Goal: Task Accomplishment & Management: Complete application form

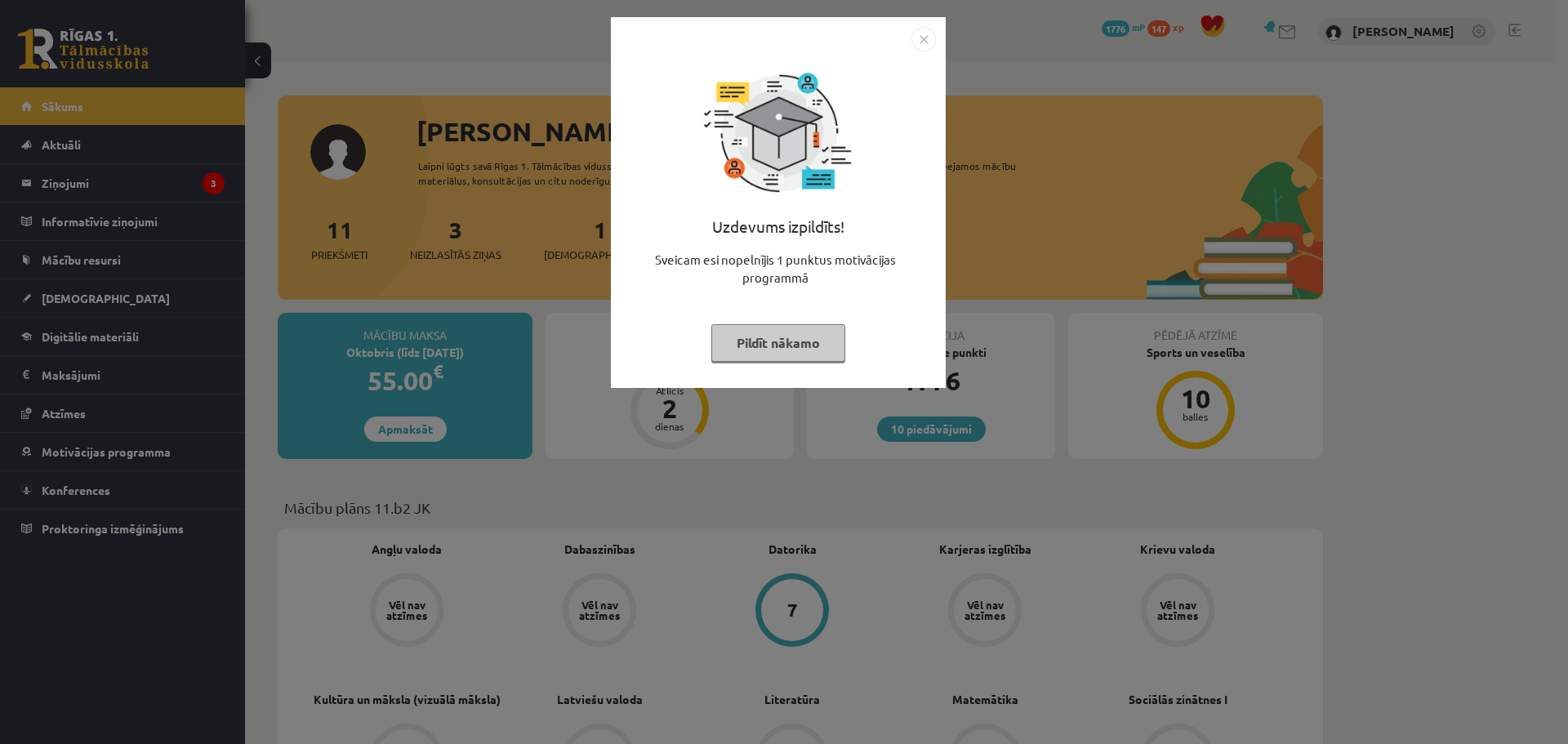
click at [798, 348] on button "Pildīt nākamo" at bounding box center [778, 342] width 134 height 37
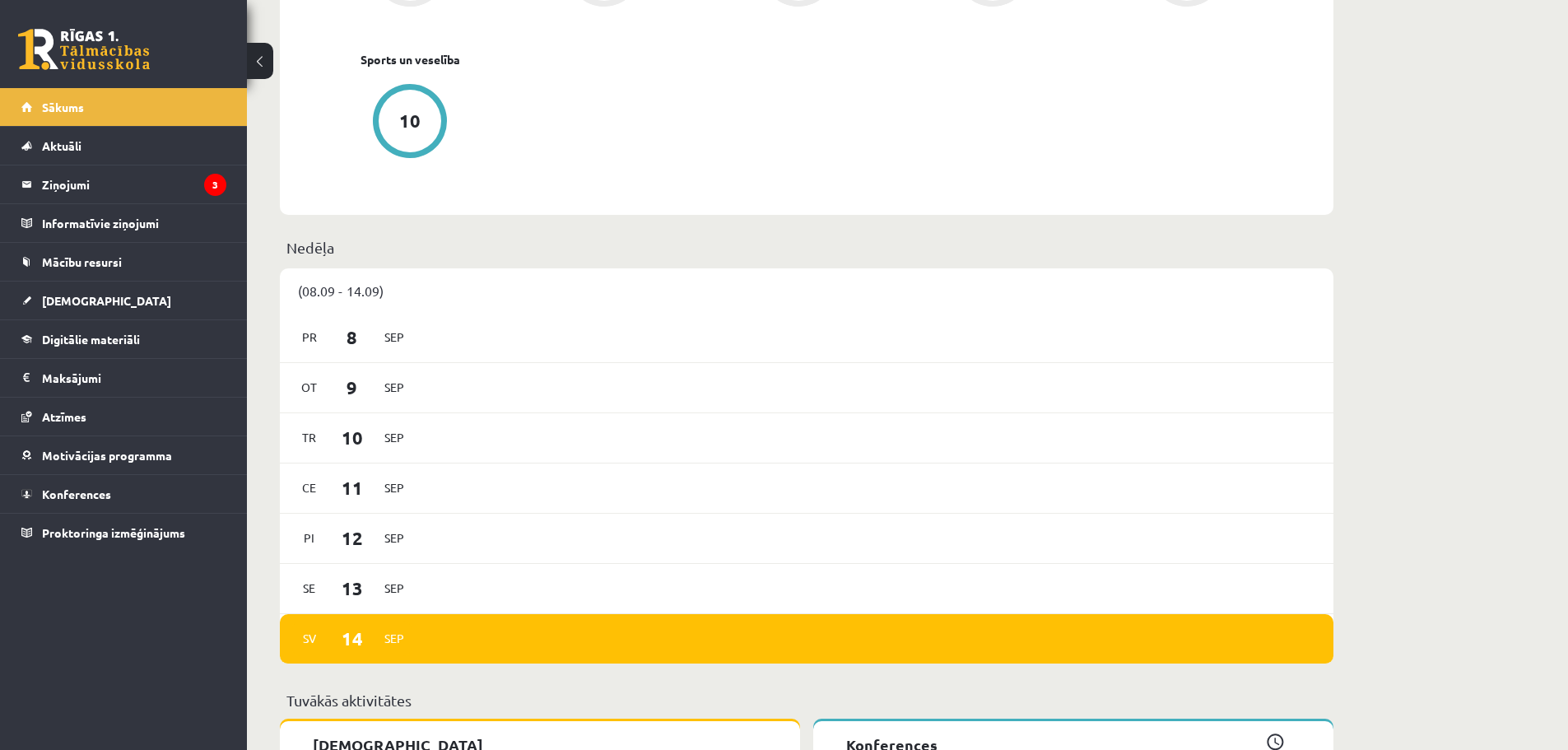
scroll to position [493, 0]
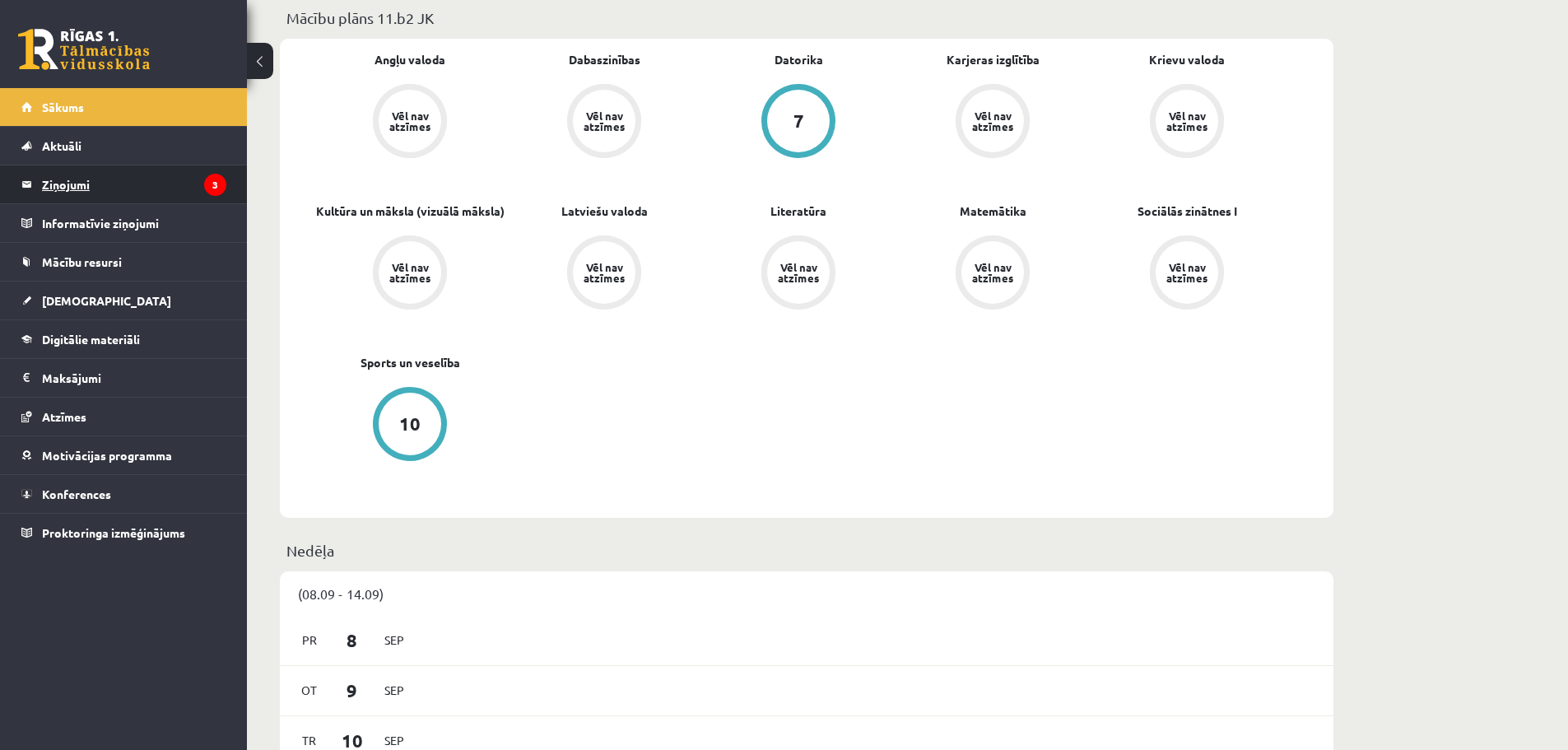
click at [217, 186] on icon "3" at bounding box center [216, 185] width 22 height 22
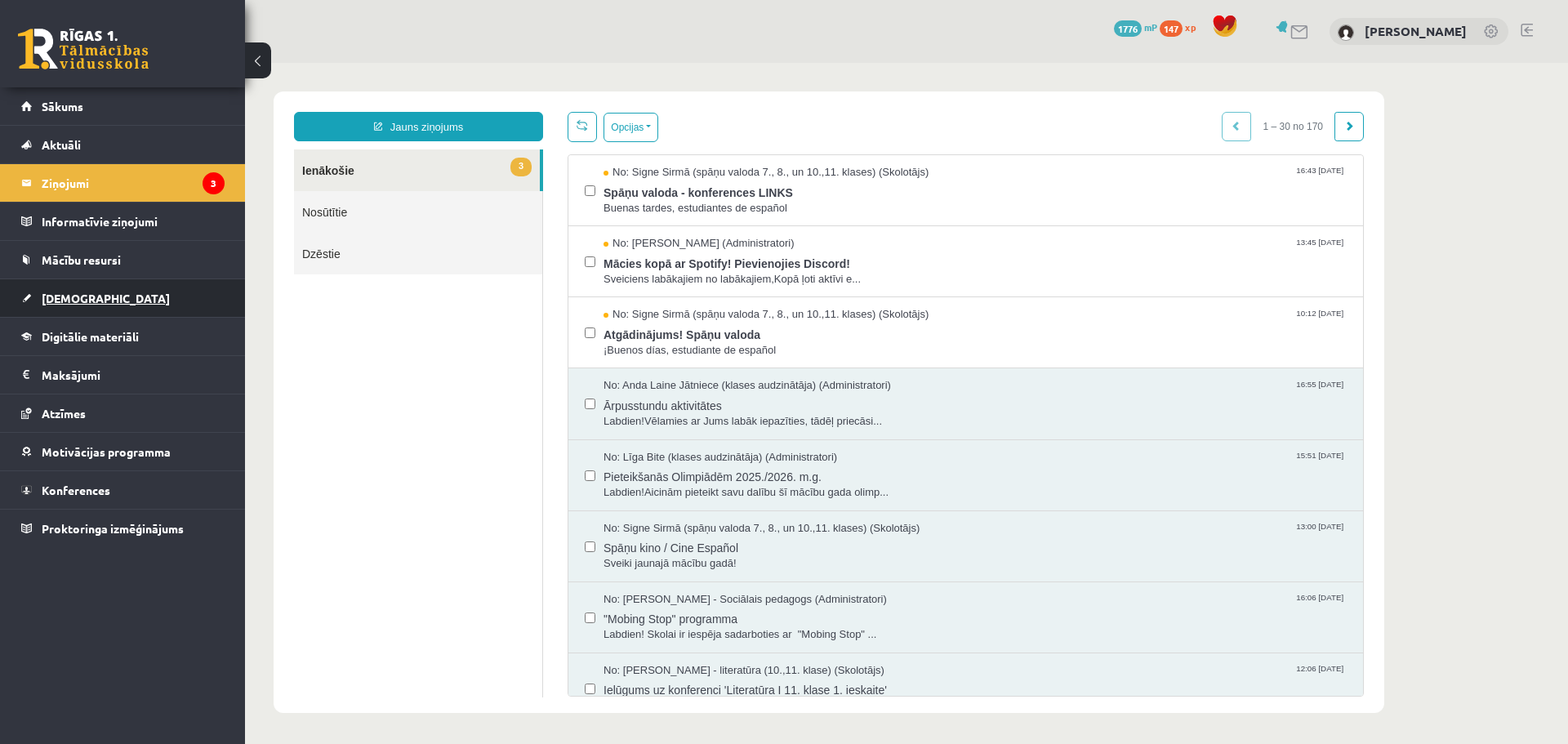
click at [101, 287] on link "[DEMOGRAPHIC_DATA]" at bounding box center [123, 298] width 203 height 37
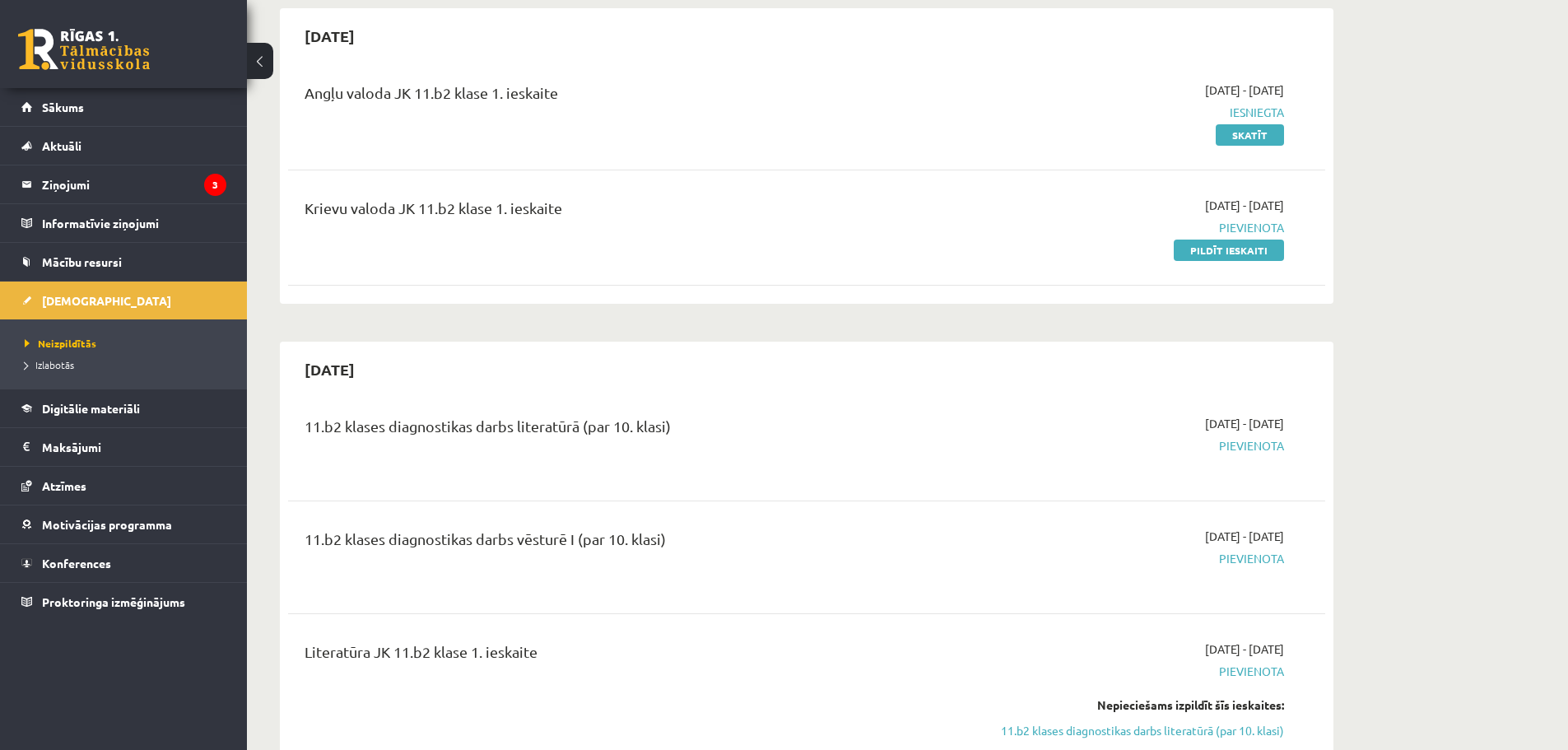
scroll to position [164, 0]
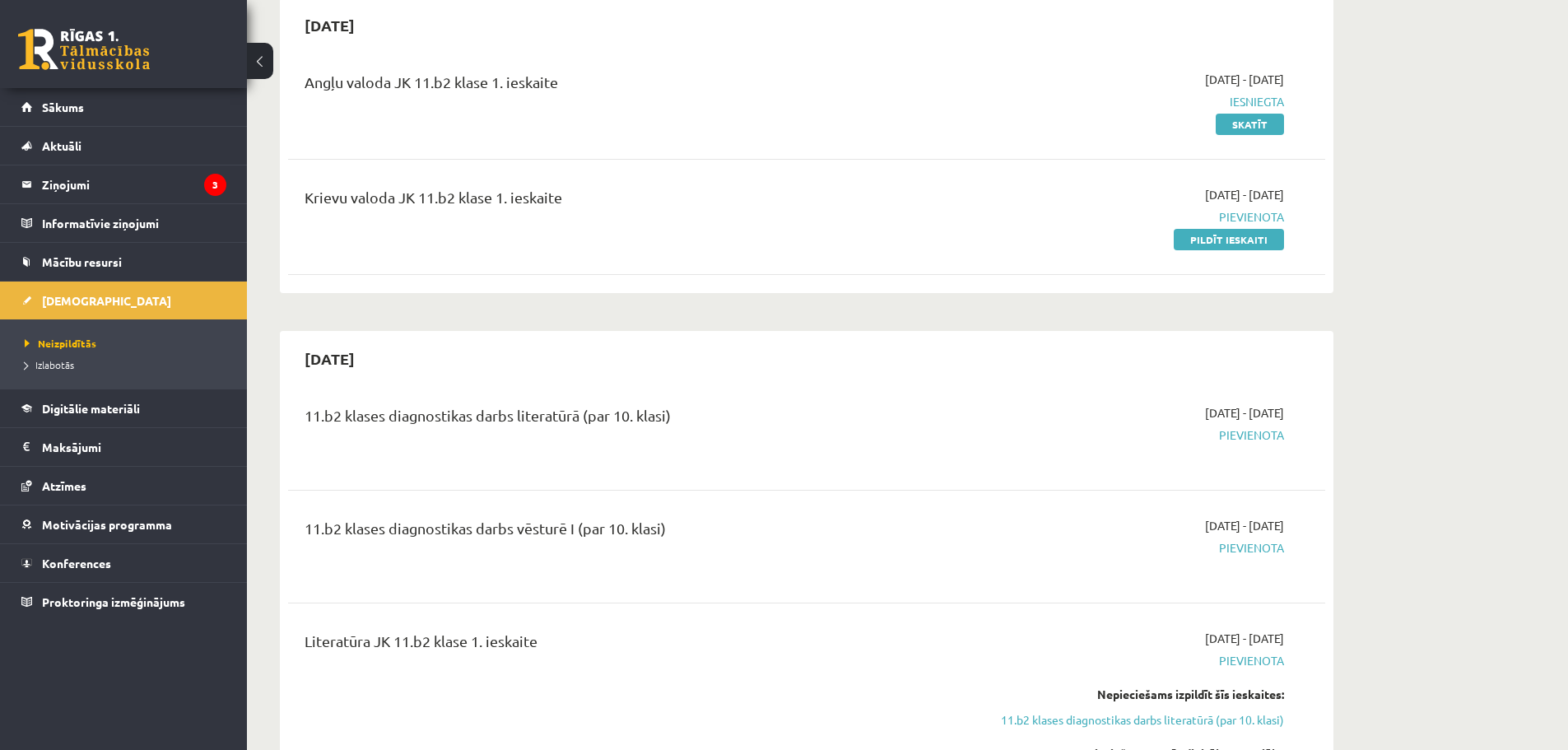
drag, startPoint x: 1231, startPoint y: 241, endPoint x: 850, endPoint y: 50, distance: 426.2
click at [1231, 241] on link "Pildīt ieskaiti" at bounding box center [1228, 239] width 110 height 21
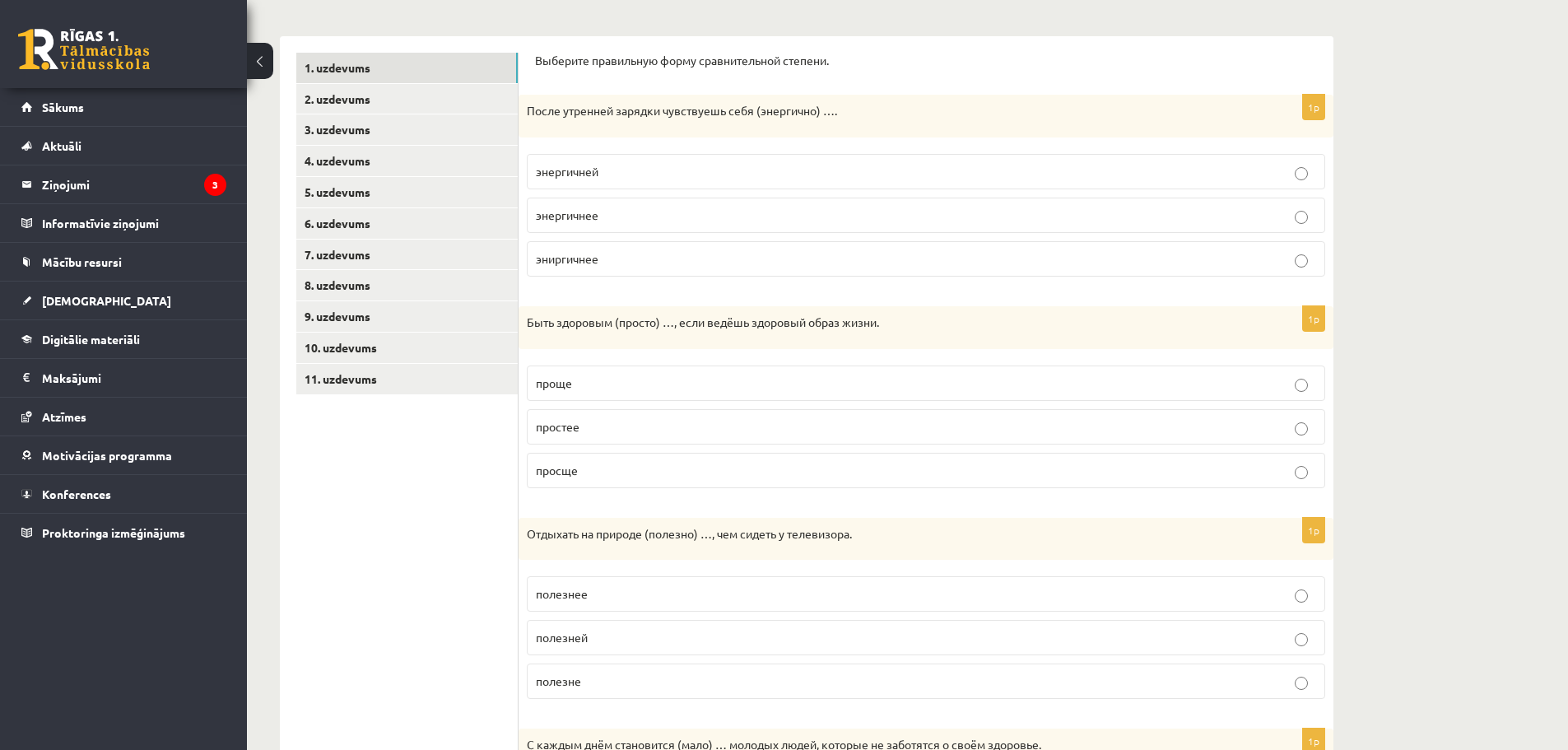
scroll to position [247, 0]
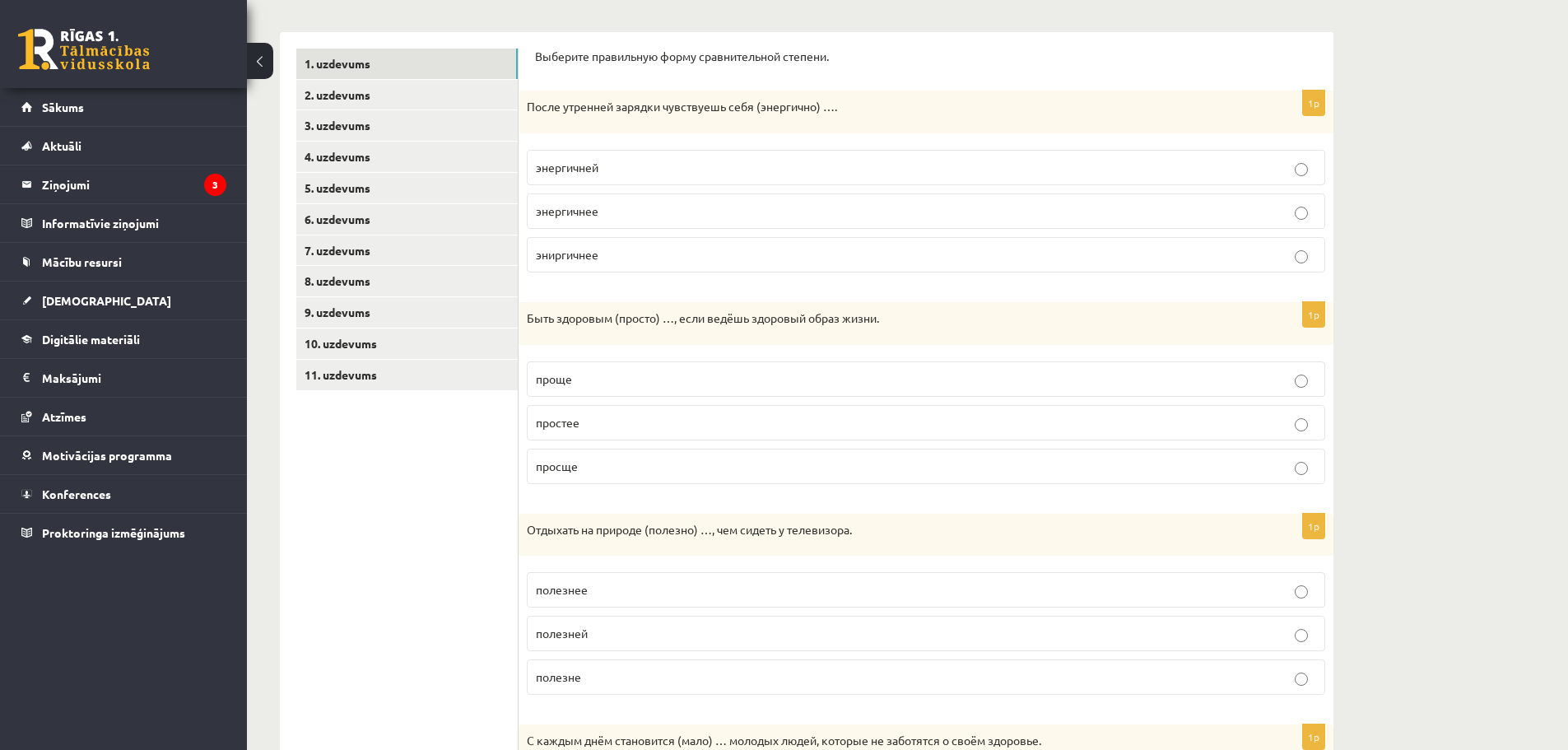
click at [1154, 217] on p "энергичнее" at bounding box center [926, 211] width 781 height 17
drag, startPoint x: 527, startPoint y: 105, endPoint x: 754, endPoint y: 112, distance: 227.1
click at [754, 112] on p "После утренней зарядки чувствуешь себя (энергично) …." at bounding box center [885, 107] width 716 height 16
copy p "После утренней зарядки чувствуешь себя"
drag, startPoint x: 603, startPoint y: 207, endPoint x: 536, endPoint y: 216, distance: 67.6
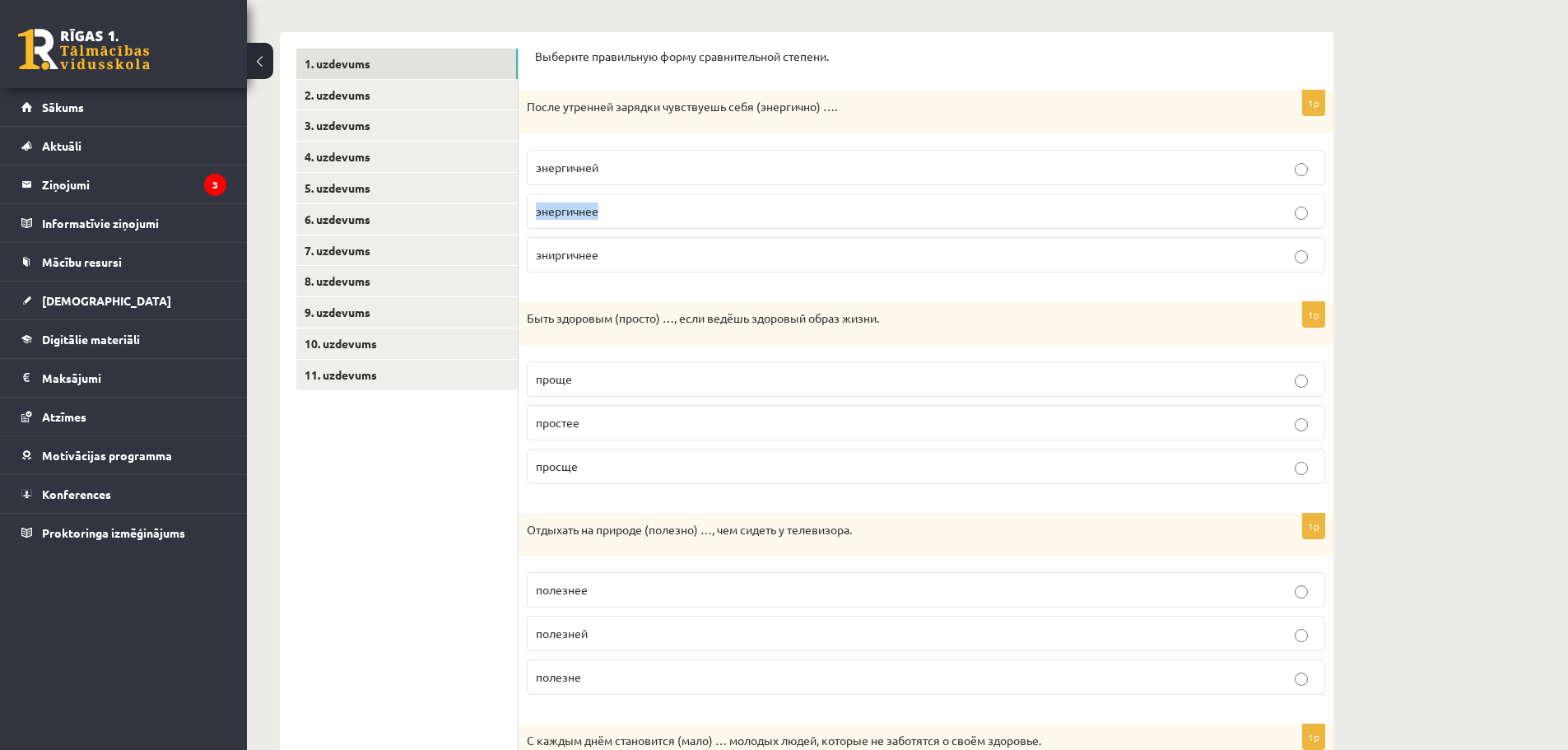
click at [536, 216] on p "энергичнее" at bounding box center [926, 211] width 781 height 17
copy span "энергичнее"
click at [594, 171] on p "энергичней" at bounding box center [926, 167] width 781 height 17
copy span "й"
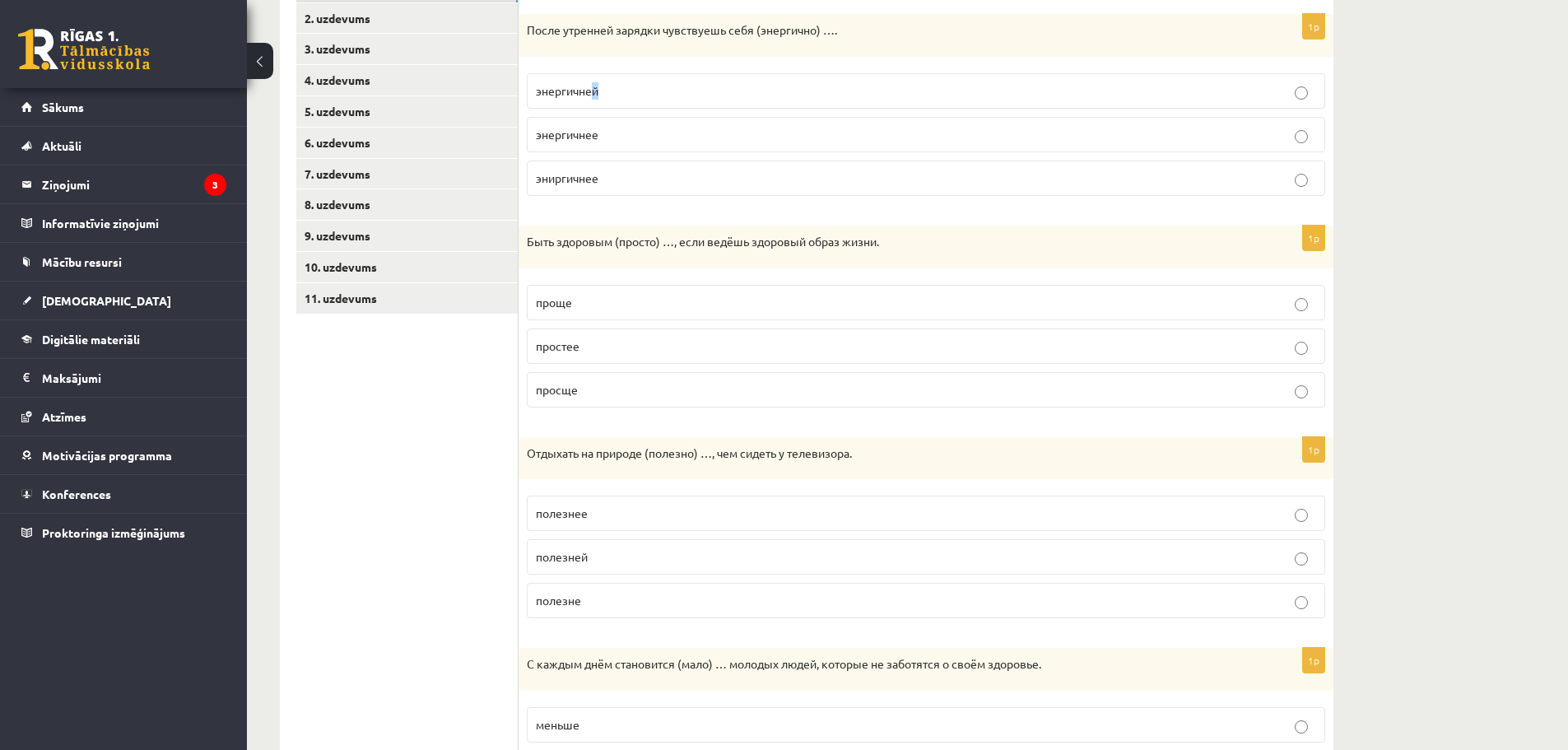
scroll to position [329, 0]
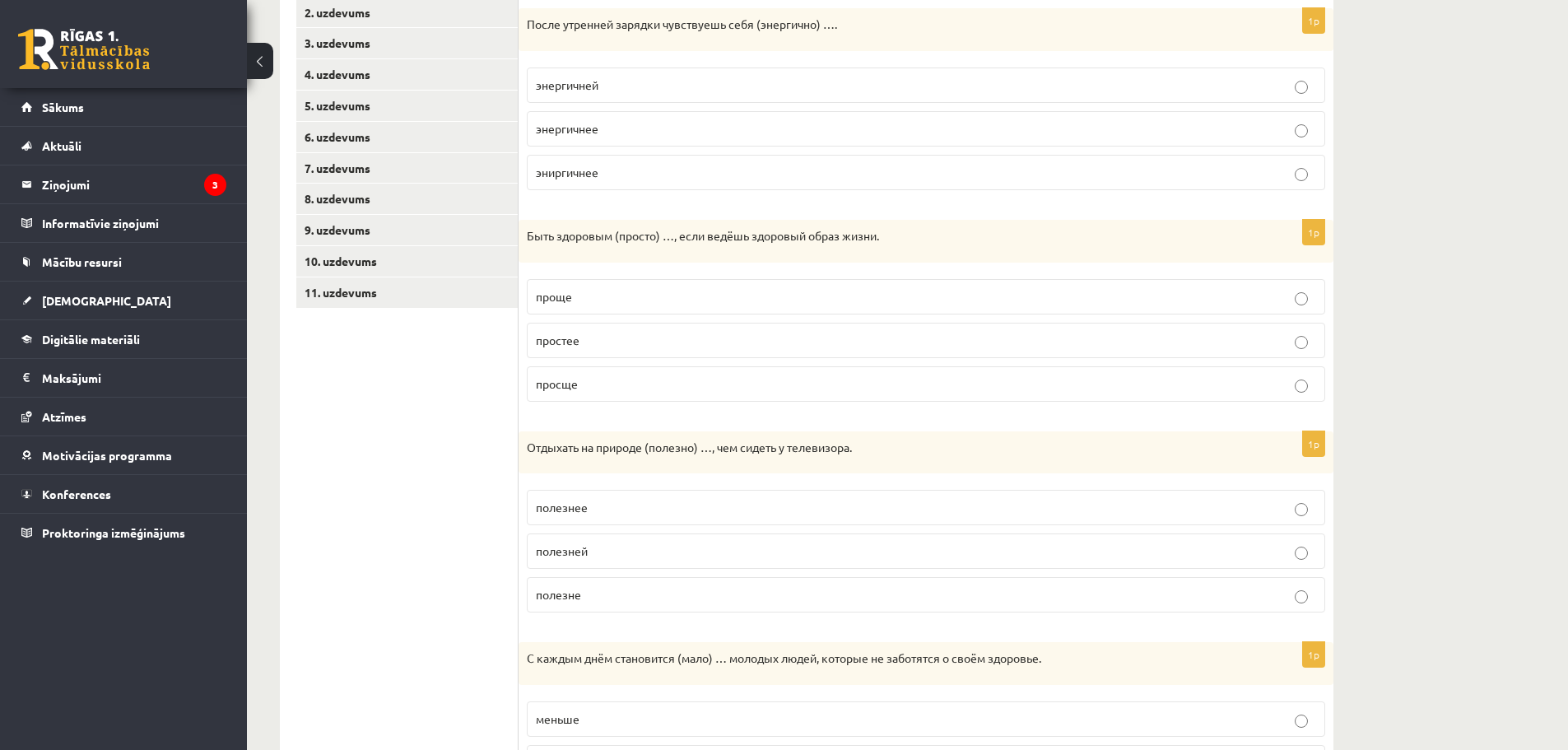
click at [896, 302] on p "проще" at bounding box center [926, 297] width 781 height 17
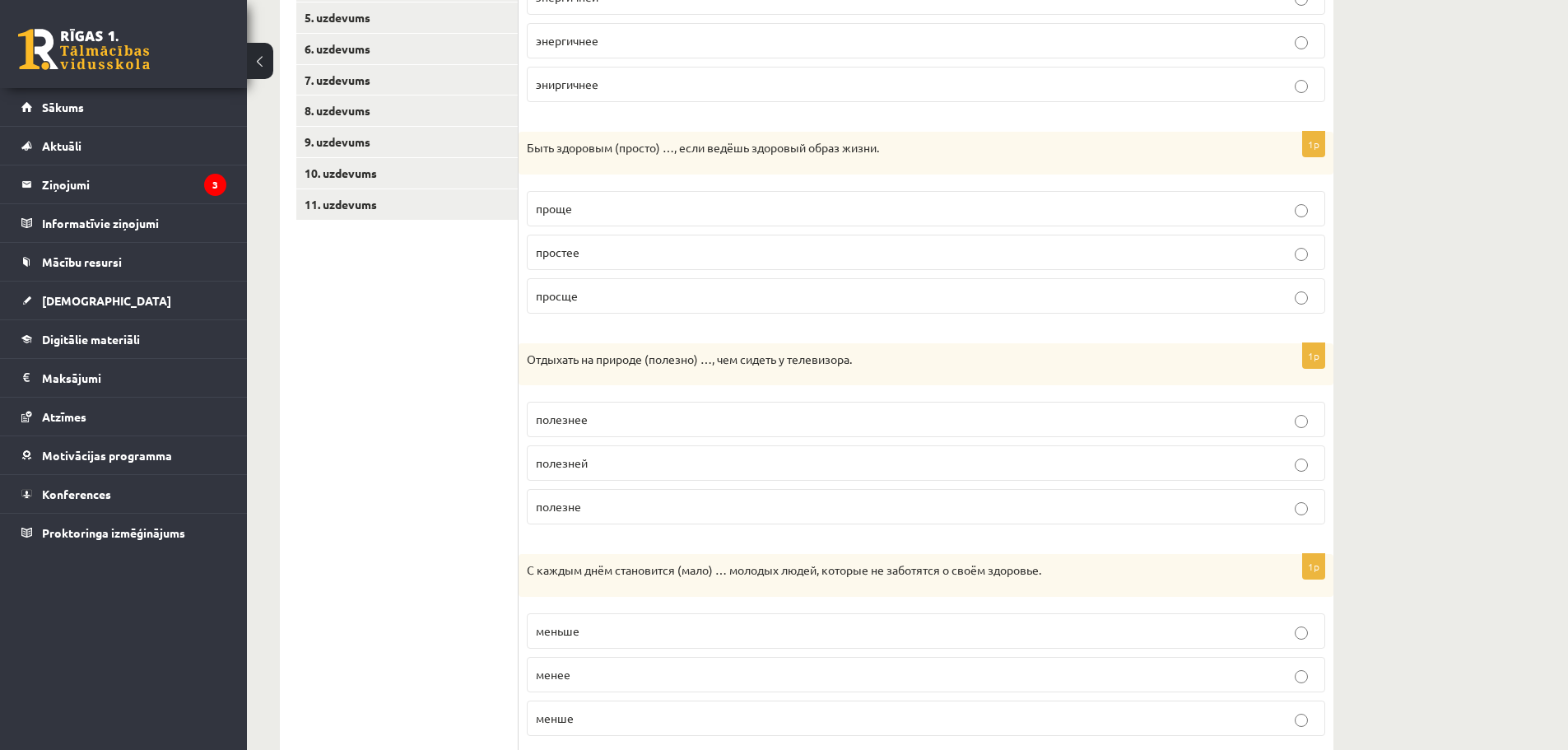
scroll to position [412, 0]
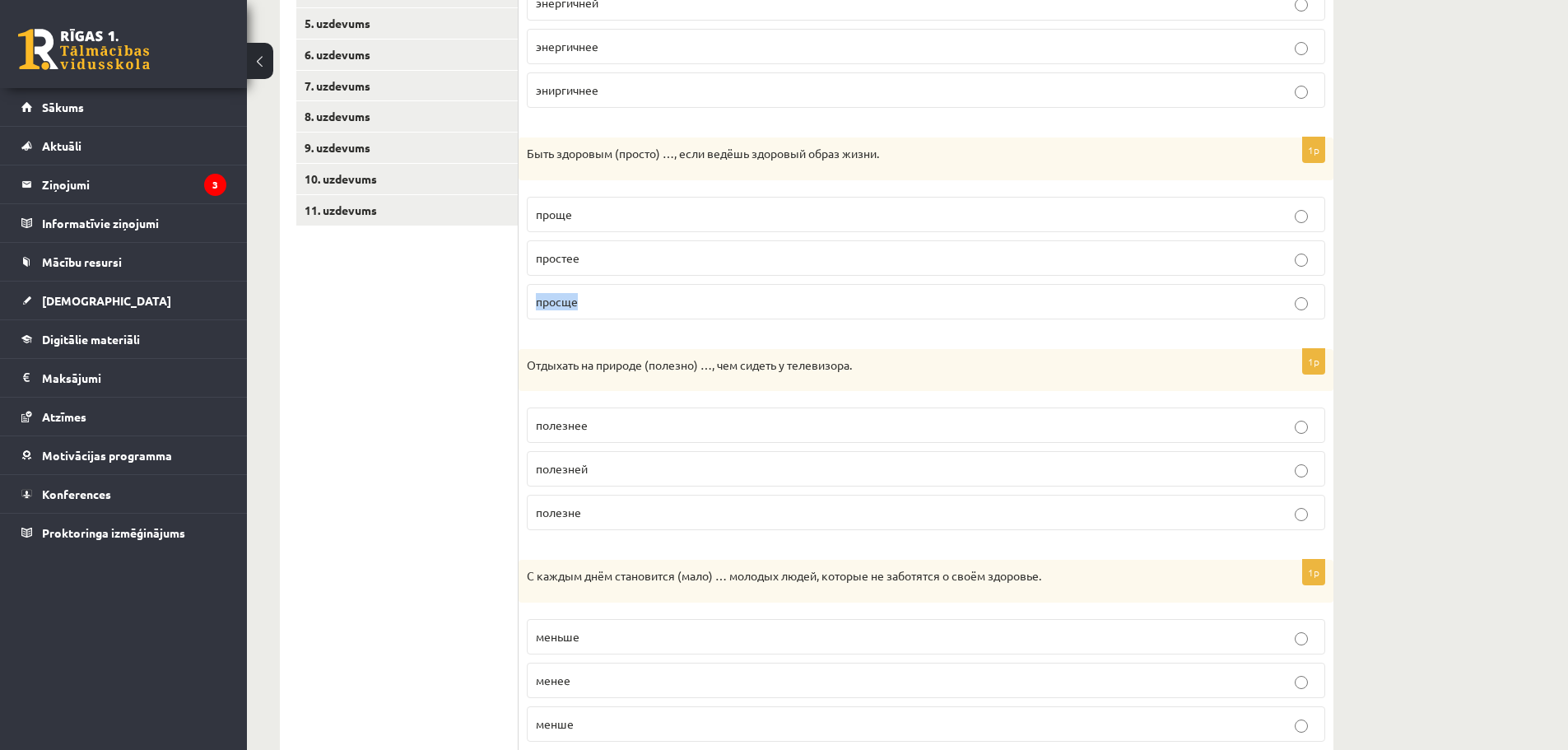
drag, startPoint x: 581, startPoint y: 305, endPoint x: 539, endPoint y: 305, distance: 42.0
click at [539, 305] on p "просще" at bounding box center [926, 302] width 781 height 17
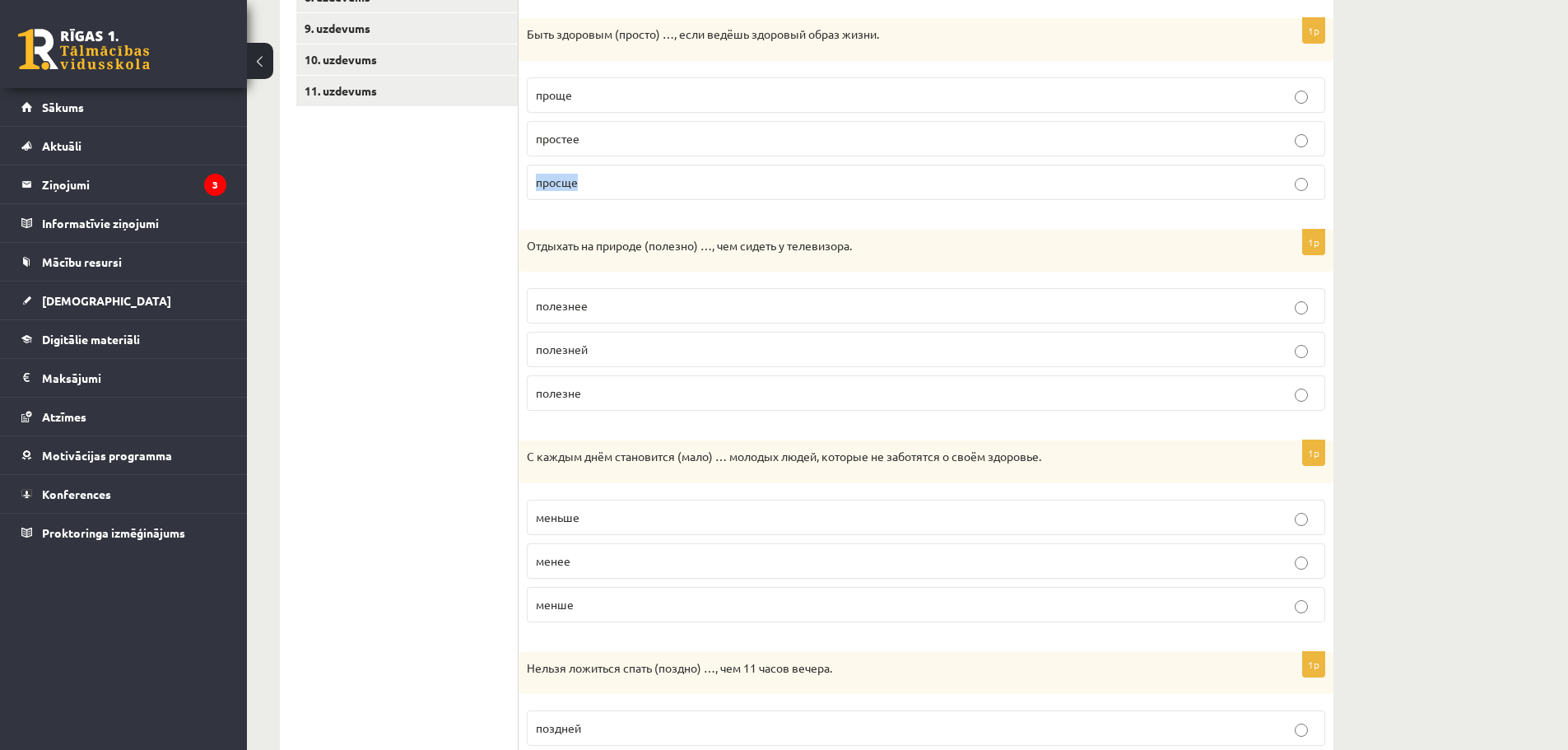
scroll to position [576, 0]
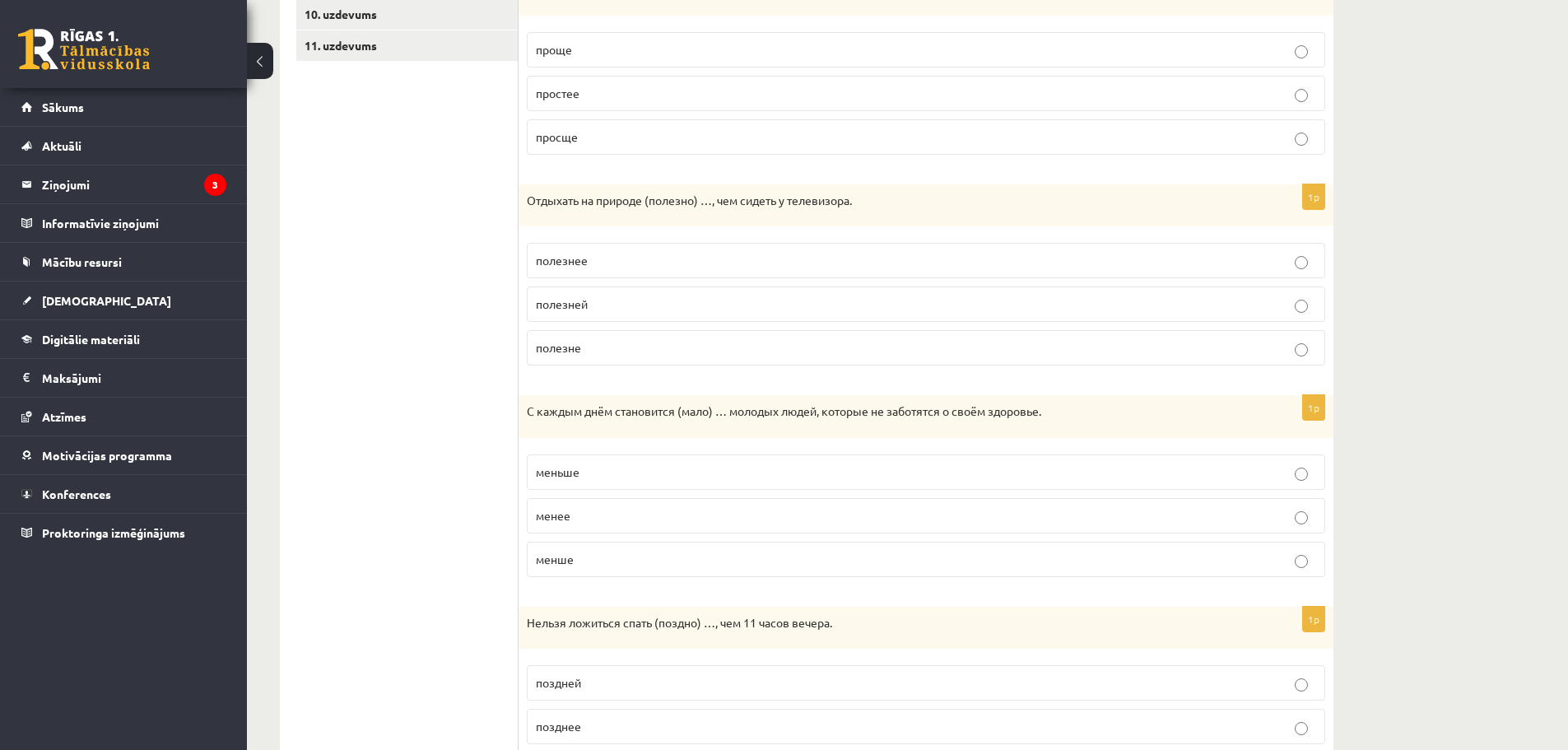
click at [1189, 261] on p "полезнее" at bounding box center [926, 261] width 781 height 17
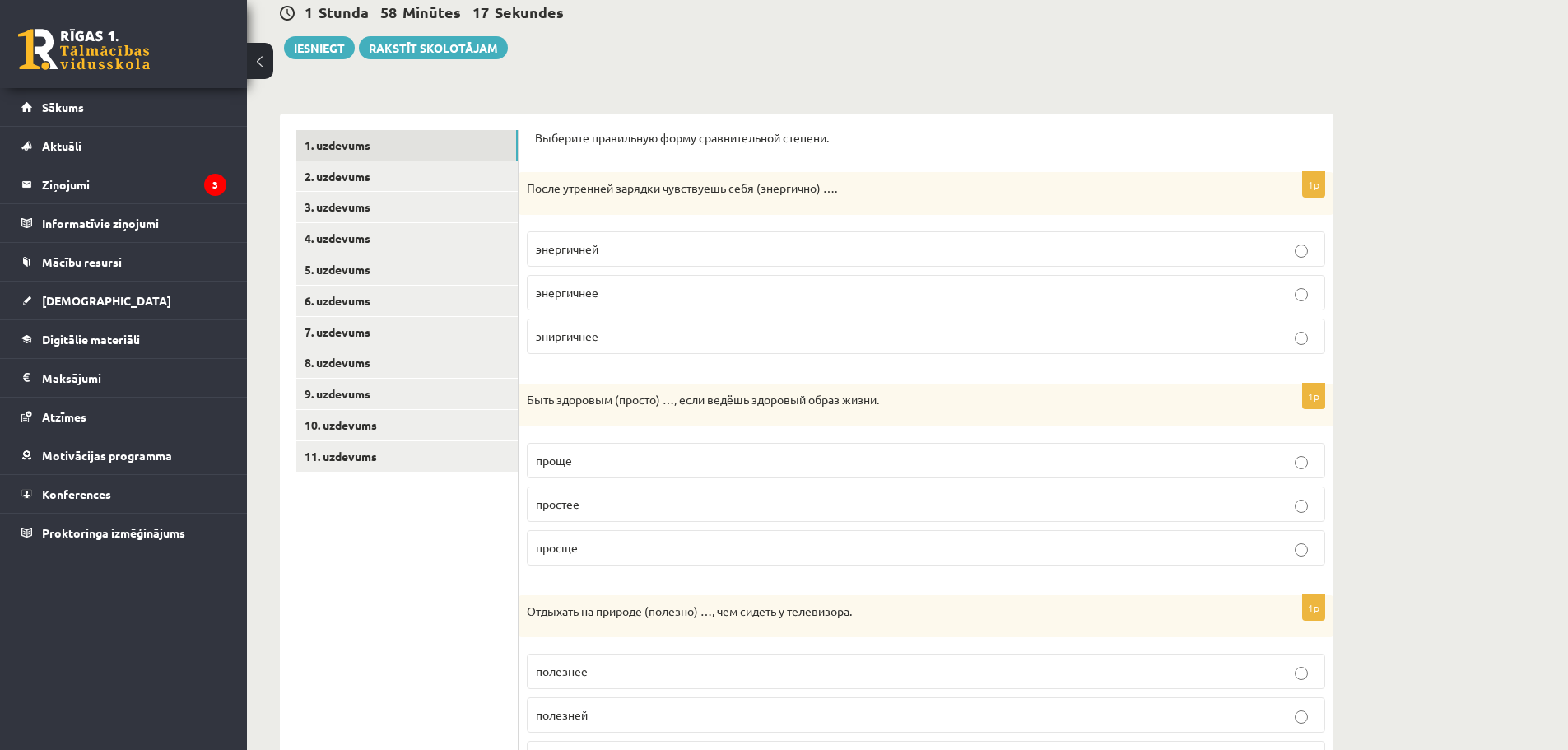
scroll to position [164, 0]
click at [1192, 260] on label "энергичней" at bounding box center [925, 250] width 798 height 36
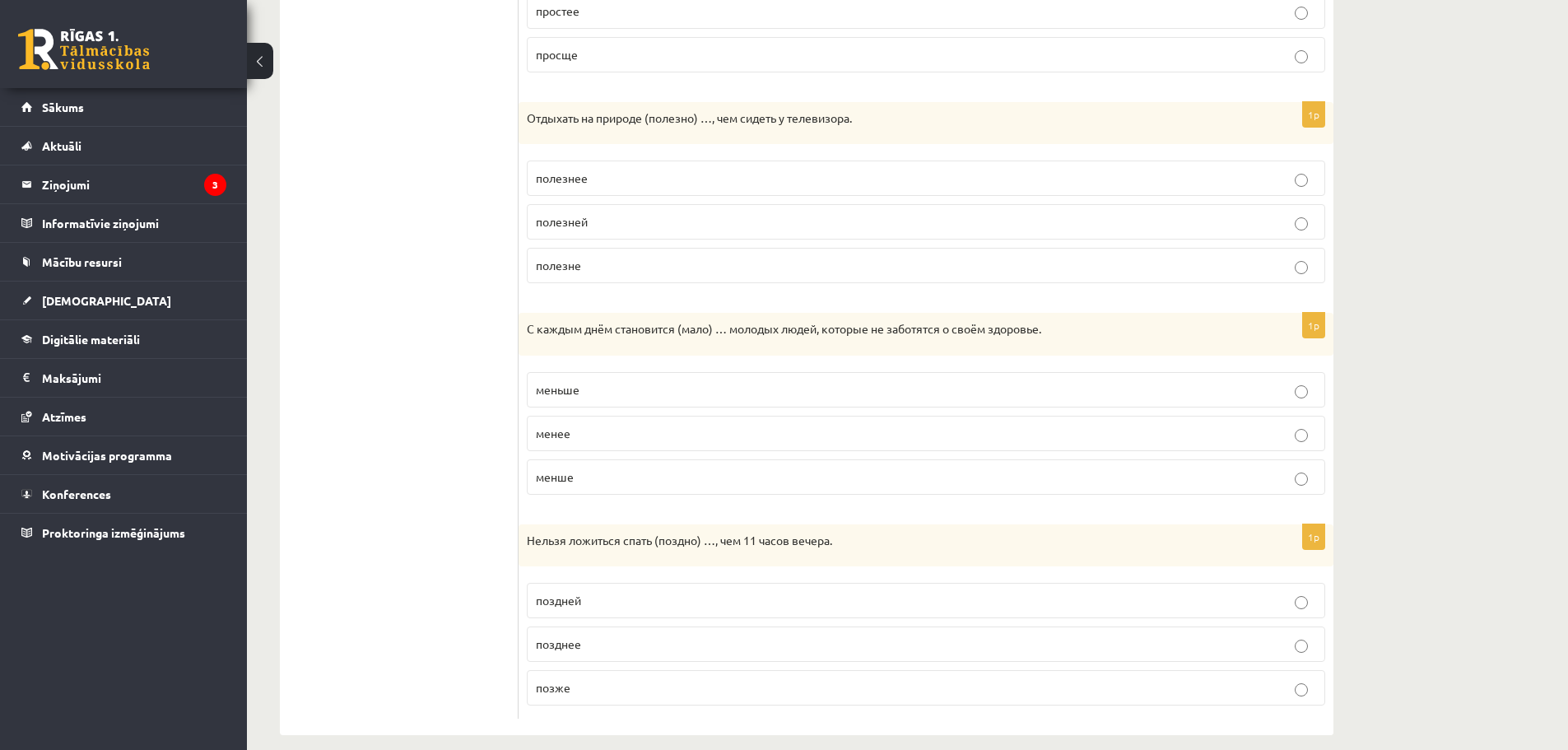
scroll to position [678, 0]
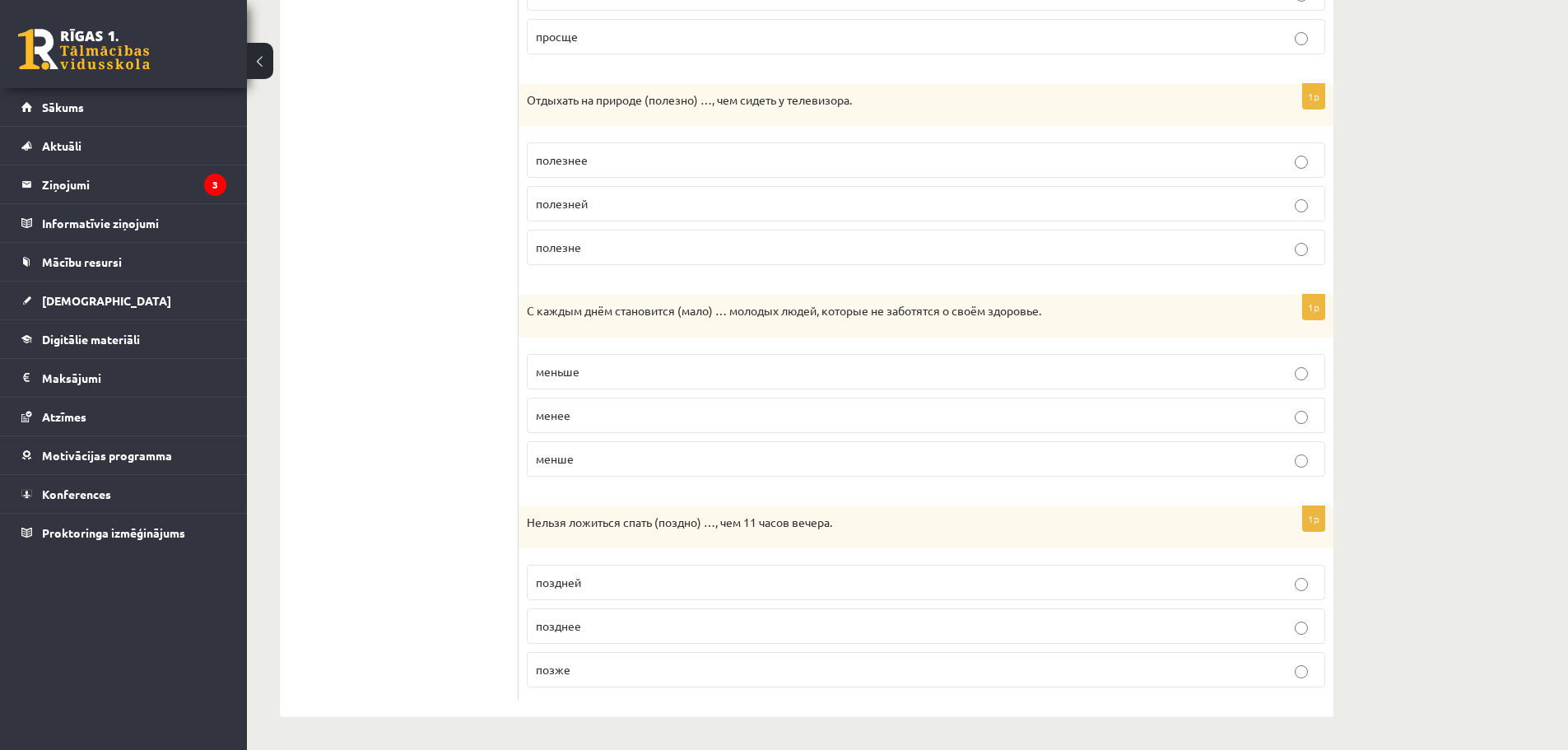
click at [1254, 365] on p "меньше" at bounding box center [926, 372] width 781 height 17
click at [1107, 664] on p "позже" at bounding box center [926, 670] width 781 height 17
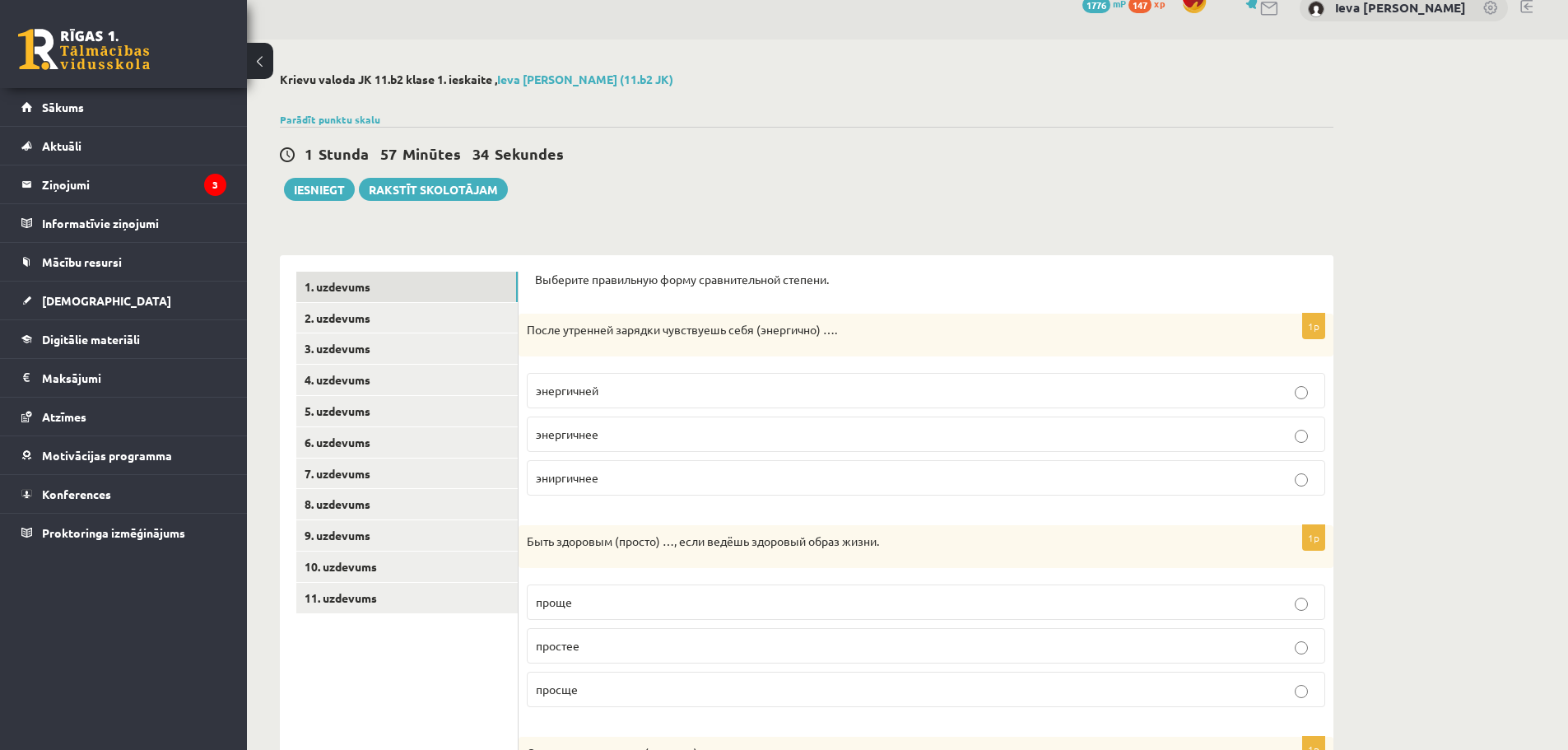
scroll to position [0, 0]
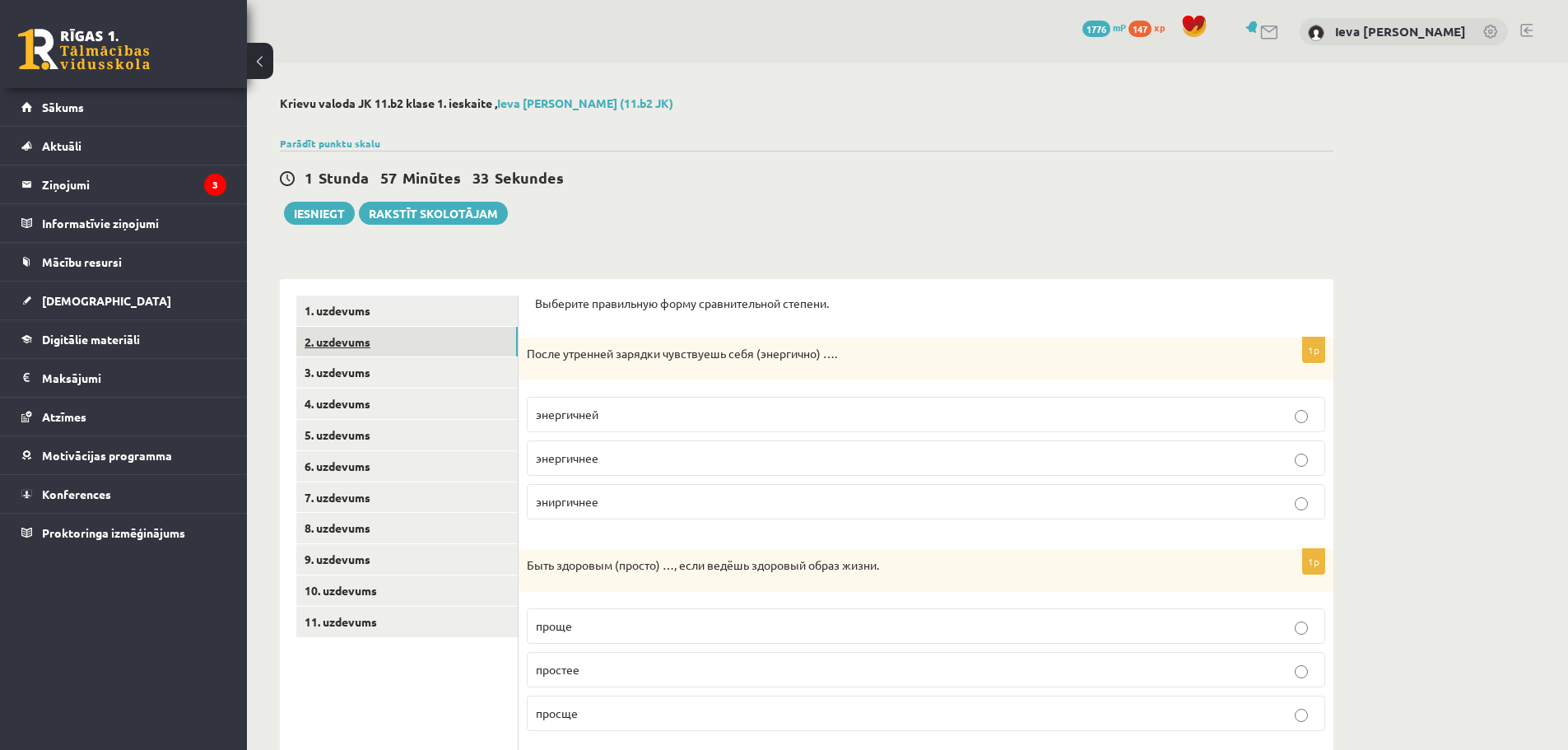
click at [341, 334] on link "2. uzdevums" at bounding box center [407, 342] width 222 height 31
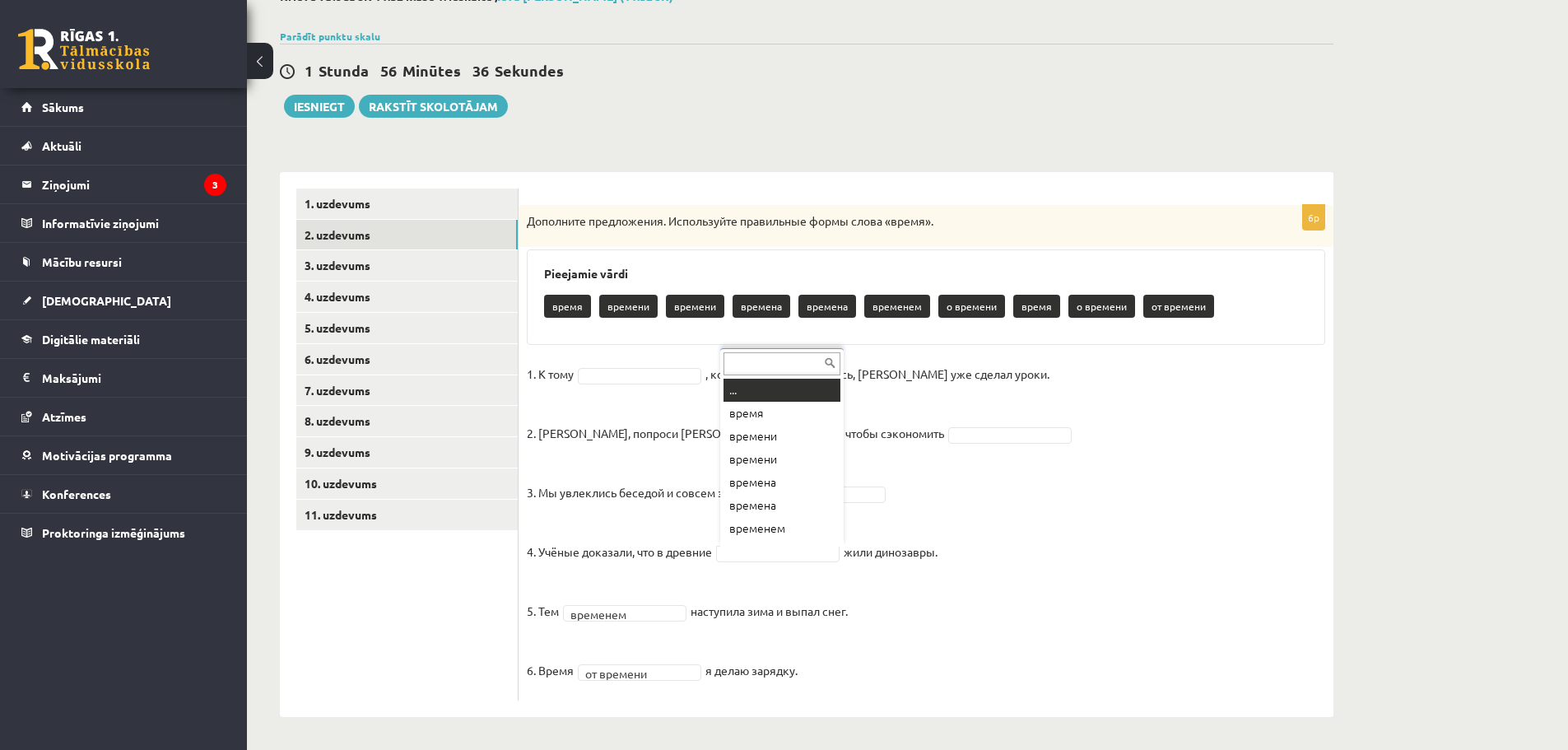
scroll to position [20, 0]
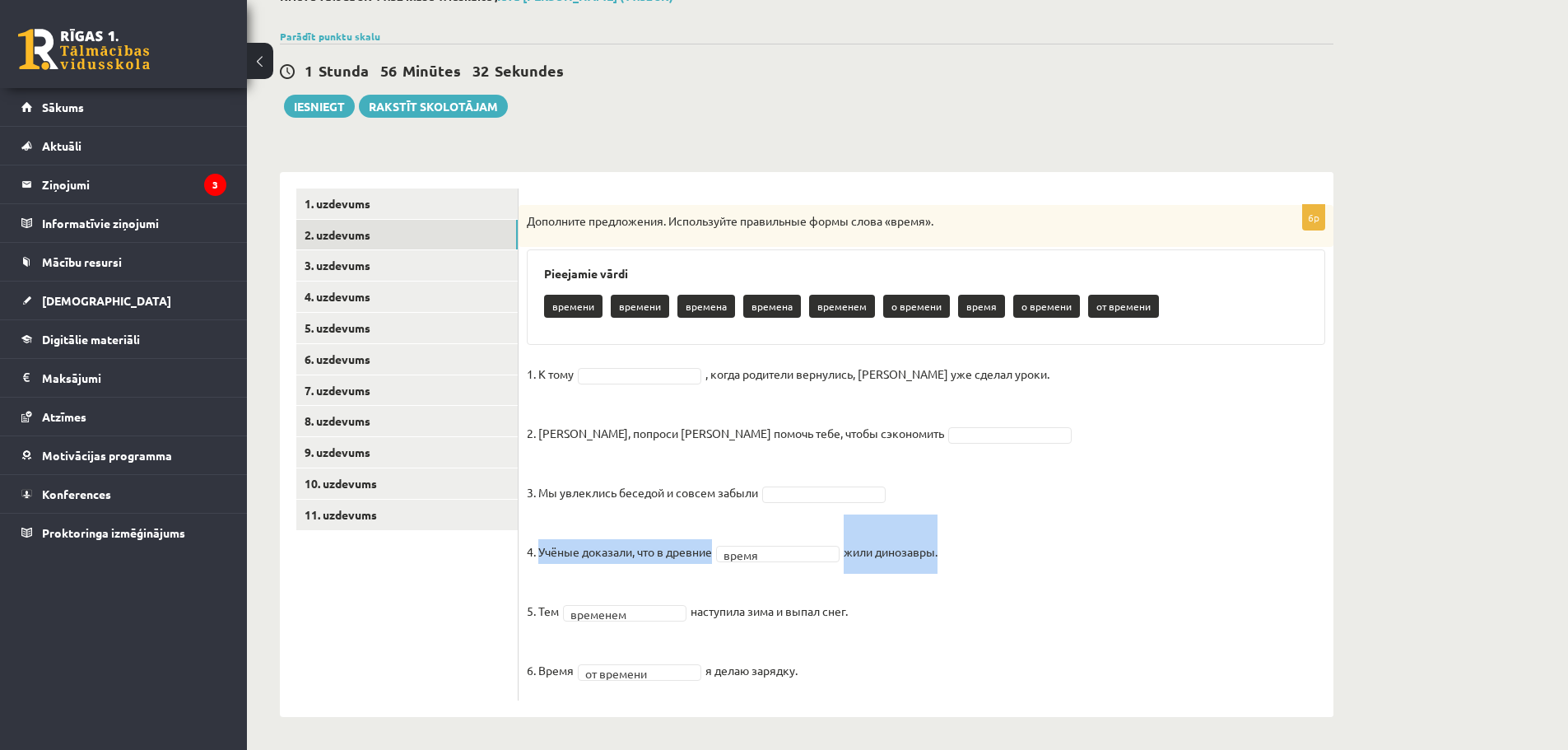
drag, startPoint x: 539, startPoint y: 552, endPoint x: 944, endPoint y: 545, distance: 405.1
click at [944, 545] on fieldset "**********" at bounding box center [925, 527] width 798 height 331
copy fieldset "Учёные доказали, что в древние время жили динозавры"
click at [1108, 541] on fieldset "**********" at bounding box center [925, 527] width 798 height 331
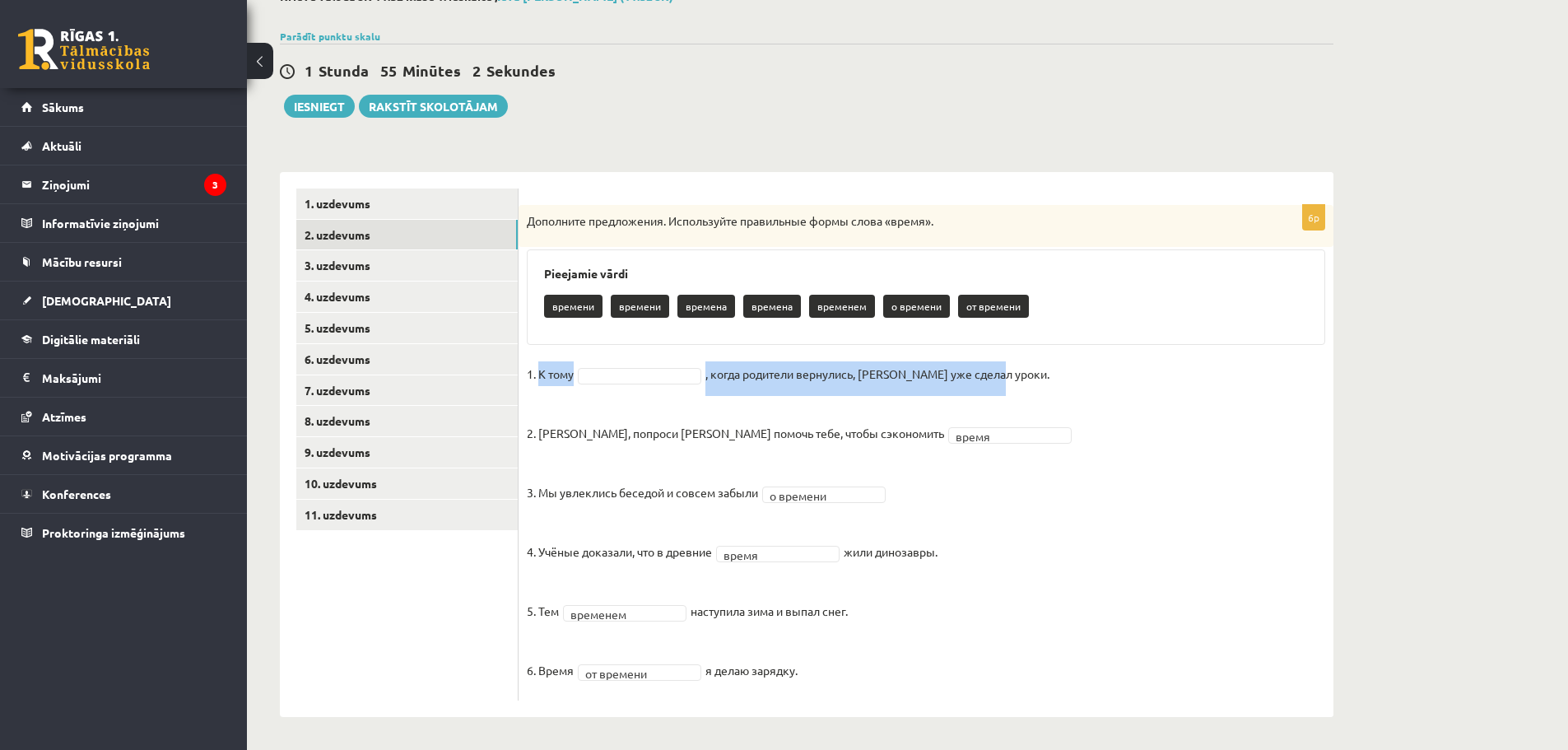
drag, startPoint x: 998, startPoint y: 375, endPoint x: 539, endPoint y: 375, distance: 459.0
click at [539, 375] on fieldset "**********" at bounding box center [925, 527] width 798 height 331
copy fieldset "К тому , когда родители вернулись, Эгилс уже сделал уроки."
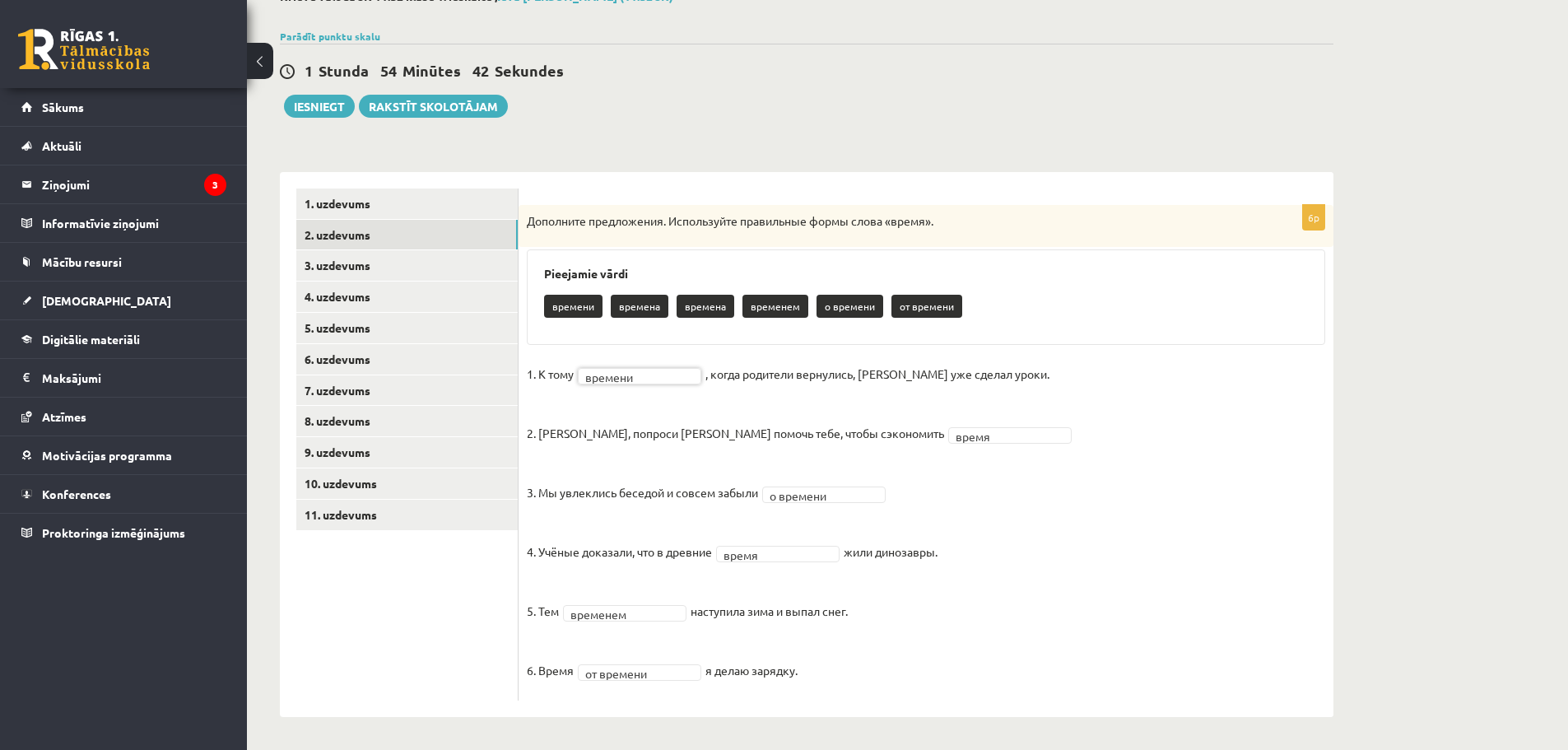
click at [1104, 431] on fieldset "**********" at bounding box center [925, 527] width 798 height 331
click at [350, 262] on link "3. uzdevums" at bounding box center [407, 266] width 222 height 31
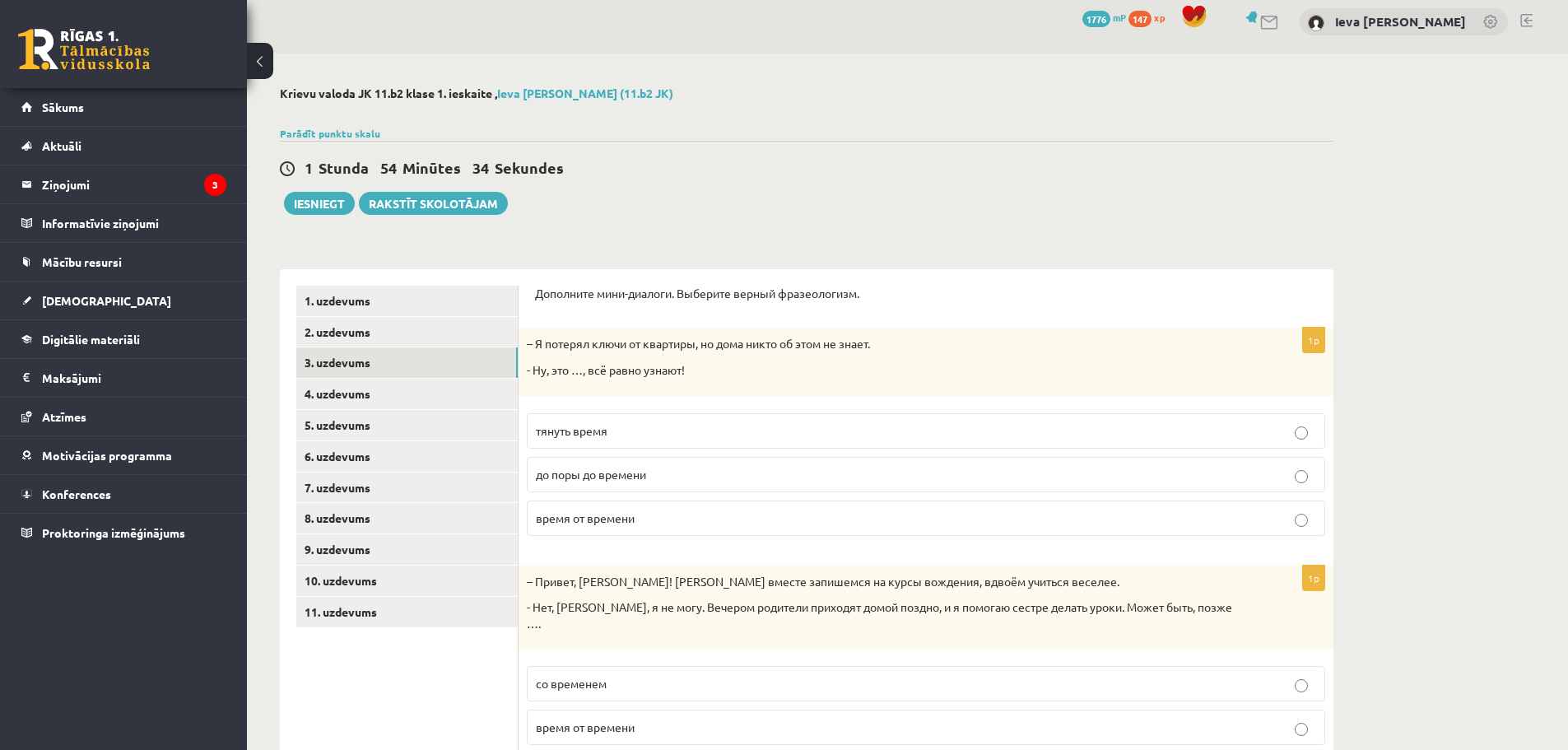
scroll to position [0, 0]
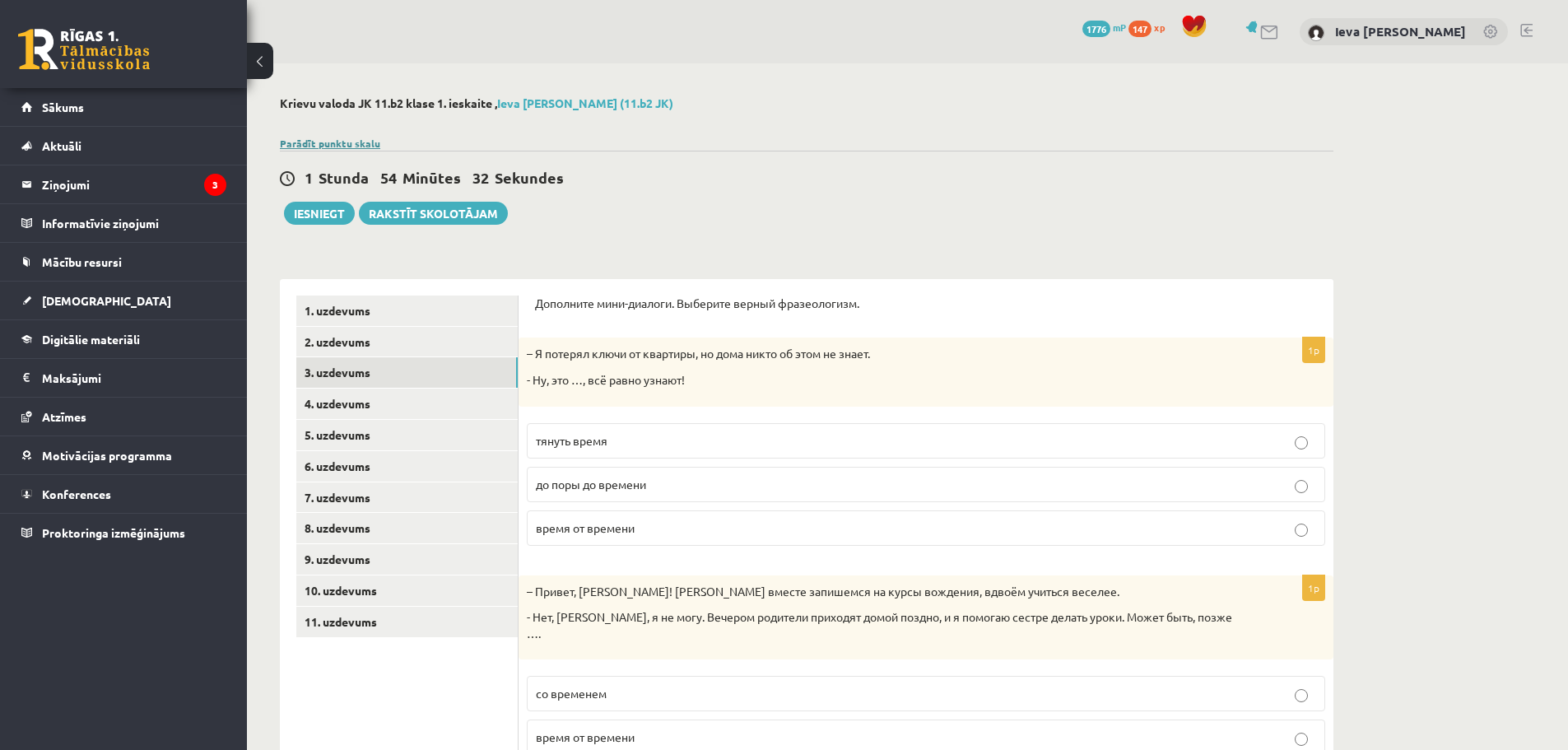
click at [368, 147] on link "Parādīt punktu skalu" at bounding box center [330, 142] width 101 height 13
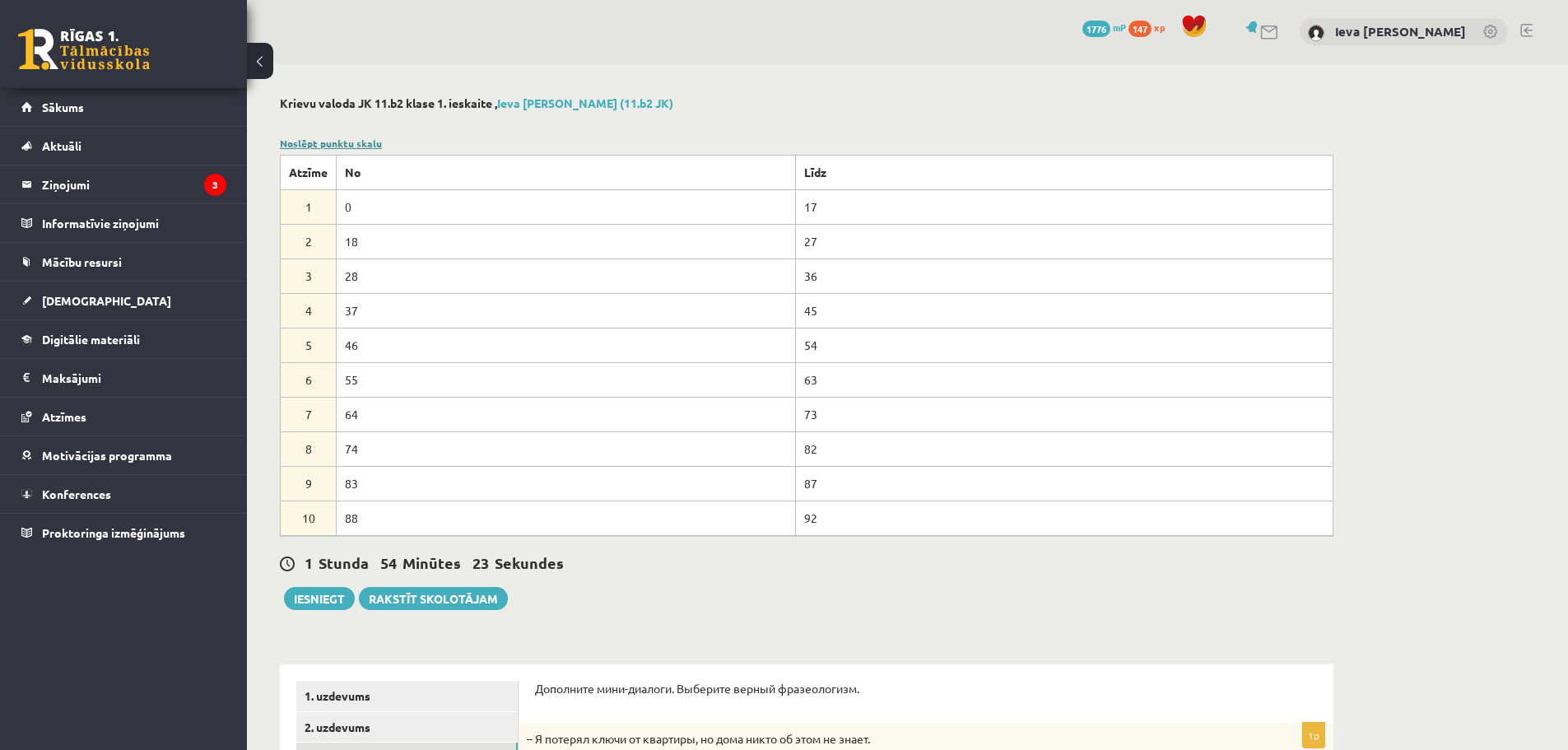
click at [361, 137] on link "Noslēpt punktu skalu" at bounding box center [331, 142] width 102 height 13
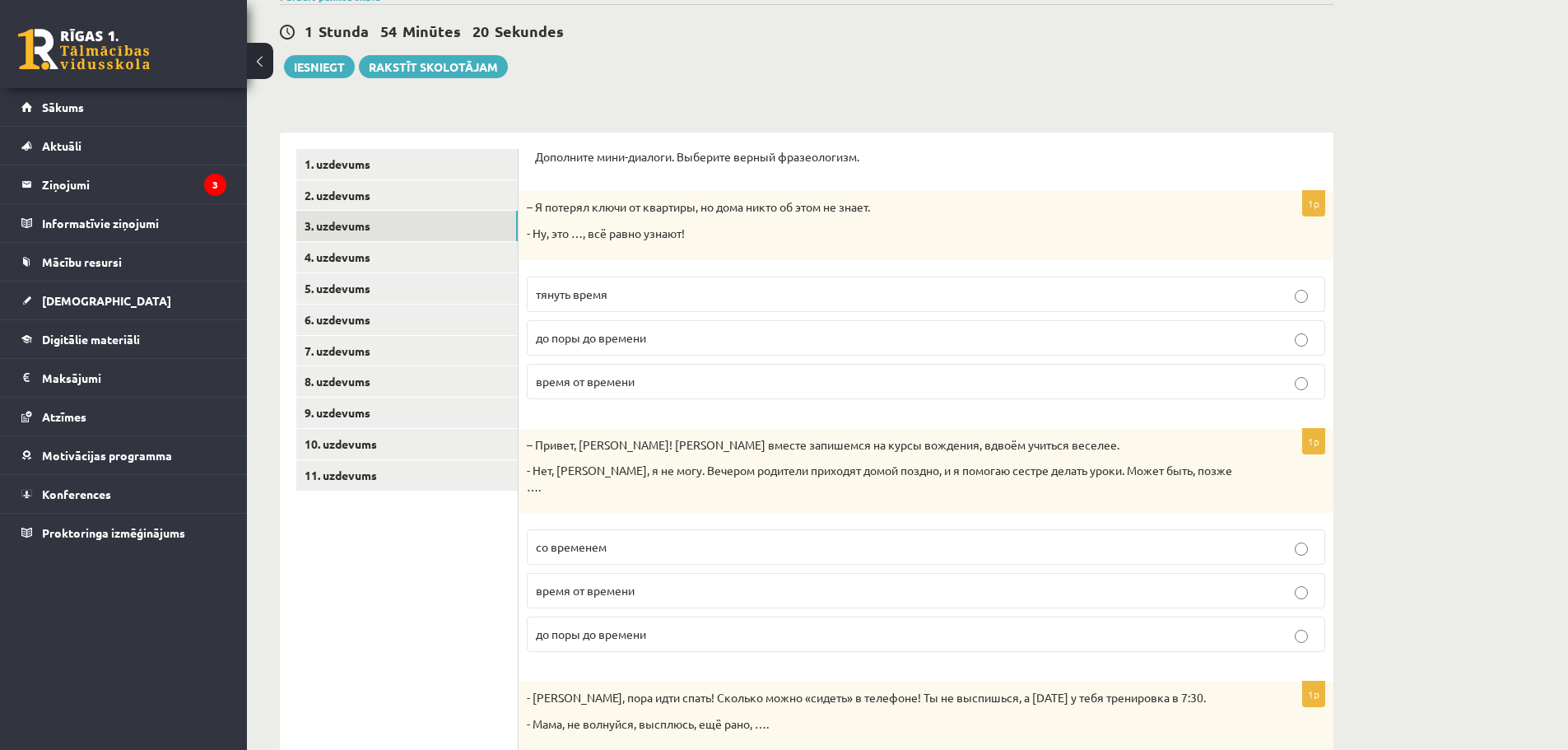
scroll to position [164, 0]
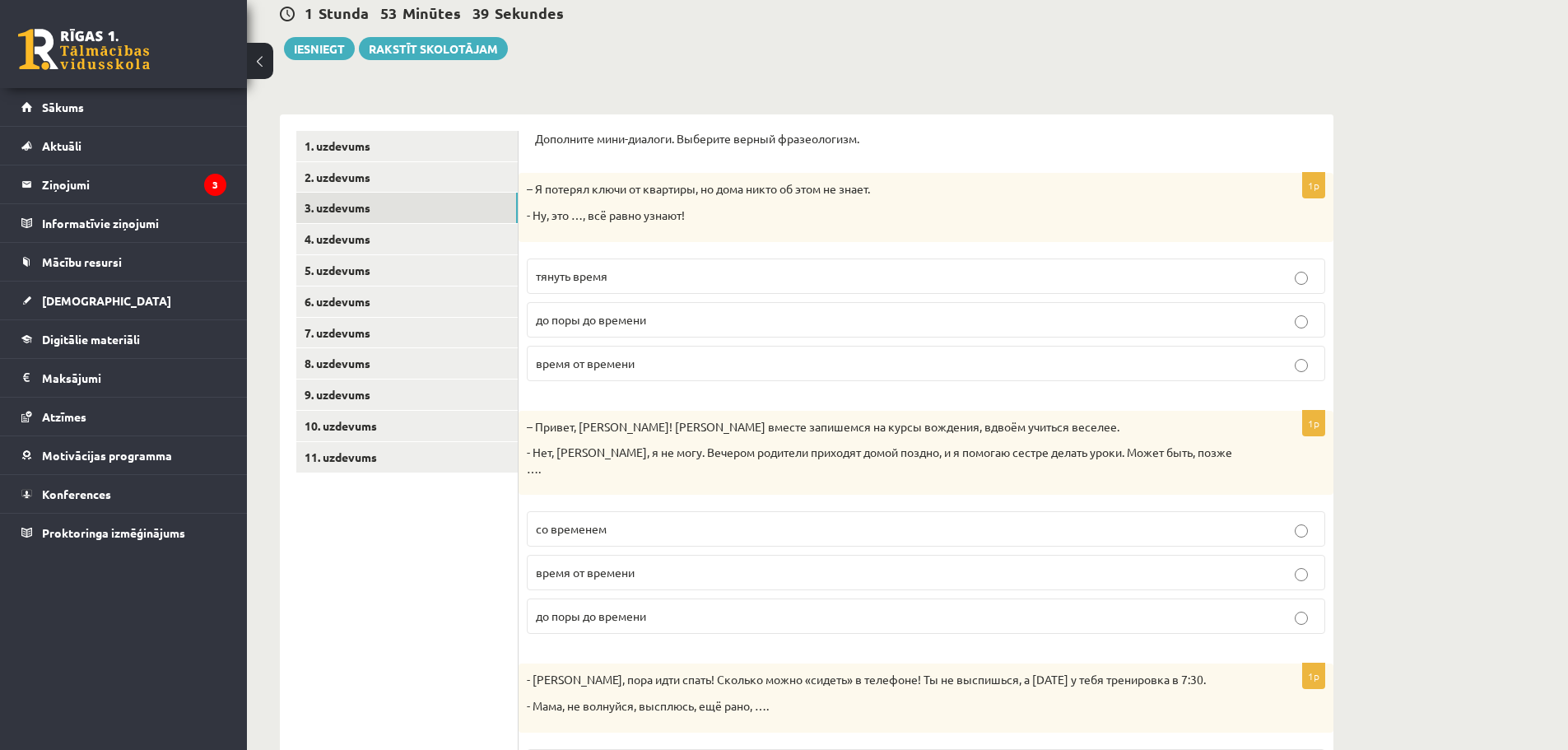
click at [758, 331] on label "до поры до времени" at bounding box center [925, 320] width 798 height 36
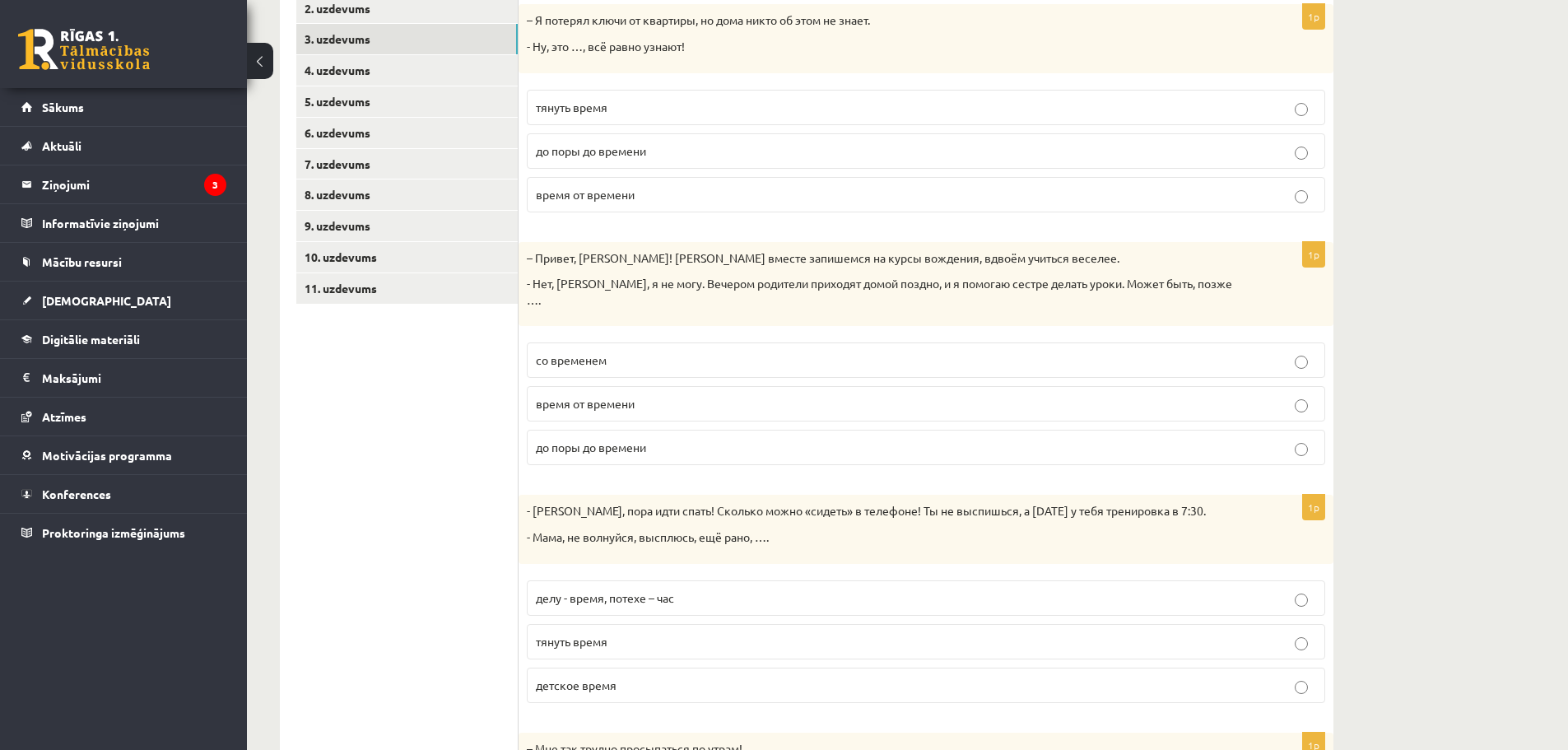
scroll to position [329, 0]
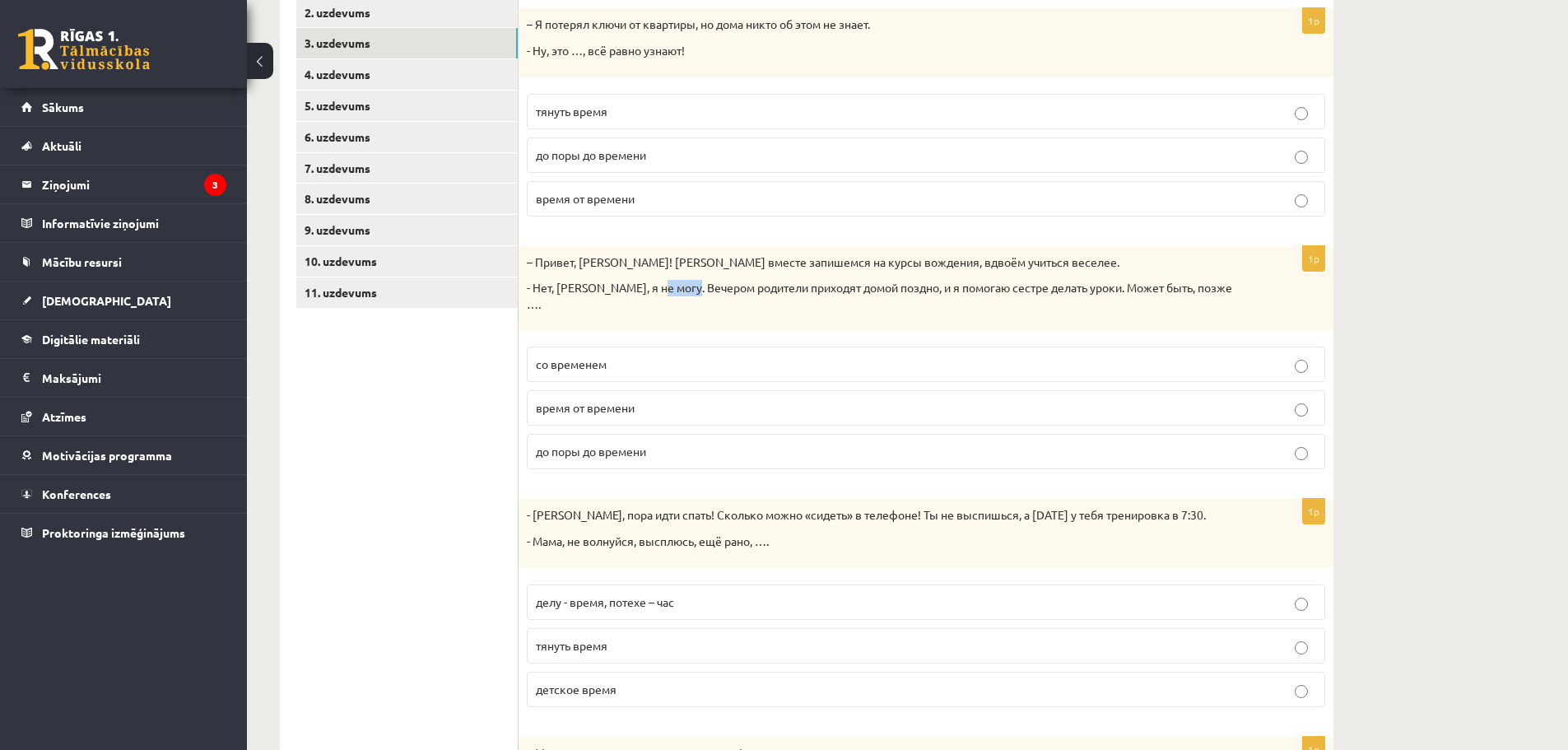
drag, startPoint x: 659, startPoint y: 286, endPoint x: 690, endPoint y: 286, distance: 31.0
click at [690, 286] on p "- Нет, Андрис, я не могу. Вечером родители приходят домой поздно, и я помогаю с…" at bounding box center [885, 296] width 716 height 32
click at [685, 286] on p "- Нет, Андрис, я не могу. Вечером родители приходят домой поздно, и я помогаю с…" at bounding box center [885, 296] width 716 height 32
click at [658, 290] on p "- Нет, Андрис, я не могу. Вечером родители приходят домой поздно, и я помогаю с…" at bounding box center [885, 296] width 716 height 32
drag, startPoint x: 661, startPoint y: 290, endPoint x: 1196, endPoint y: 284, distance: 535.0
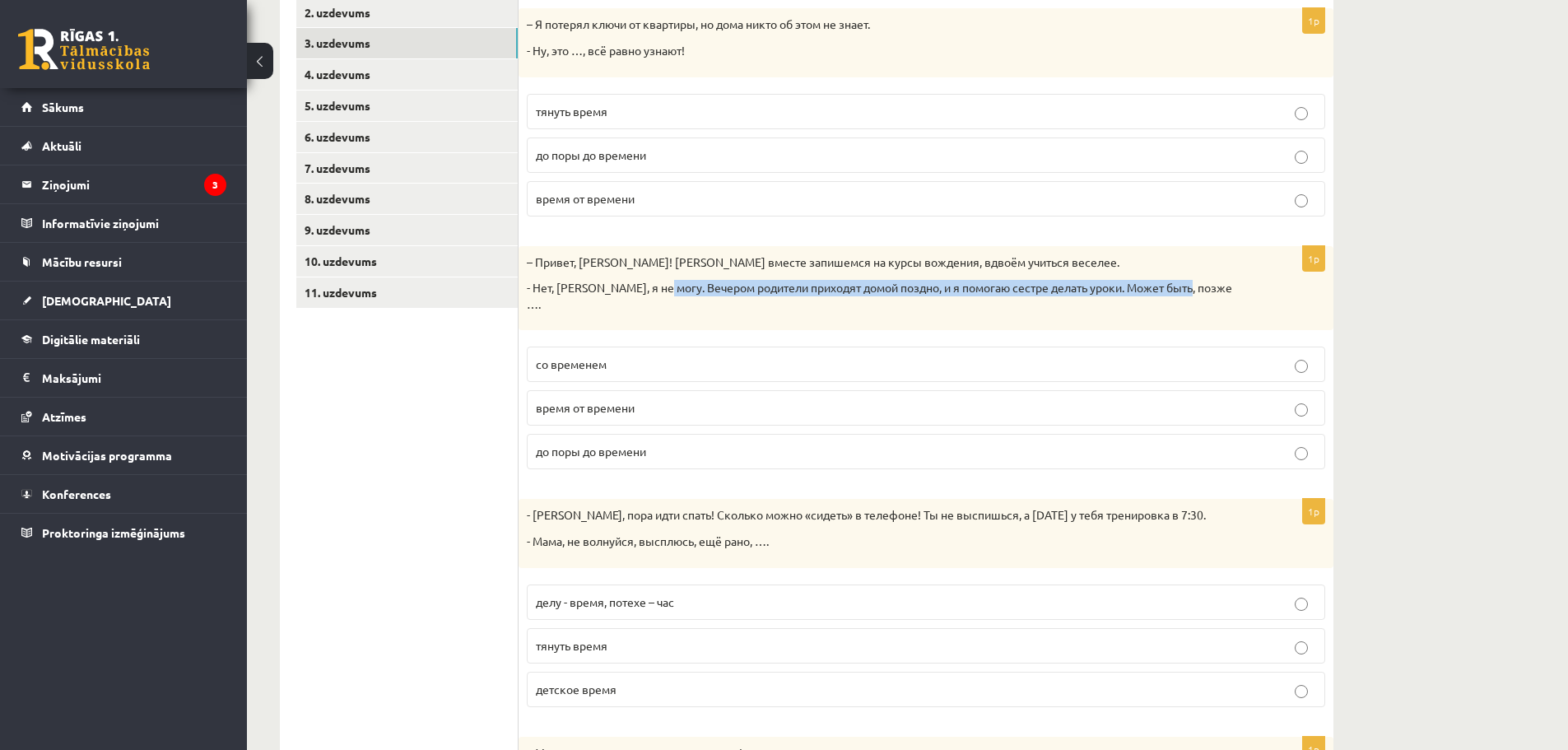
click at [1196, 284] on p "- Нет, Андрис, я не могу. Вечером родители приходят домой поздно, и я помогаю с…" at bounding box center [885, 296] width 716 height 32
copy p "Вечером родители приходят домой поздно, и я помогаю сестре делать уроки. Может …"
click at [747, 443] on p "до поры до времени" at bounding box center [926, 452] width 781 height 17
click at [1030, 355] on p "со временем" at bounding box center [926, 364] width 781 height 17
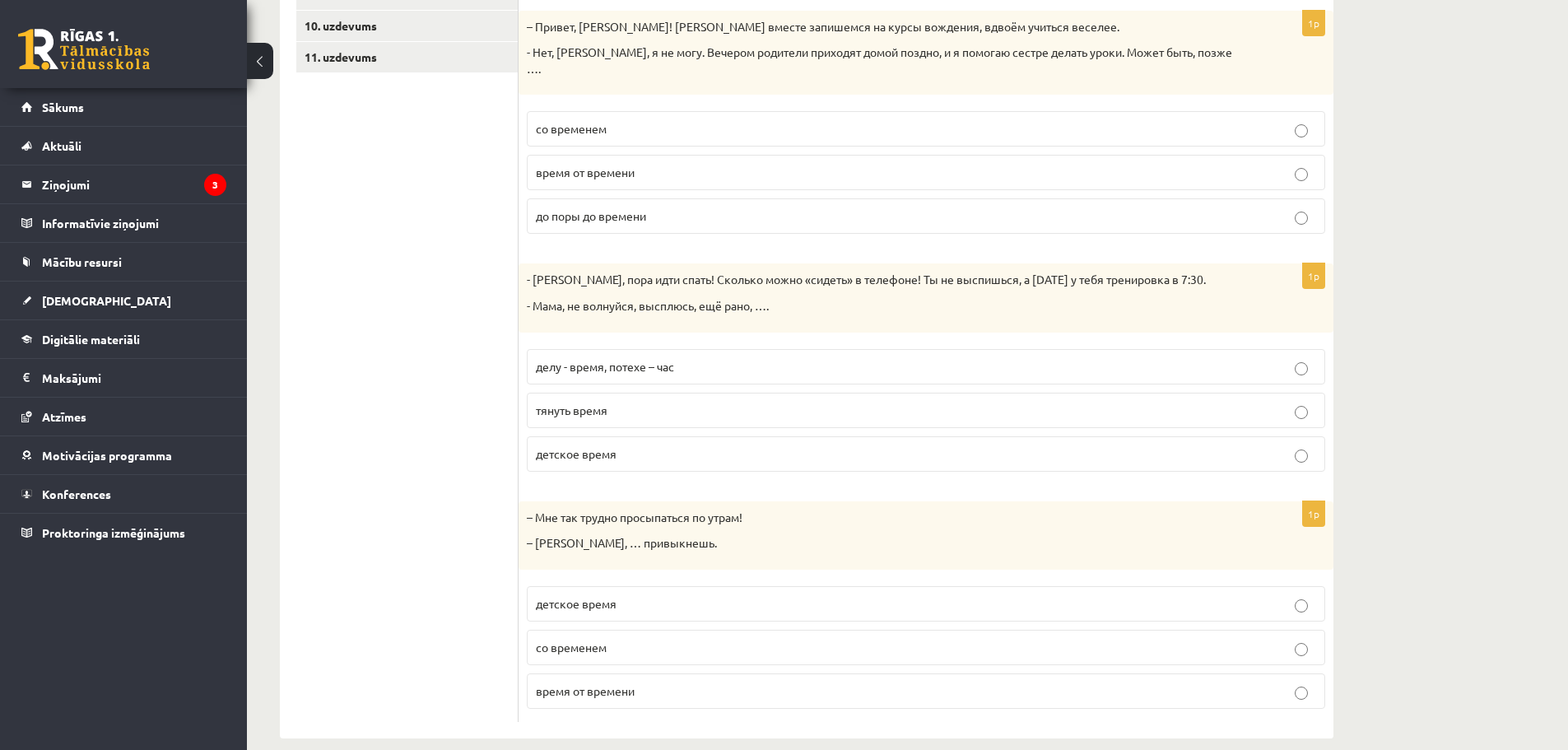
scroll to position [570, 0]
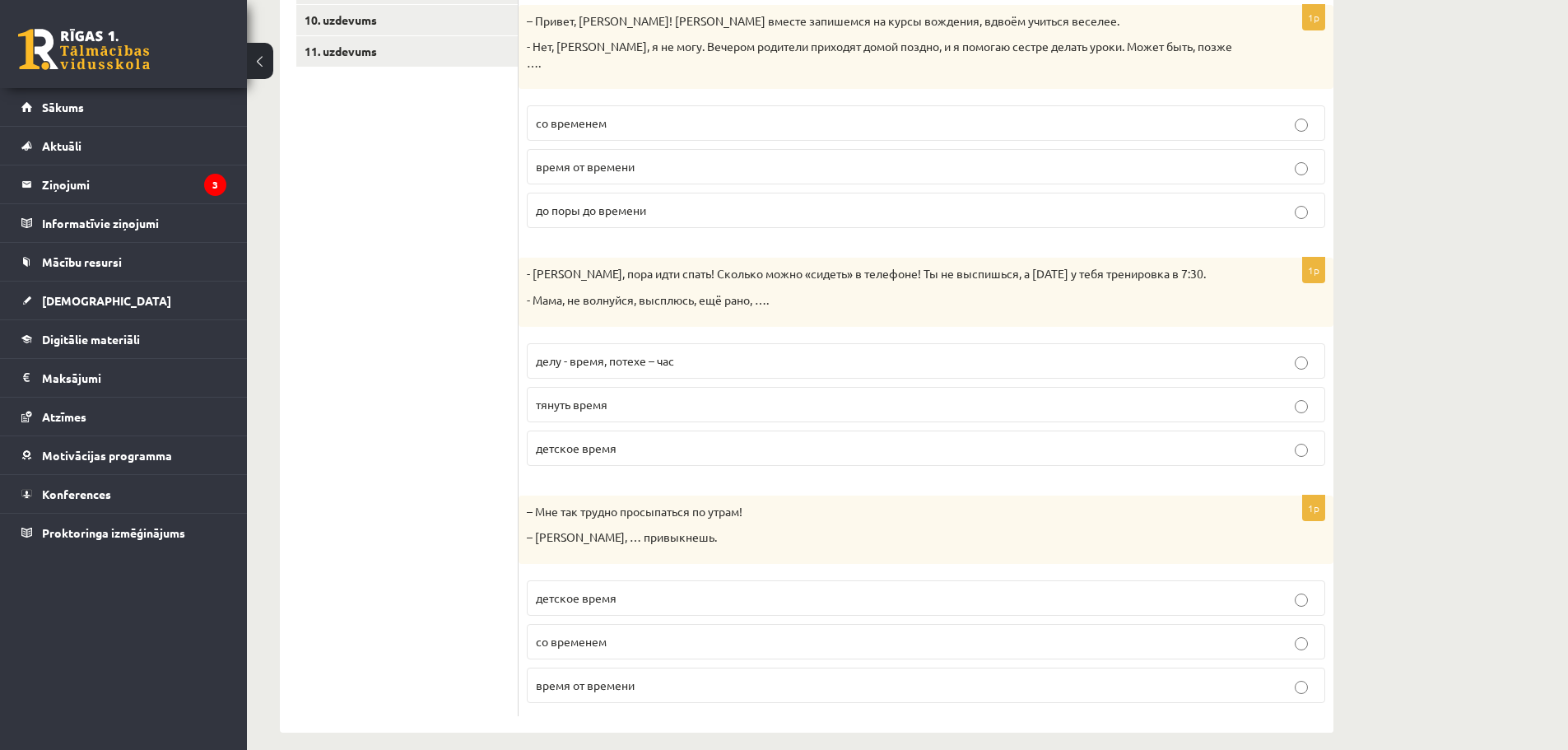
click at [1084, 440] on p "детское время" at bounding box center [926, 448] width 781 height 17
click at [904, 677] on p "время от времени" at bounding box center [926, 685] width 781 height 17
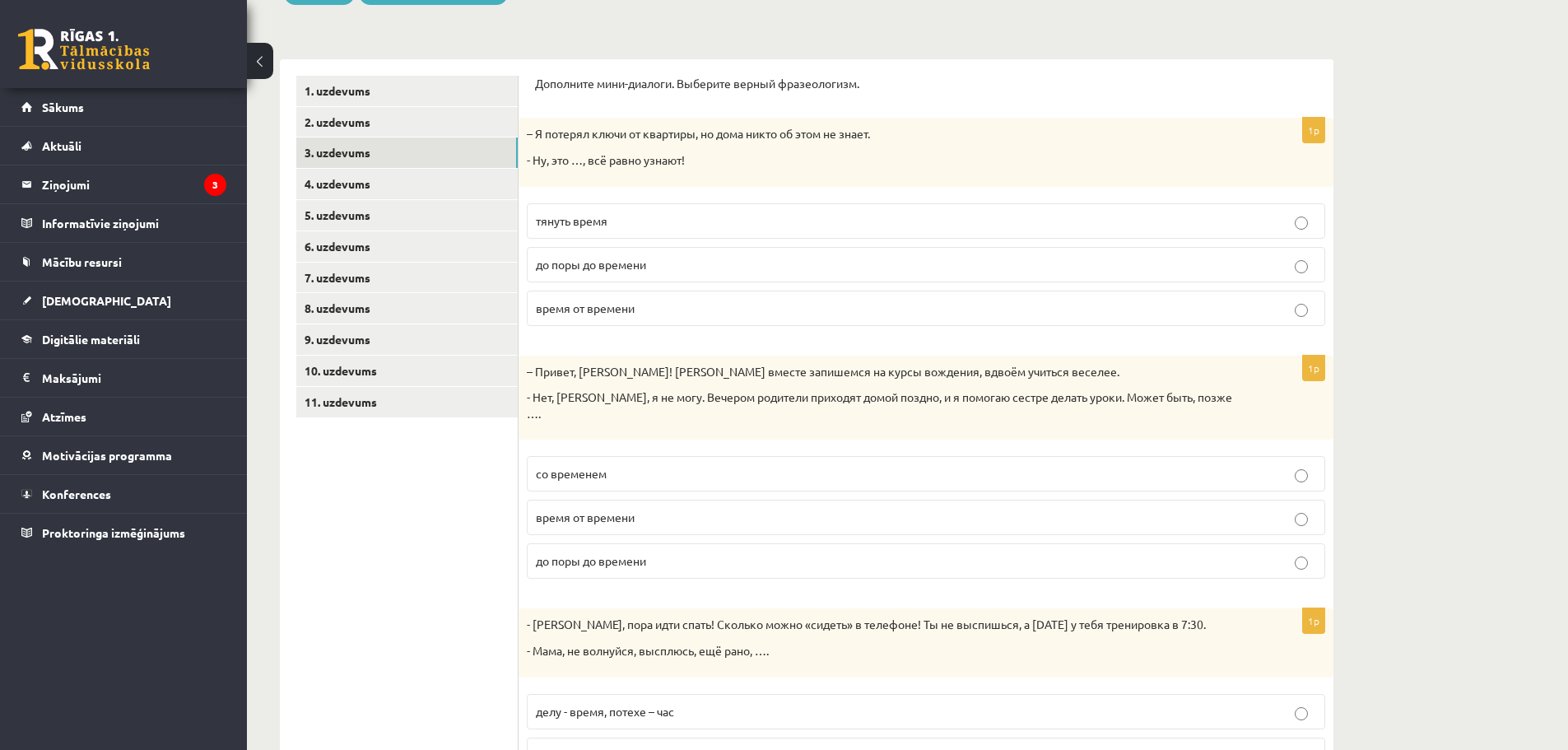
scroll to position [0, 0]
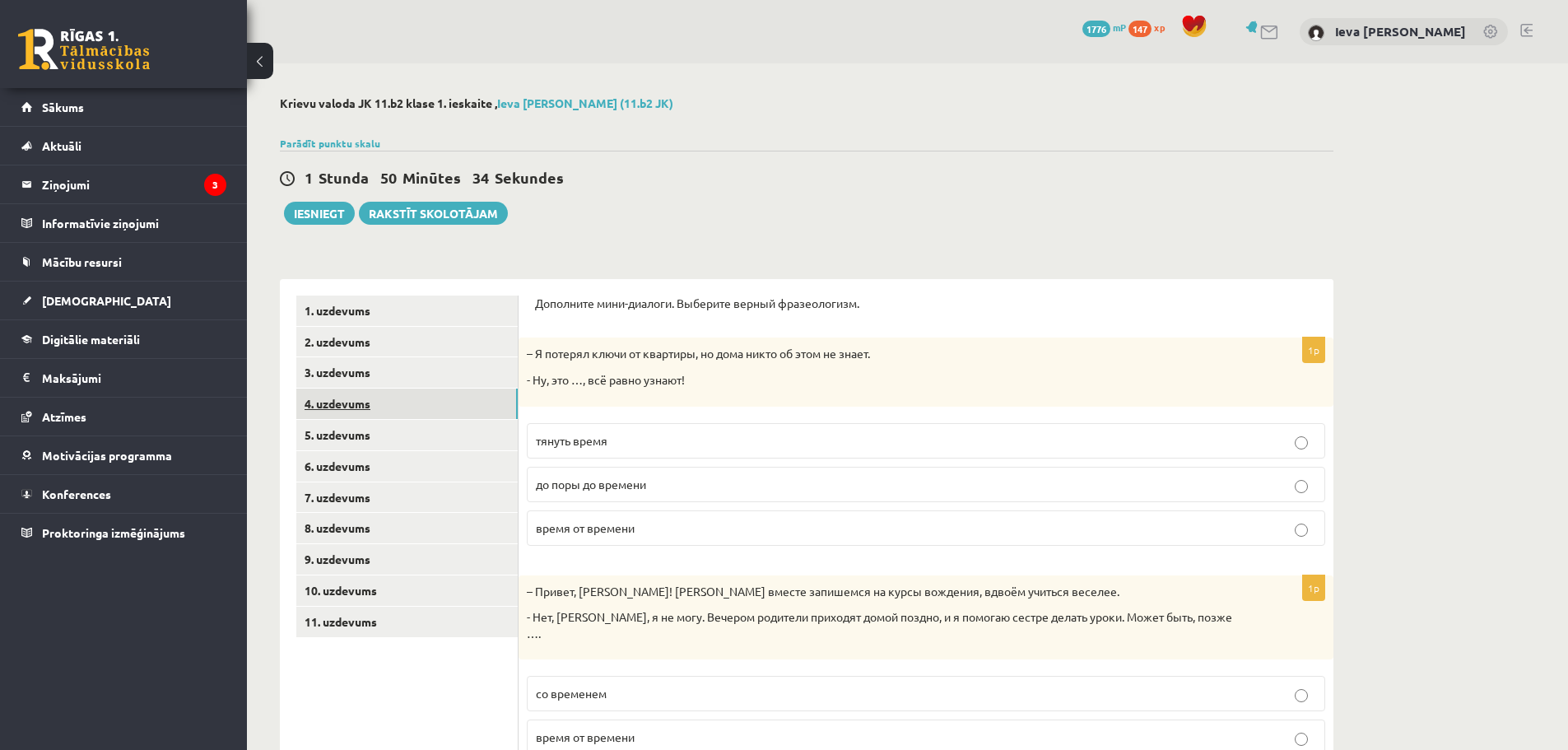
click at [355, 402] on link "4. uzdevums" at bounding box center [407, 404] width 222 height 31
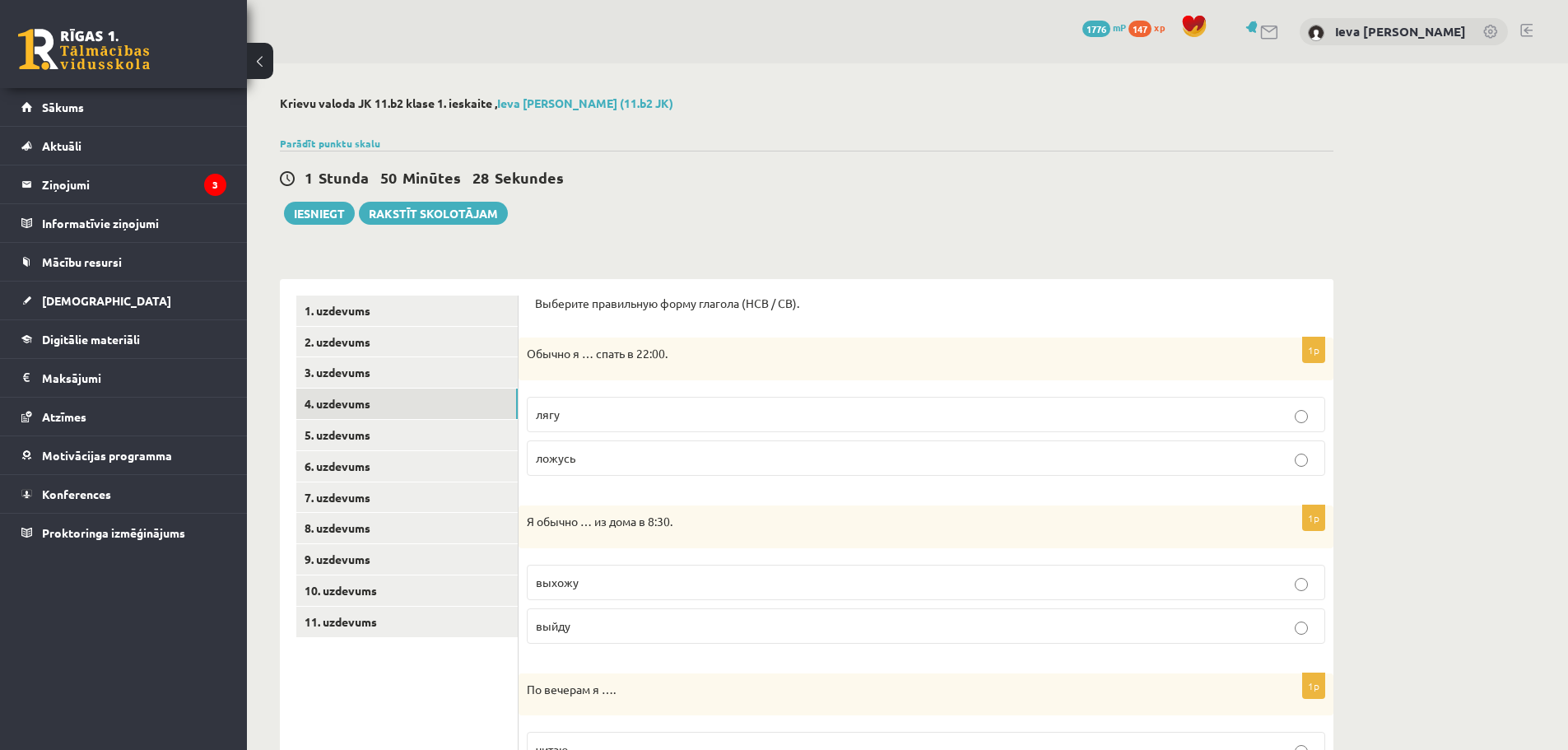
click at [853, 454] on p "ложусь" at bounding box center [926, 458] width 781 height 17
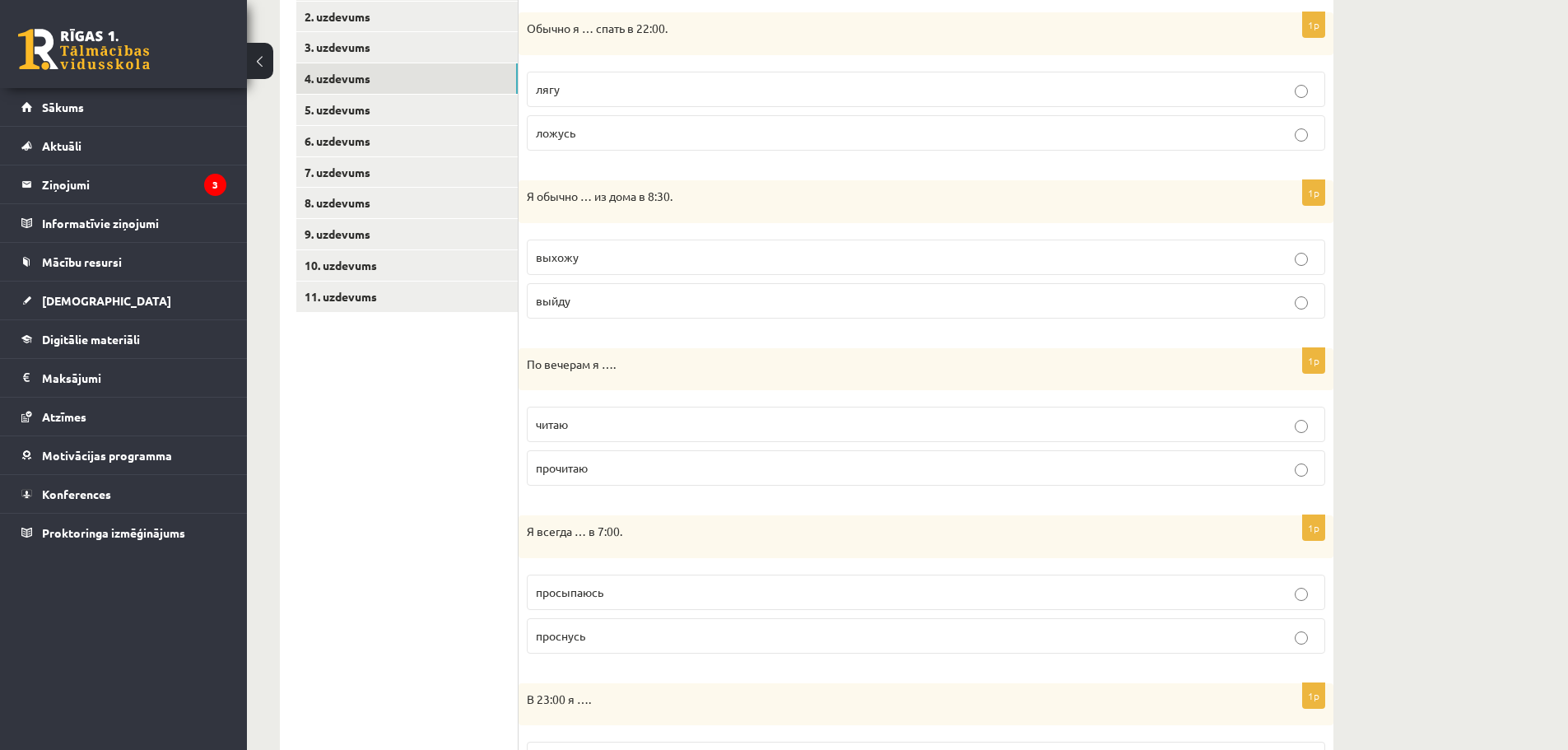
scroll to position [329, 0]
click at [747, 293] on p "выйду" at bounding box center [926, 297] width 781 height 17
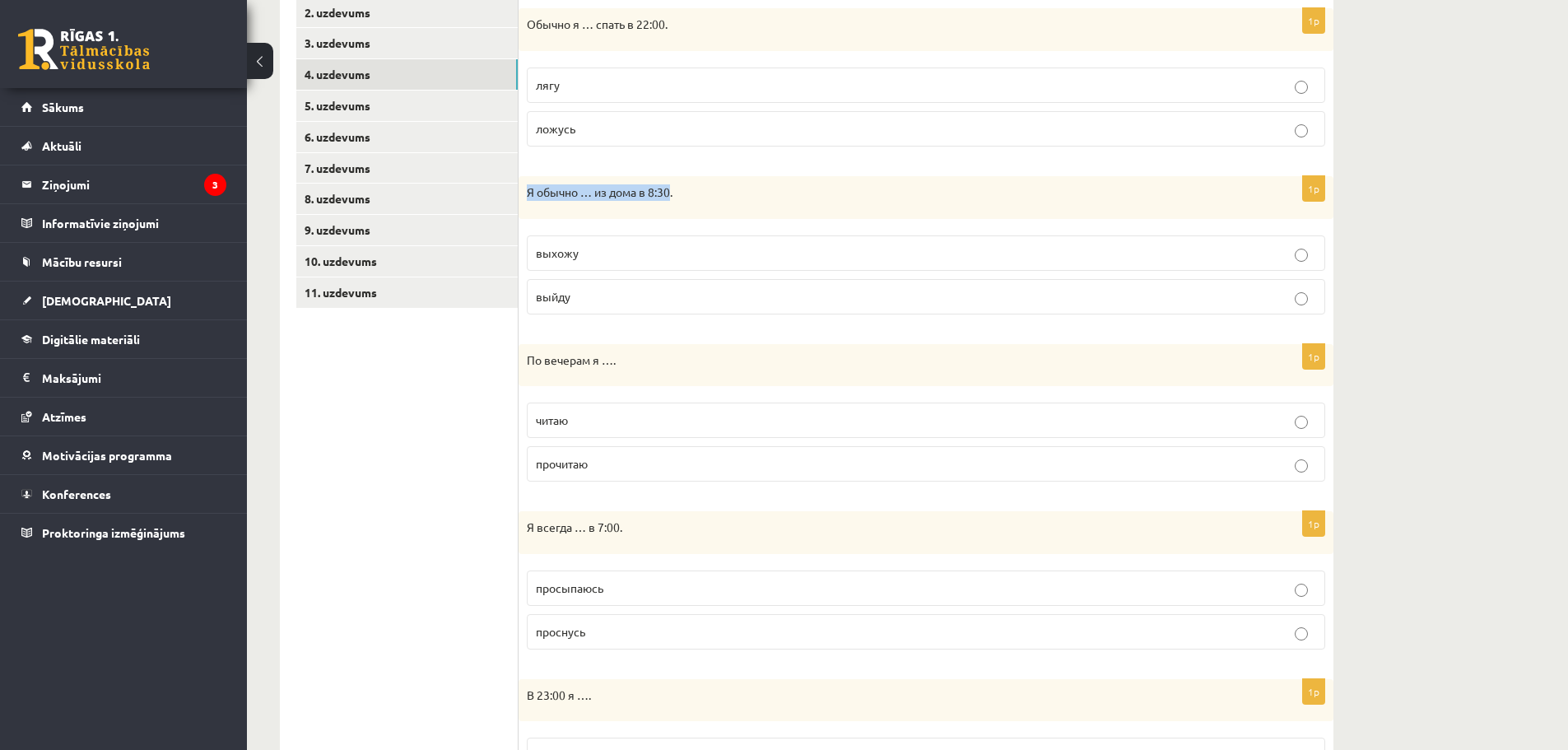
drag, startPoint x: 528, startPoint y: 191, endPoint x: 672, endPoint y: 199, distance: 144.2
click at [672, 199] on p "Я обычно … из дома в 8:30." at bounding box center [885, 192] width 716 height 16
copy p "Я обычно … из дома в 8:30"
click at [617, 265] on label "выхожу" at bounding box center [925, 253] width 798 height 36
click at [723, 303] on p "выйду" at bounding box center [926, 297] width 781 height 17
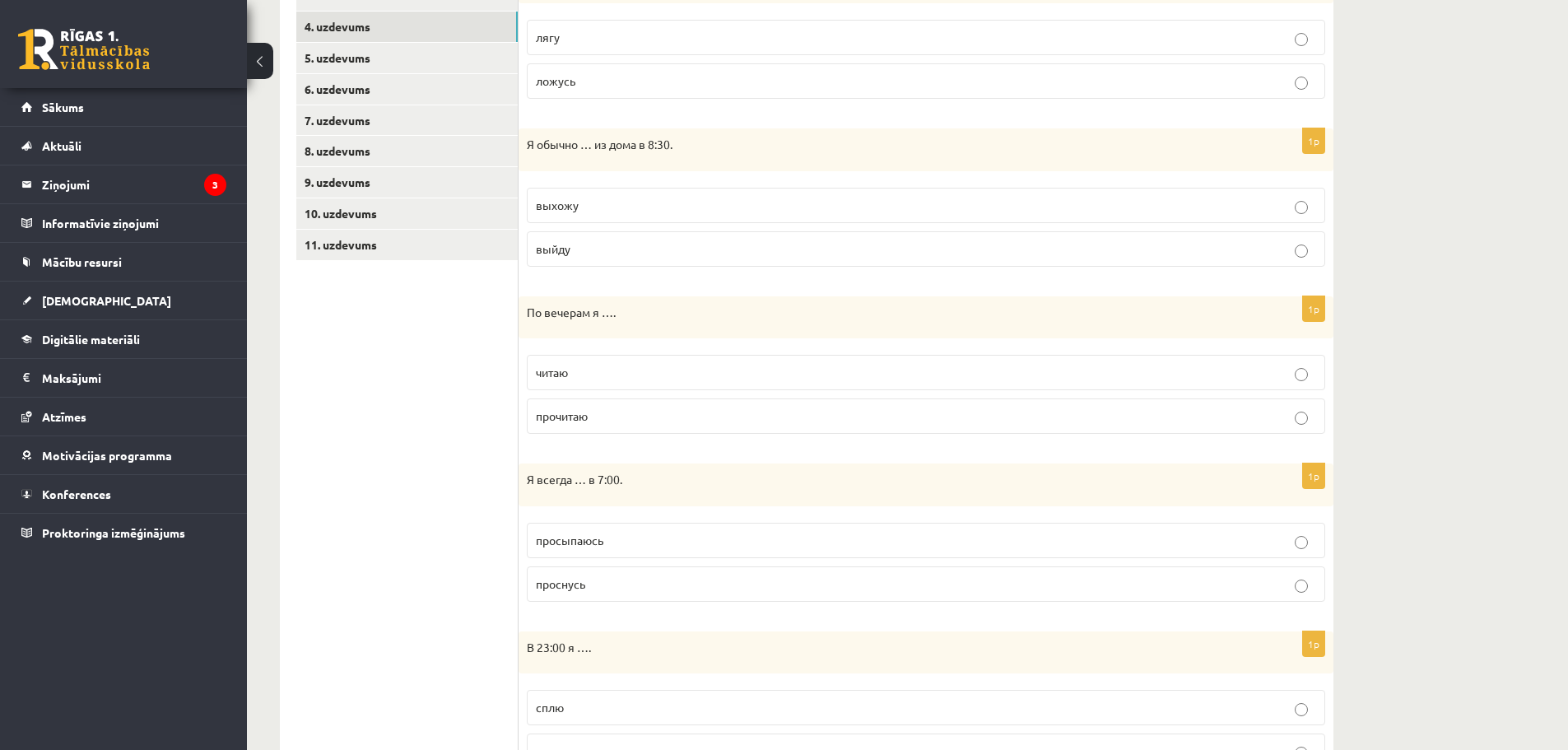
scroll to position [493, 0]
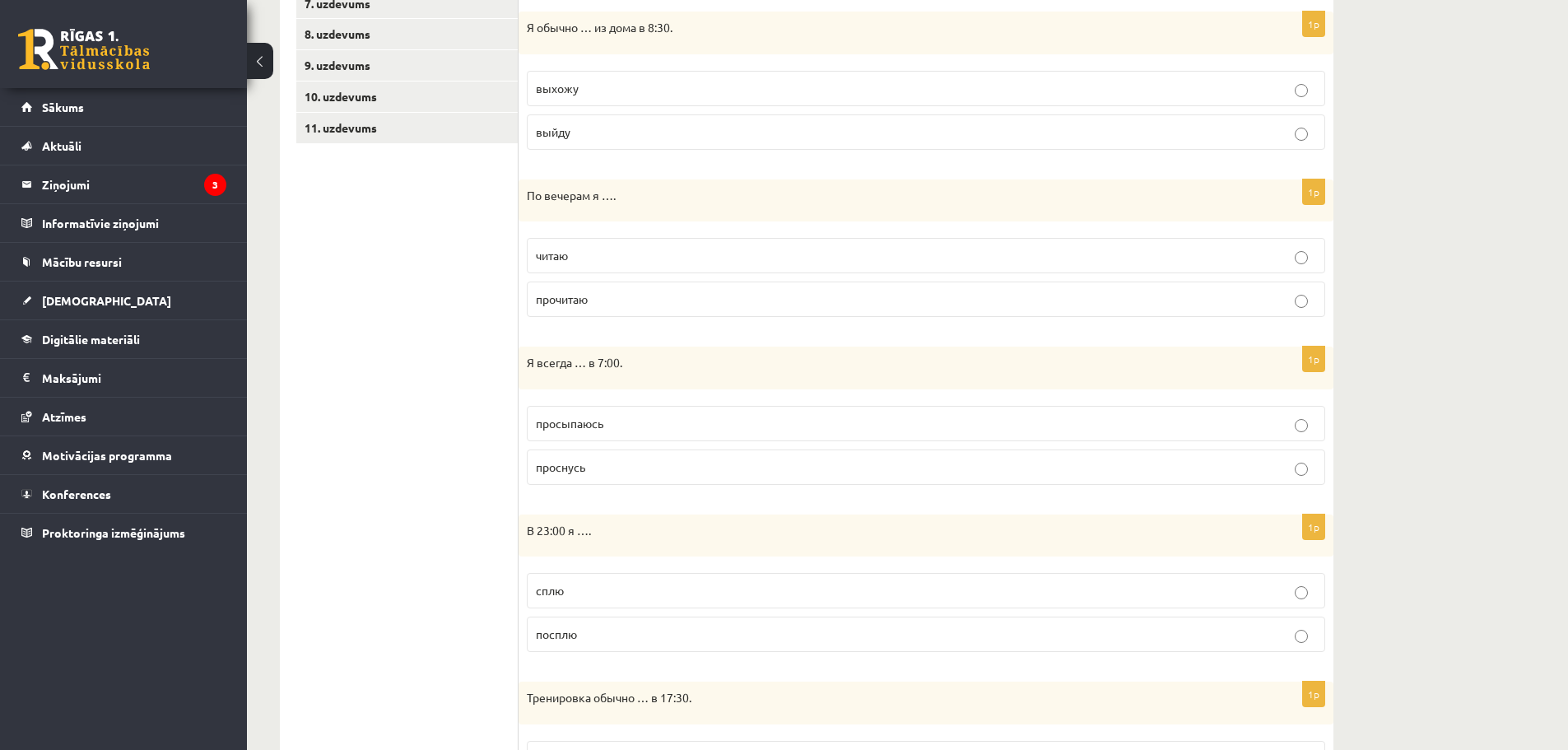
click at [794, 259] on p "читаю" at bounding box center [926, 256] width 781 height 17
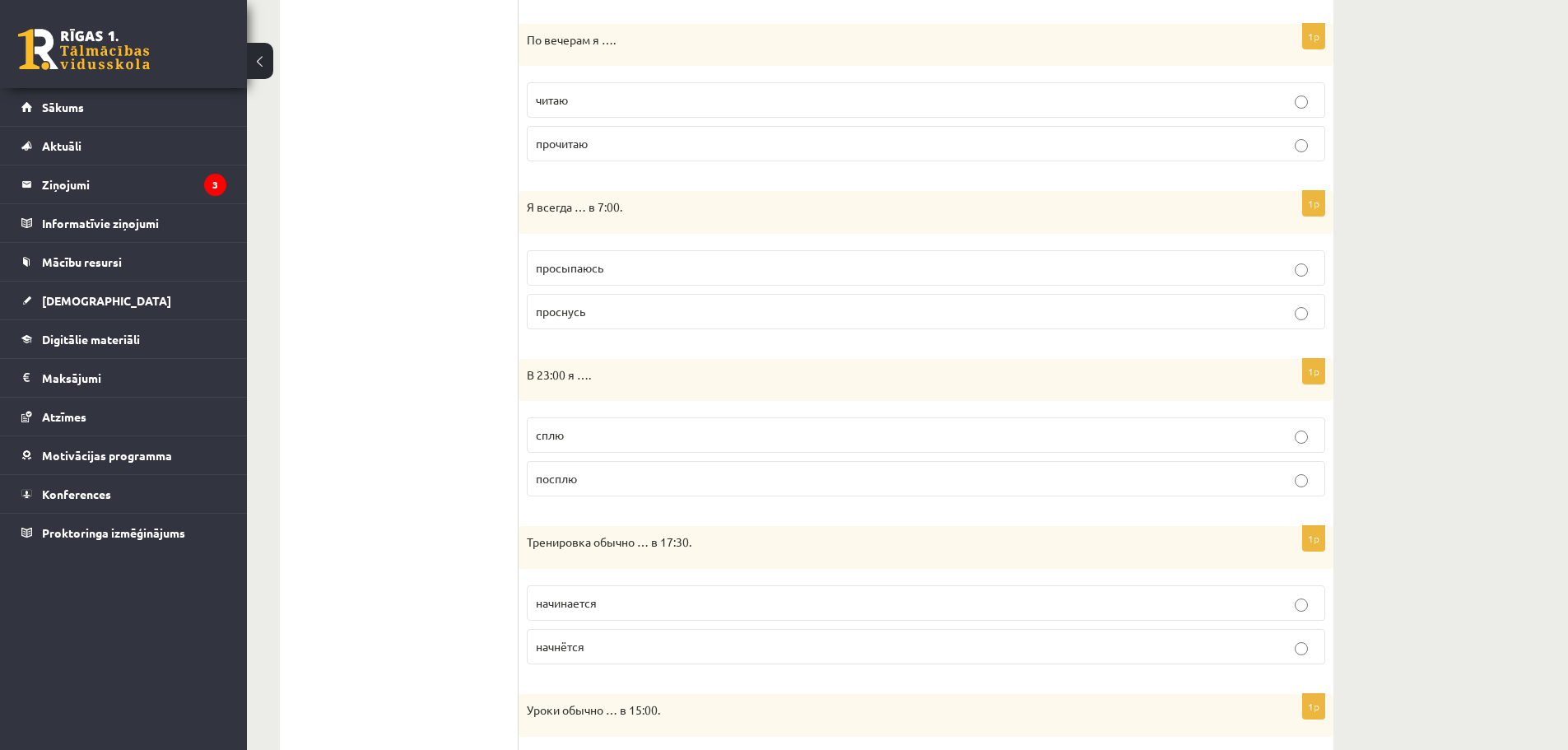
scroll to position [659, 0]
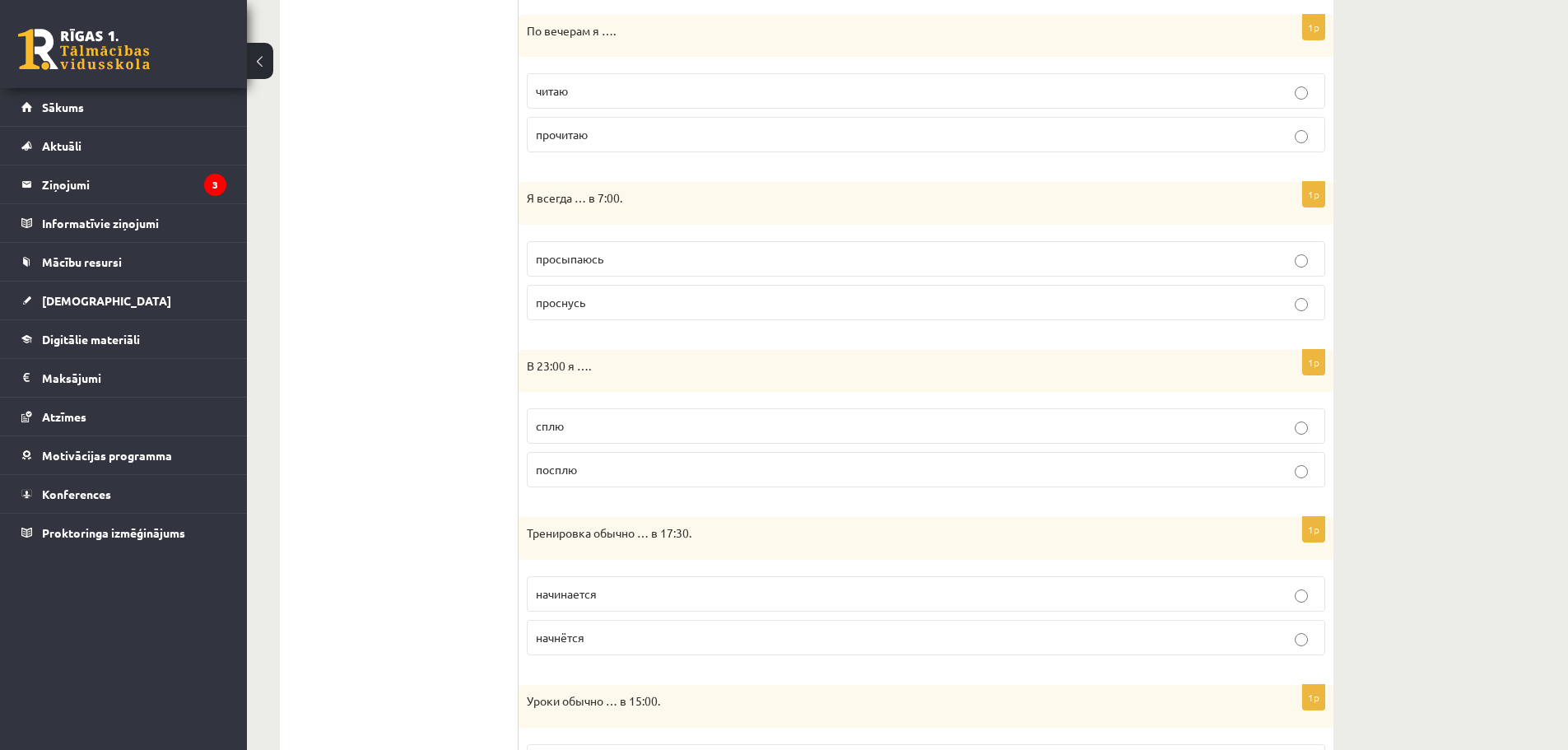
click at [747, 257] on p "просыпаюсь" at bounding box center [926, 259] width 781 height 17
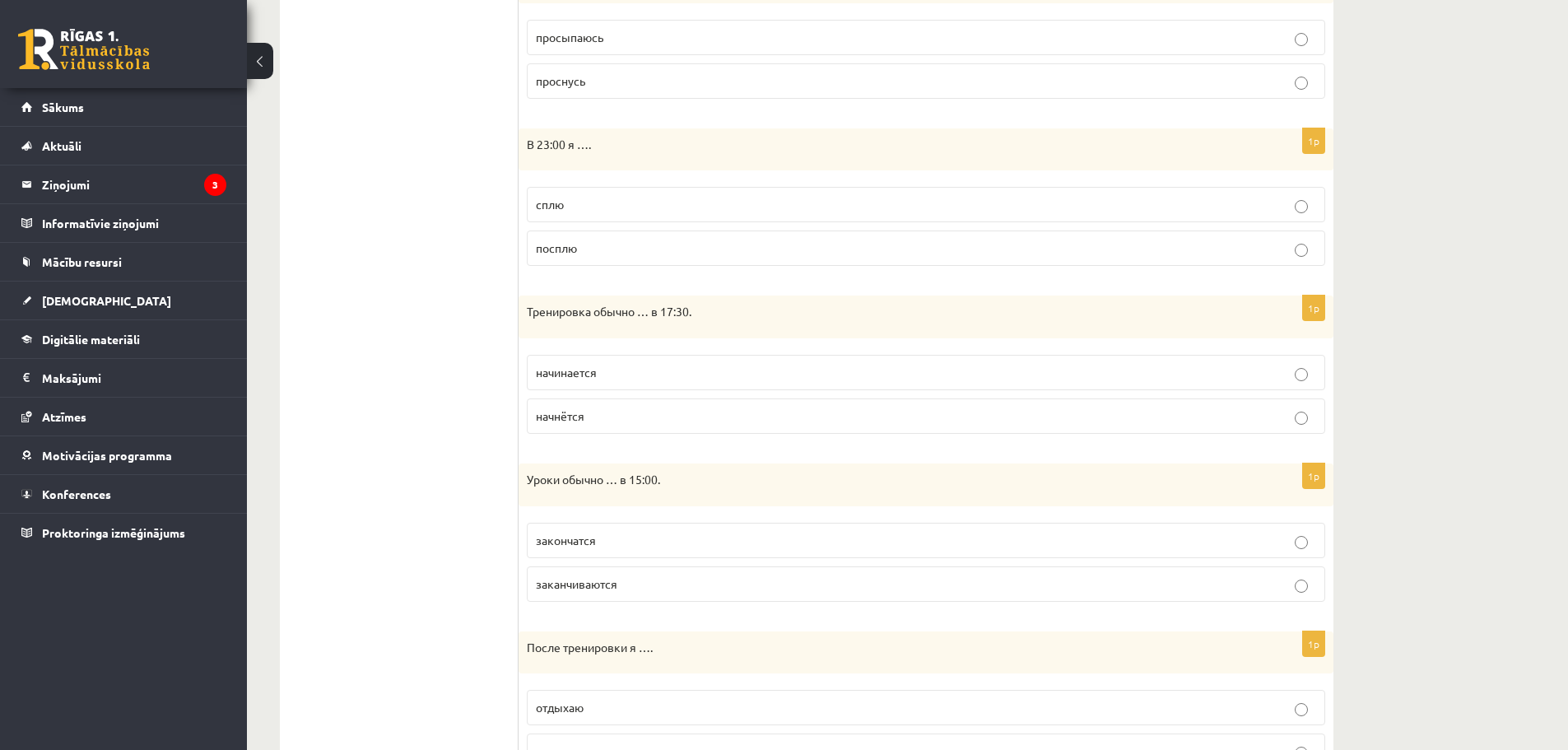
scroll to position [905, 0]
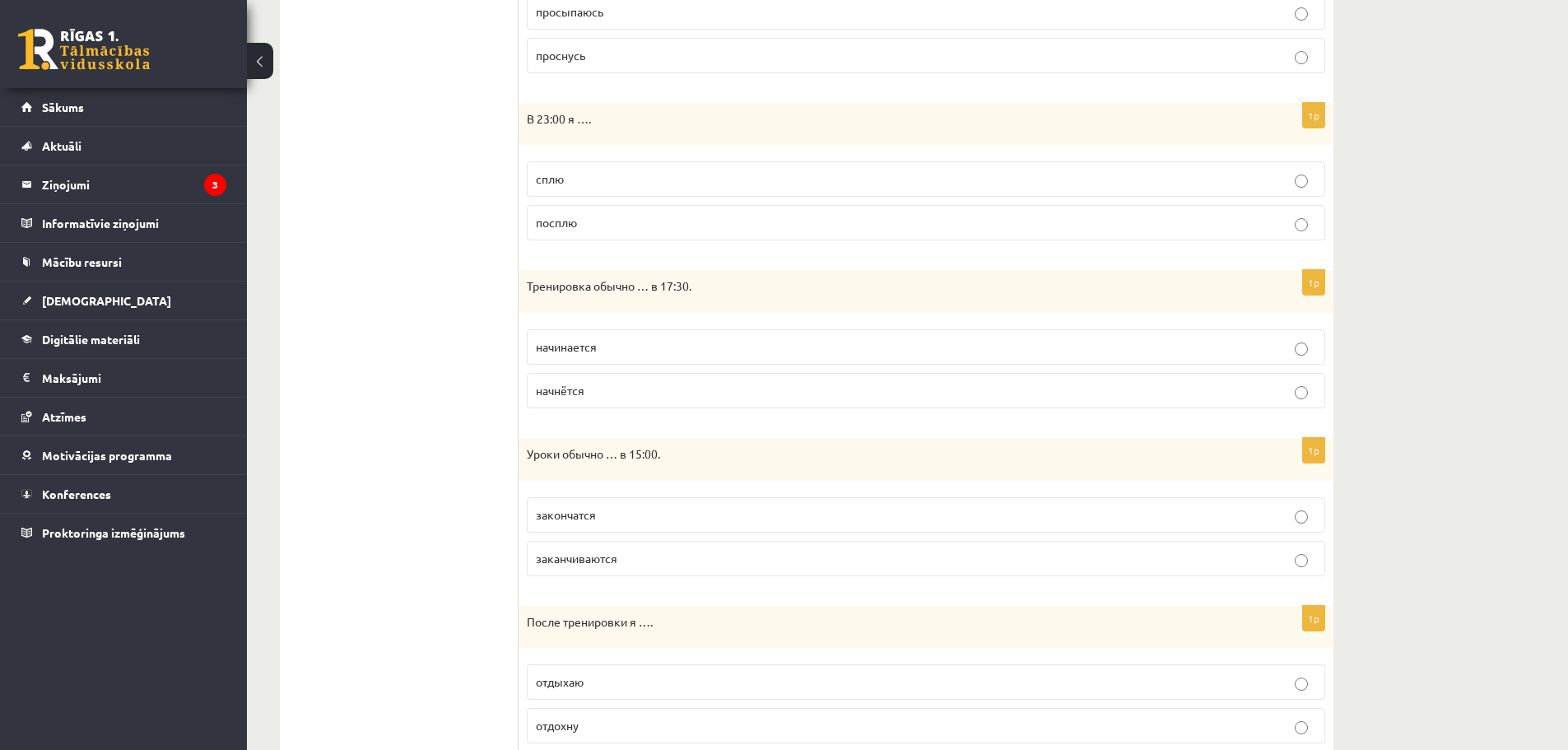
click at [806, 182] on p "сплю" at bounding box center [926, 179] width 781 height 17
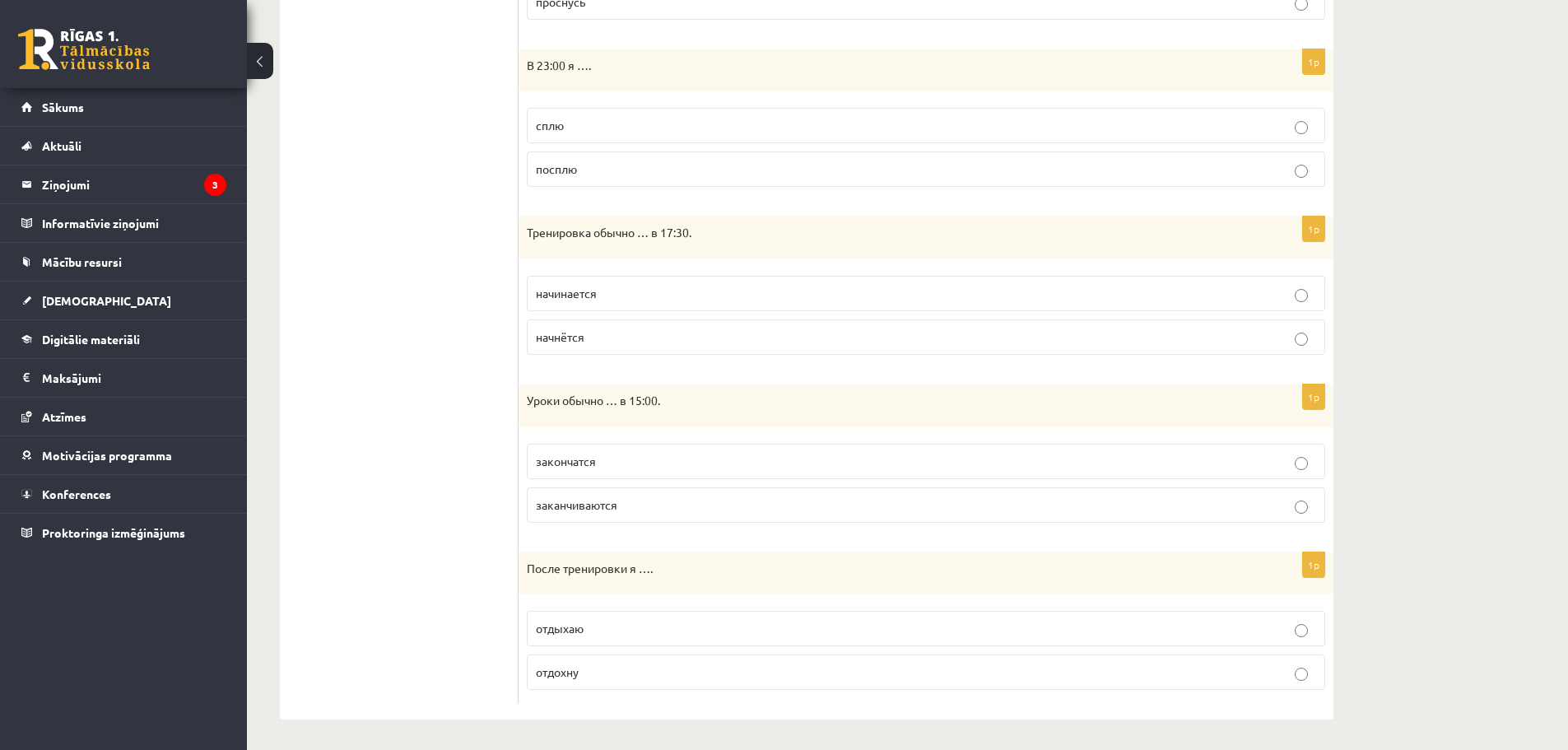
scroll to position [962, 0]
click at [663, 297] on p "начинается" at bounding box center [926, 291] width 781 height 17
click at [758, 515] on label "заканчиваются" at bounding box center [925, 503] width 798 height 36
click at [688, 624] on p "отдыхаю" at bounding box center [926, 626] width 781 height 17
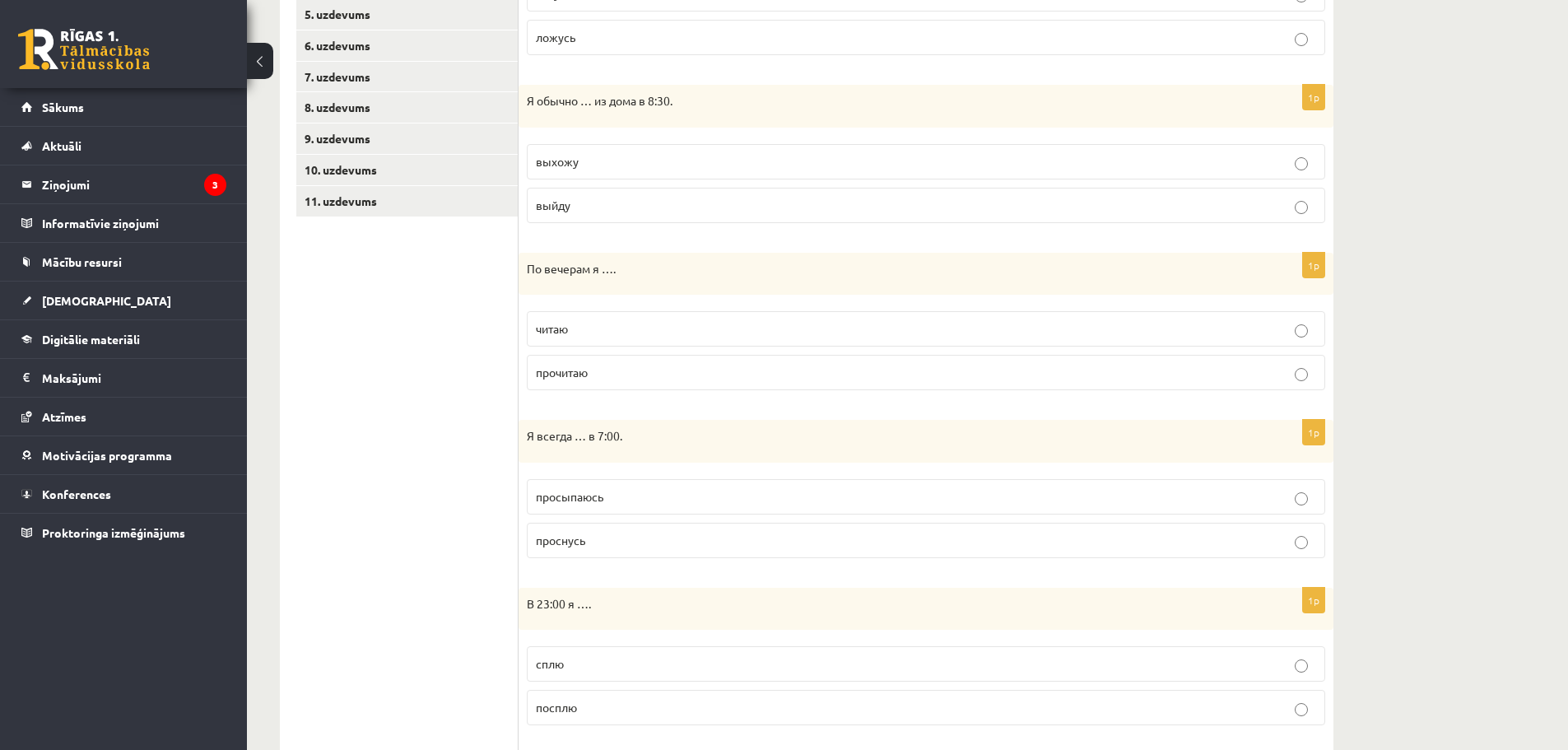
scroll to position [139, 0]
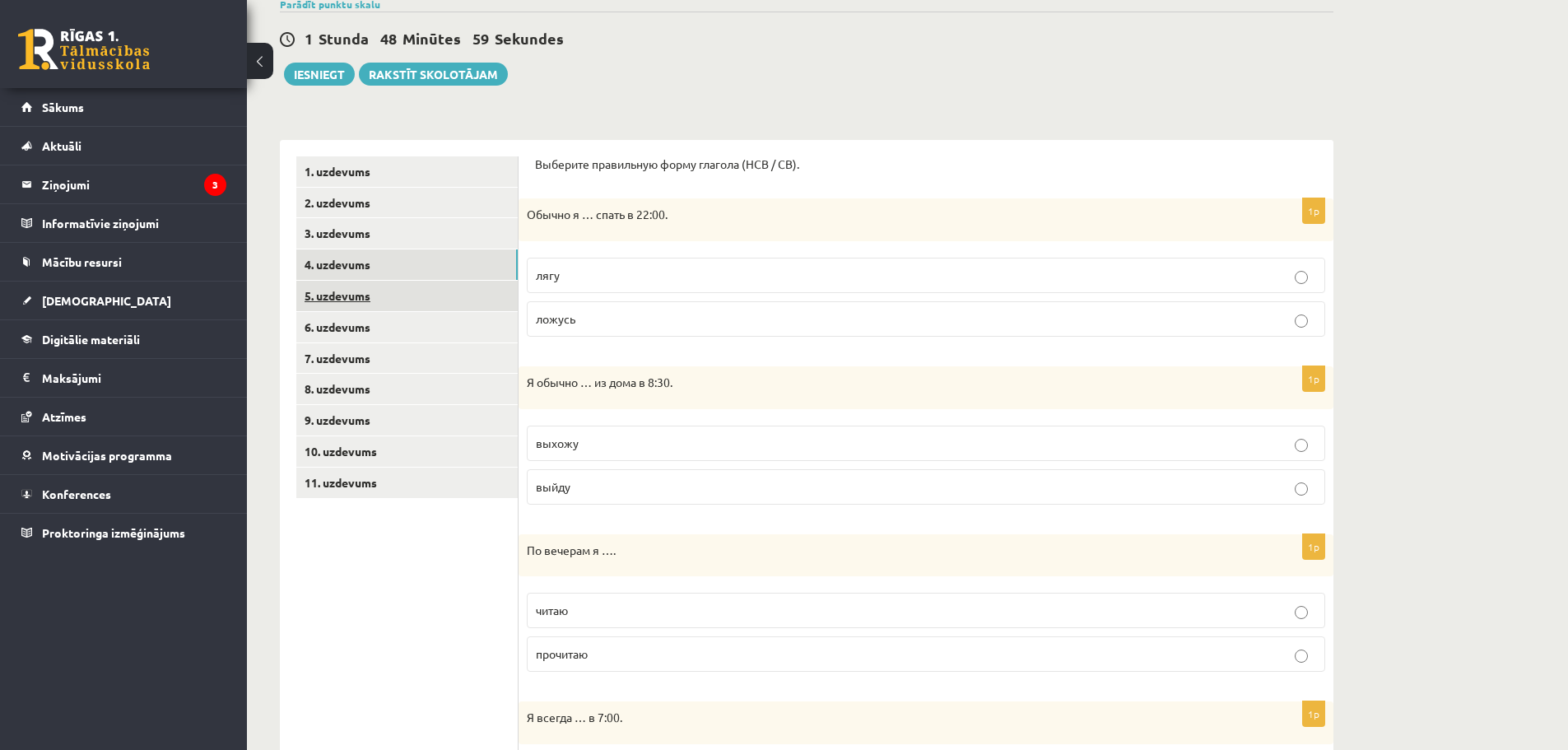
click at [427, 294] on link "5. uzdevums" at bounding box center [407, 296] width 222 height 31
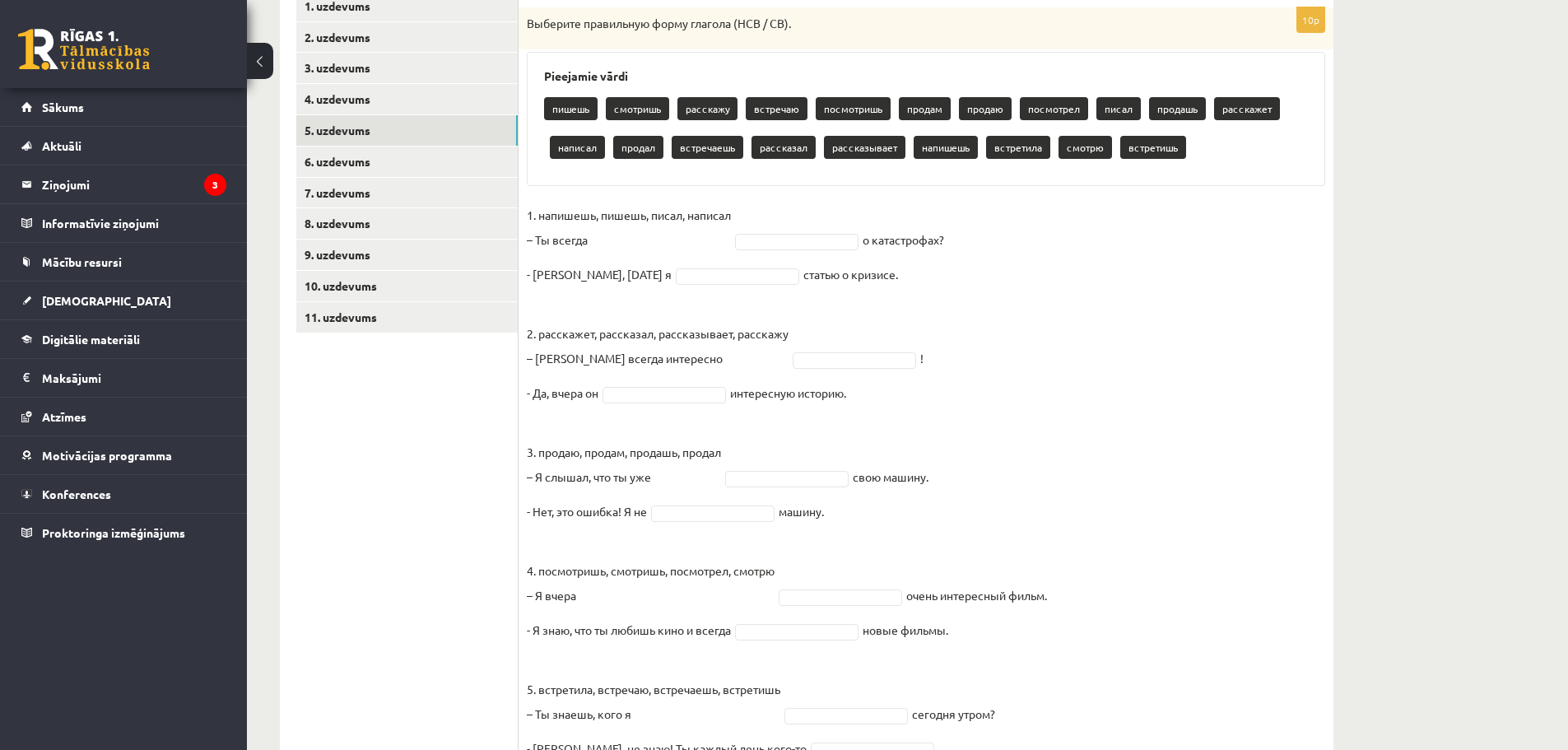
scroll to position [301, 0]
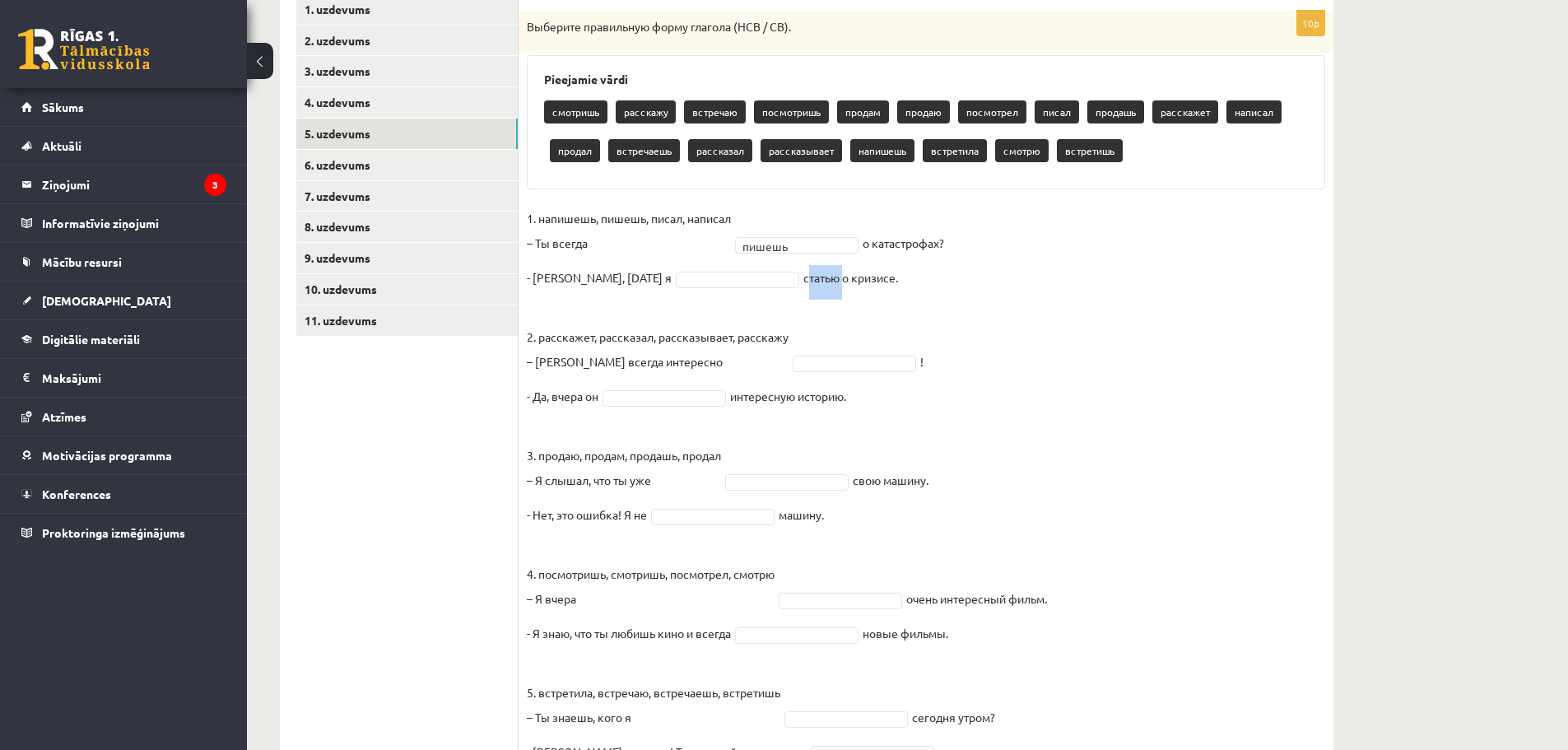
drag, startPoint x: 733, startPoint y: 276, endPoint x: 769, endPoint y: 276, distance: 36.0
click at [769, 276] on fieldset "1. напишешь, пишешь, писал, написал – Ты всегда пишешь ****** о катастрофах? - …" at bounding box center [925, 489] width 798 height 568
copy fieldset "статью"
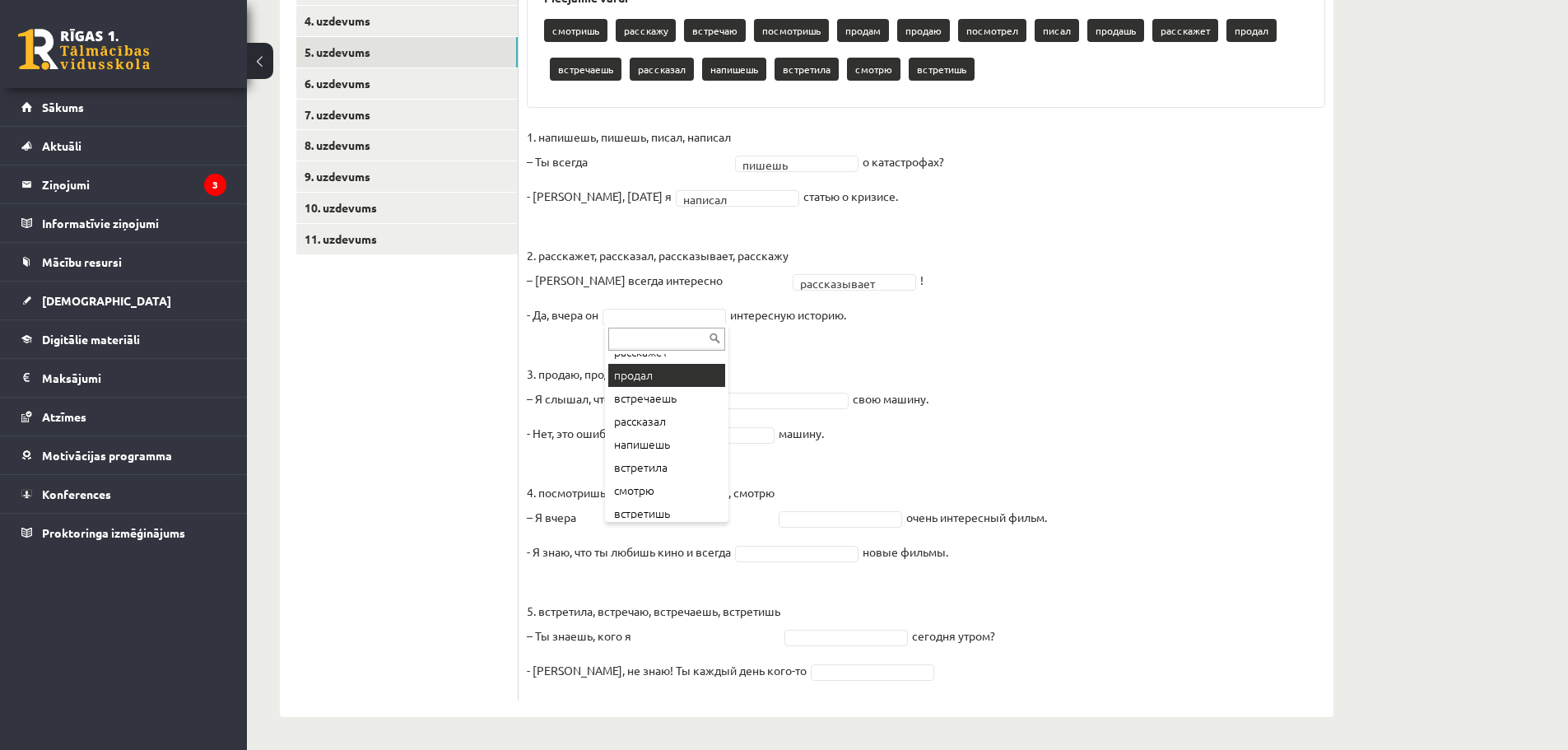
scroll to position [247, 0]
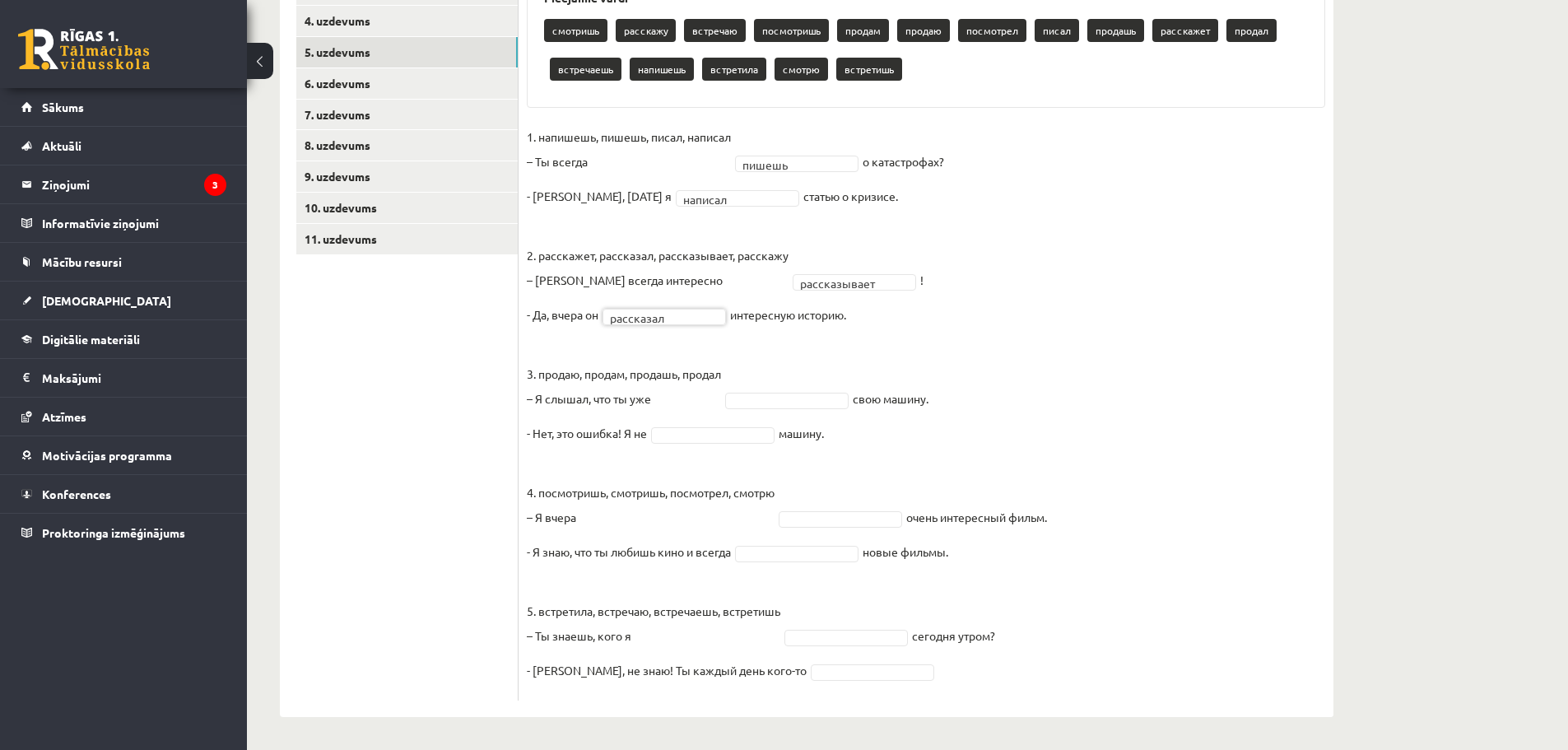
click at [1058, 344] on fieldset "**********" at bounding box center [925, 408] width 798 height 568
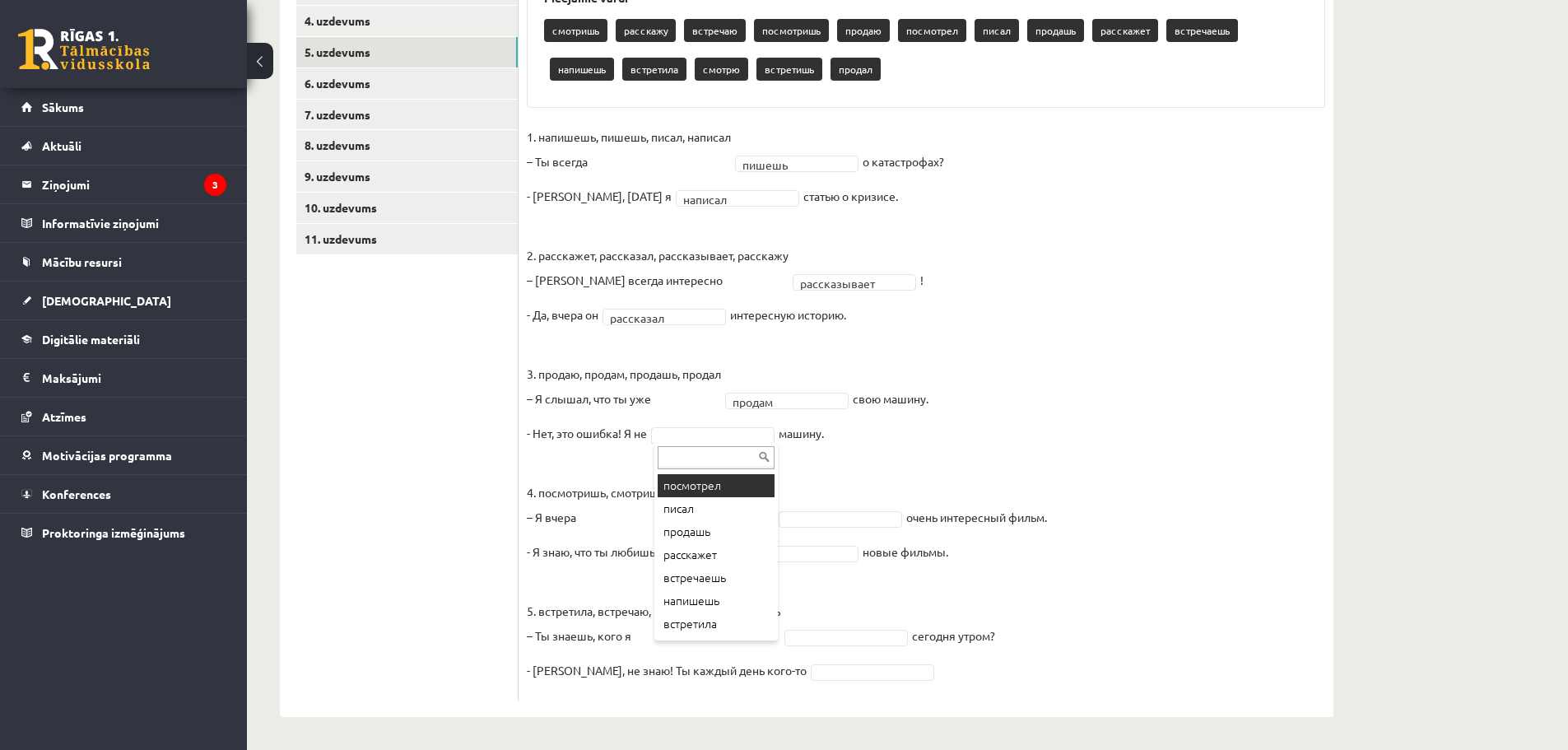
scroll to position [205, 0]
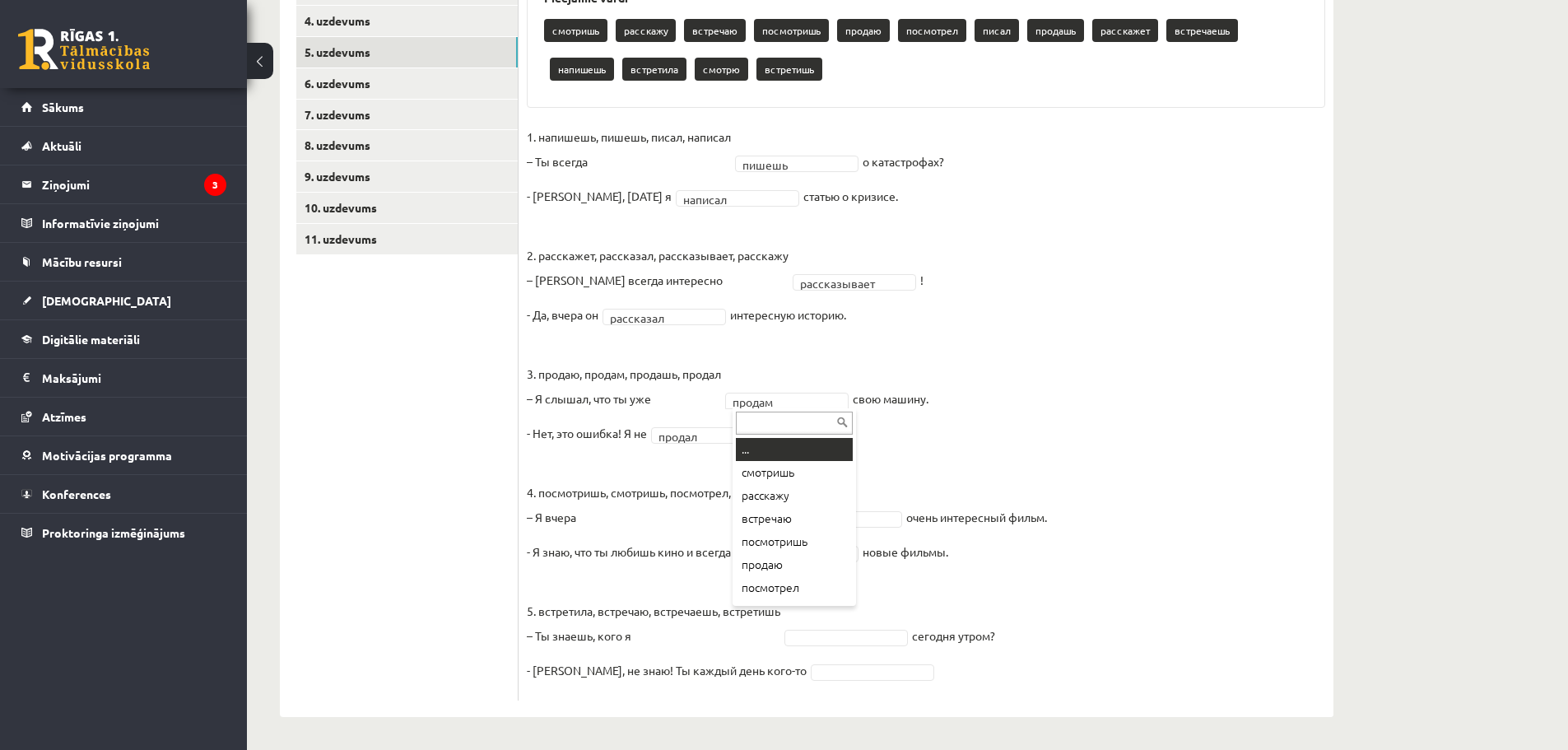
drag, startPoint x: 791, startPoint y: 402, endPoint x: 766, endPoint y: 402, distance: 25.0
drag, startPoint x: 789, startPoint y: 401, endPoint x: 762, endPoint y: 401, distance: 27.0
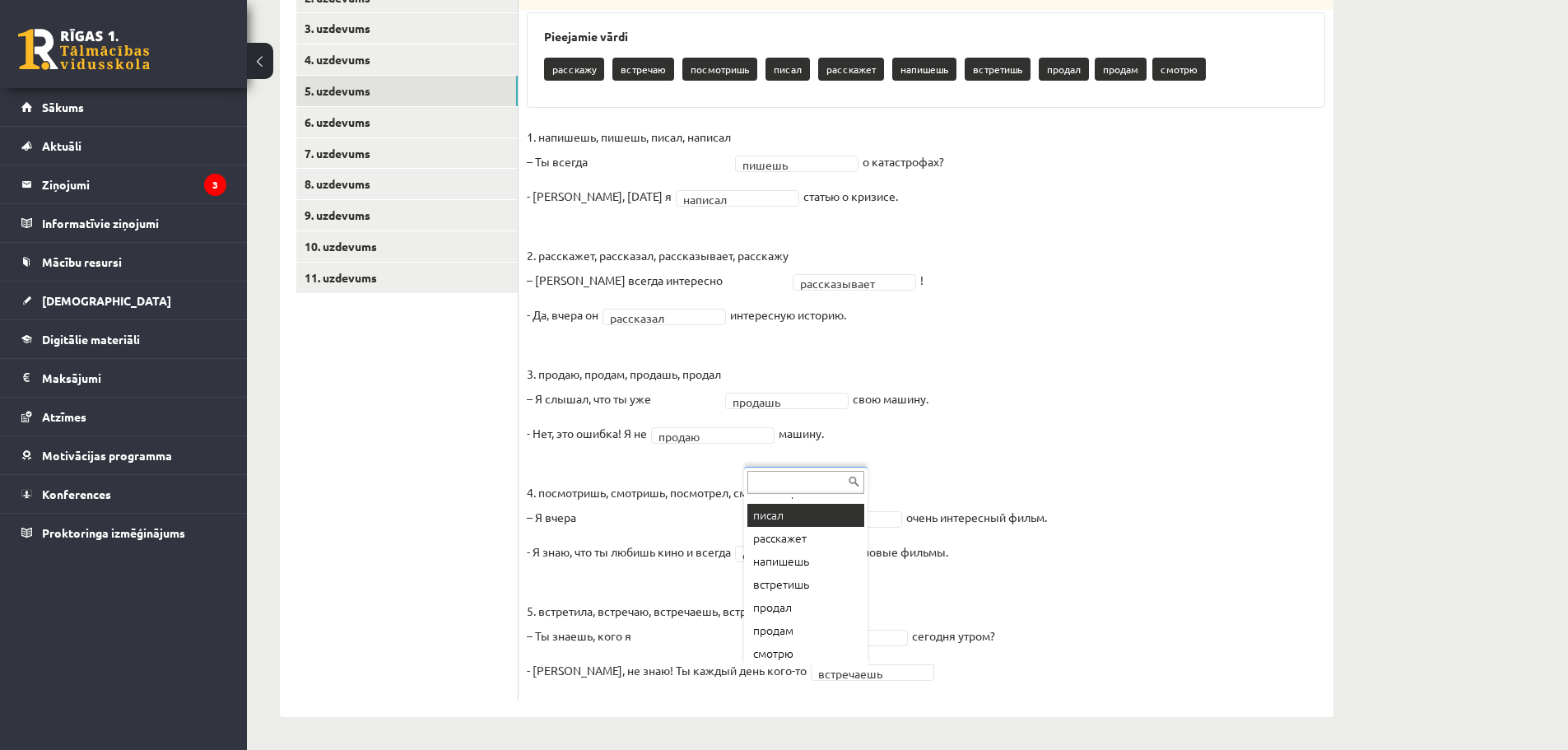
scroll to position [89, 0]
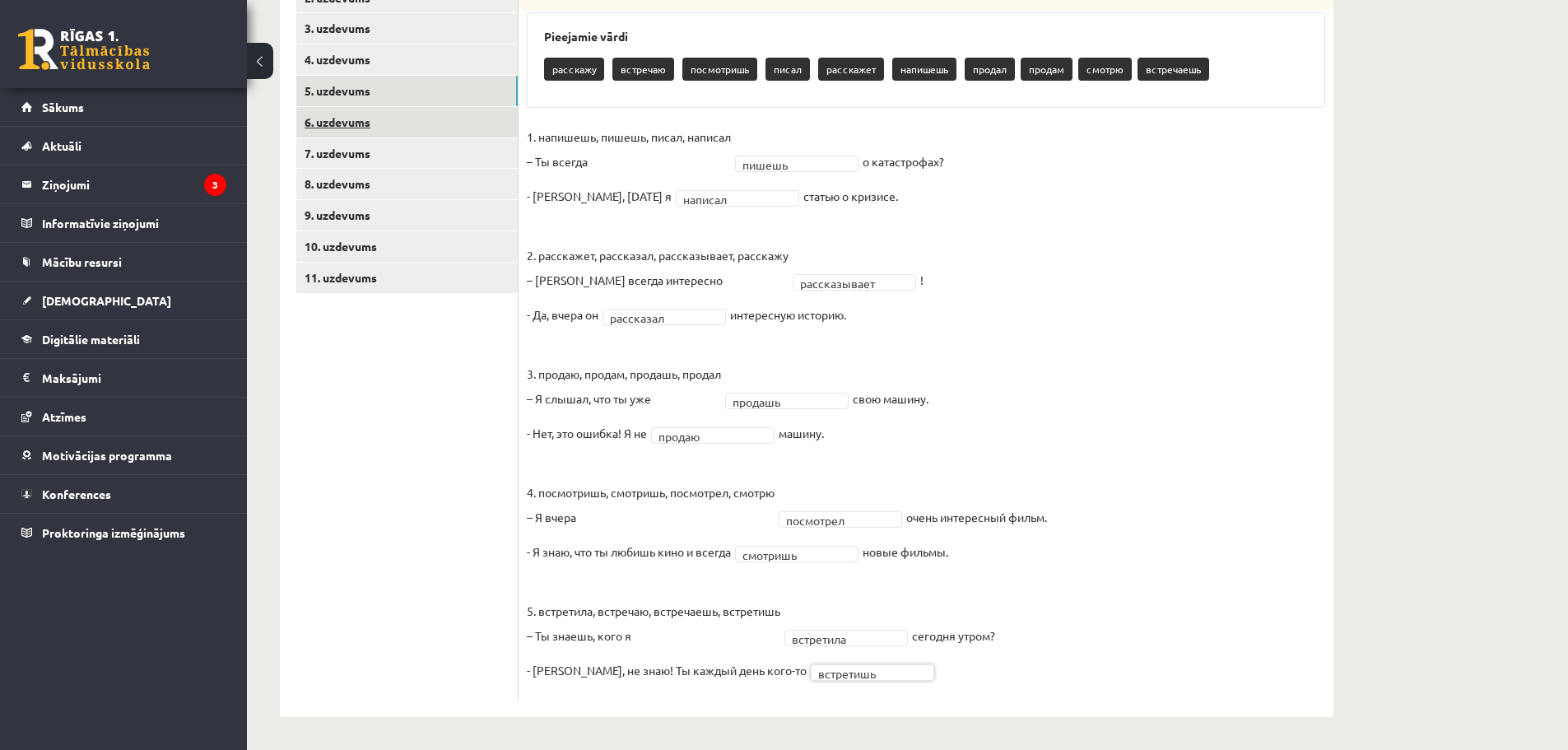
click at [343, 117] on link "6. uzdevums" at bounding box center [407, 123] width 222 height 31
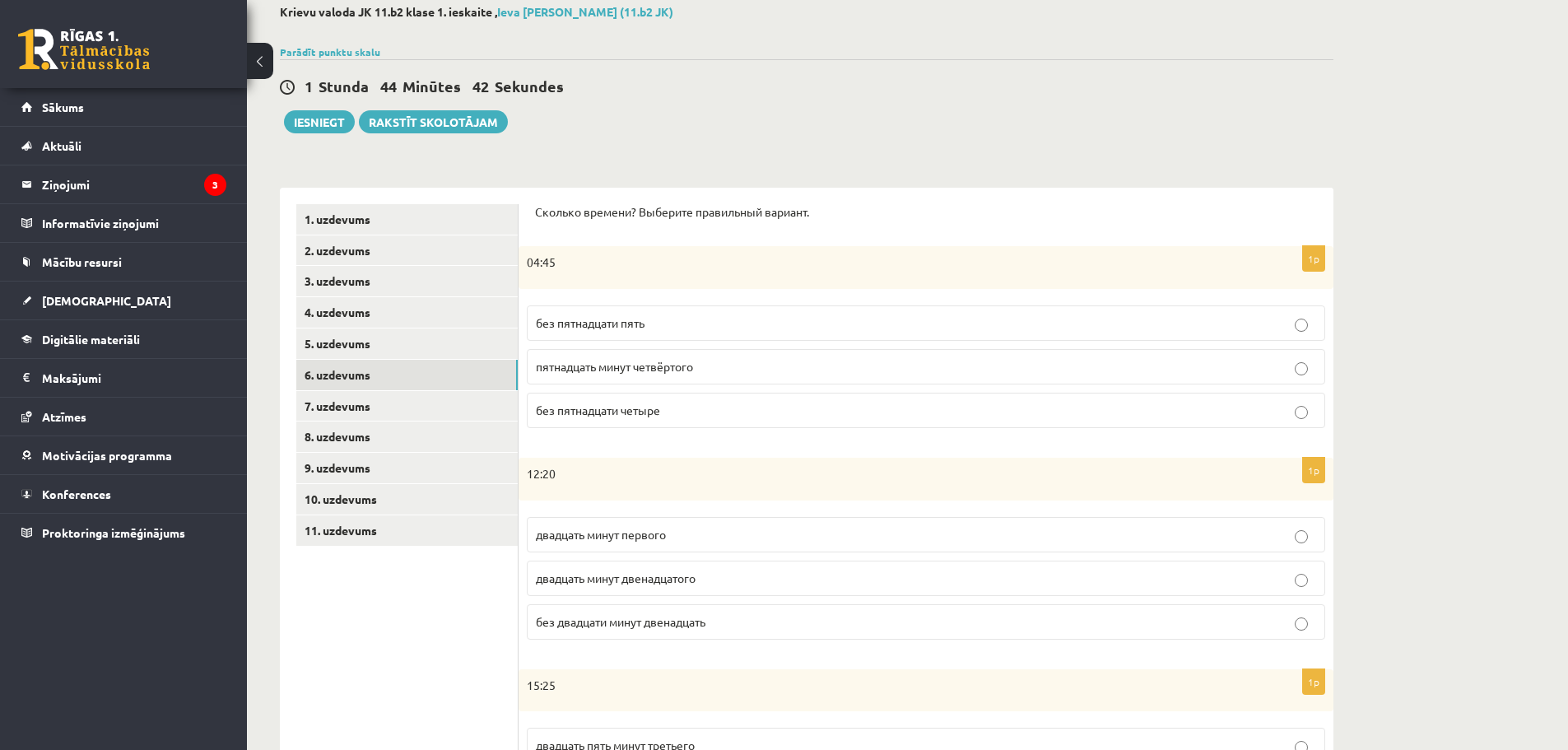
scroll to position [98, 0]
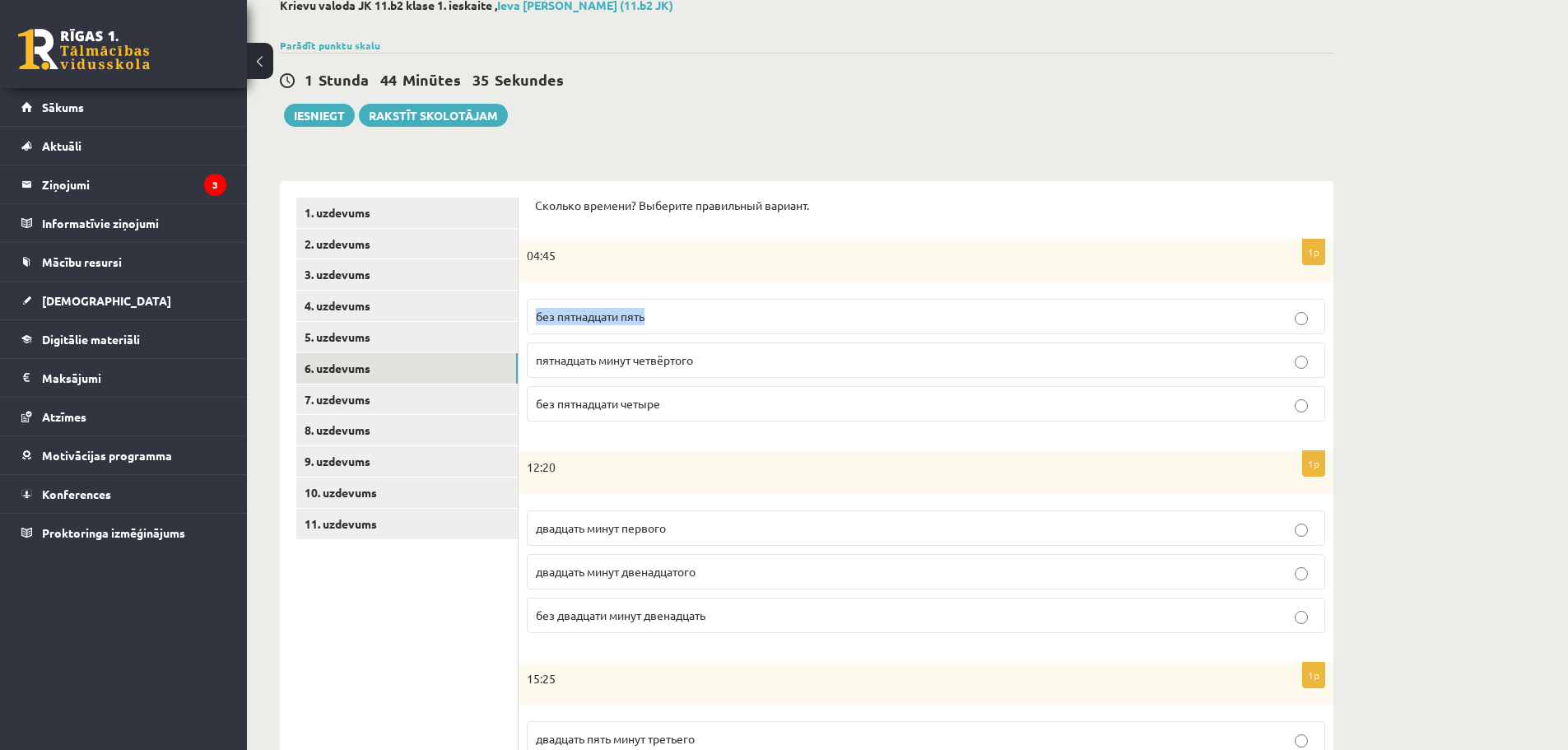
drag, startPoint x: 662, startPoint y: 320, endPoint x: 539, endPoint y: 323, distance: 123.0
click at [539, 323] on p "без пятнадцати пять" at bounding box center [926, 316] width 781 height 17
click at [729, 357] on p "пятнадцать минут четвёртого" at bounding box center [926, 360] width 781 height 17
drag, startPoint x: 706, startPoint y: 360, endPoint x: 538, endPoint y: 364, distance: 168.0
click at [538, 364] on p "пятнадцать минут четвёртого" at bounding box center [926, 360] width 781 height 17
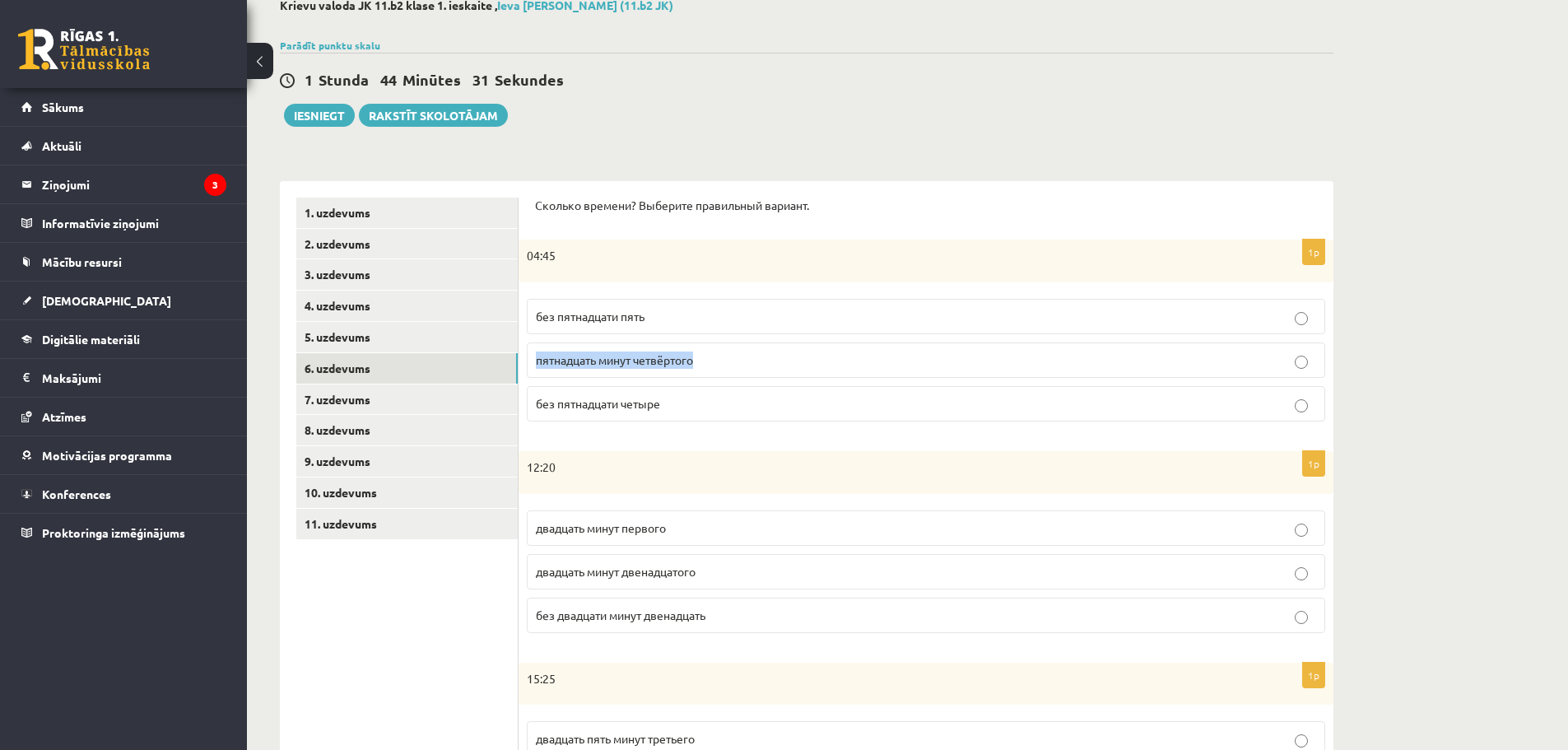
copy span "пятнадцать минут четвёртого"
drag, startPoint x: 672, startPoint y: 406, endPoint x: 536, endPoint y: 409, distance: 136.0
click at [536, 409] on p "без пятнадцати четыре" at bounding box center [926, 404] width 781 height 17
copy span "без пятнадцати четыре"
click at [695, 319] on p "без пятнадцати пять" at bounding box center [926, 316] width 781 height 17
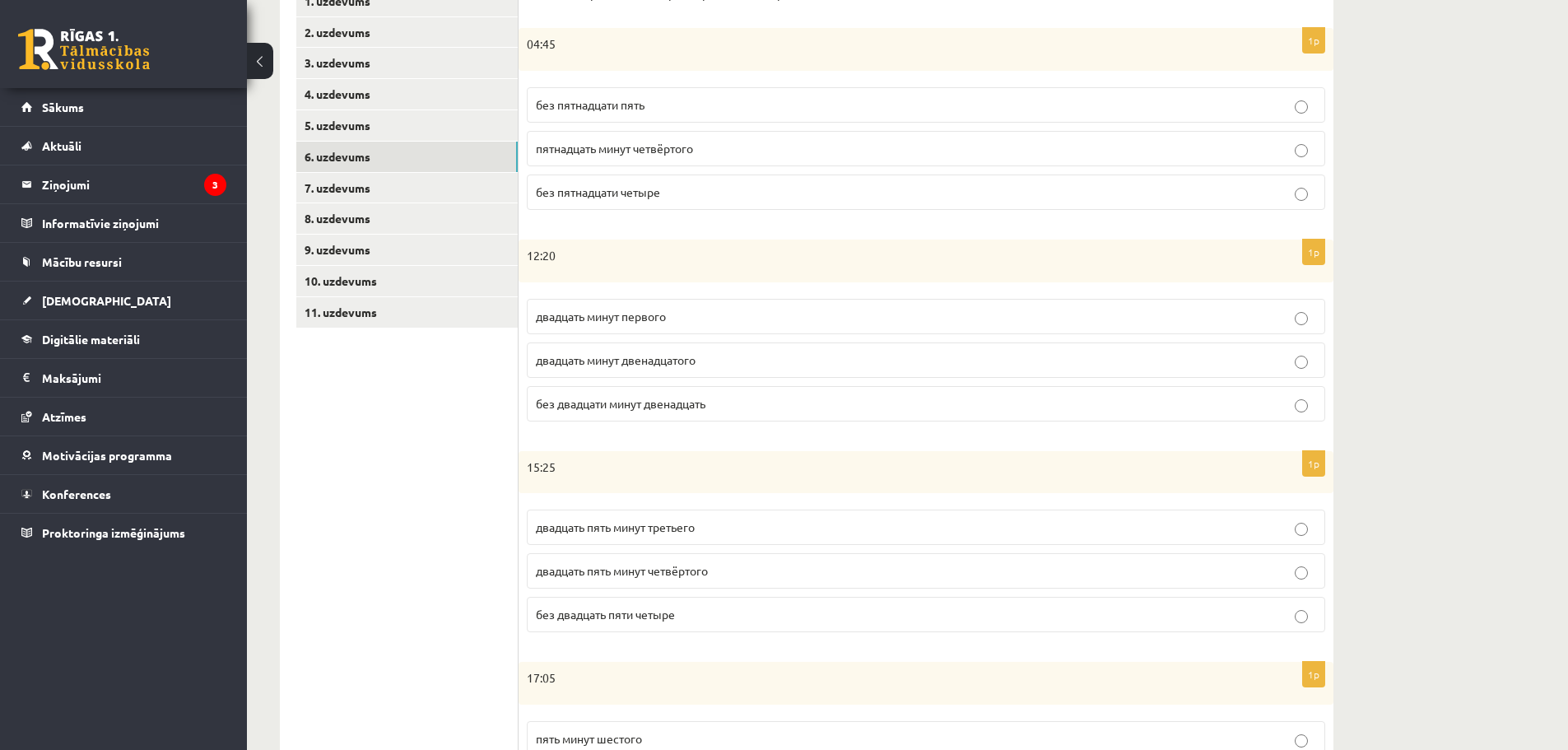
scroll to position [183, 0]
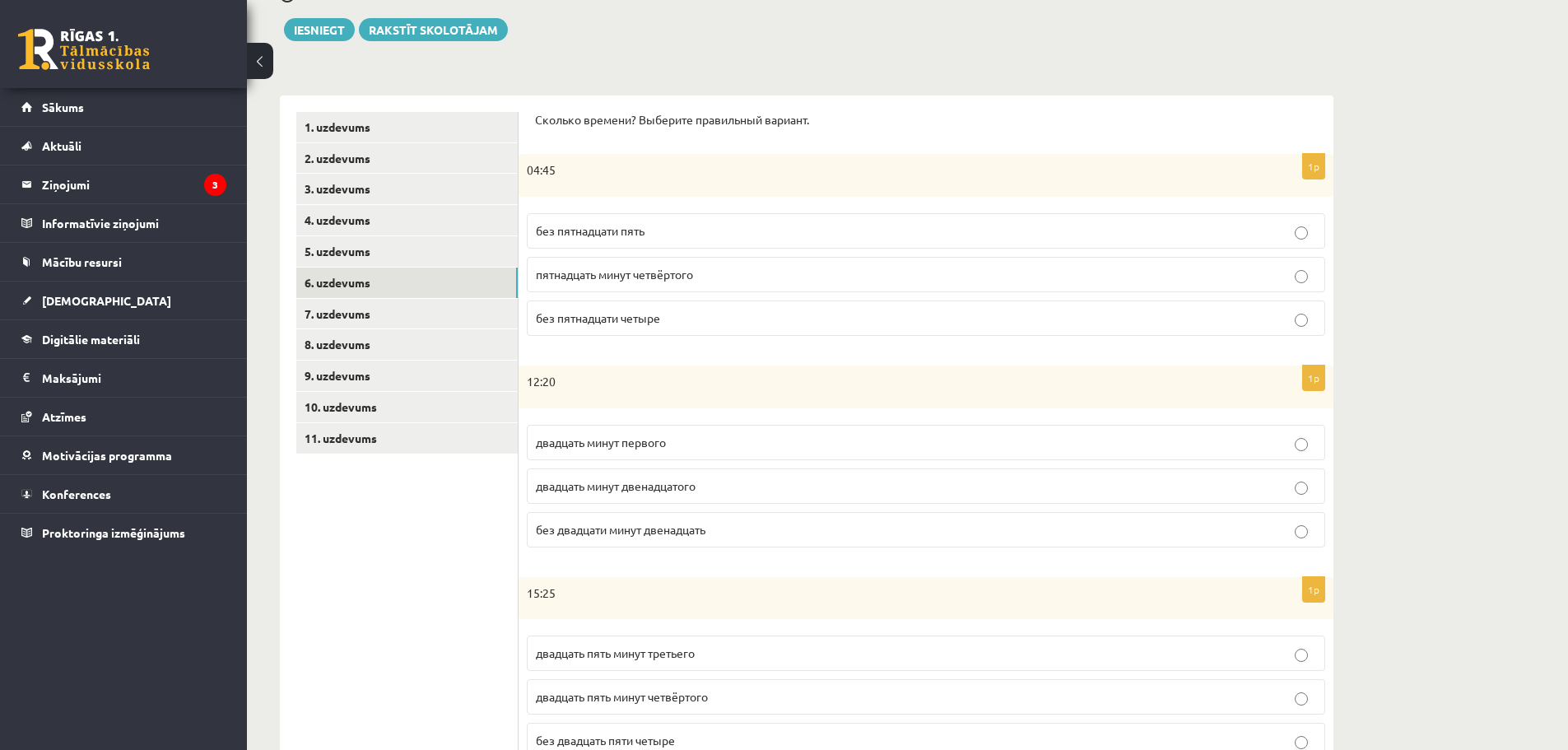
click at [930, 437] on p "двадцать минут первого" at bounding box center [926, 442] width 781 height 17
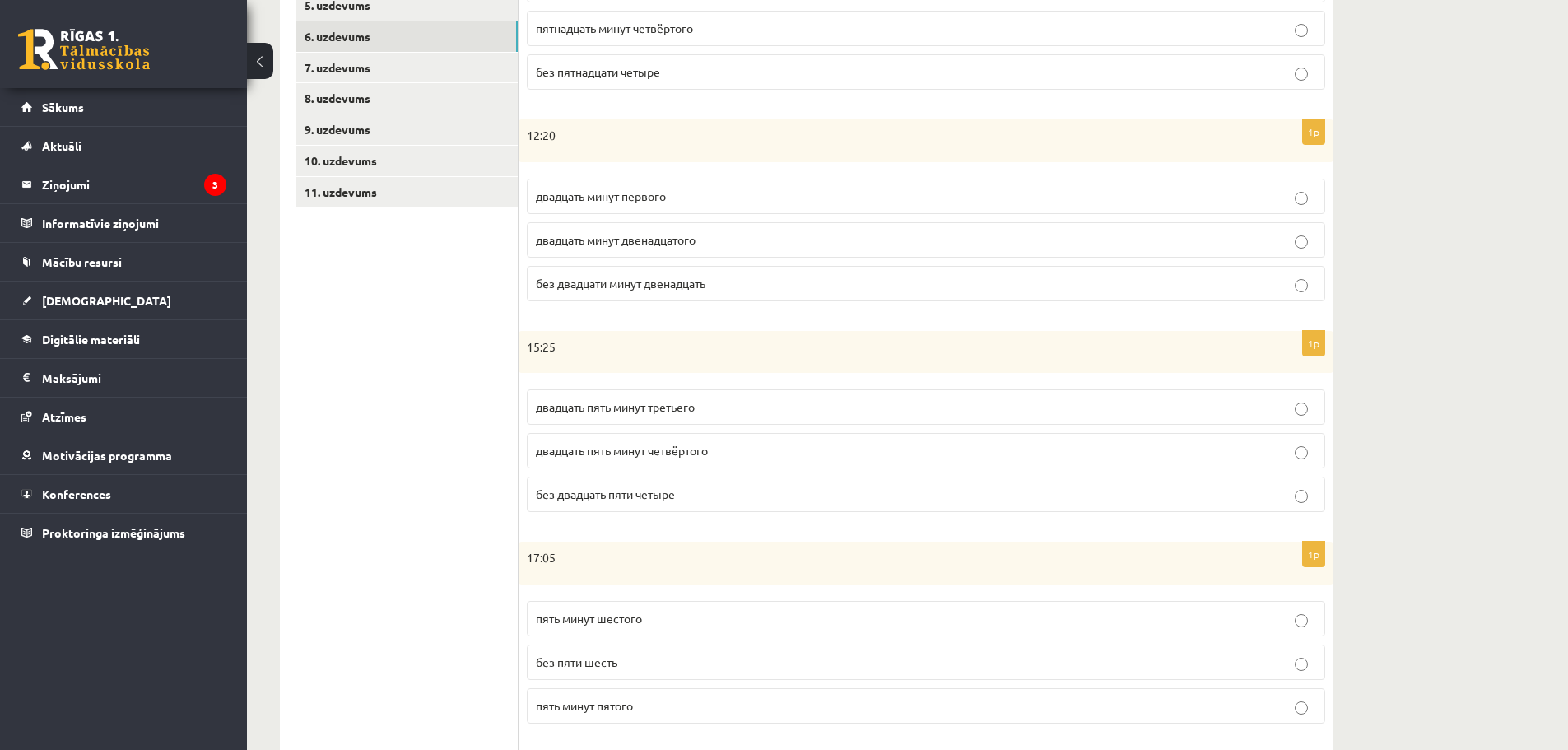
scroll to position [430, 0]
click at [842, 445] on p "двадцать пять минут четвёртого" at bounding box center [926, 450] width 781 height 17
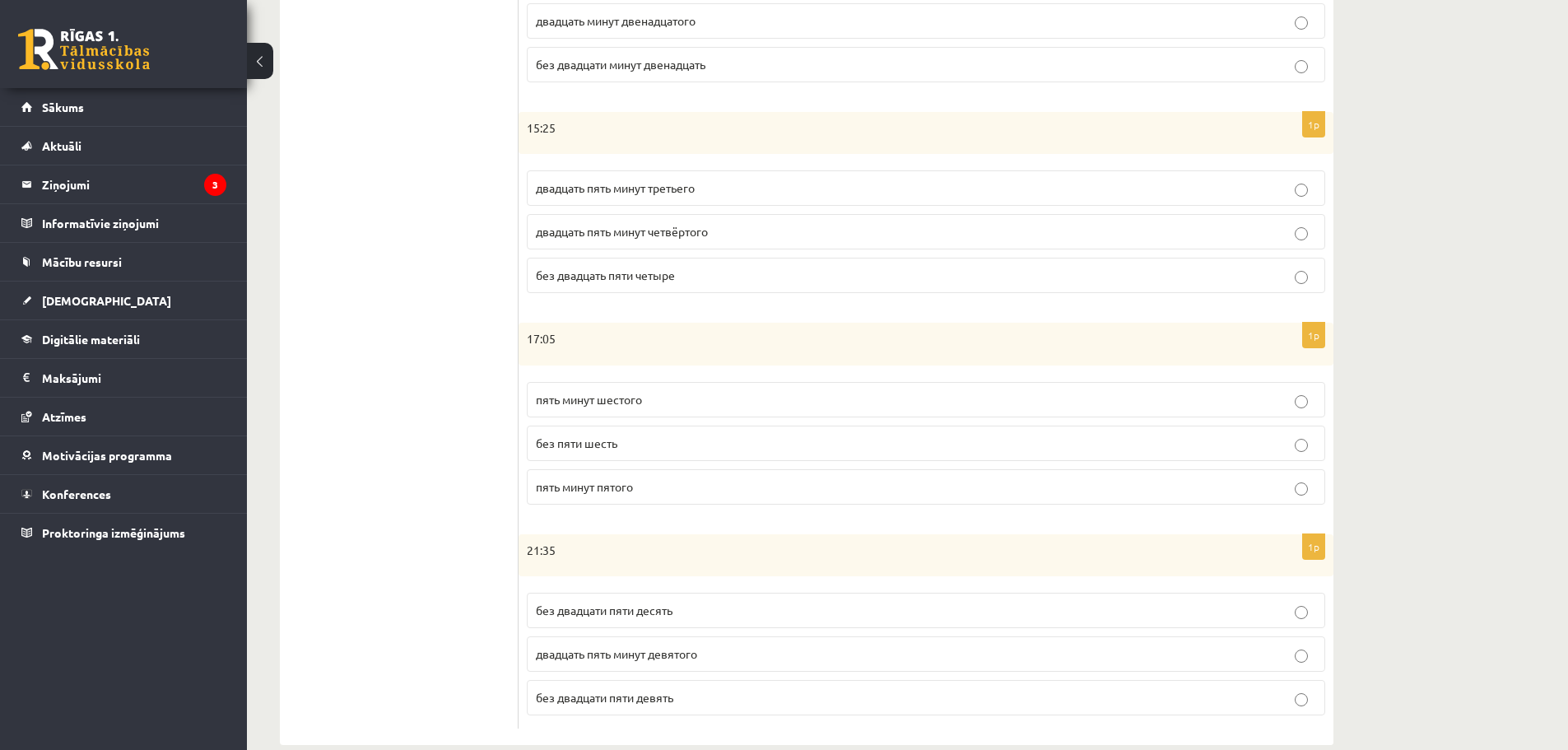
scroll to position [678, 0]
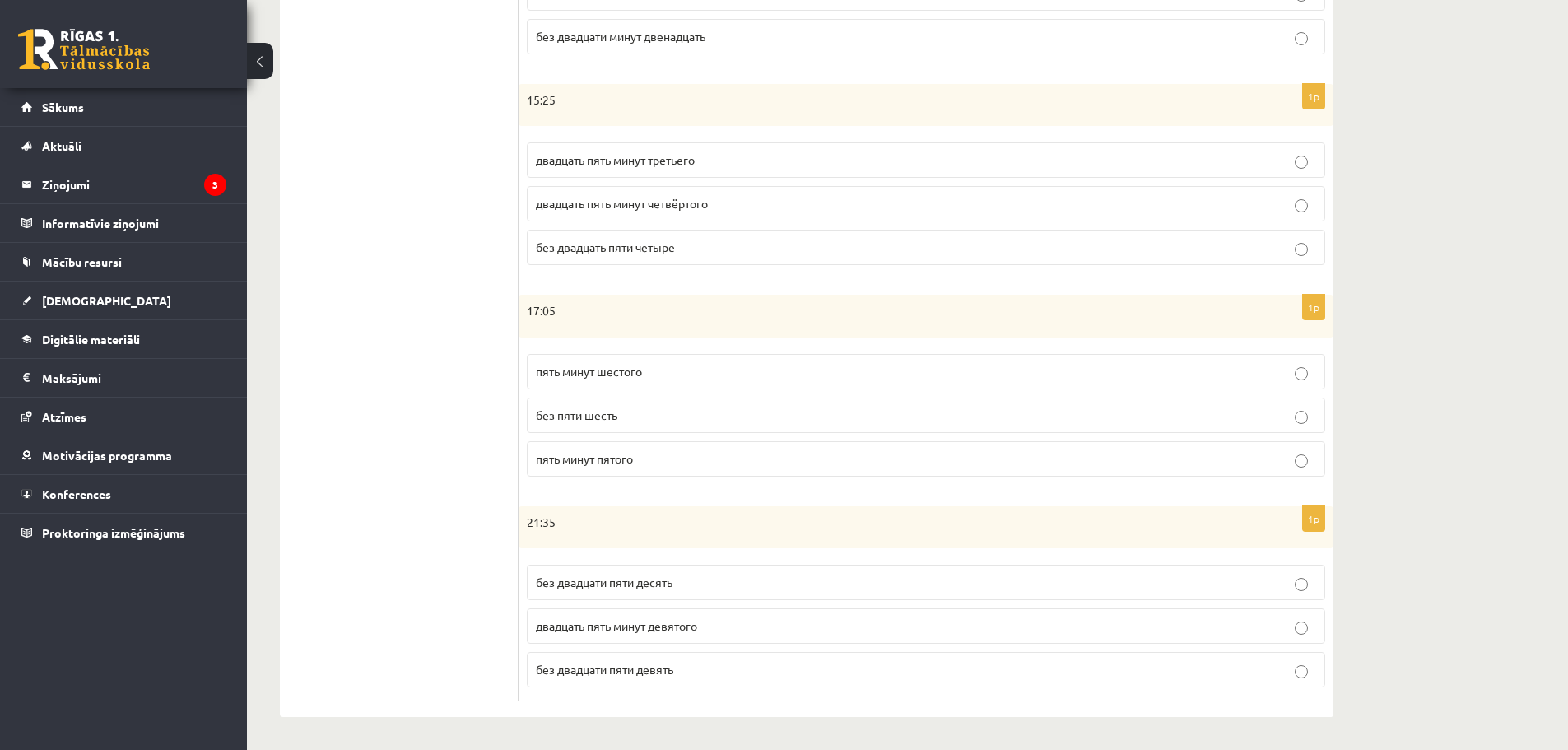
click at [681, 371] on p "пять минут шестого" at bounding box center [926, 372] width 781 height 17
click at [708, 568] on label "без двадцати пяти десять" at bounding box center [925, 583] width 798 height 36
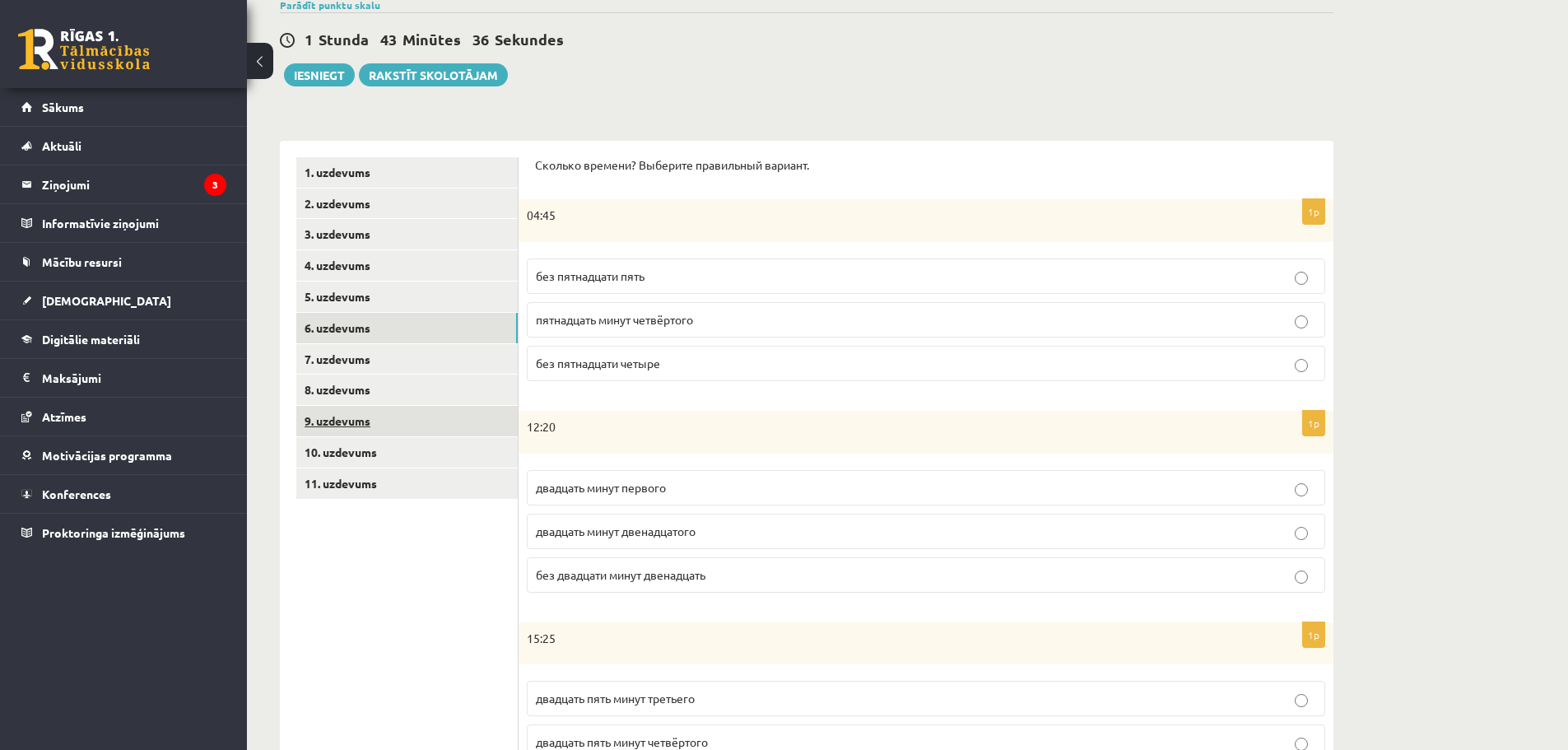
scroll to position [19, 0]
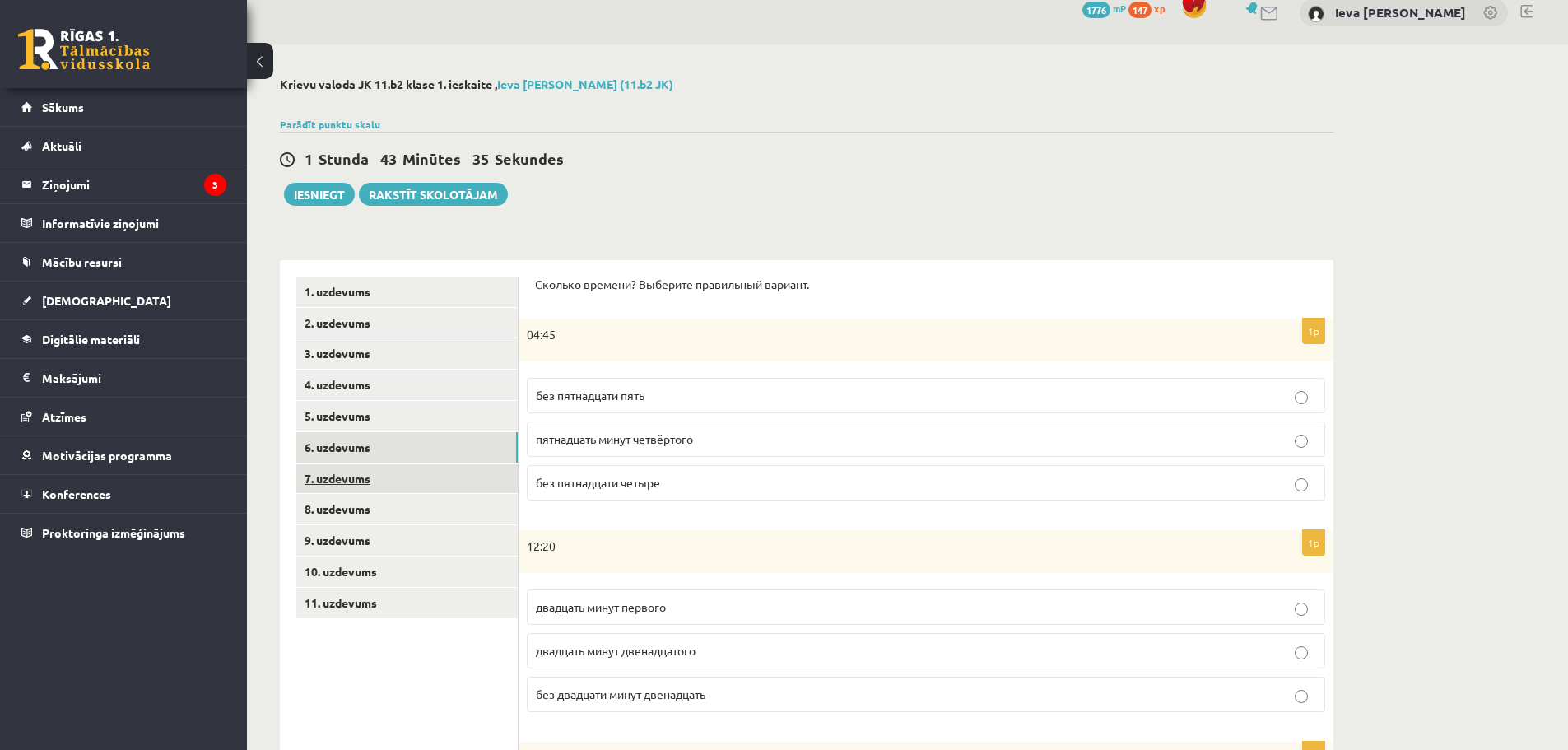
click at [389, 476] on link "7. uzdevums" at bounding box center [407, 479] width 222 height 31
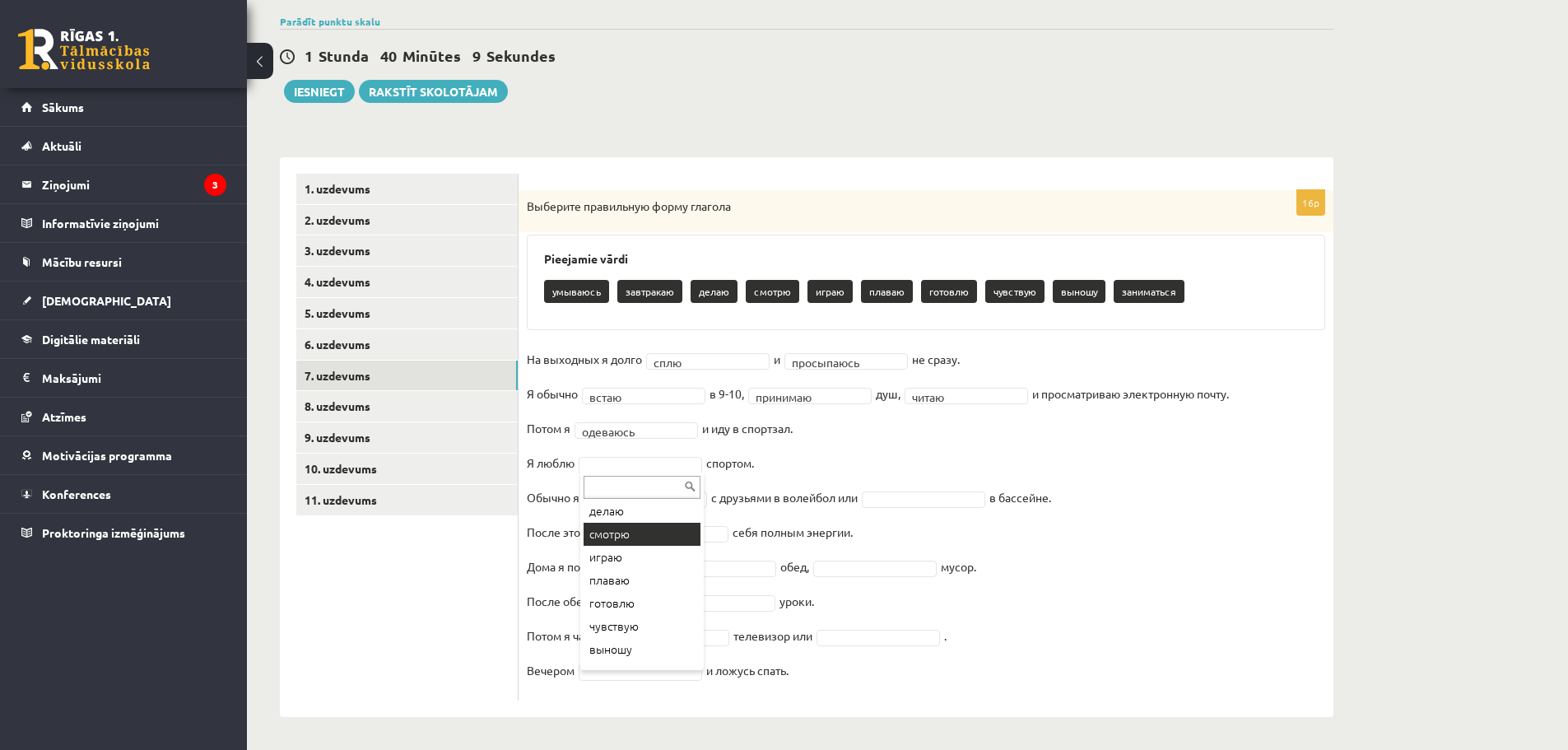
scroll to position [89, 0]
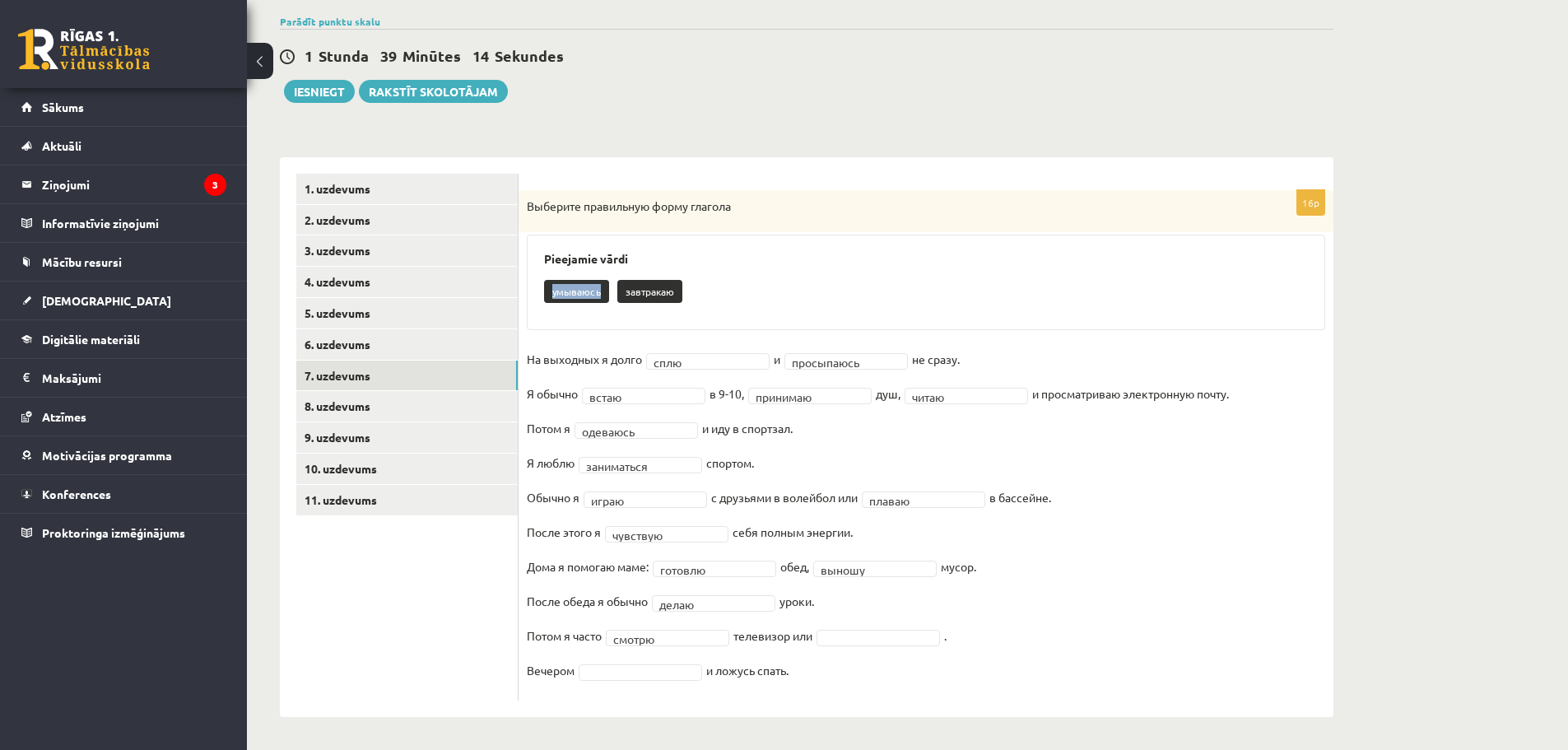
drag, startPoint x: 552, startPoint y: 291, endPoint x: 600, endPoint y: 289, distance: 48.0
click at [600, 289] on p "умываюсь" at bounding box center [576, 291] width 65 height 23
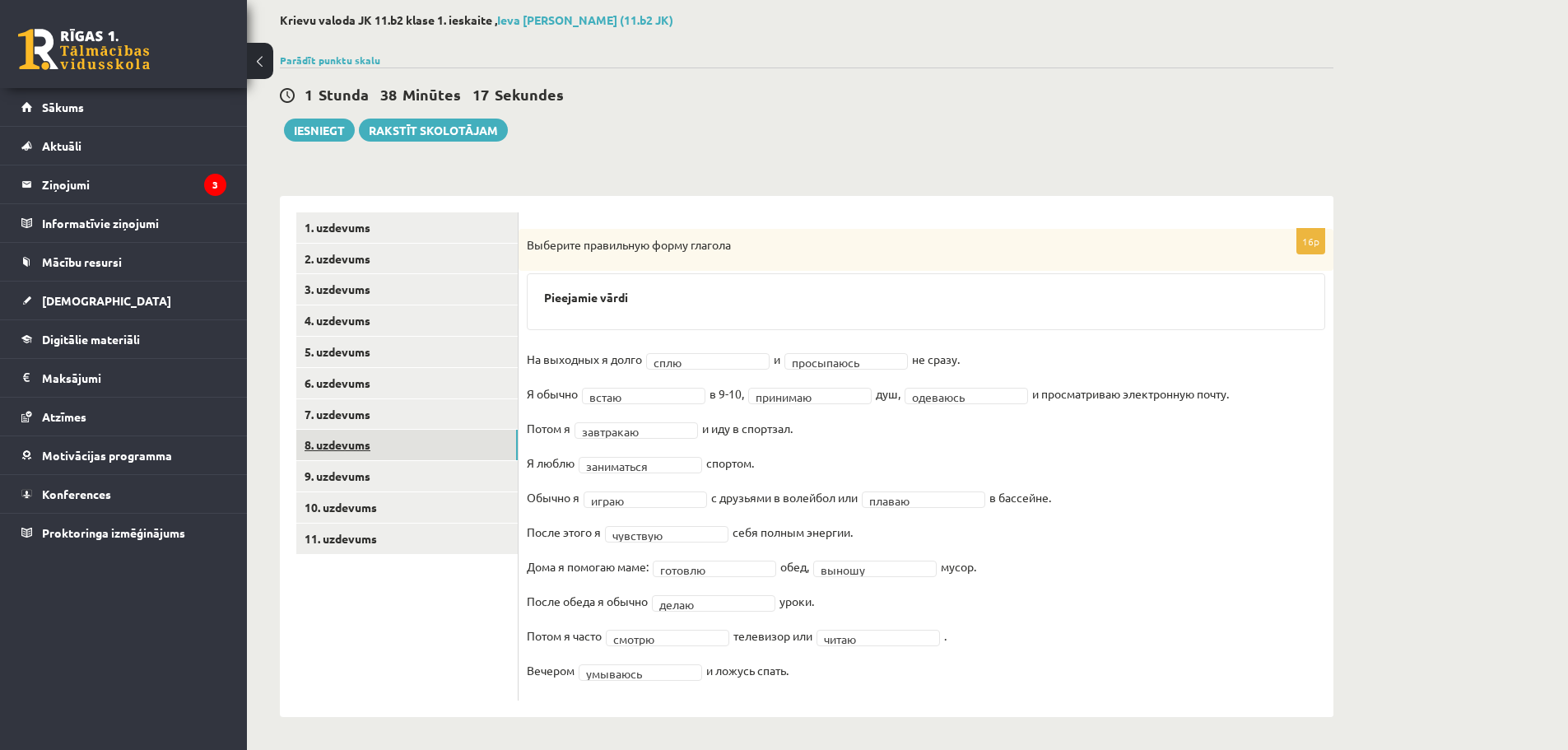
click at [344, 438] on link "8. uzdevums" at bounding box center [407, 445] width 222 height 31
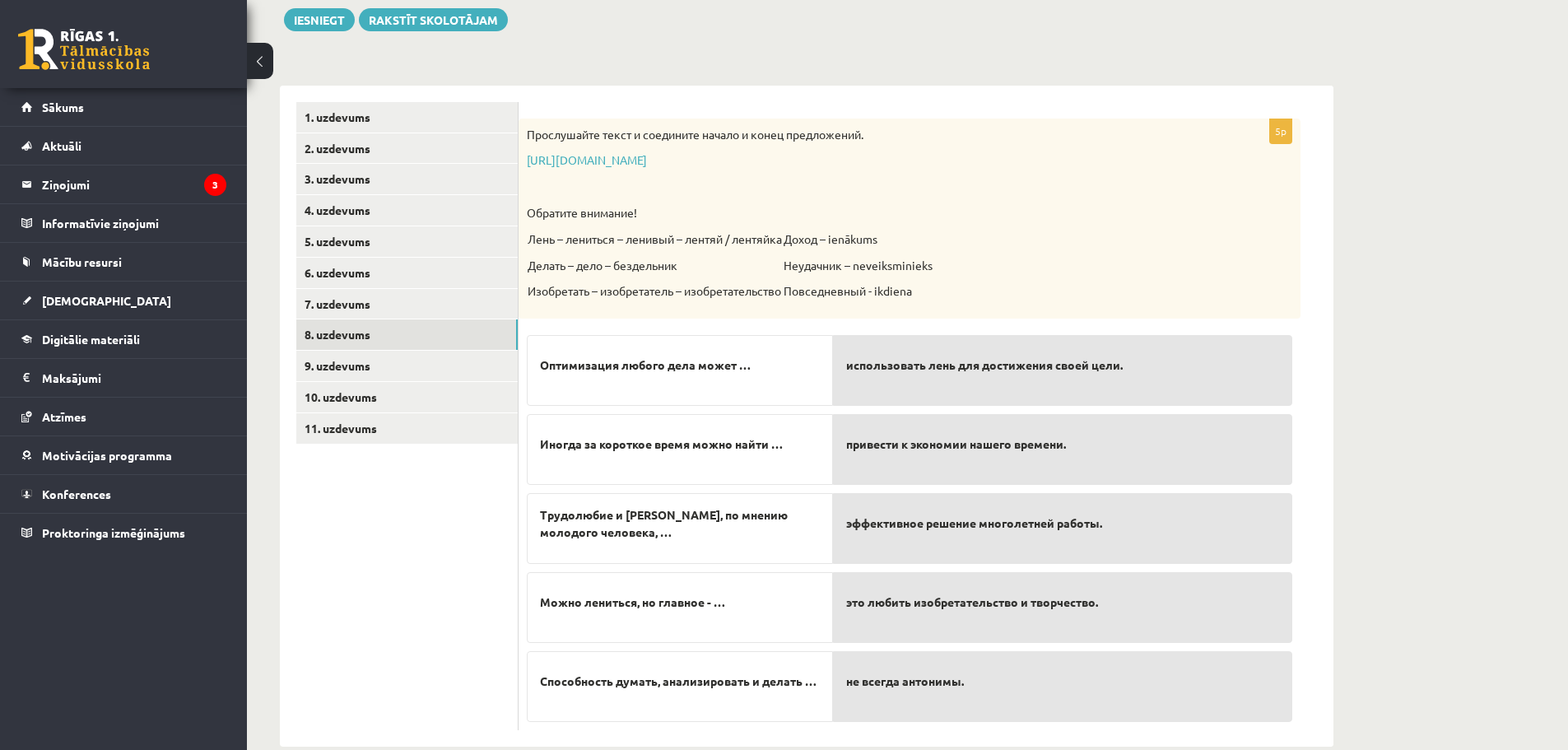
scroll to position [224, 0]
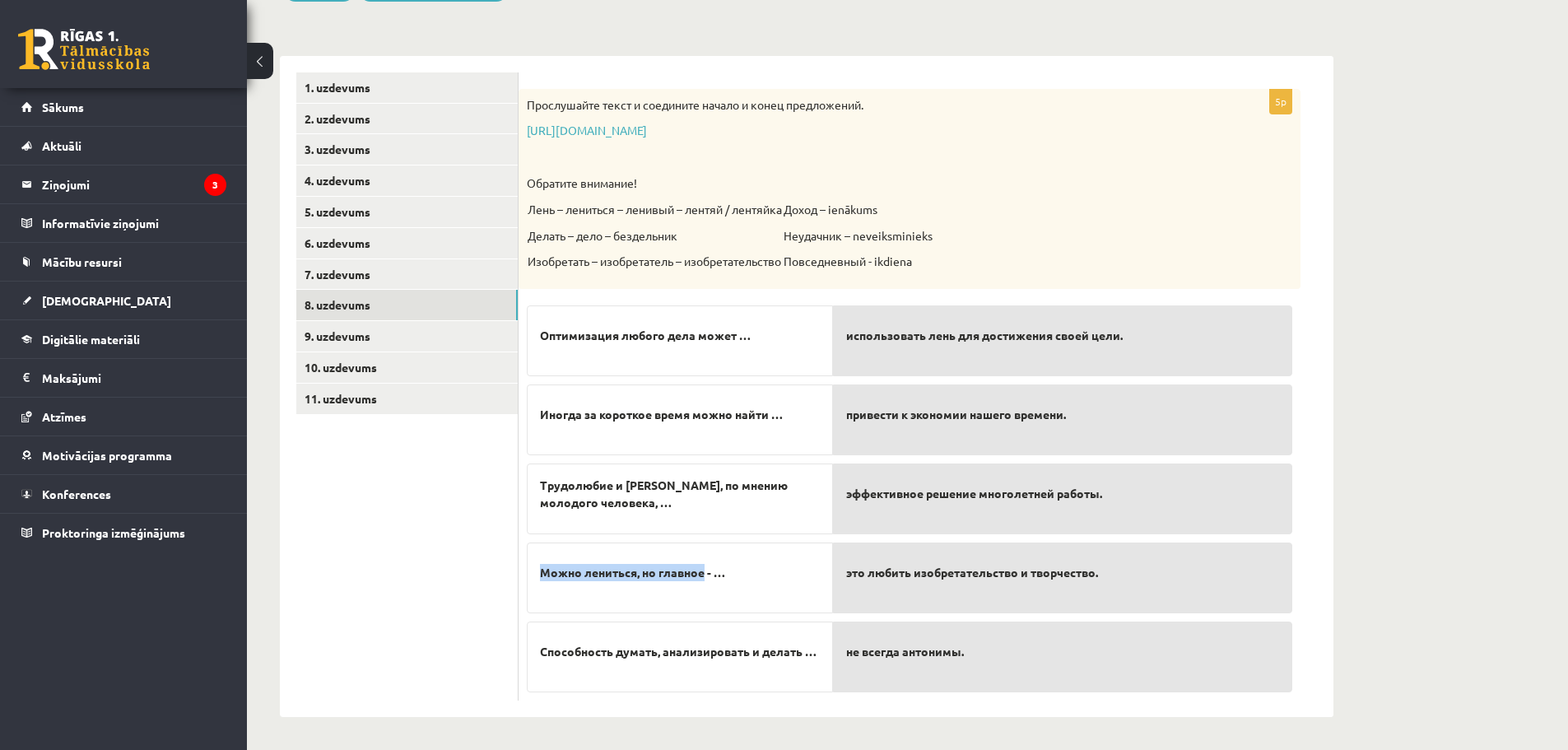
drag, startPoint x: 541, startPoint y: 574, endPoint x: 704, endPoint y: 567, distance: 163.2
click at [704, 567] on span "Можно лениться, но главное - …" at bounding box center [632, 573] width 185 height 17
click at [848, 335] on span "использовать лень для достижения своей цели." at bounding box center [984, 335] width 276 height 17
click at [975, 329] on span "использовать лень для достижения своей цели." at bounding box center [984, 335] width 276 height 17
click at [980, 335] on span "использовать лень для достижения своей цели." at bounding box center [984, 335] width 276 height 17
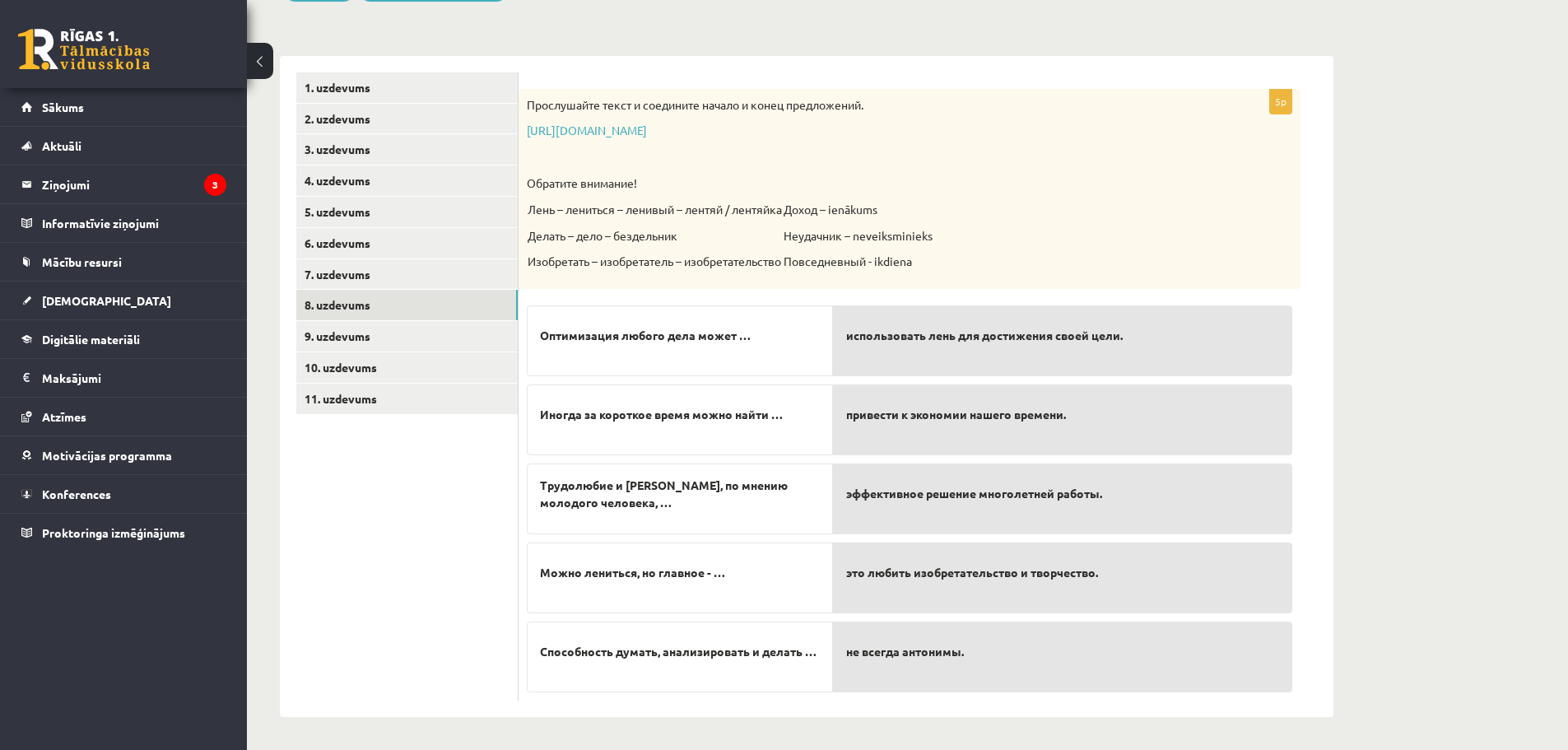
click at [980, 335] on span "использовать лень для достижения своей цели." at bounding box center [984, 335] width 276 height 17
drag, startPoint x: 1102, startPoint y: 334, endPoint x: 1093, endPoint y: 334, distance: 9.0
drag, startPoint x: 1093, startPoint y: 334, endPoint x: 1052, endPoint y: 340, distance: 41.4
click at [1052, 340] on span "использовать лень для достижения своей цели." at bounding box center [984, 335] width 276 height 17
drag, startPoint x: 551, startPoint y: 482, endPoint x: 591, endPoint y: 514, distance: 51.2
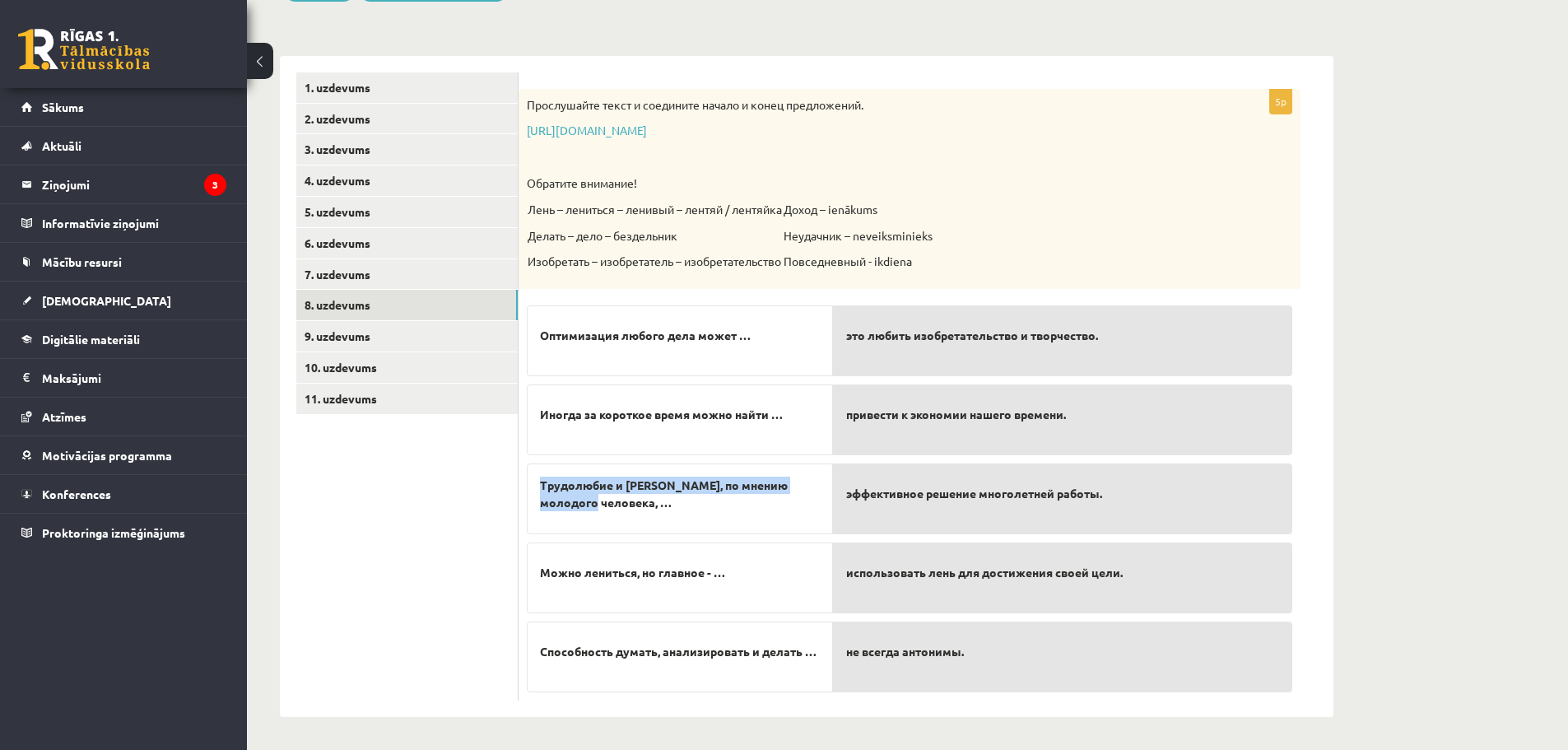
click at [591, 514] on div "Трудолюбие и лень, по мнению молодого человека, …" at bounding box center [679, 499] width 306 height 71
click at [859, 342] on span "это любить изобретательство и творчество." at bounding box center [972, 335] width 252 height 17
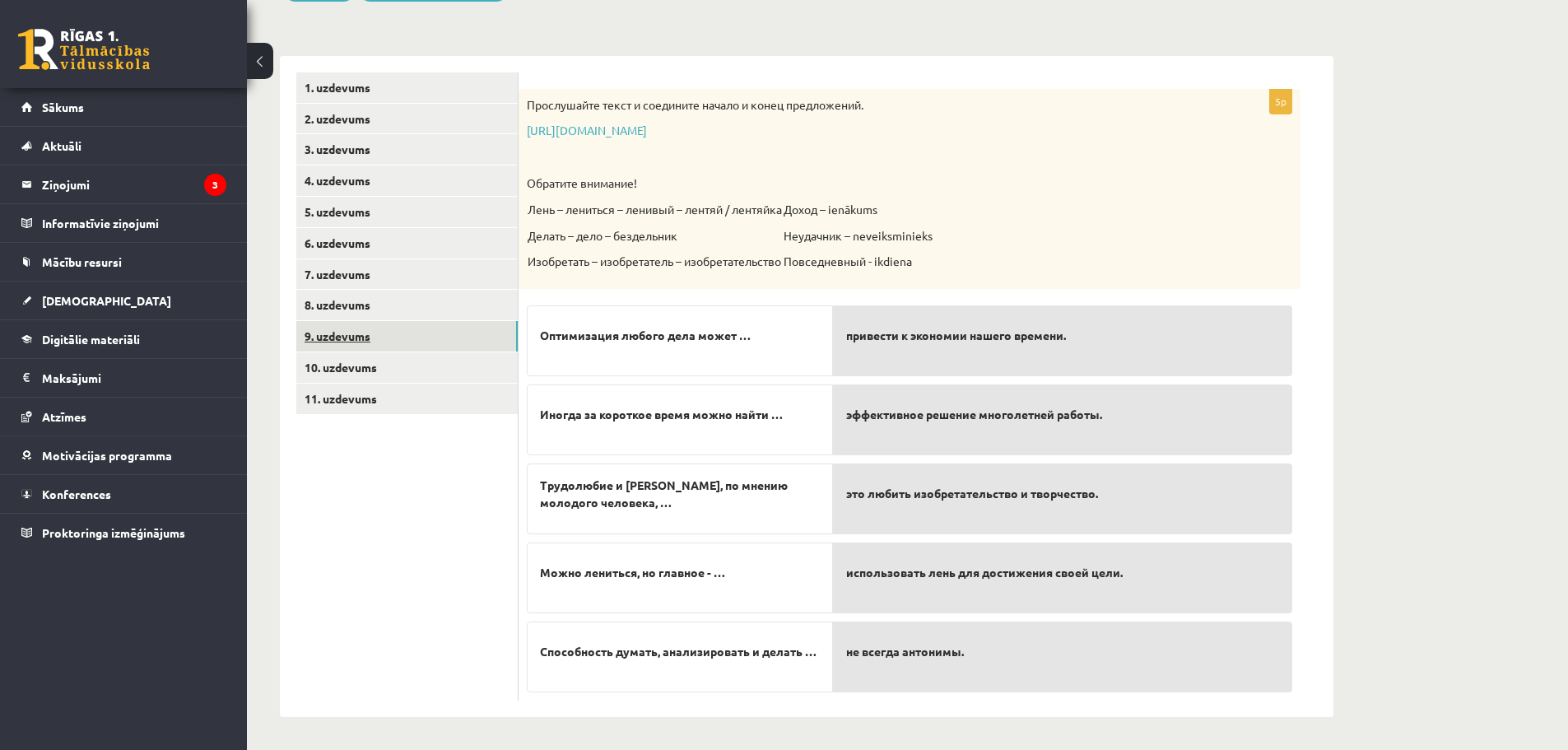
click at [344, 332] on link "9. uzdevums" at bounding box center [407, 337] width 222 height 31
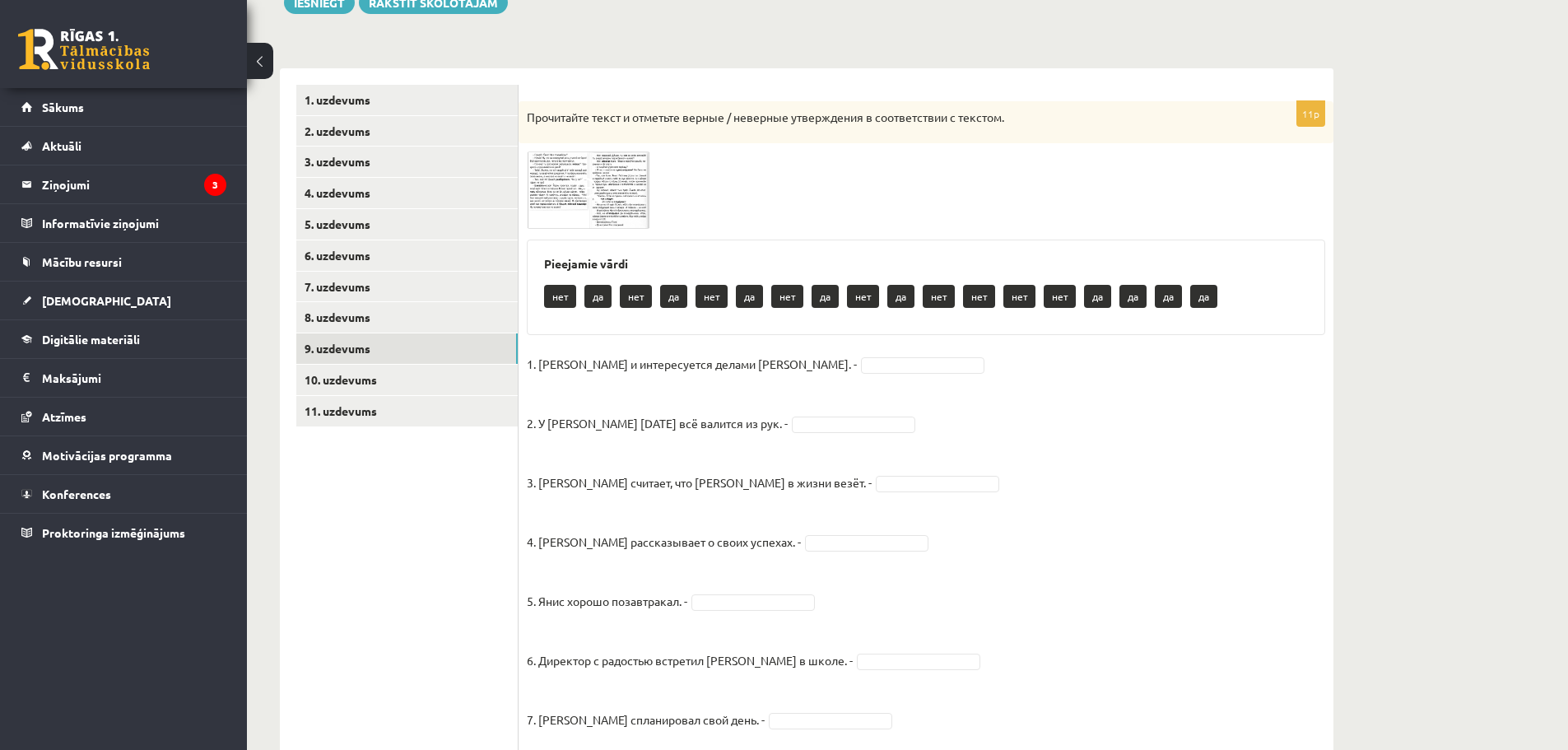
scroll to position [193, 0]
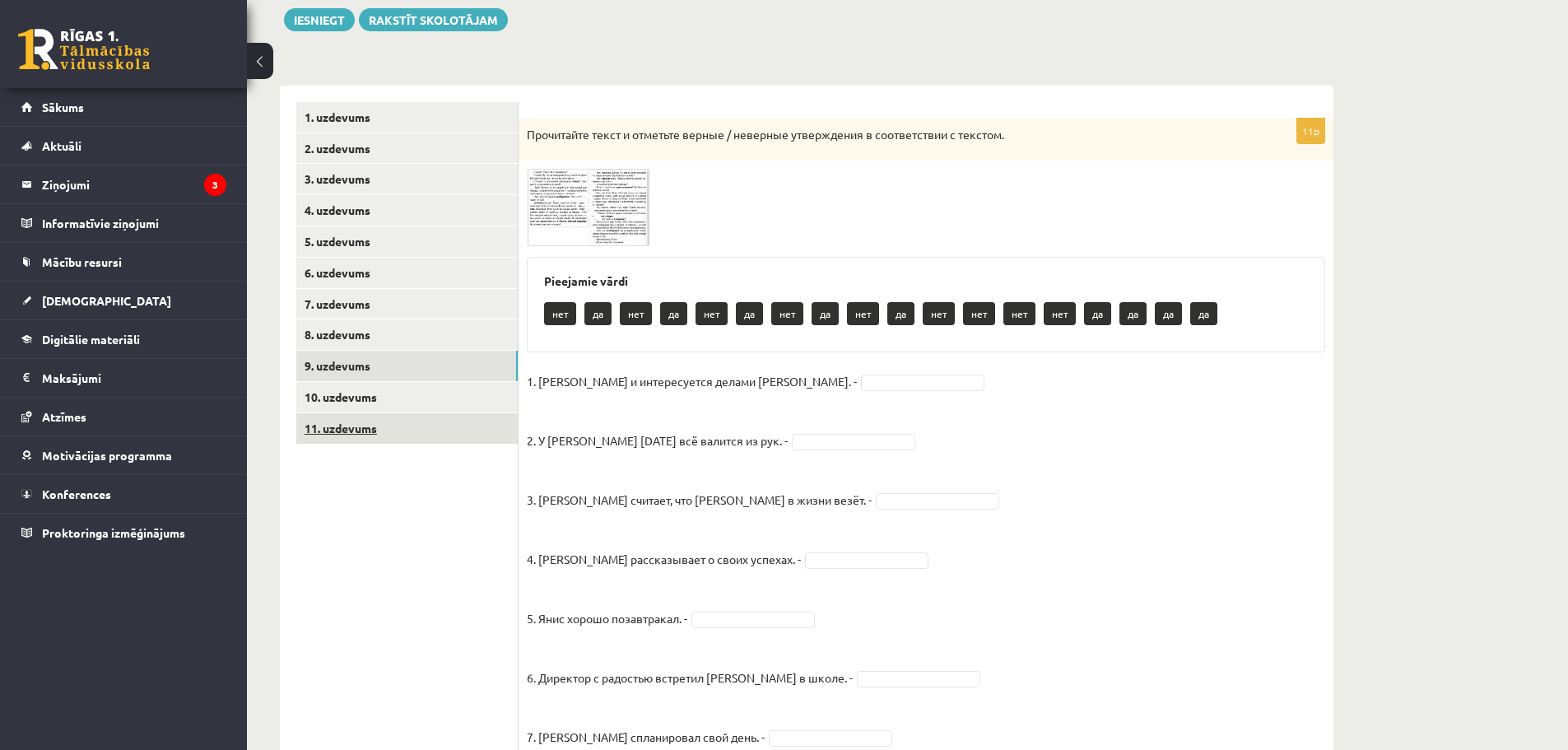
click at [410, 425] on link "11. uzdevums" at bounding box center [407, 429] width 222 height 31
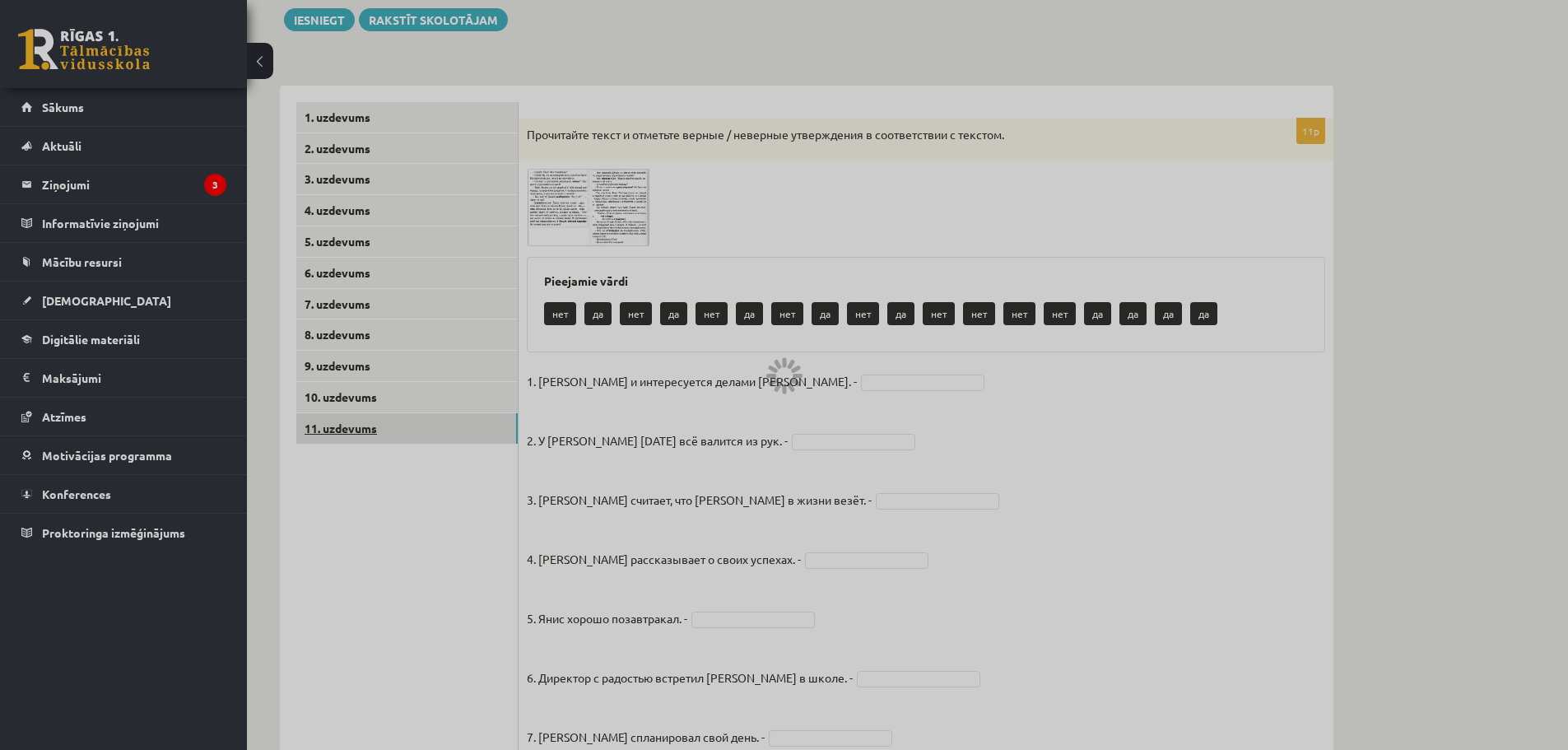
scroll to position [123, 0]
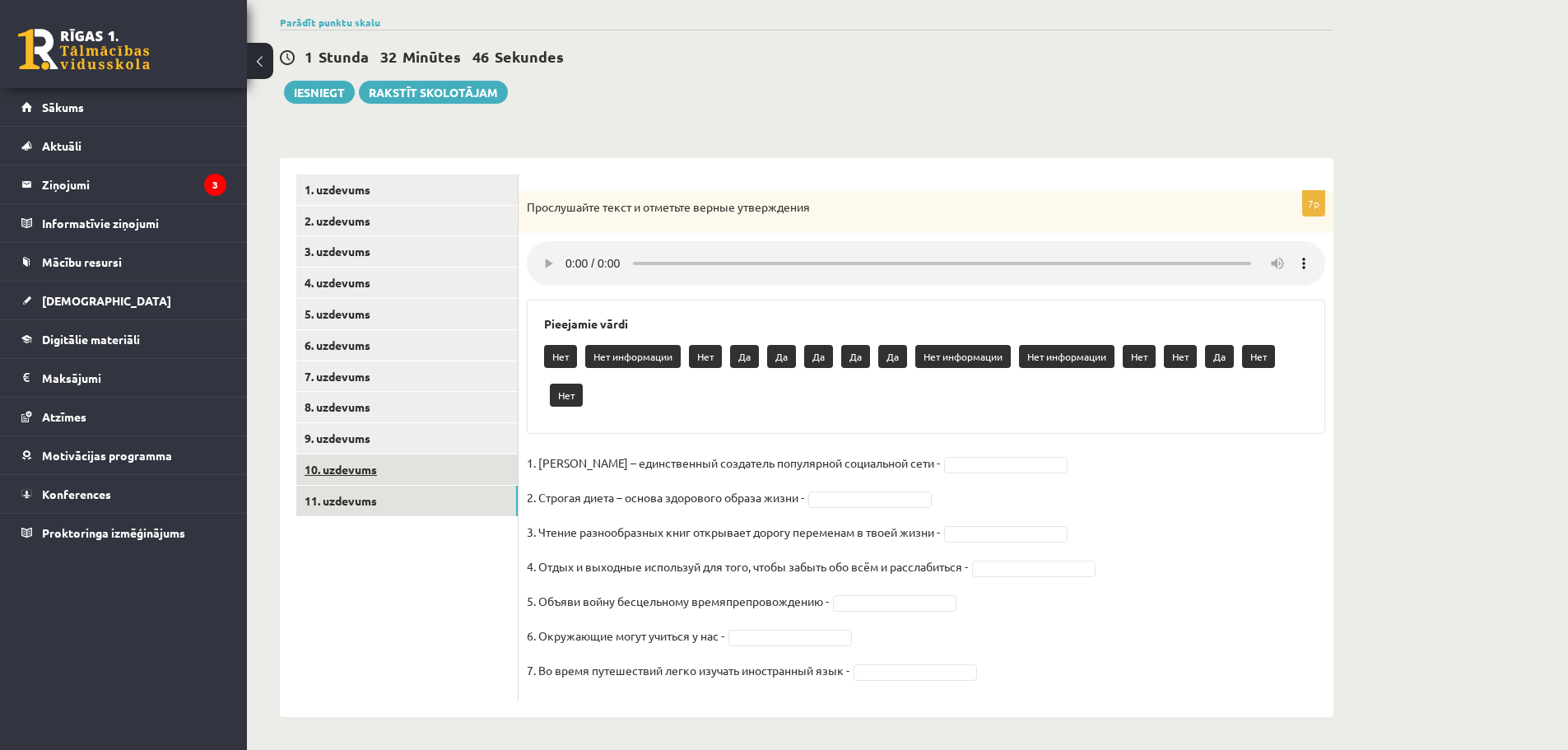
click at [410, 463] on link "10. uzdevums" at bounding box center [407, 470] width 222 height 31
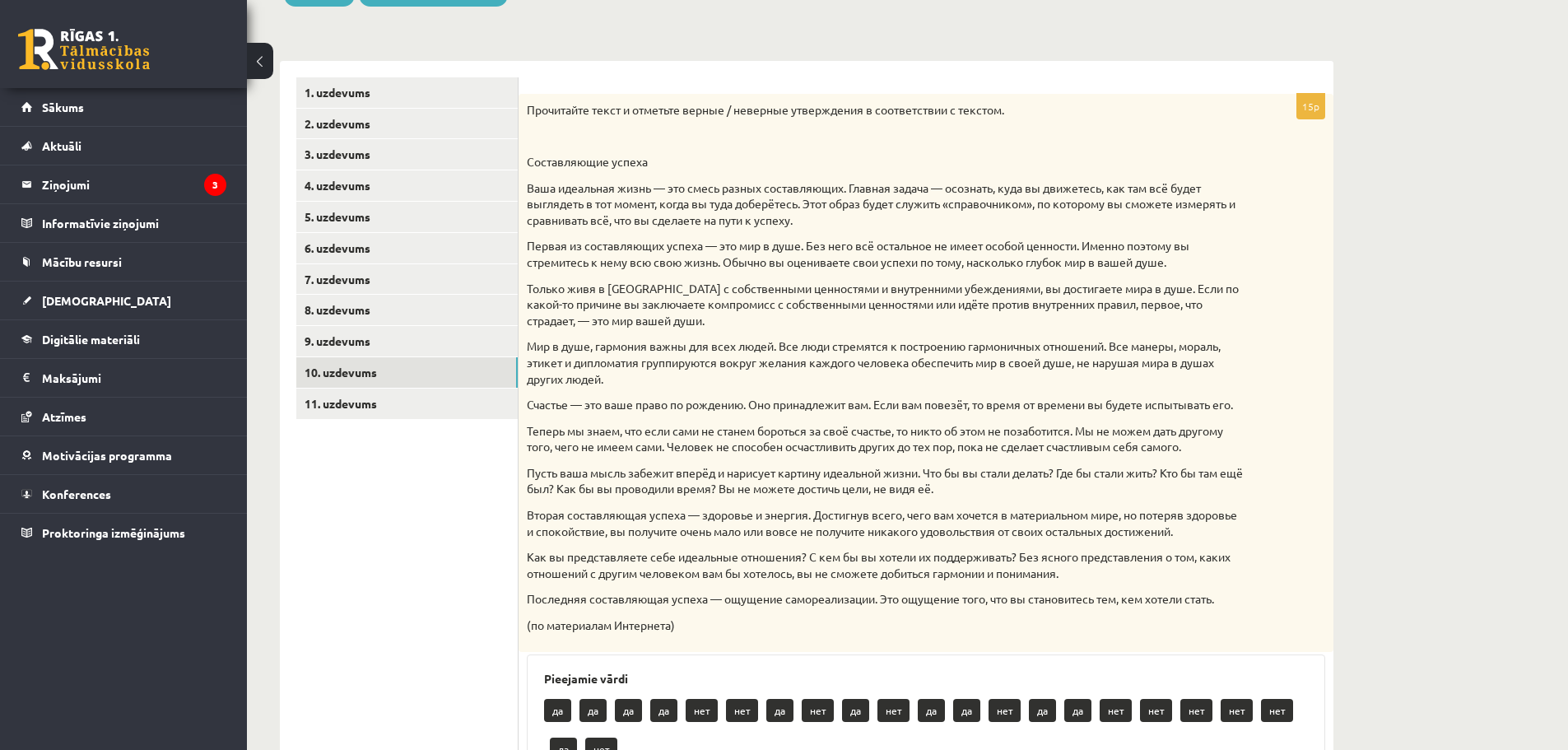
scroll to position [205, 0]
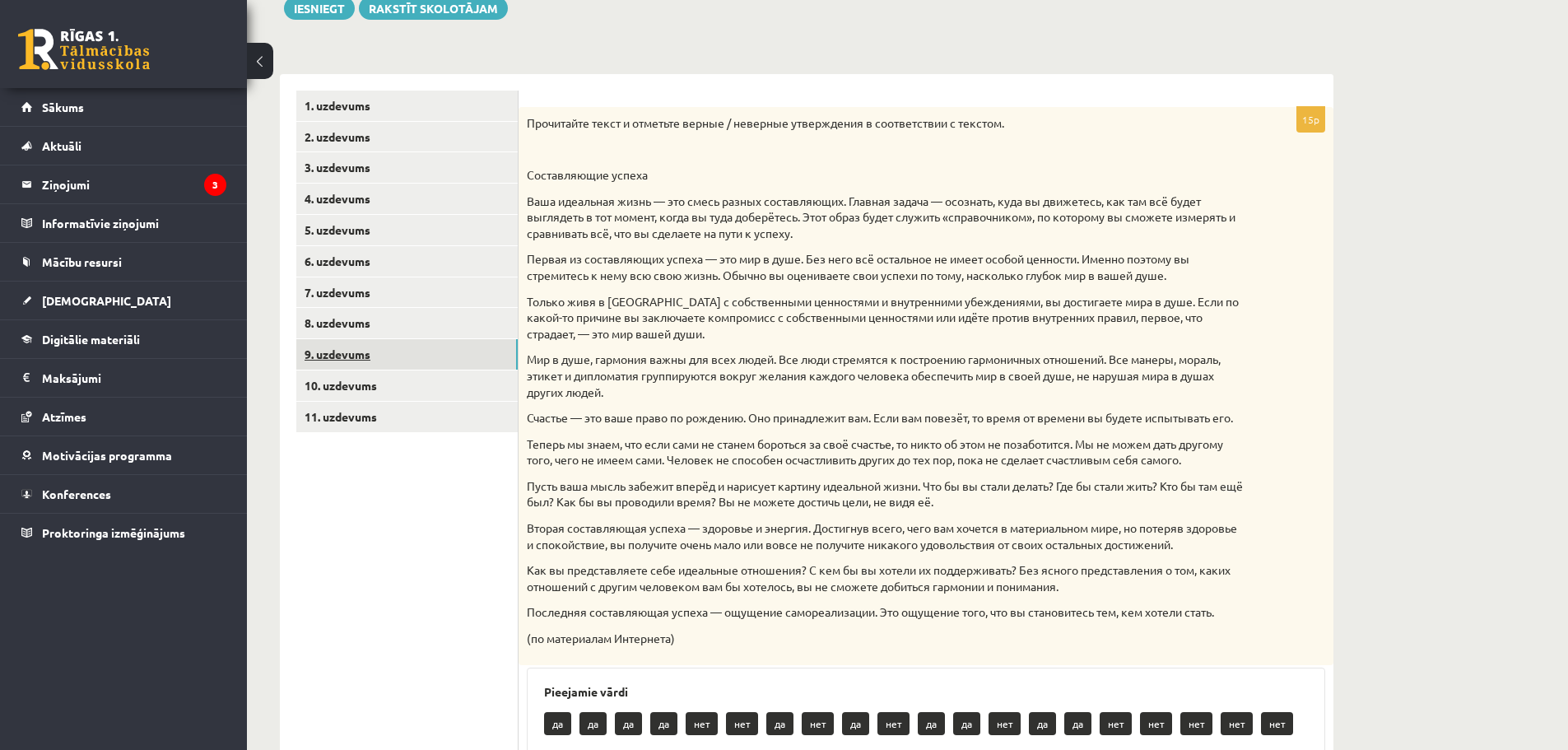
click at [395, 361] on link "9. uzdevums" at bounding box center [407, 355] width 222 height 31
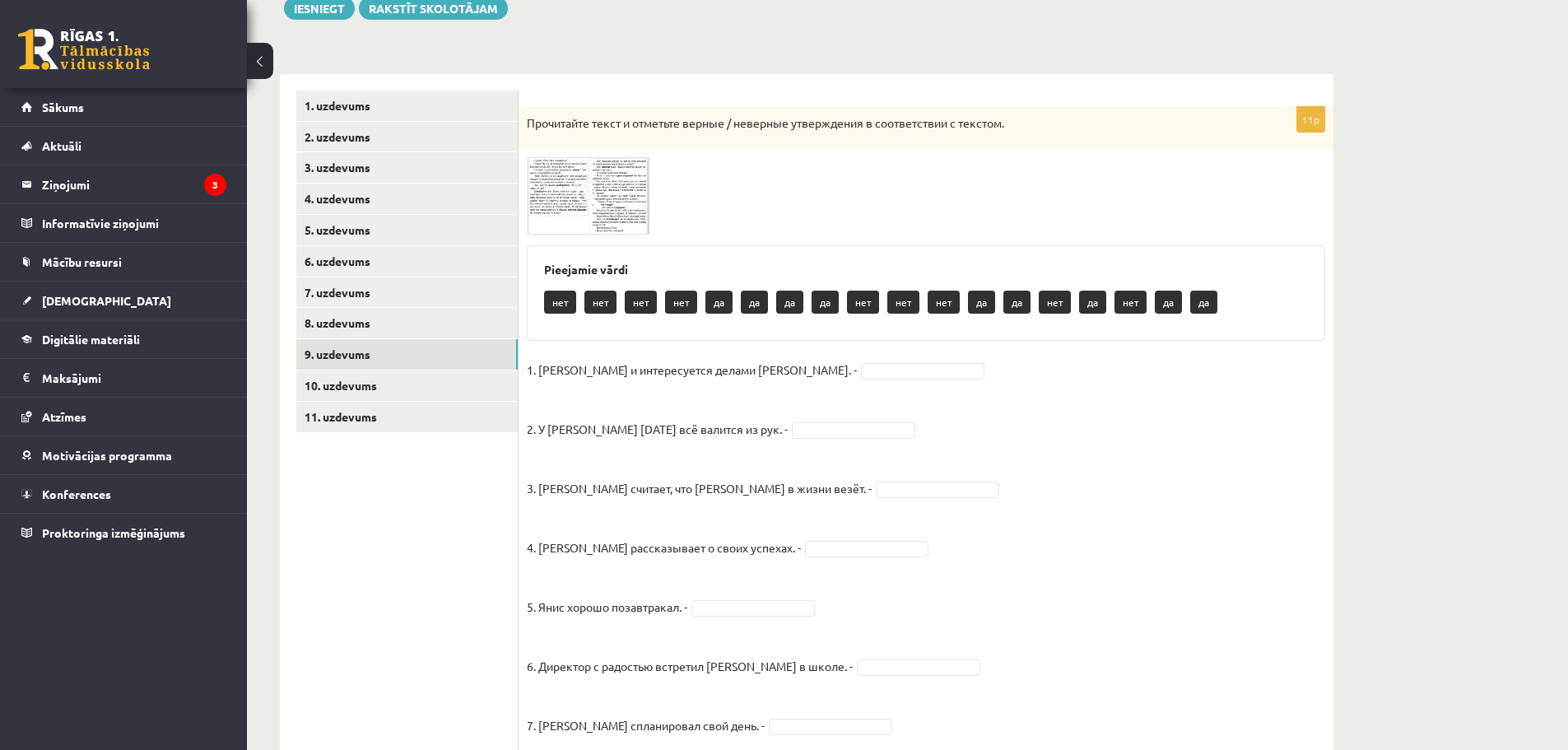
click at [607, 195] on img at bounding box center [588, 195] width 124 height 78
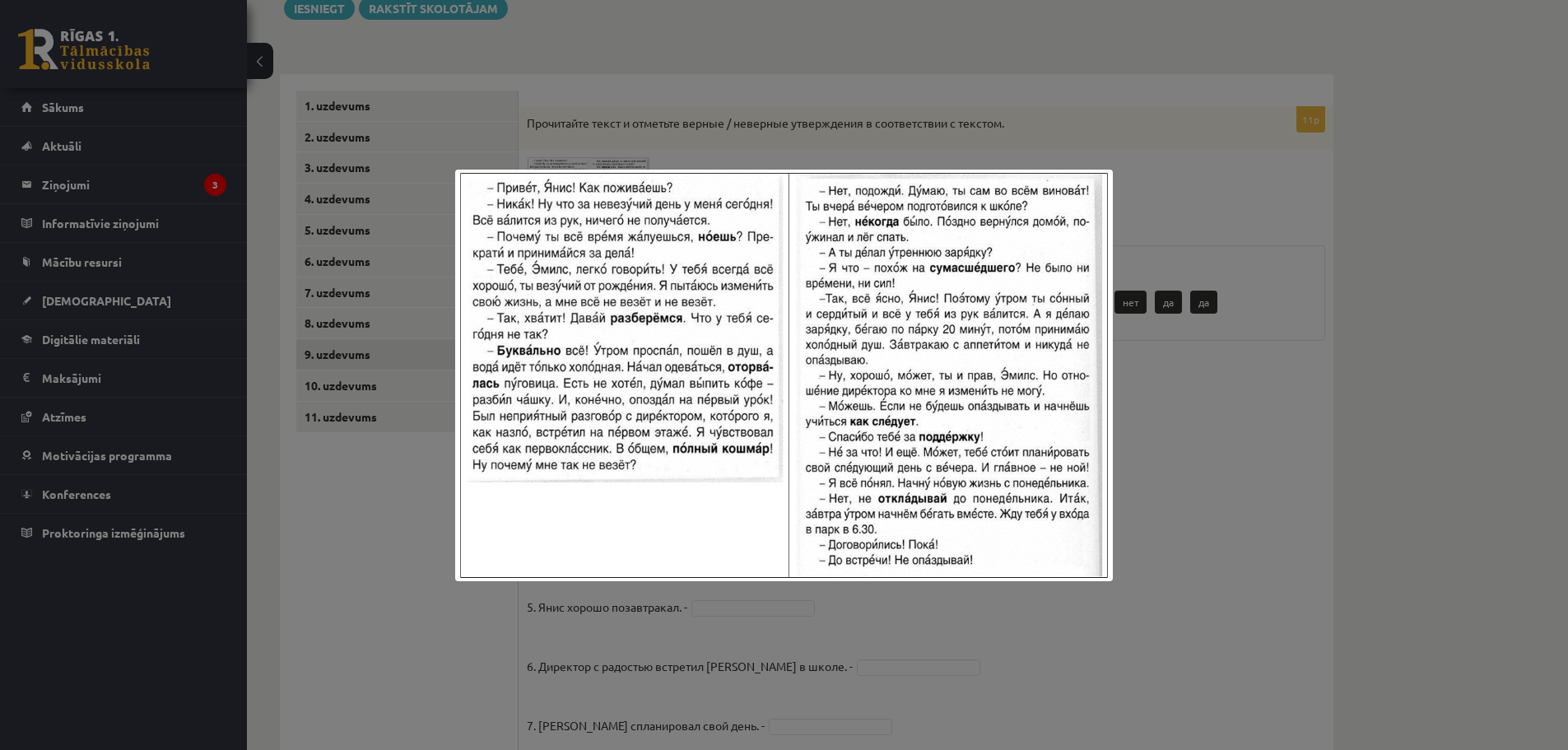
click at [1192, 594] on div at bounding box center [784, 375] width 1568 height 750
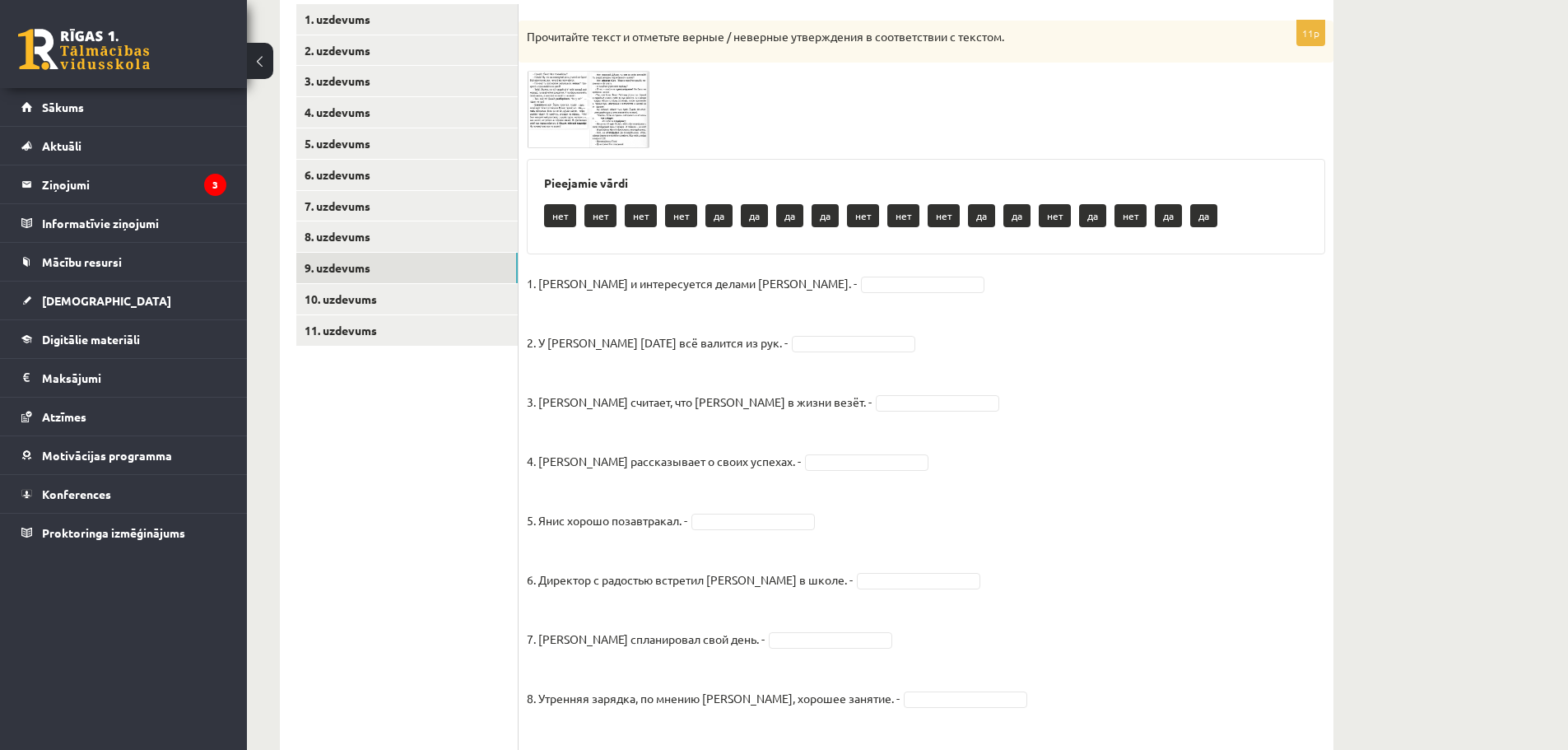
scroll to position [287, 0]
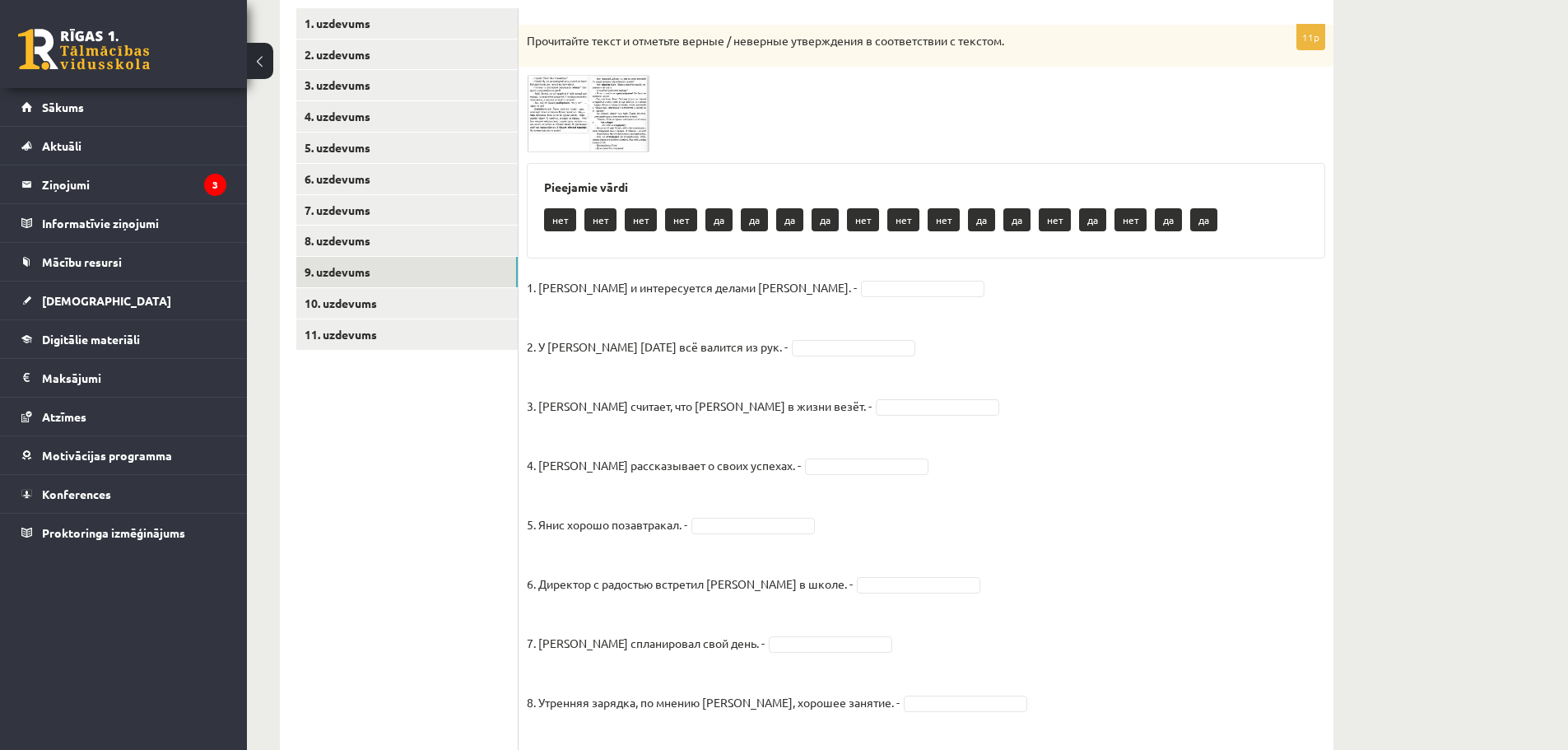
click at [586, 144] on img at bounding box center [588, 113] width 124 height 78
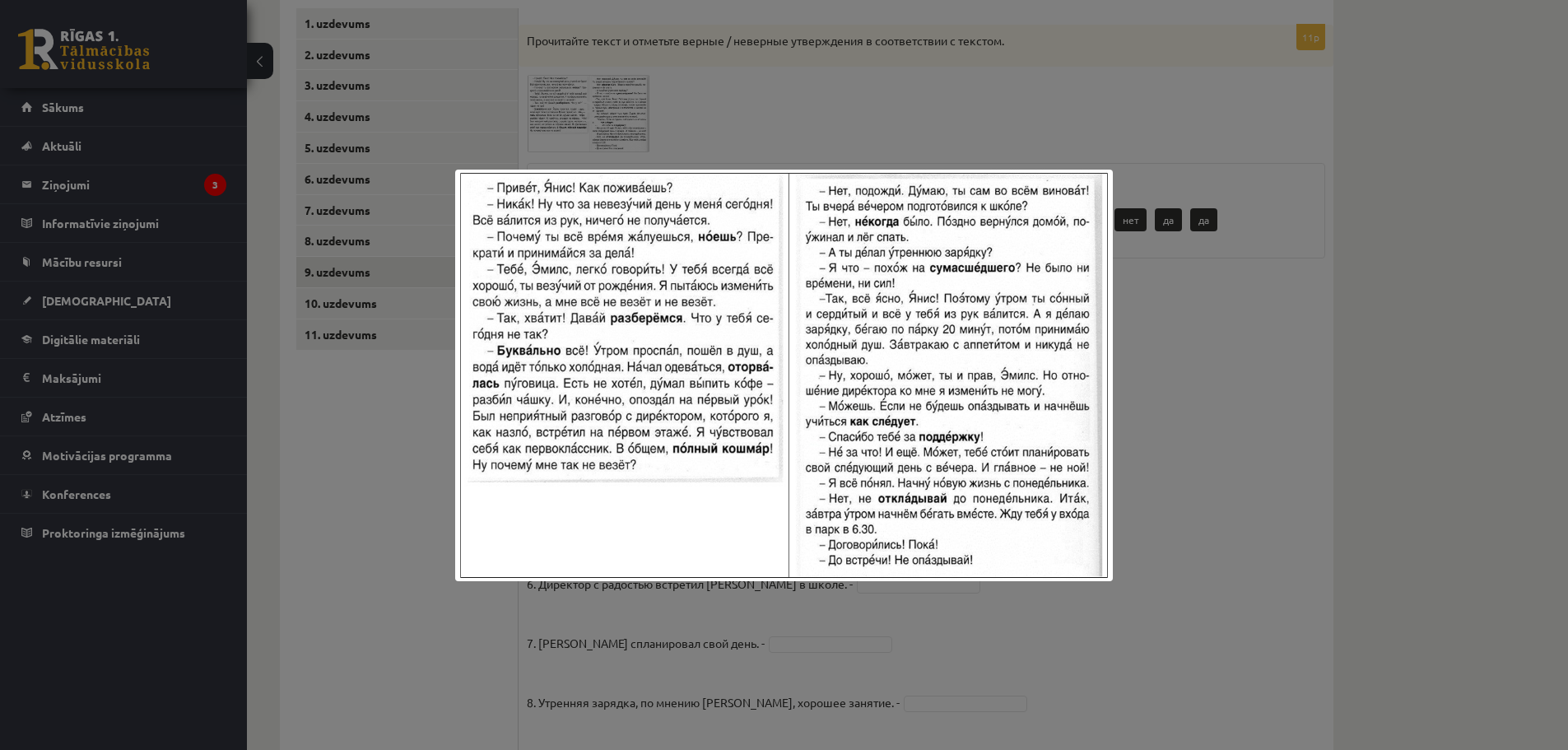
click at [1209, 409] on div at bounding box center [784, 375] width 1568 height 750
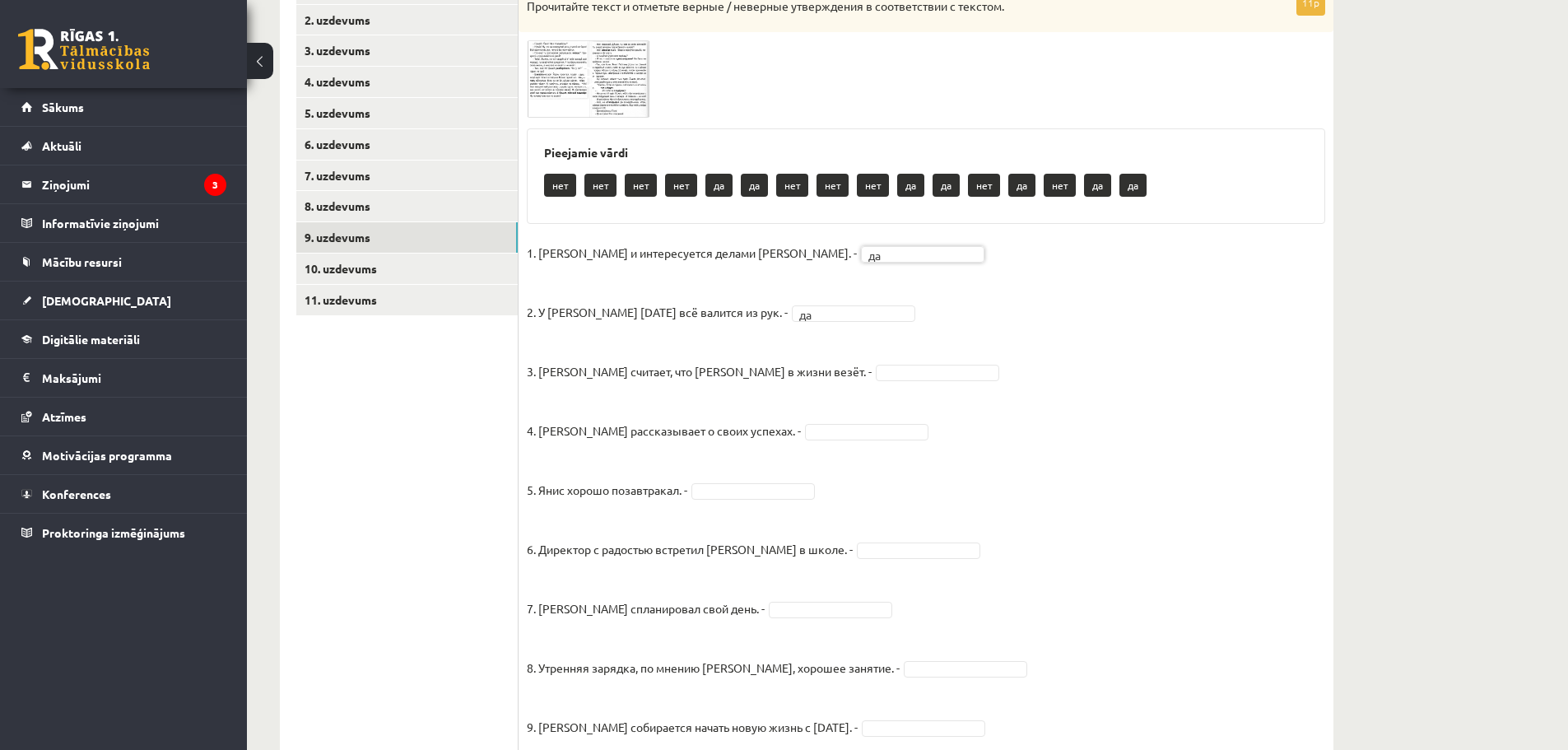
scroll to position [370, 0]
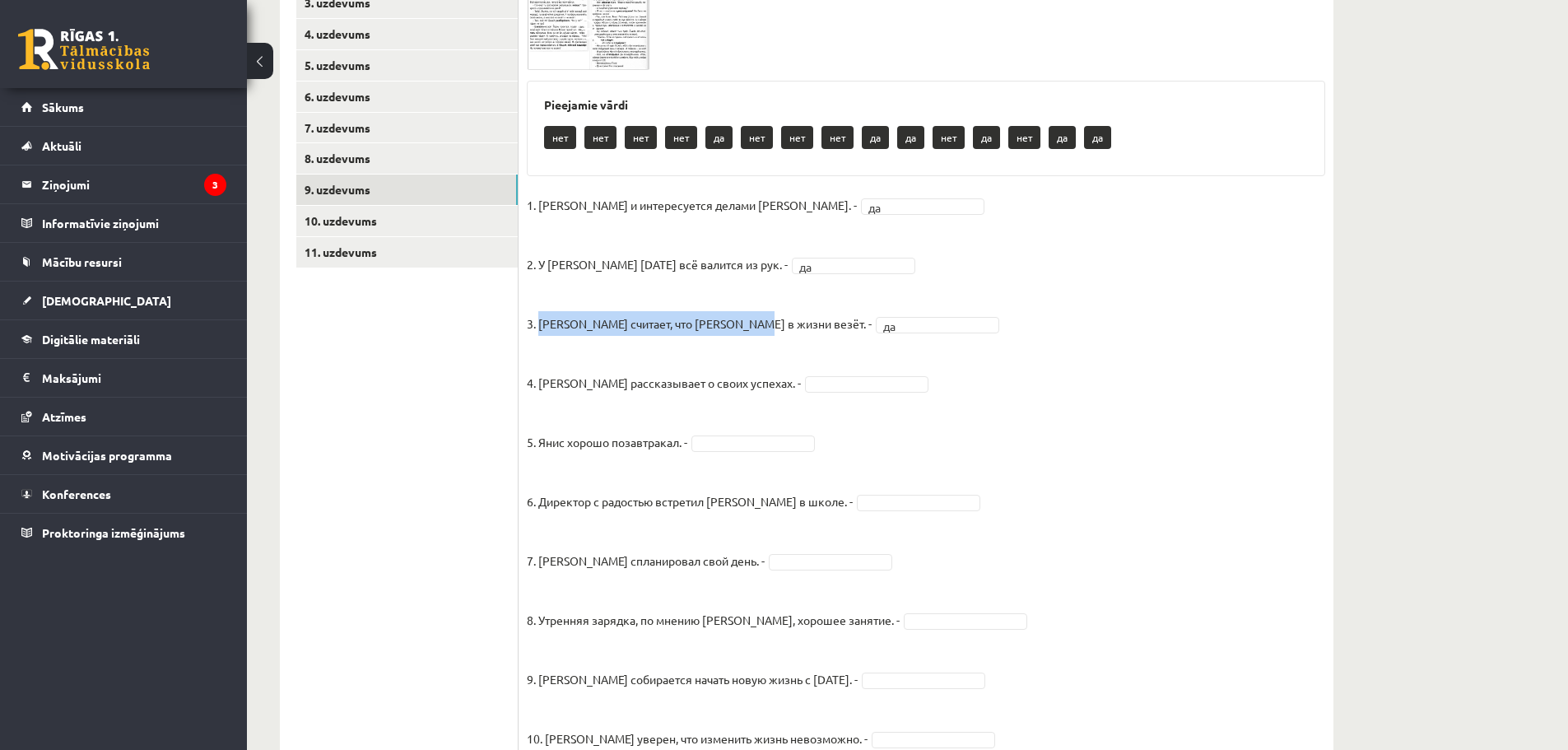
drag, startPoint x: 540, startPoint y: 322, endPoint x: 751, endPoint y: 323, distance: 211.0
click at [755, 323] on p "3. Янис считает, что Эмилсу в жизни везёт. -" at bounding box center [699, 311] width 345 height 49
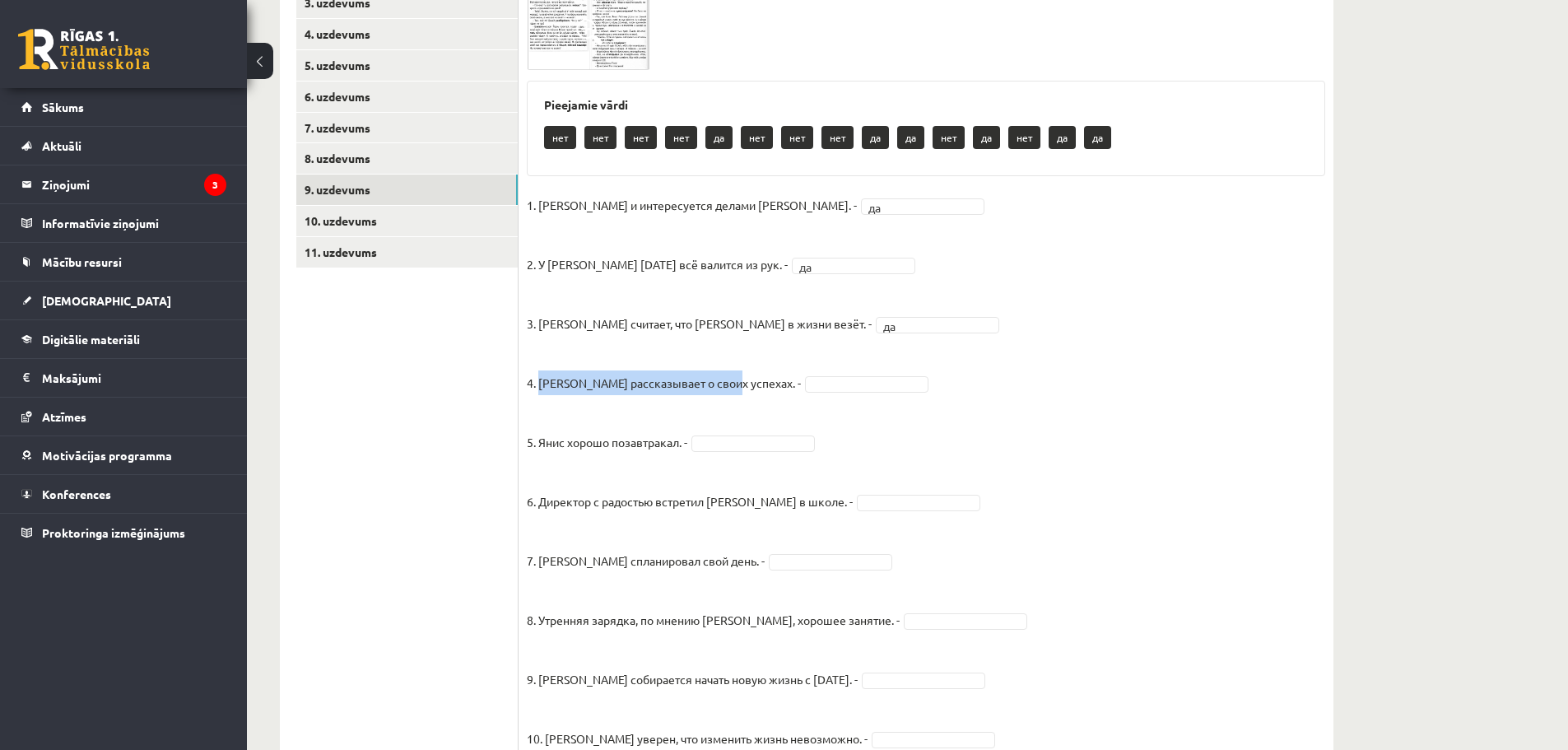
drag, startPoint x: 540, startPoint y: 382, endPoint x: 729, endPoint y: 380, distance: 189.0
click at [729, 380] on p "4. Янис рассказывает о своих успехах. -" at bounding box center [664, 371] width 274 height 49
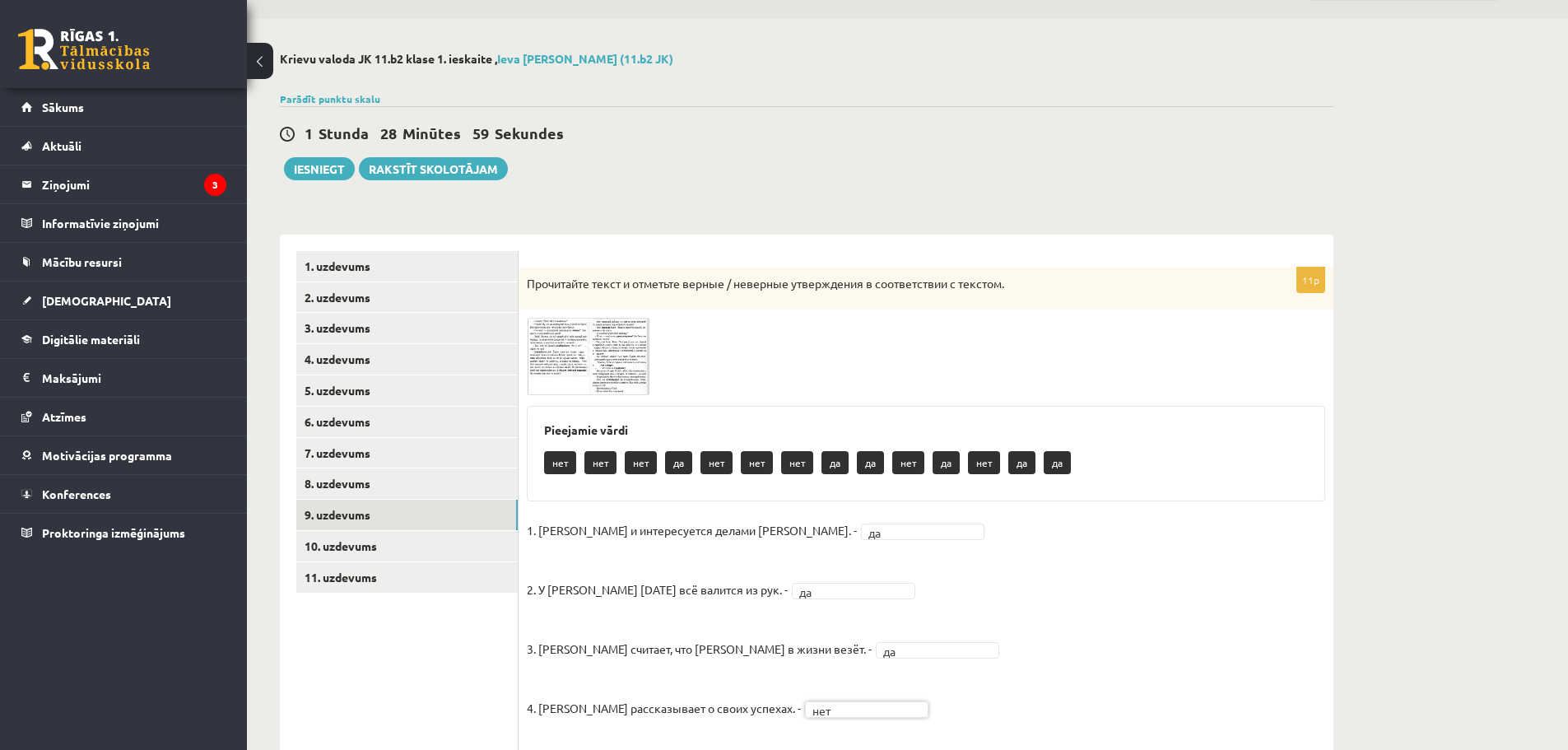
scroll to position [40, 0]
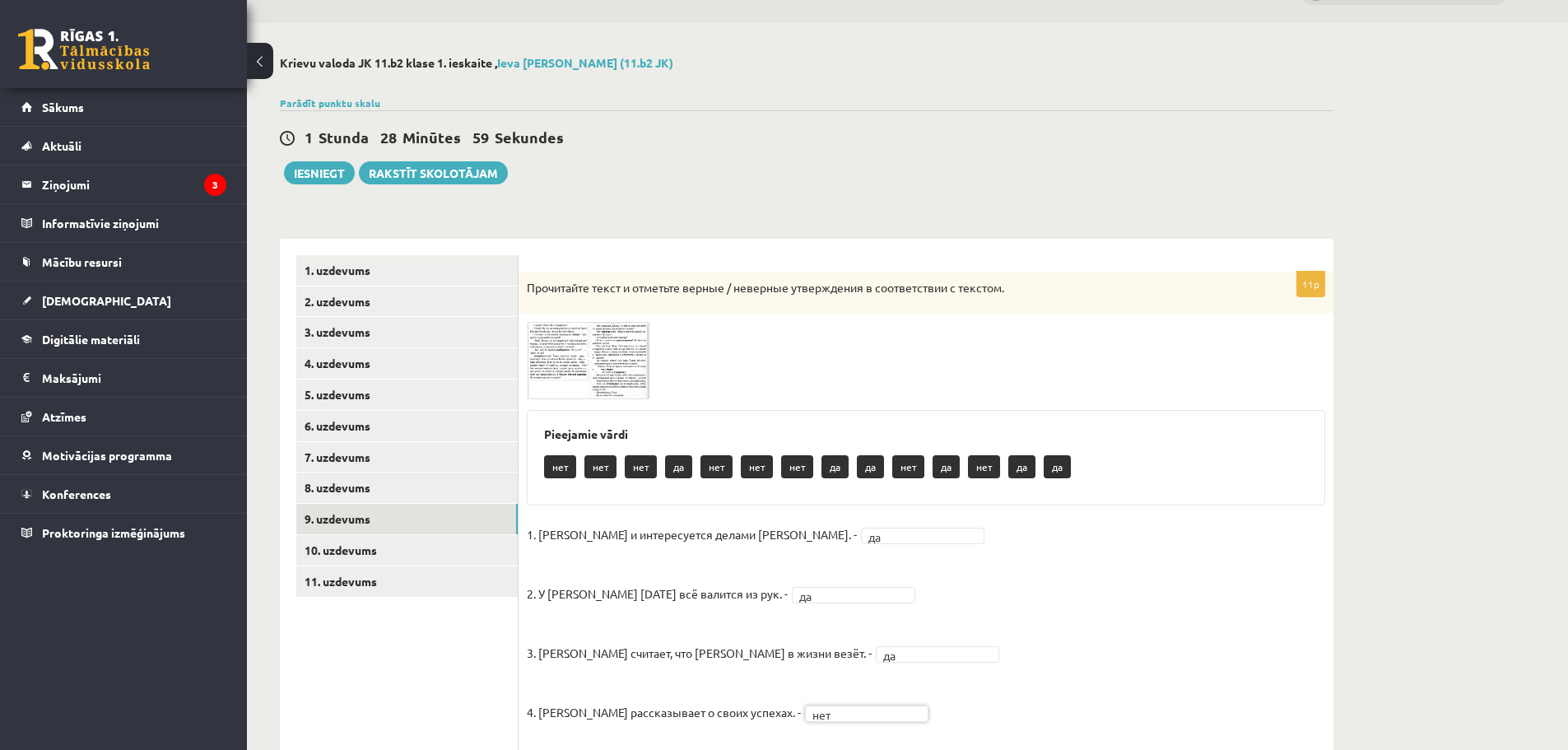
click at [624, 360] on img at bounding box center [588, 361] width 124 height 78
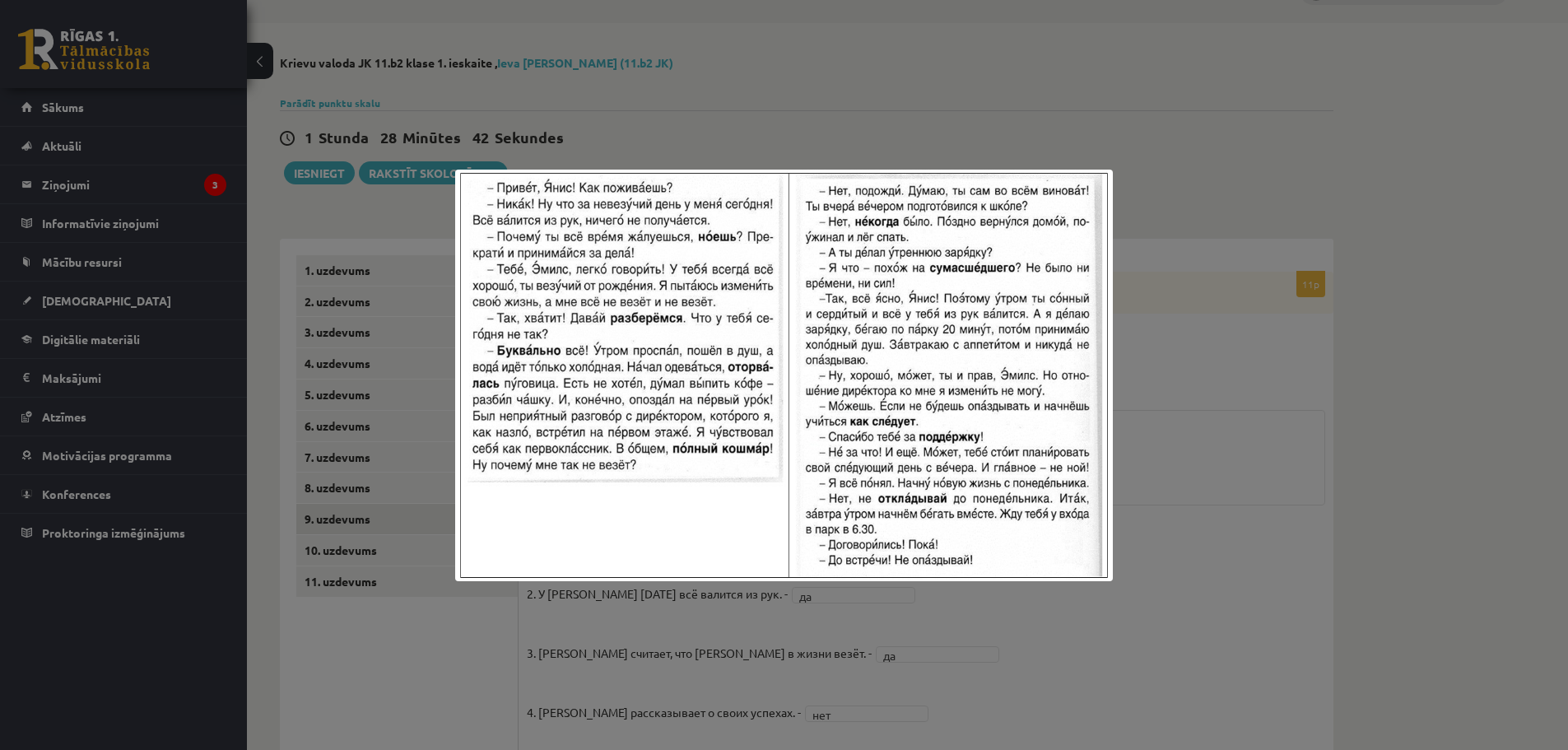
click at [1147, 412] on div at bounding box center [784, 375] width 1568 height 750
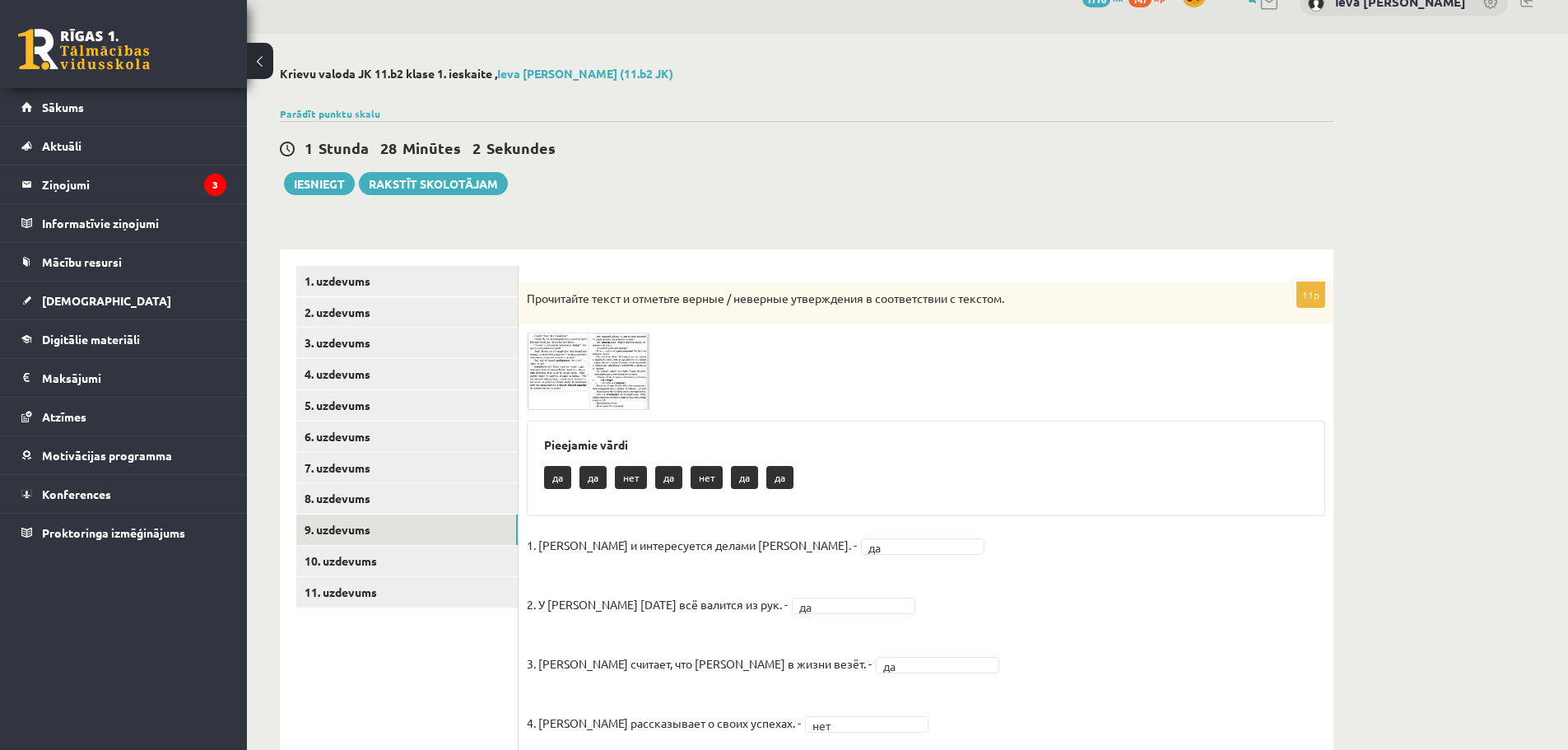
scroll to position [29, 0]
click at [387, 557] on link "10. uzdevums" at bounding box center [407, 562] width 222 height 31
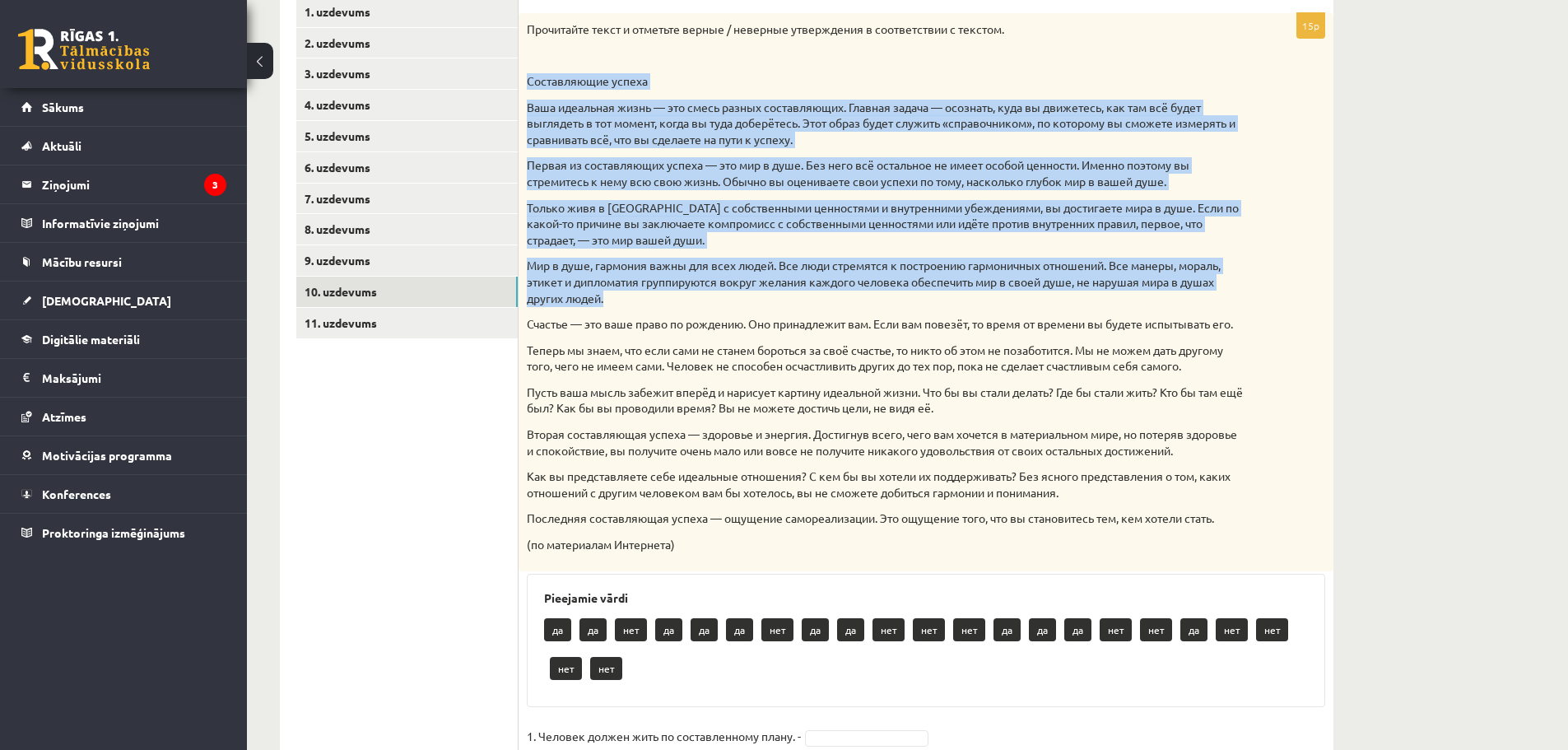
scroll to position [470, 0]
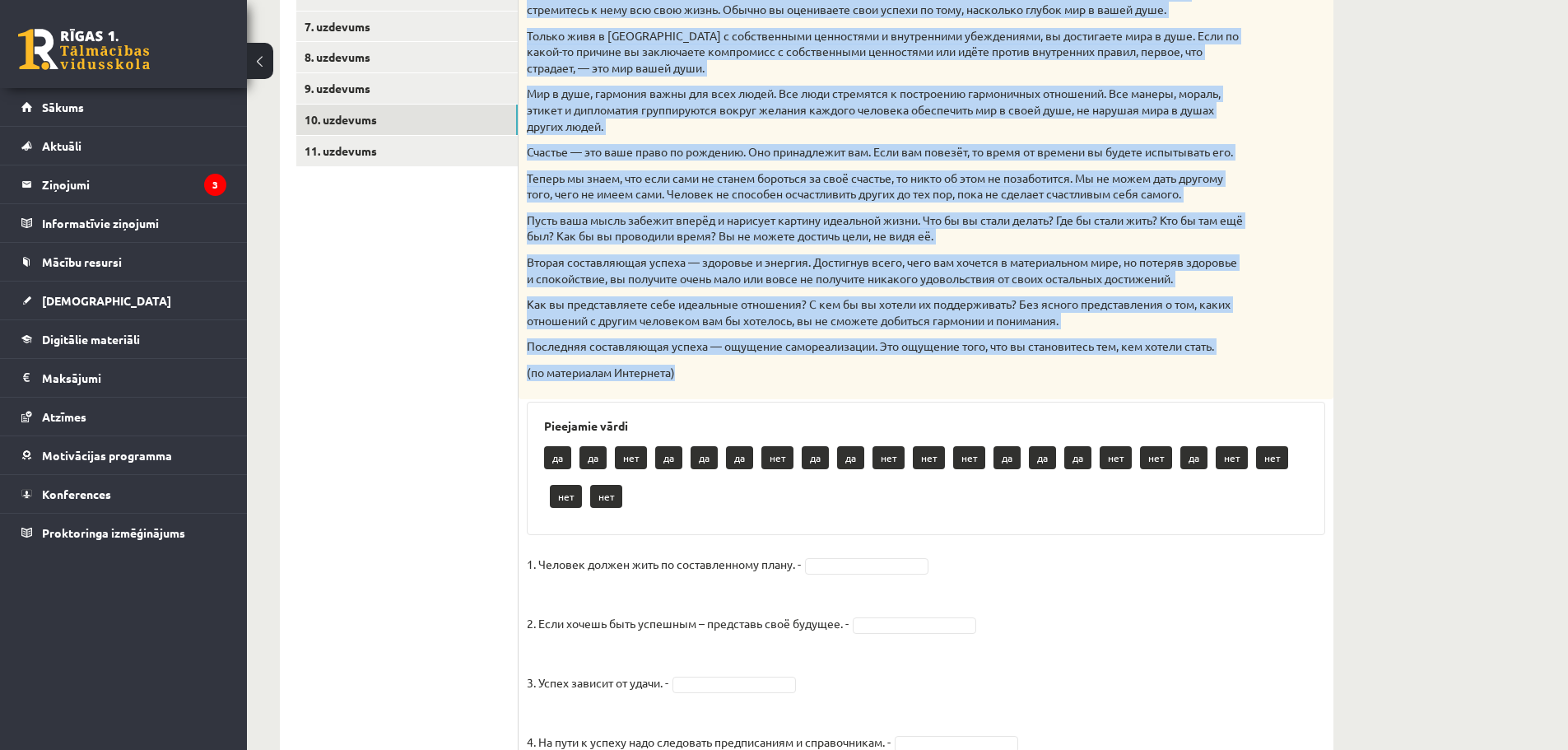
drag, startPoint x: 527, startPoint y: 153, endPoint x: 731, endPoint y: 387, distance: 310.4
click at [731, 387] on div "Прочитайте текст и отметьте верные / неверные утверждения в соответствии с текс…" at bounding box center [925, 120] width 815 height 558
click at [1522, 372] on div "Krievu valoda JK 11.b2 klase 1. ieskaite , Ieva Marija Krepa (11.b2 JK) Parādīt…" at bounding box center [908, 533] width 1321 height 1881
click at [1417, 349] on div "Krievu valoda JK 11.b2 klase 1. ieskaite , Ieva Marija Krepa (11.b2 JK) Parādīt…" at bounding box center [908, 533] width 1321 height 1881
click at [1275, 325] on div "Прочитайте текст и отметьте верные / неверные утверждения в соответствии с текс…" at bounding box center [925, 120] width 815 height 558
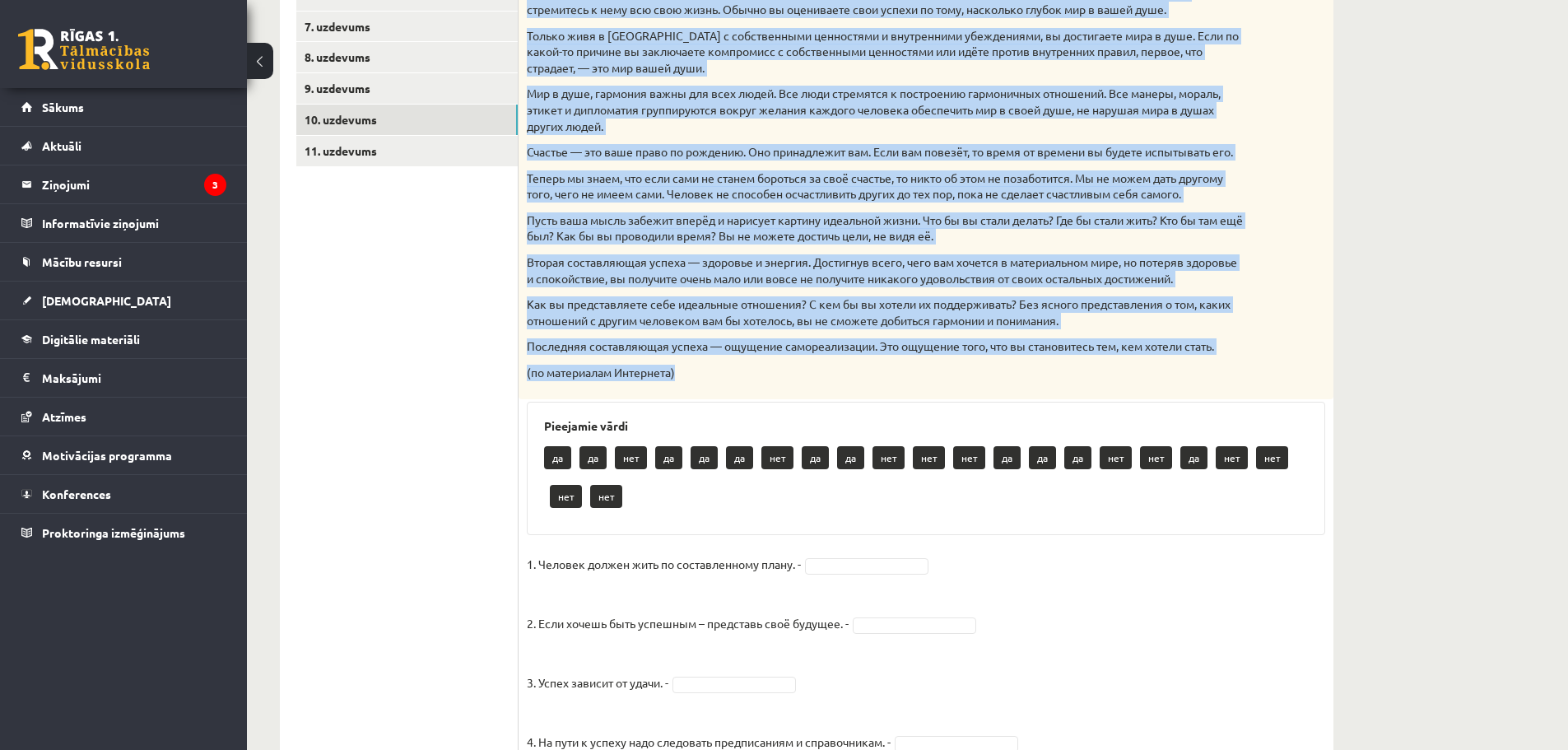
click at [1174, 274] on p "Вторая составляющая успеха — здоровье и энергия. Достигнув всего, чего вам хоче…" at bounding box center [885, 270] width 716 height 32
click at [1170, 284] on p "Вторая составляющая успеха — здоровье и энергия. Достигнув всего, чего вам хоче…" at bounding box center [885, 270] width 716 height 32
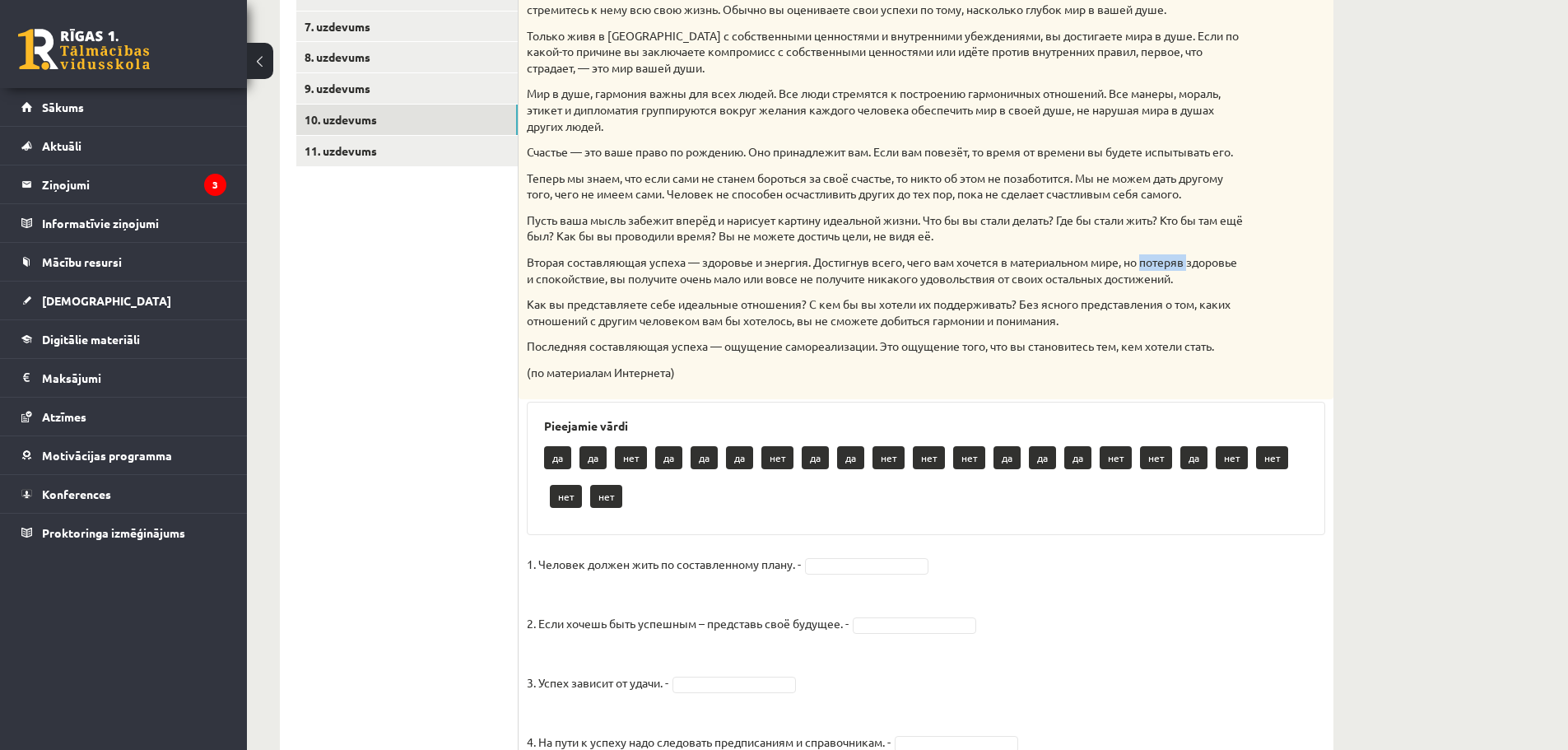
click at [1170, 284] on p "Вторая составляющая успеха — здоровье и энергия. Достигнув всего, чего вам хоче…" at bounding box center [885, 270] width 716 height 32
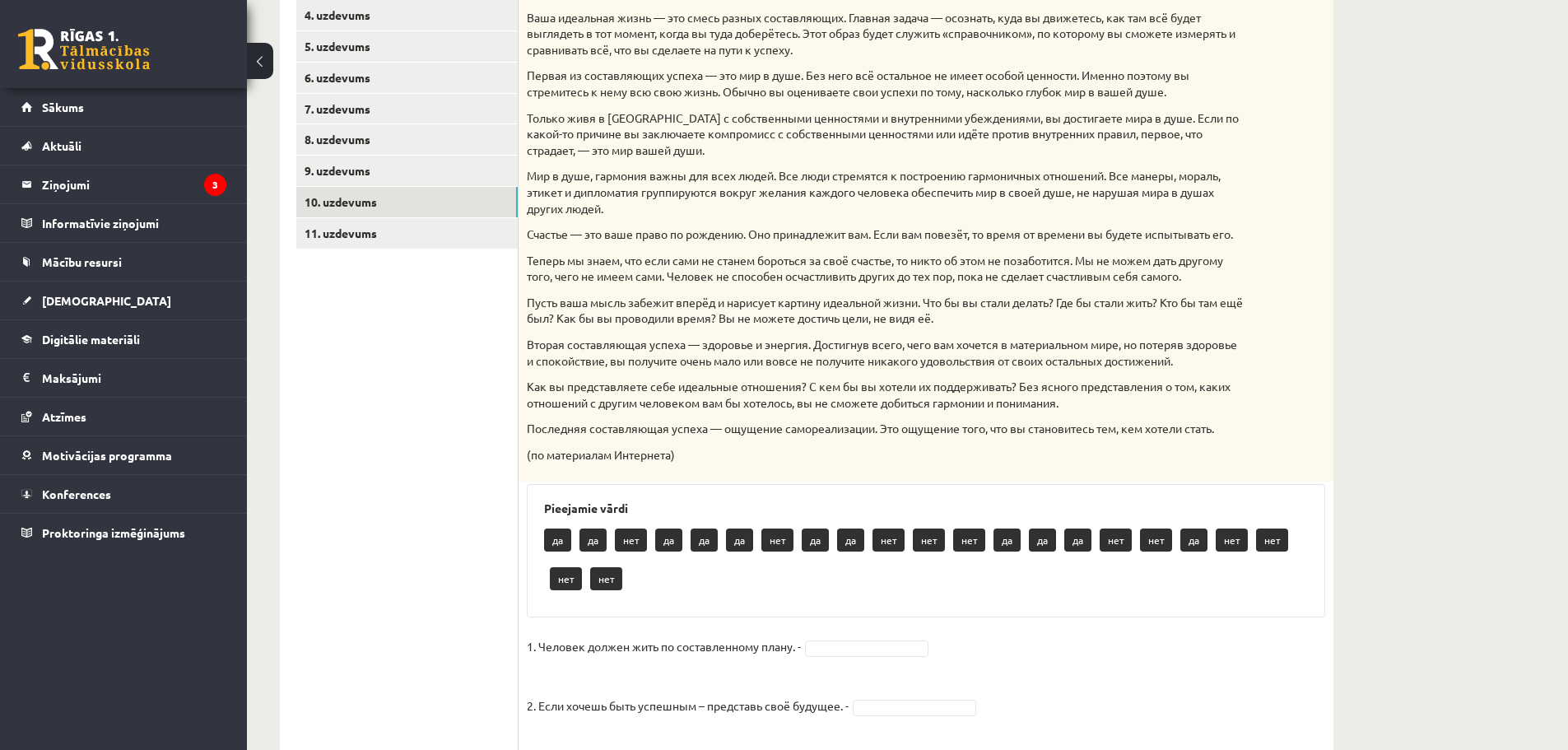
click at [1215, 285] on p "Теперь мы знаем, что если сами не станем бороться за своё счастье, то никто об …" at bounding box center [885, 268] width 716 height 32
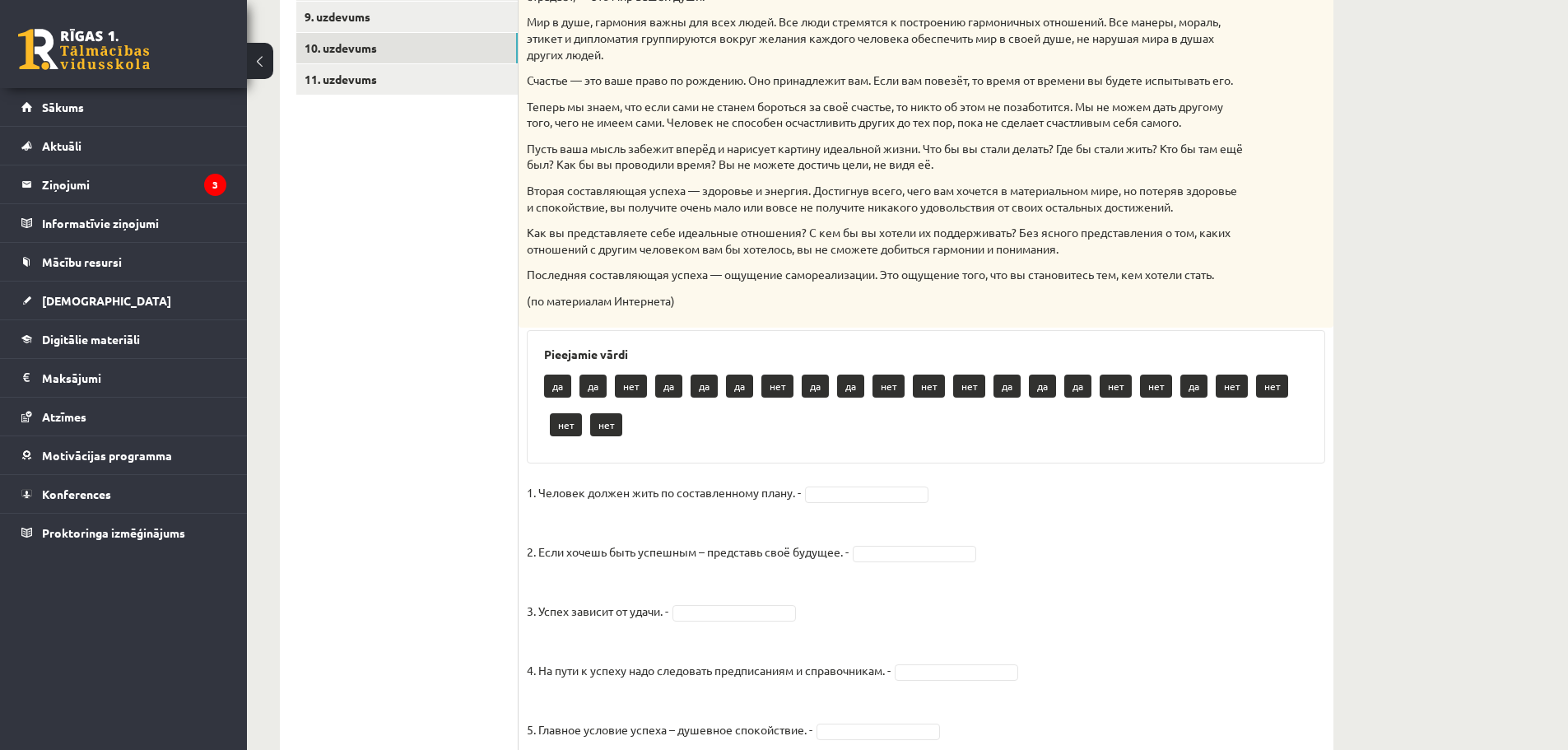
scroll to position [800, 0]
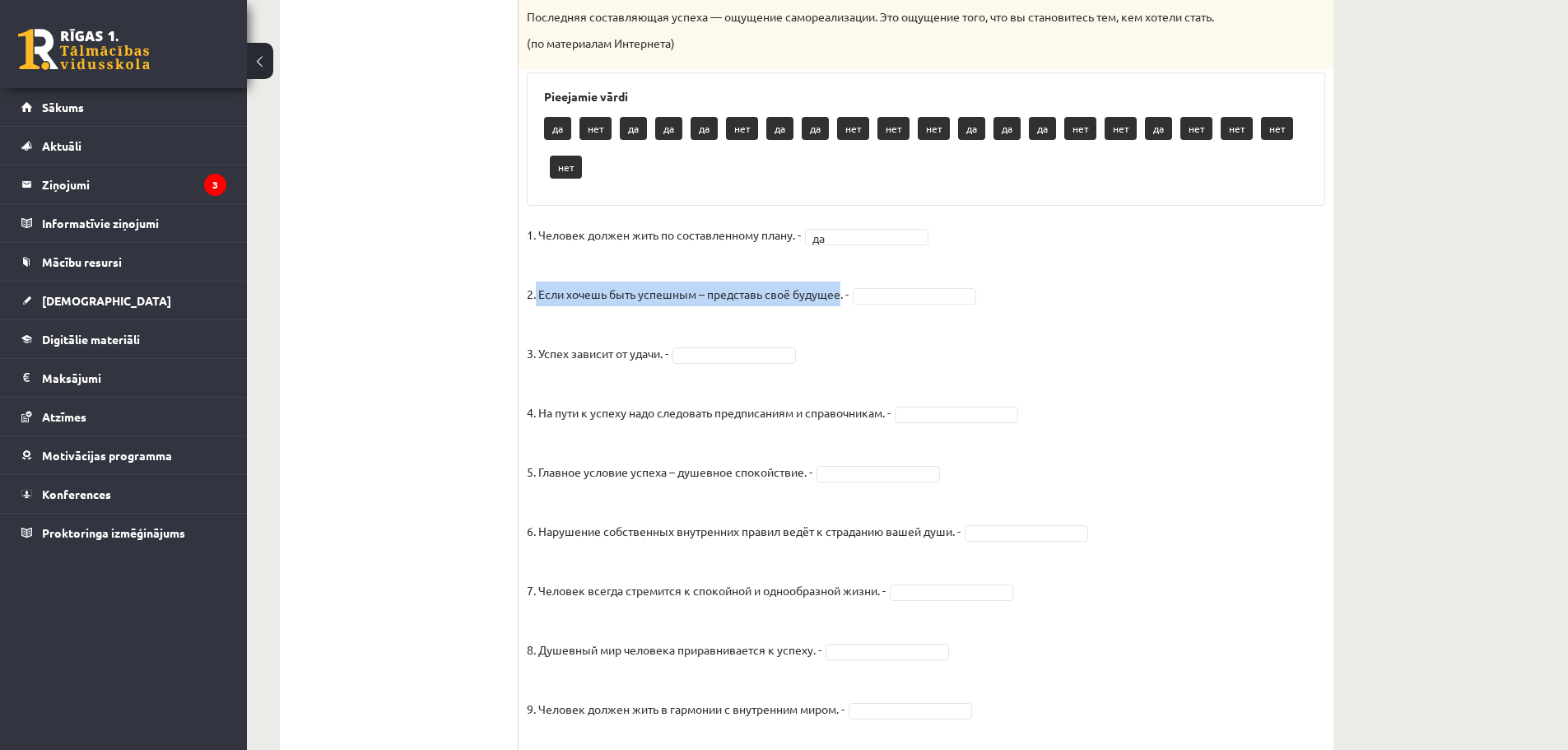
drag, startPoint x: 537, startPoint y: 310, endPoint x: 842, endPoint y: 313, distance: 305.0
click at [842, 306] on p "2. Если хочешь быть успешным – представь своё будущее. -" at bounding box center [688, 281] width 322 height 49
click at [909, 327] on fieldset "1. Человек должен жить по составленному плану. - да ** 2. Если хочешь быть успе…" at bounding box center [925, 655] width 798 height 864
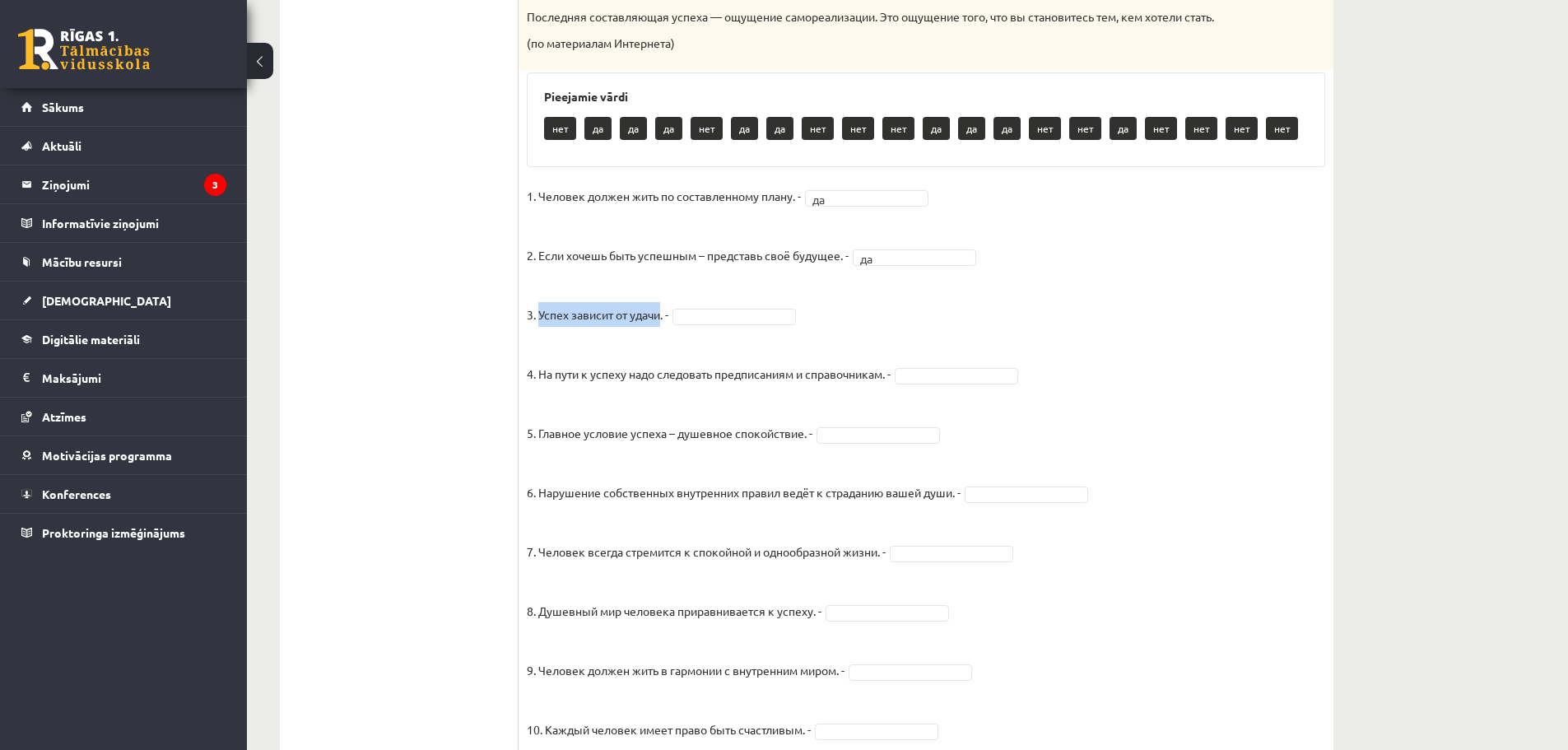
drag, startPoint x: 539, startPoint y: 329, endPoint x: 660, endPoint y: 332, distance: 121.0
click at [660, 326] on p "3. Успех зависит от удачи. -" at bounding box center [597, 302] width 141 height 49
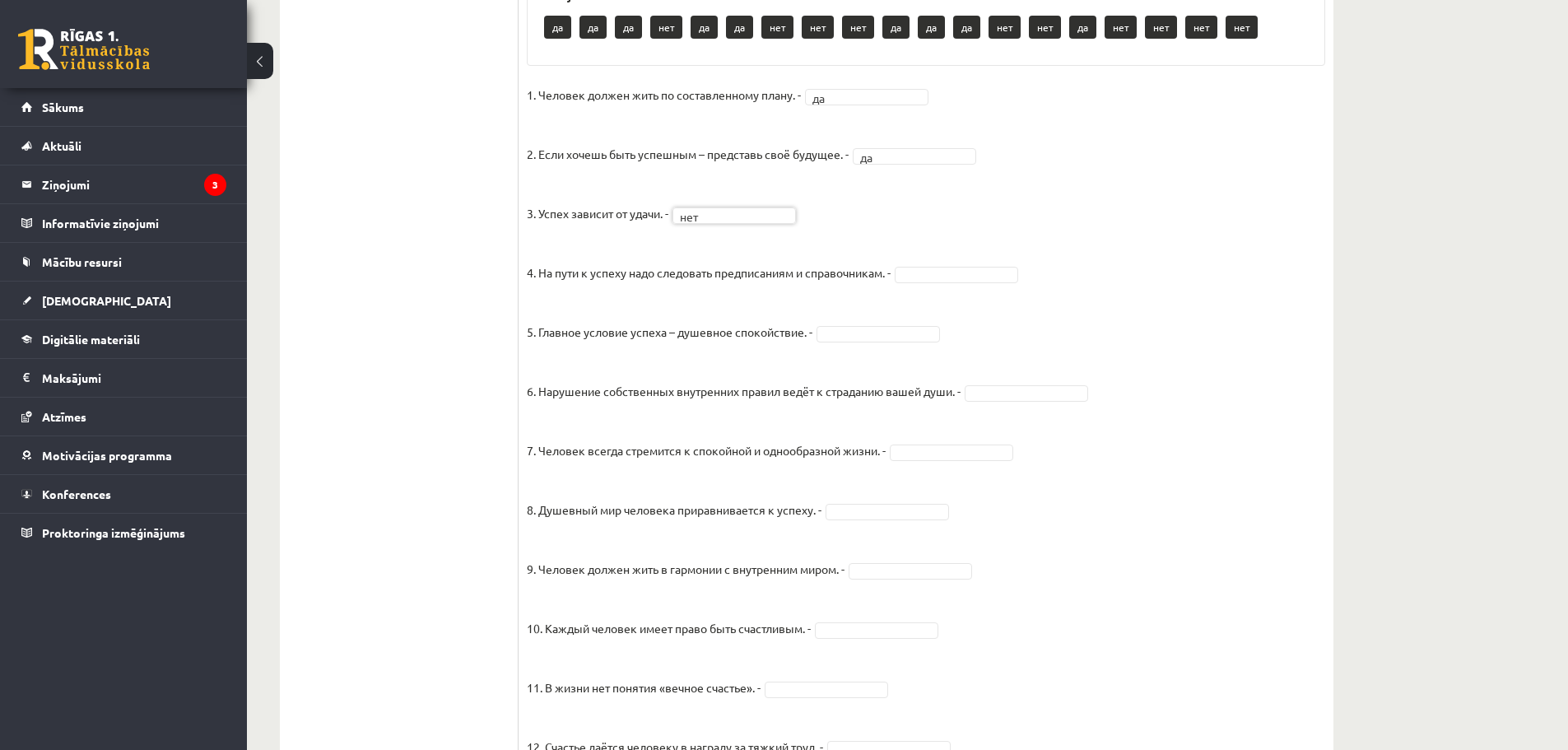
scroll to position [965, 0]
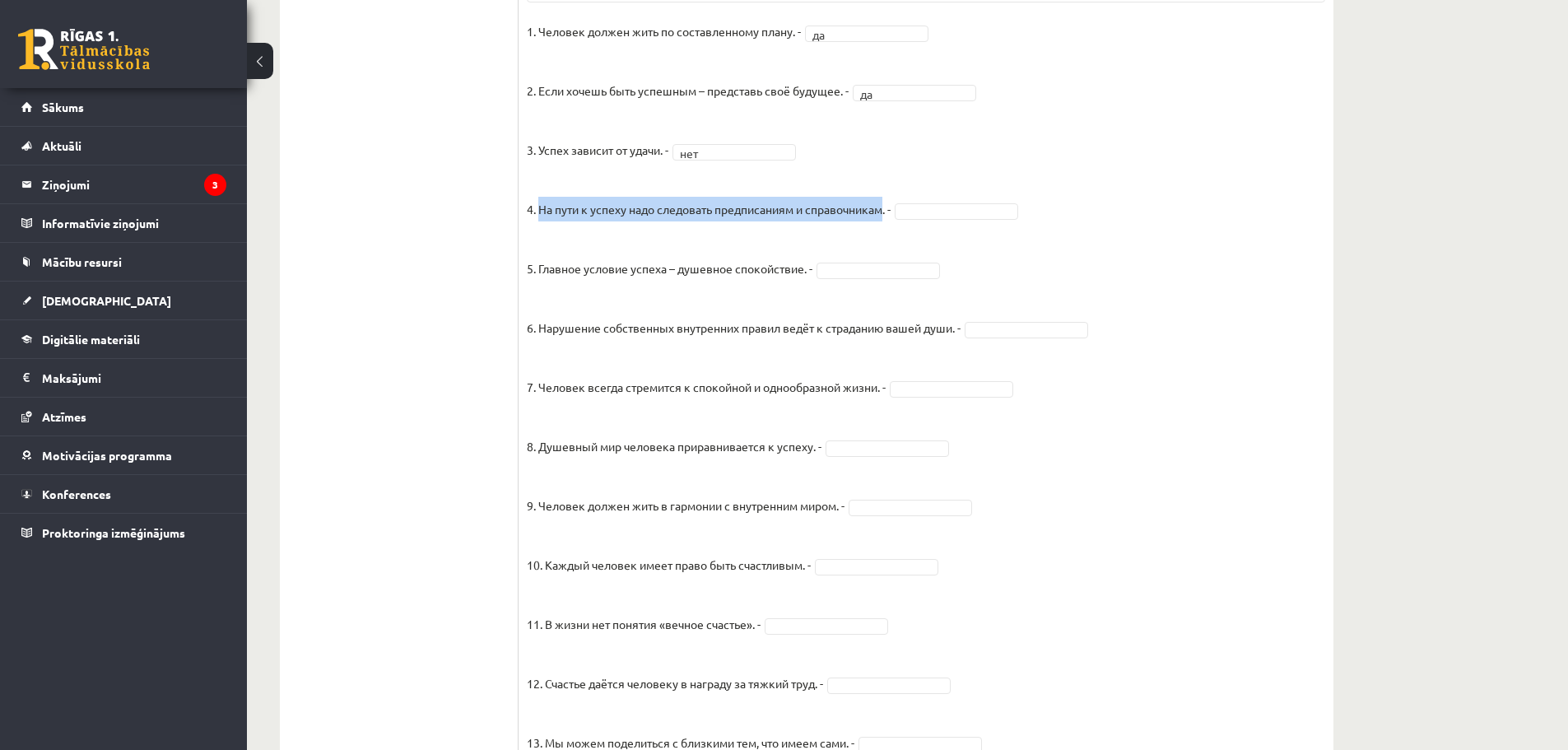
drag, startPoint x: 540, startPoint y: 228, endPoint x: 888, endPoint y: 235, distance: 348.1
click at [888, 222] on p "4. На пути к успеху надо следовать предписаниям и справочникам. -" at bounding box center [708, 197] width 364 height 49
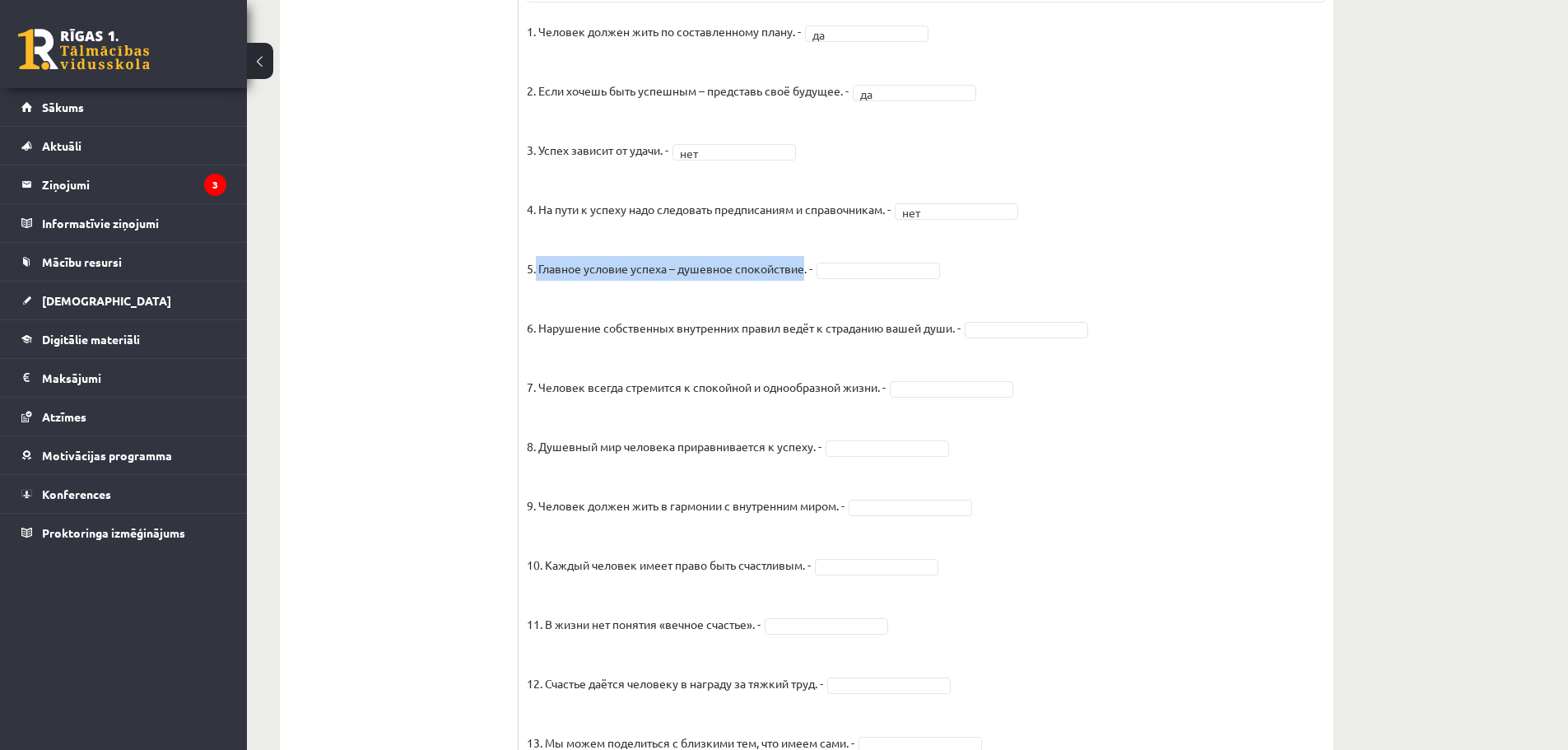
drag, startPoint x: 536, startPoint y: 285, endPoint x: 804, endPoint y: 285, distance: 268.0
click at [804, 280] on p "5. Главное условие успеха – душевное спокойствие. -" at bounding box center [669, 256] width 285 height 49
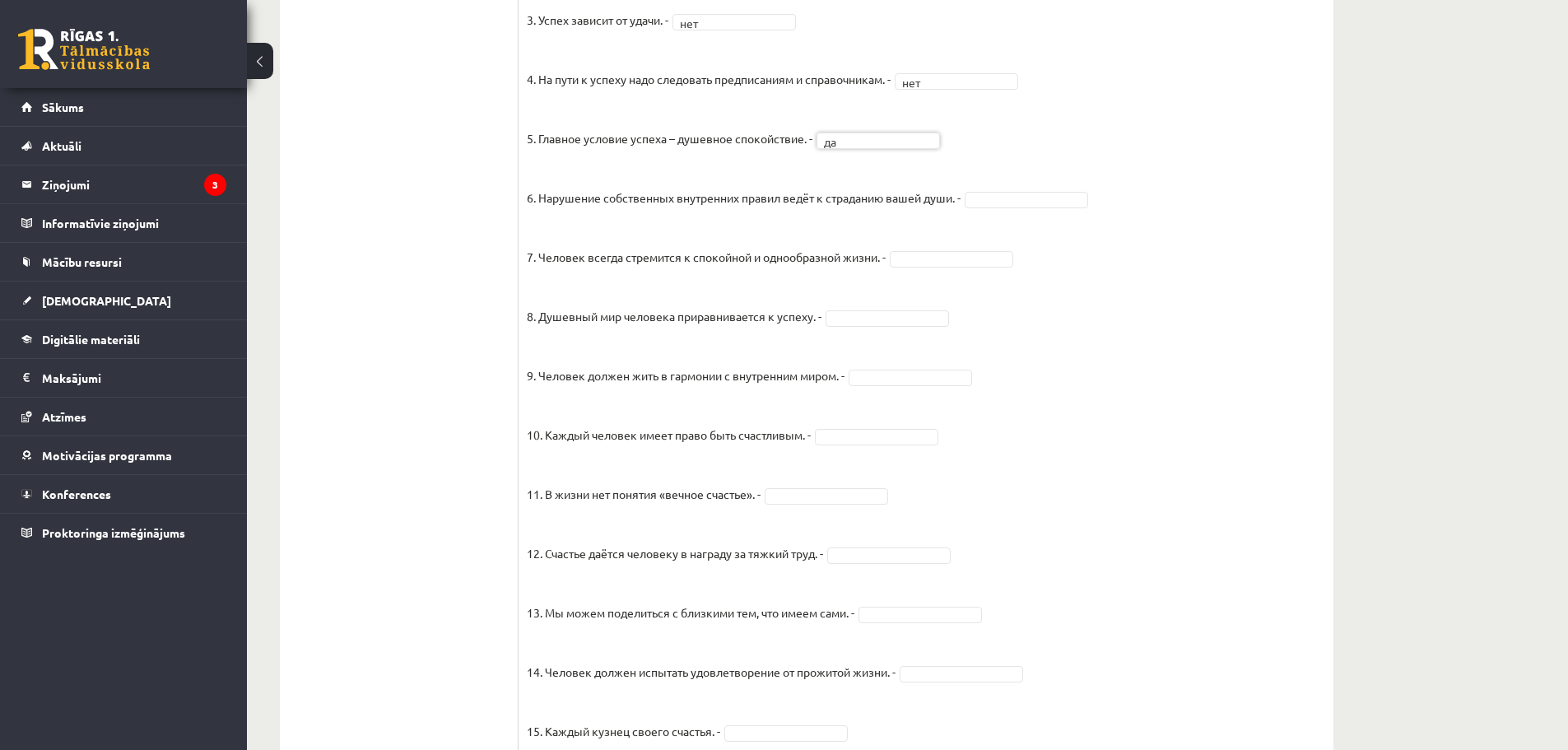
scroll to position [1091, 0]
drag, startPoint x: 541, startPoint y: 220, endPoint x: 637, endPoint y: 220, distance: 96.0
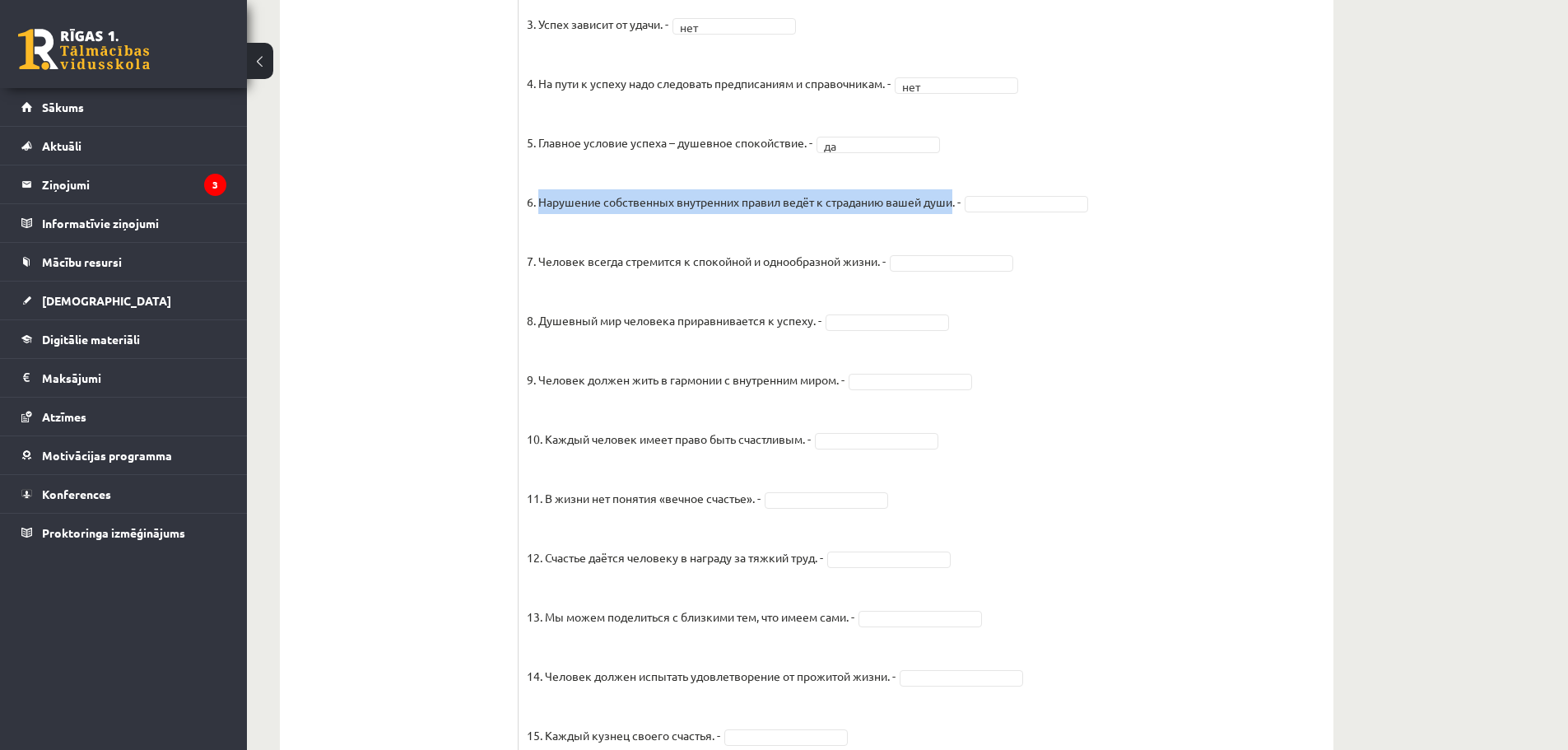
drag, startPoint x: 539, startPoint y: 219, endPoint x: 958, endPoint y: 226, distance: 419.1
click at [958, 214] on p "6. Нарушение собственных внутренних правил ведёт к страданию вашей души. -" at bounding box center [743, 189] width 434 height 49
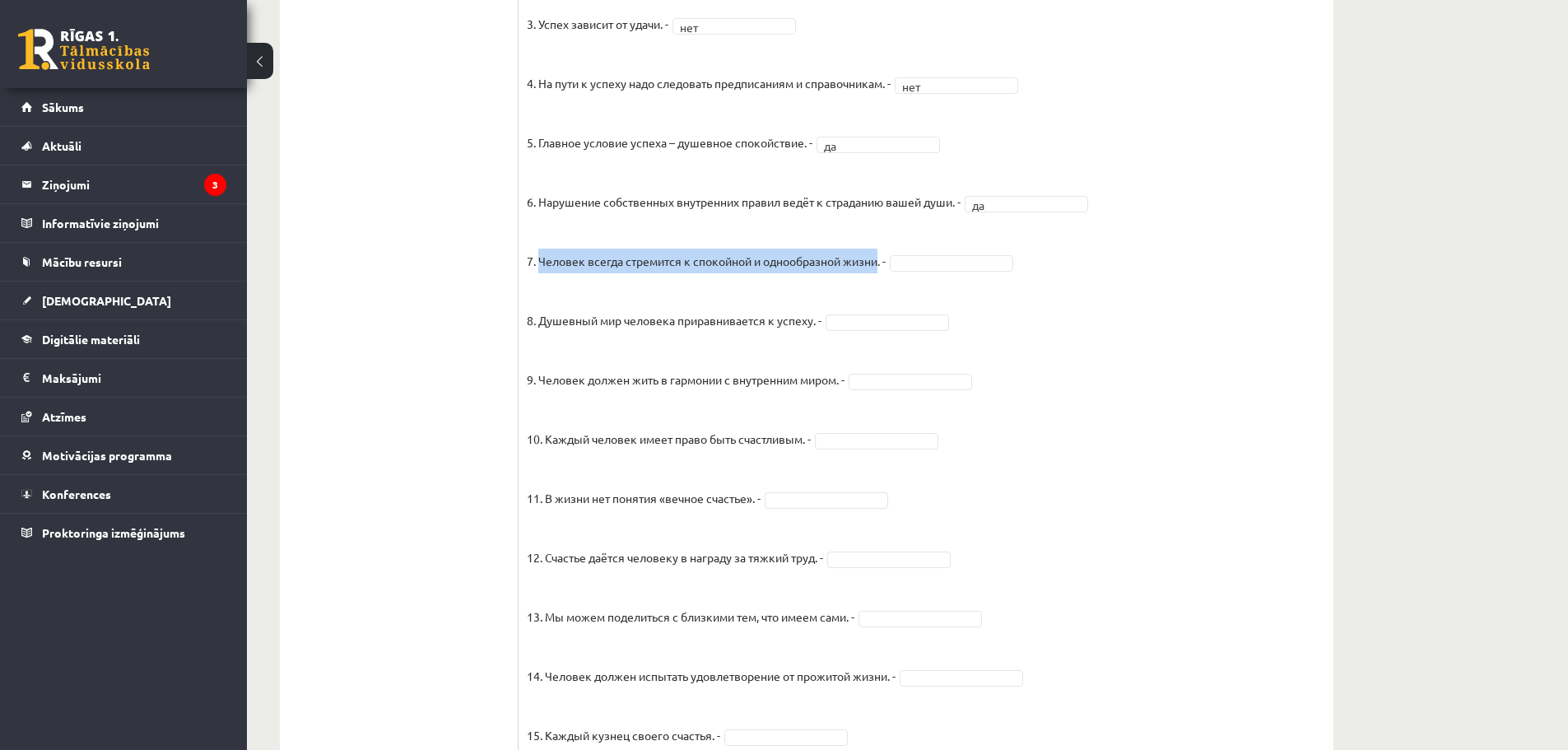
drag, startPoint x: 539, startPoint y: 275, endPoint x: 882, endPoint y: 289, distance: 343.3
click at [882, 274] on p "7. Человек всегда стремится к спокойной и однообразной жизни. -" at bounding box center [706, 249] width 359 height 49
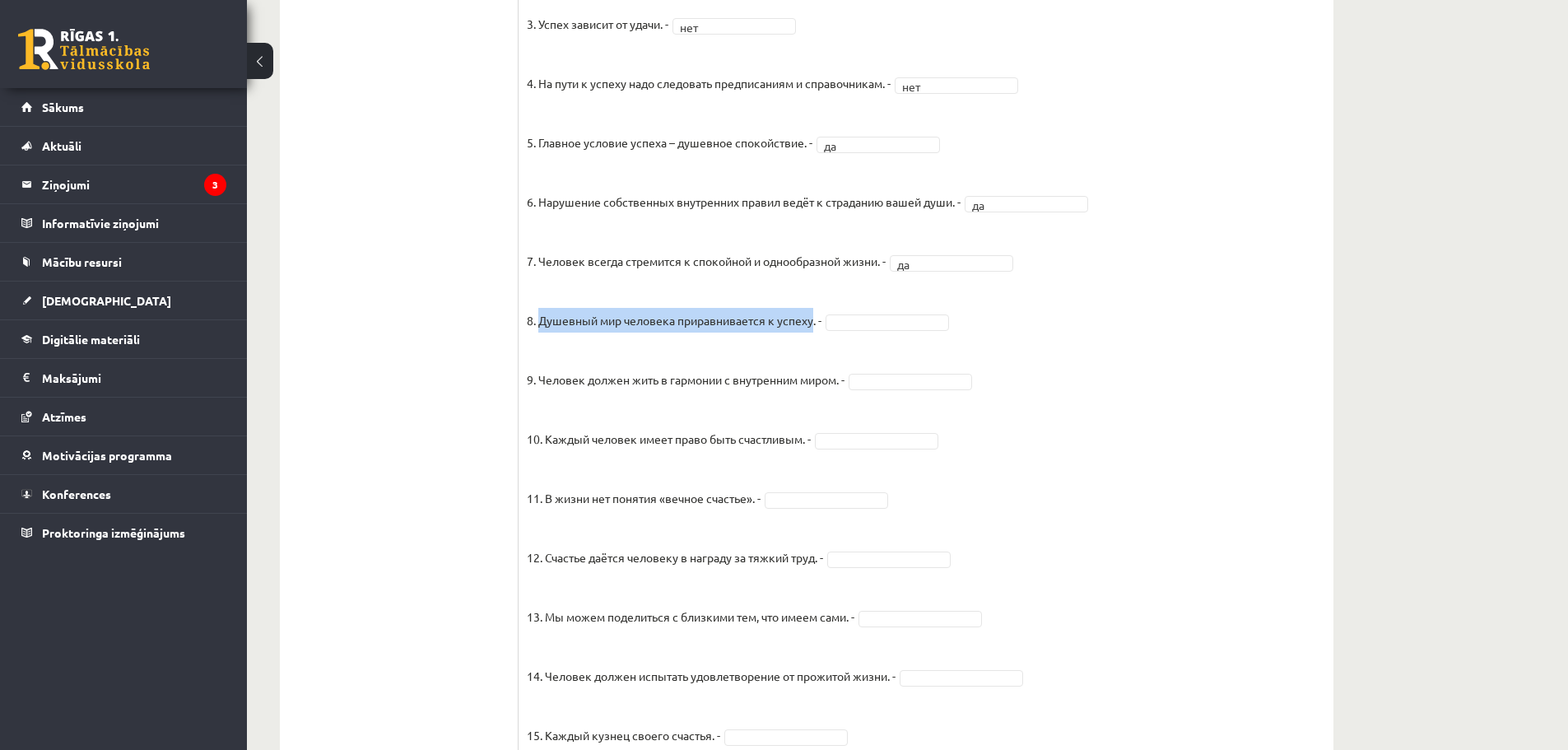
drag, startPoint x: 539, startPoint y: 339, endPoint x: 812, endPoint y: 339, distance: 273.0
click at [812, 332] on p "8. Душевный мир человека приравнивается к успеху. -" at bounding box center [674, 308] width 295 height 49
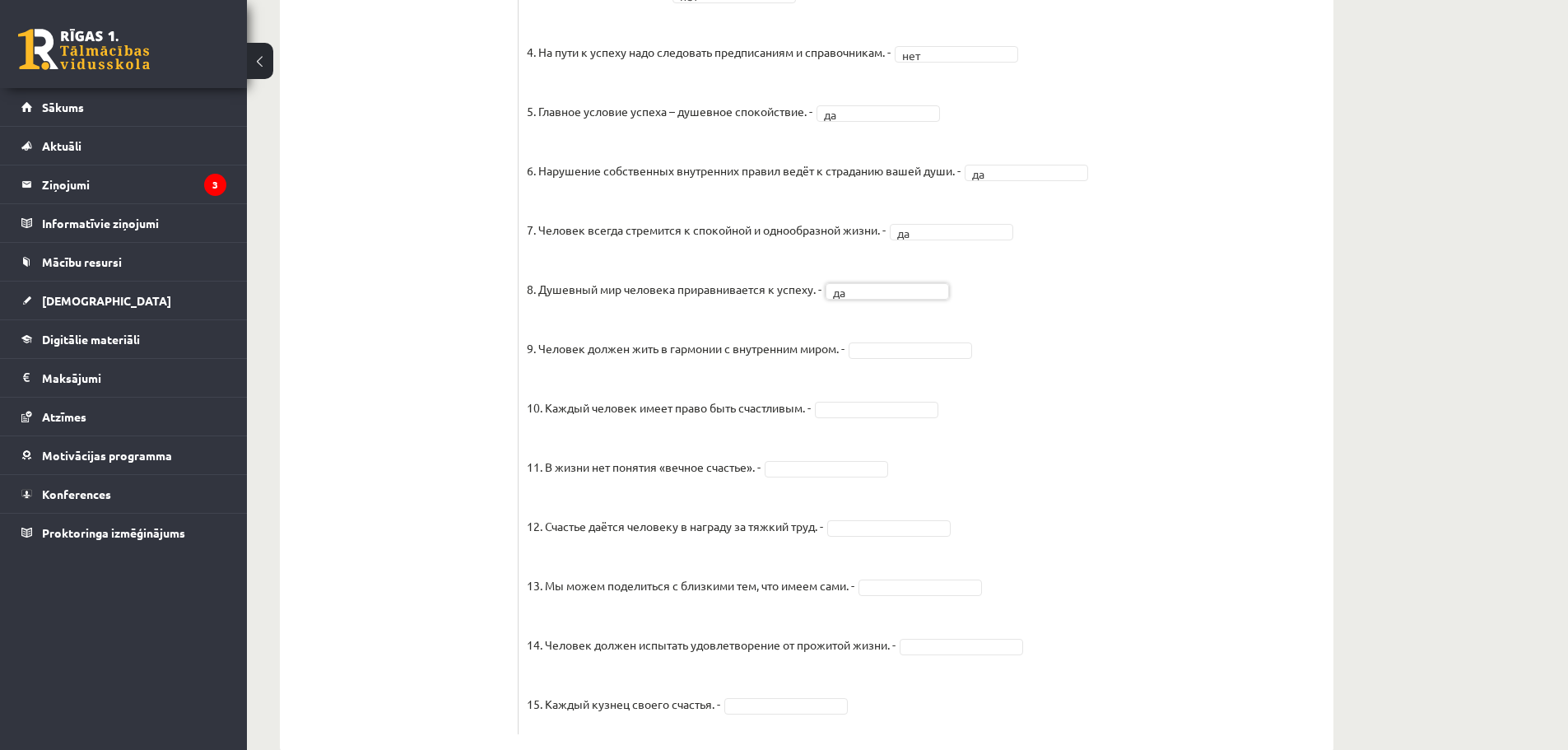
scroll to position [1173, 0]
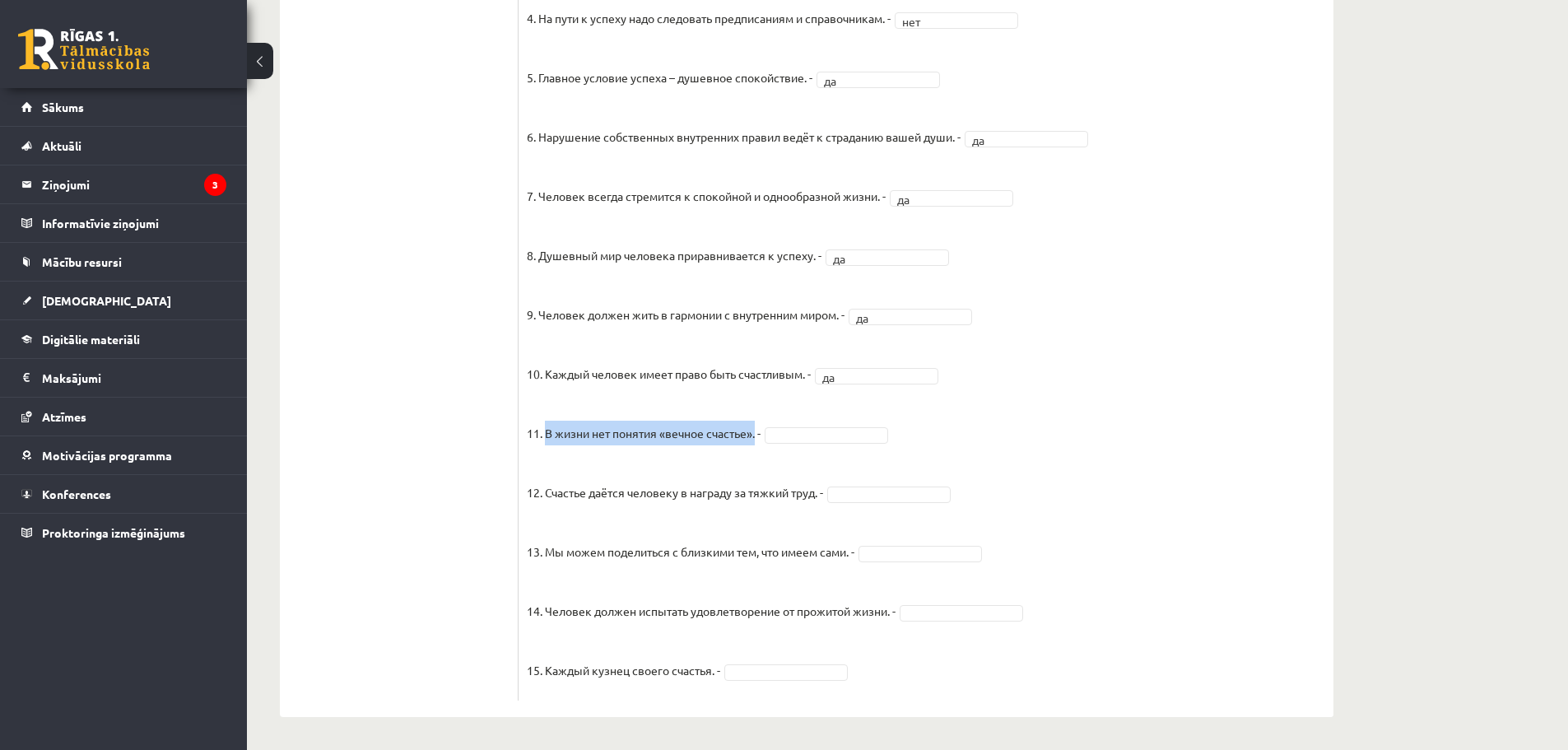
drag, startPoint x: 546, startPoint y: 432, endPoint x: 758, endPoint y: 431, distance: 212.0
click at [758, 431] on p "11. В жизни нет понятия «вечное счастье». -" at bounding box center [643, 421] width 233 height 49
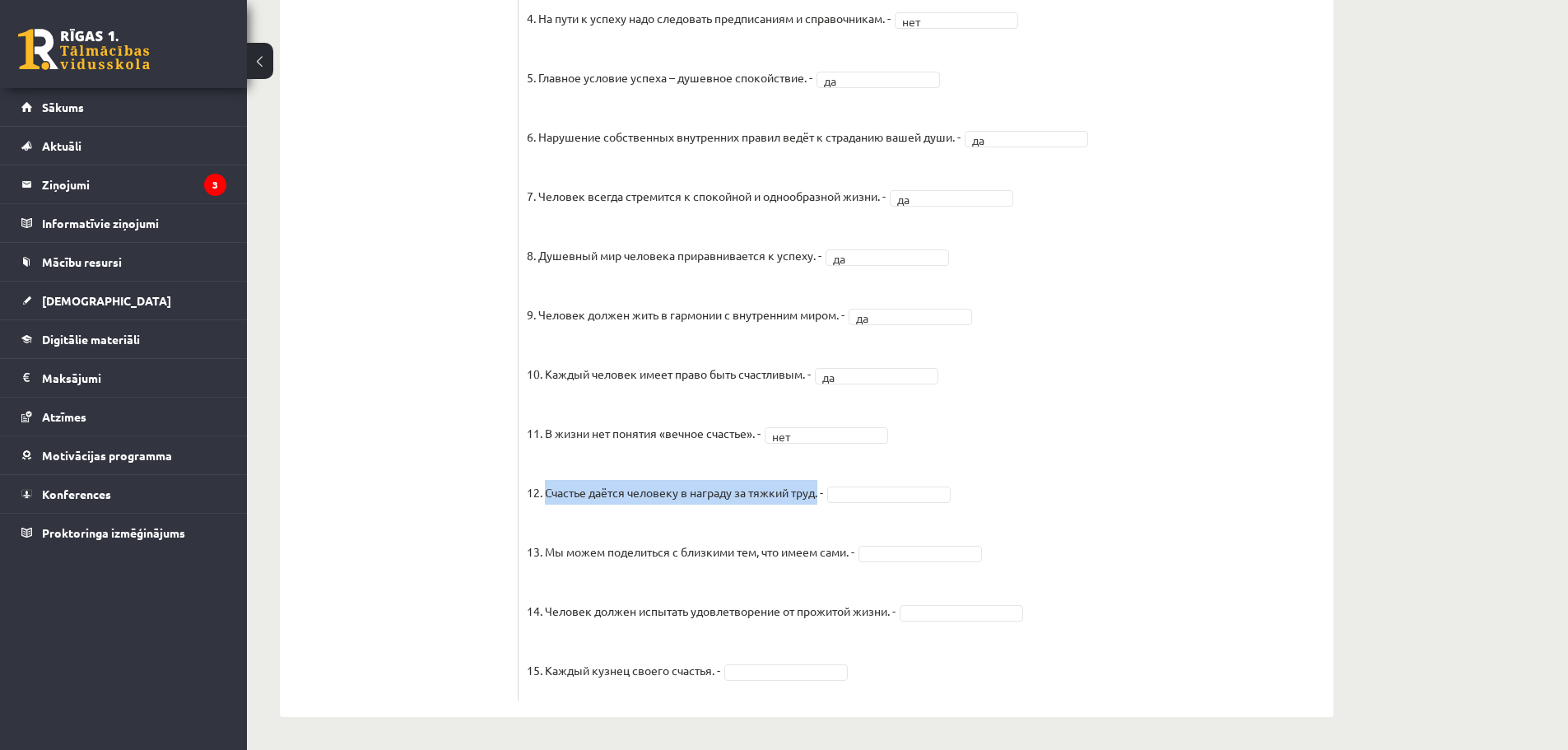
drag, startPoint x: 546, startPoint y: 493, endPoint x: 821, endPoint y: 493, distance: 275.0
click at [821, 493] on p "12. Счастье даётся человеку в награду за тяжкий труд. -" at bounding box center [675, 480] width 297 height 49
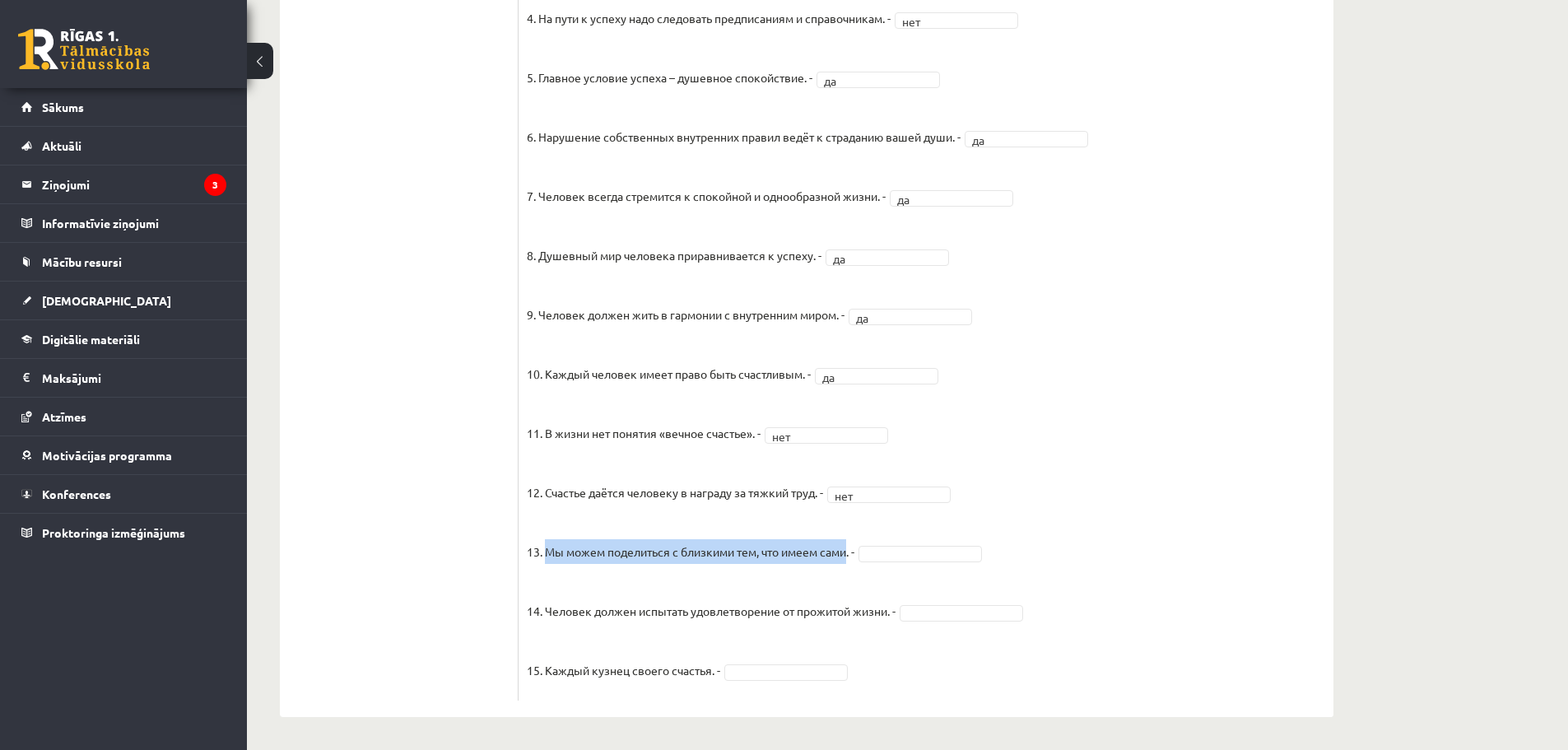
drag, startPoint x: 546, startPoint y: 549, endPoint x: 851, endPoint y: 550, distance: 305.0
click at [851, 550] on p "13. Мы можем поделиться с близкими тем, что имеем сами. -" at bounding box center [690, 539] width 327 height 49
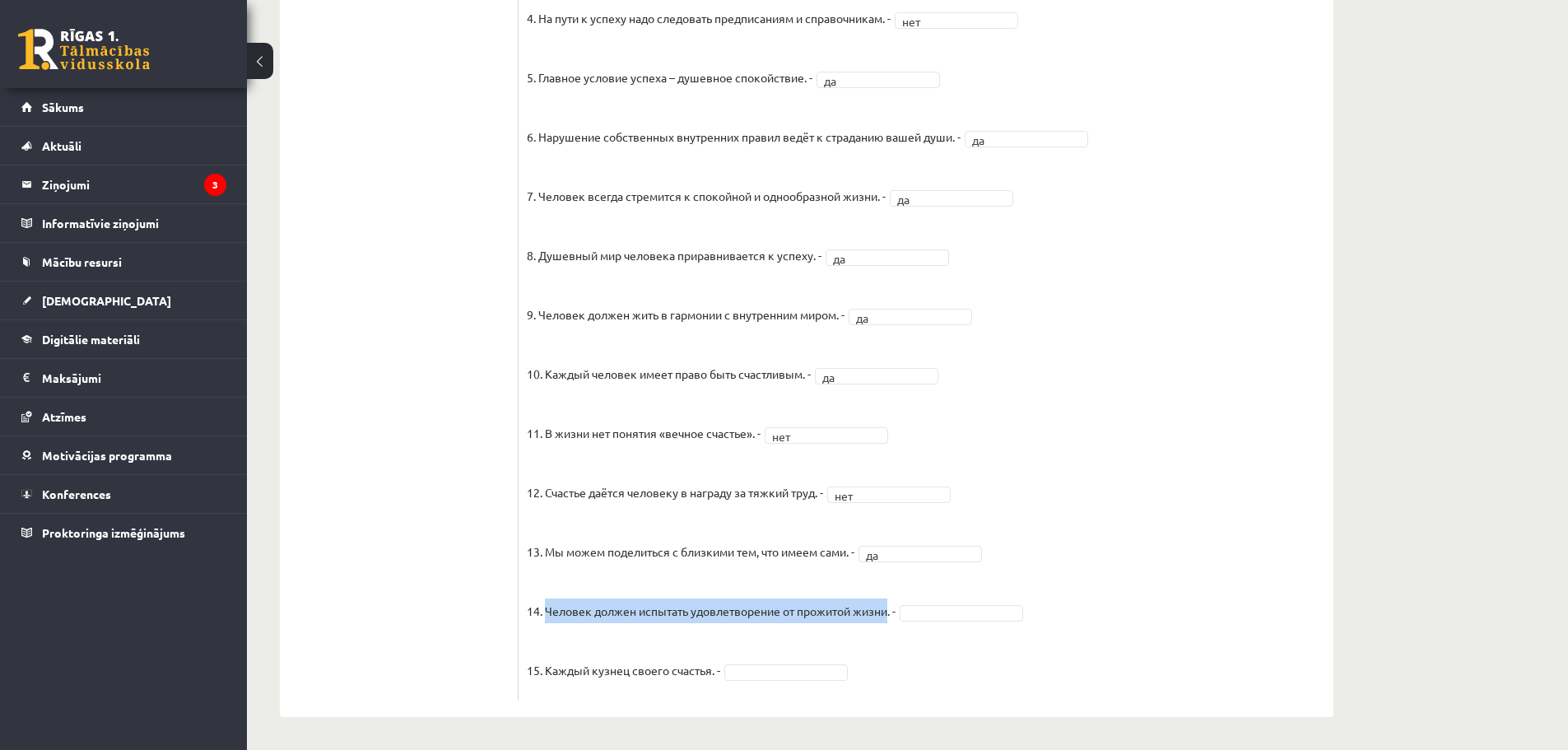
drag, startPoint x: 546, startPoint y: 609, endPoint x: 893, endPoint y: 613, distance: 347.0
click at [893, 613] on p "14. Человек должен испытать удовлетворение от прожитой жизни. -" at bounding box center [711, 598] width 369 height 49
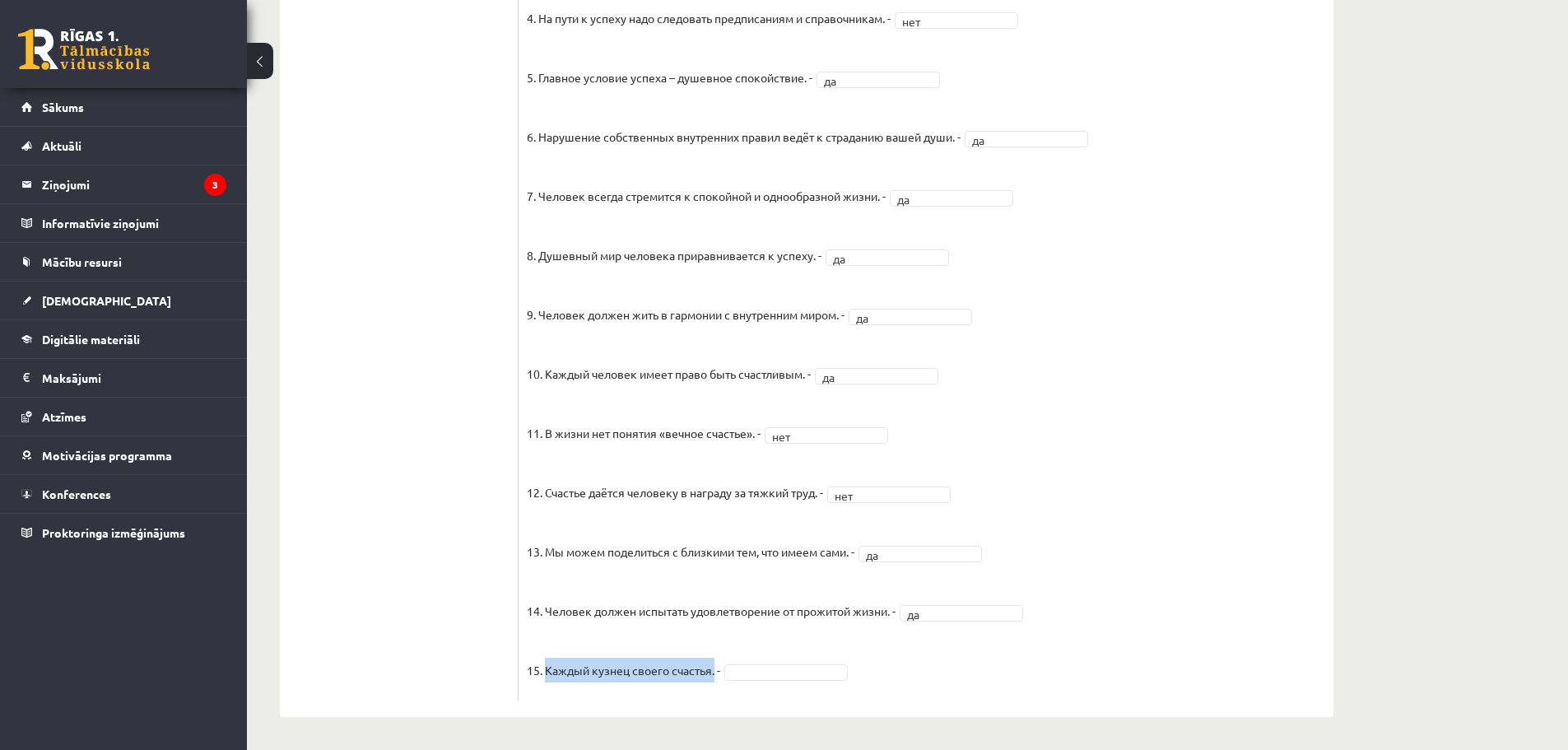
drag, startPoint x: 545, startPoint y: 671, endPoint x: 716, endPoint y: 669, distance: 171.0
click at [716, 669] on p "15. Каждый кузнец своего счастья. -" at bounding box center [623, 658] width 193 height 49
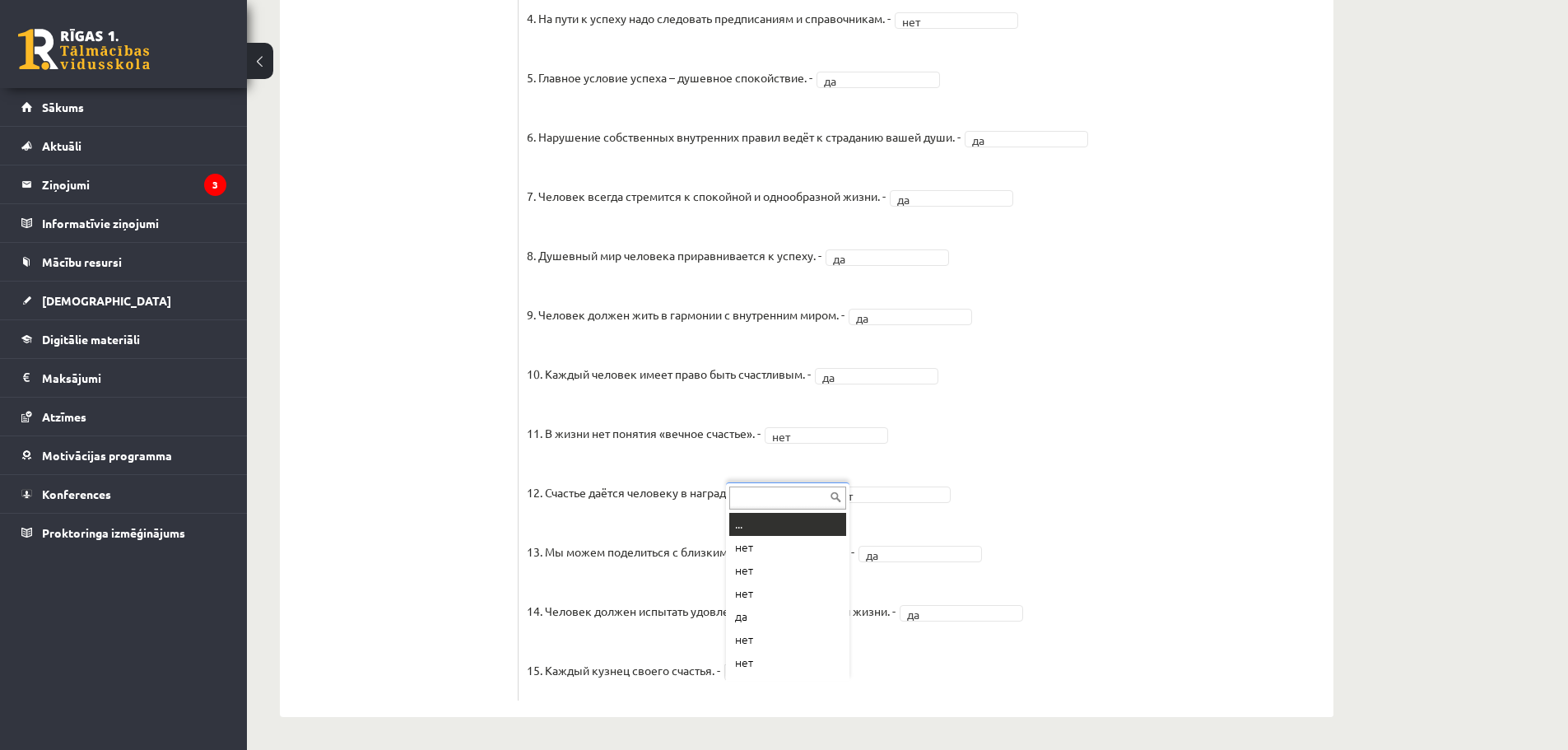
scroll to position [20, 0]
click at [1108, 617] on fieldset "1. Человек должен жить по составленному плану. - да ** 2. Если хочешь быть успе…" at bounding box center [925, 260] width 798 height 864
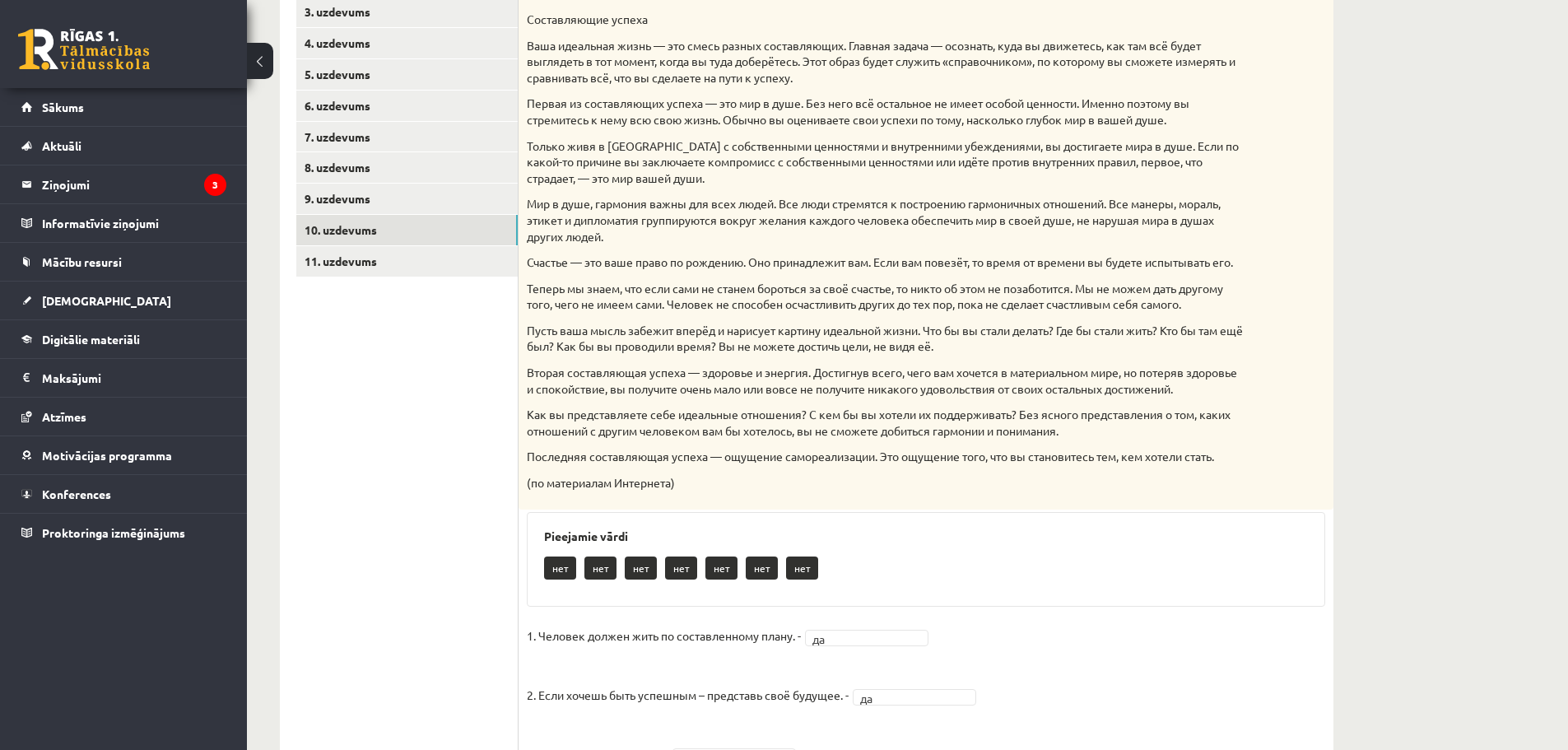
scroll to position [20, 0]
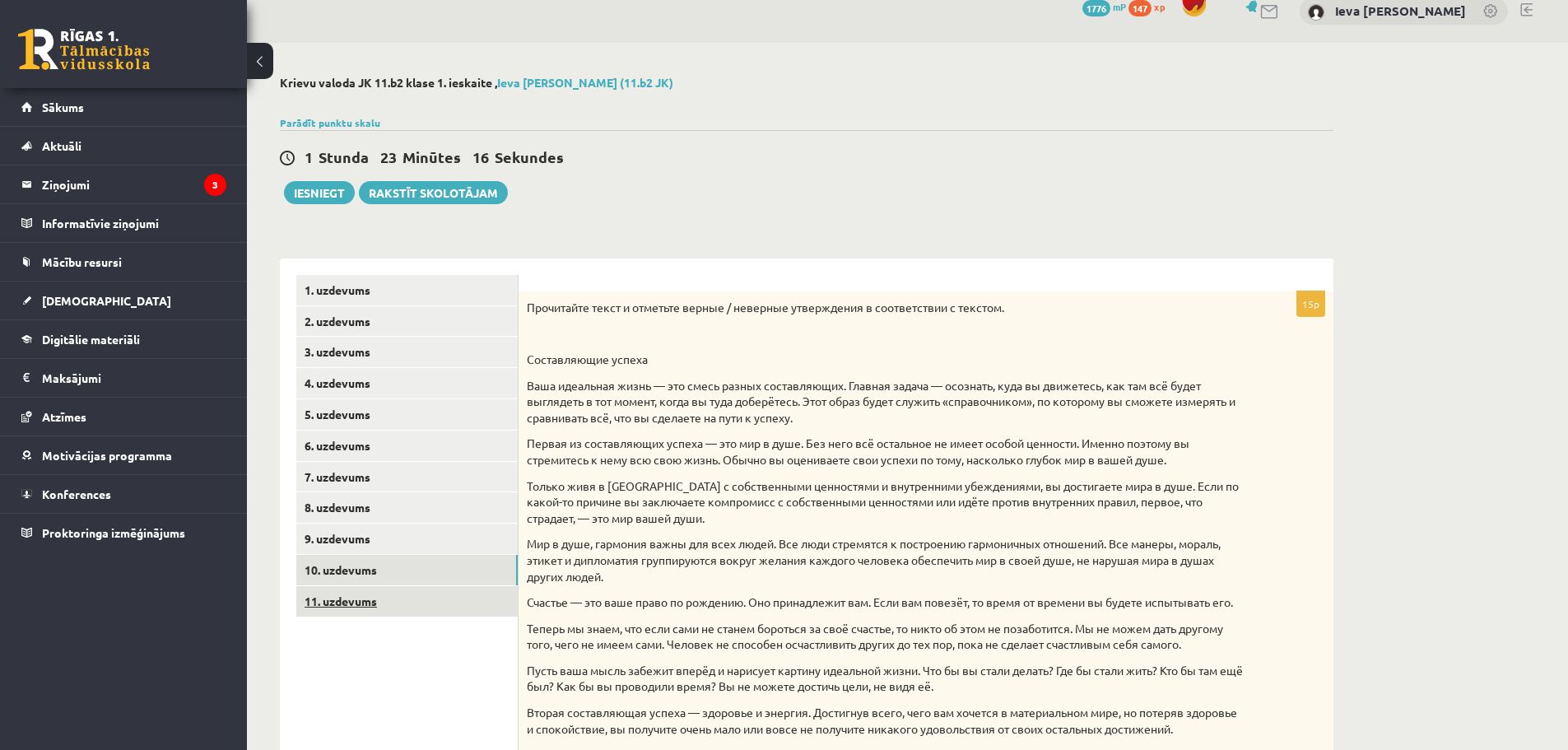
click at [460, 614] on link "11. uzdevums" at bounding box center [407, 602] width 222 height 31
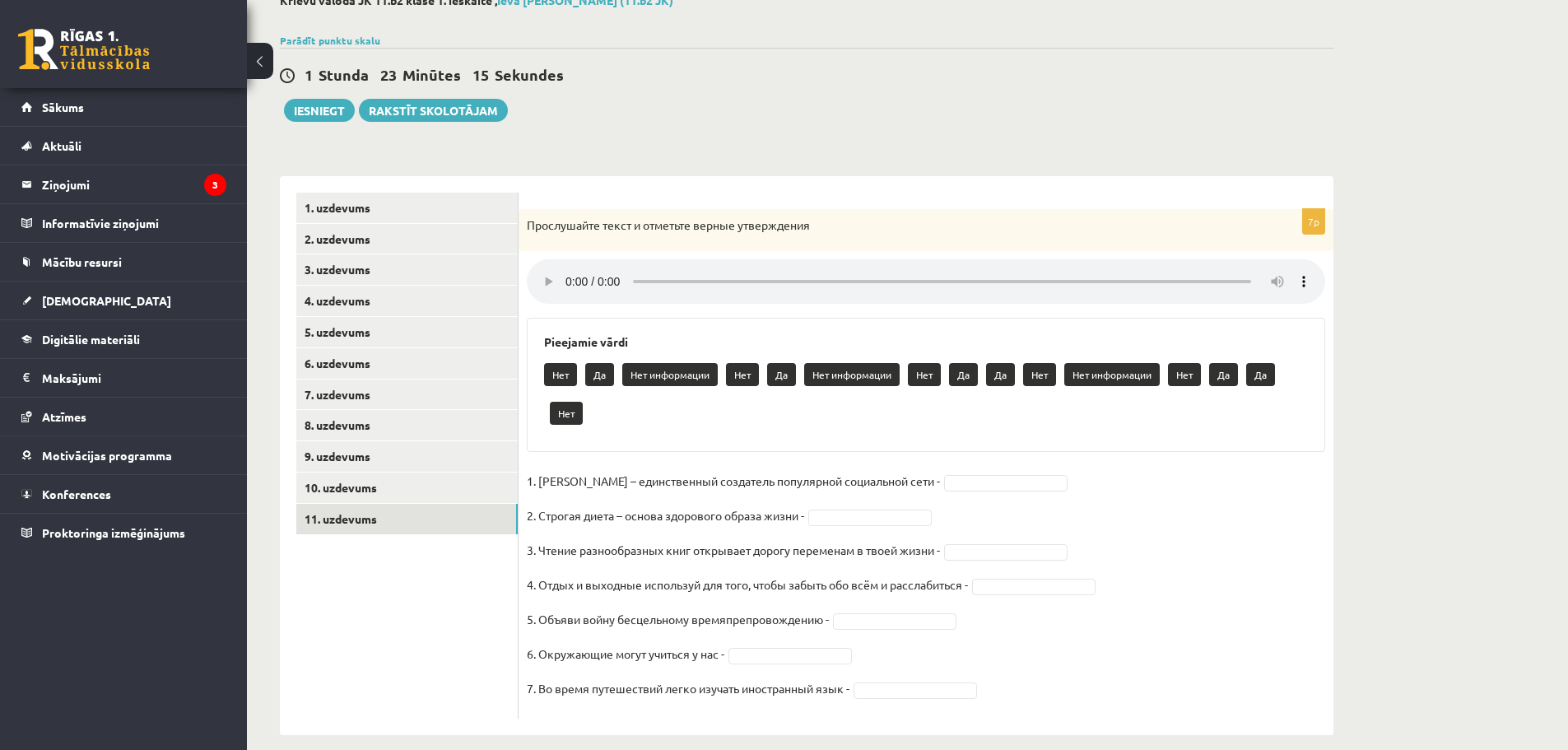
scroll to position [123, 0]
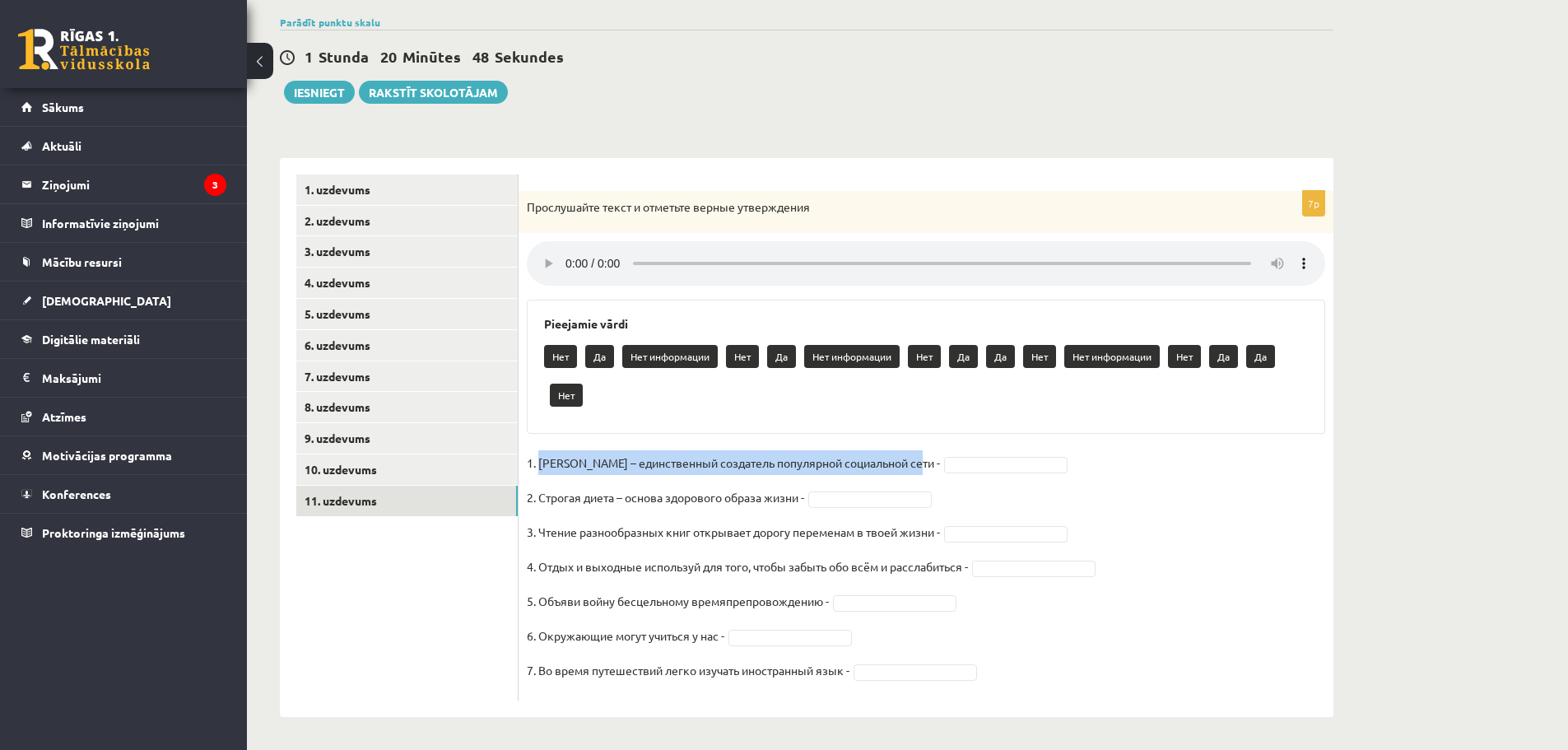
drag, startPoint x: 541, startPoint y: 463, endPoint x: 921, endPoint y: 471, distance: 380.1
click at [921, 471] on p "1. Павел Дуров – единственный создатель популярной социальной сети -" at bounding box center [733, 462] width 413 height 25
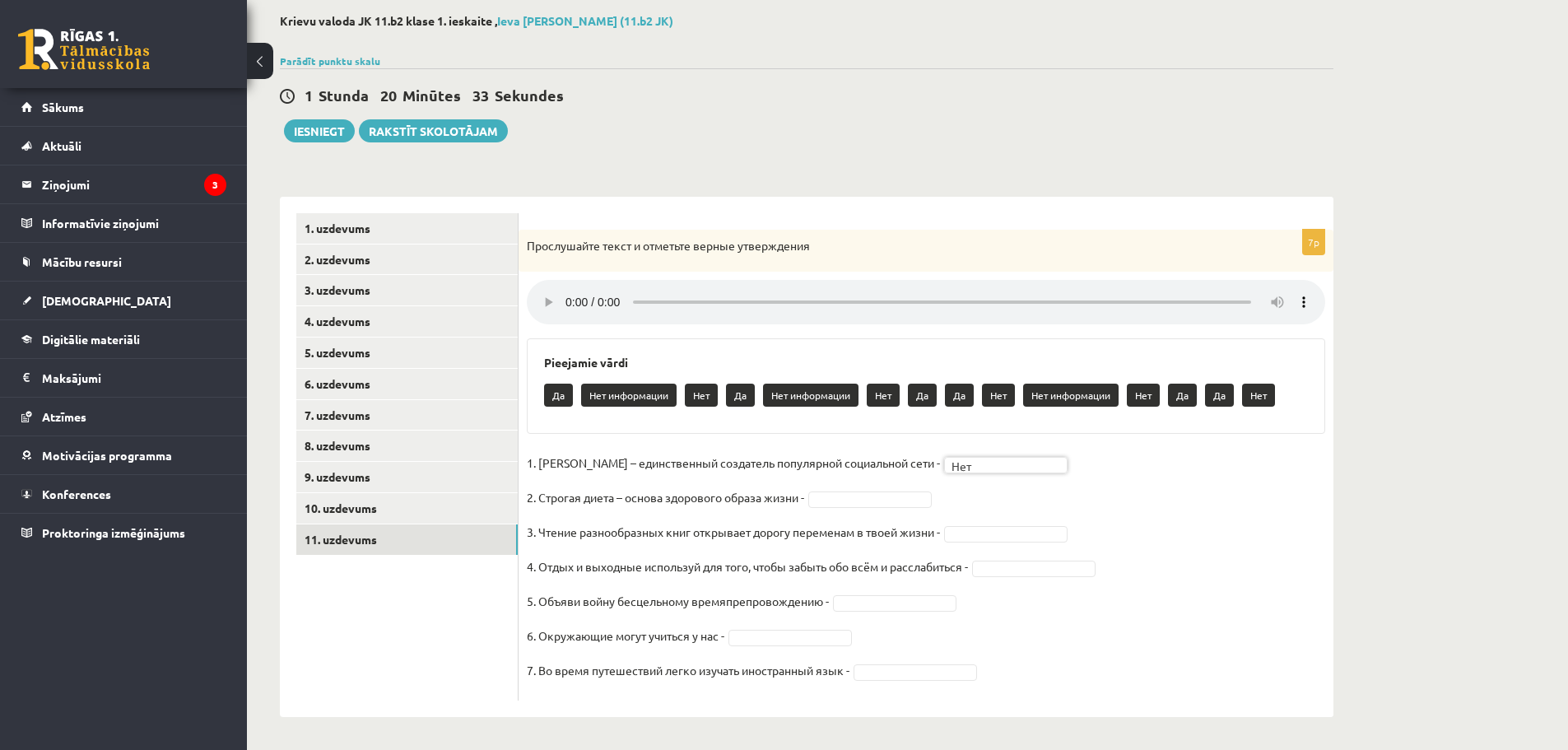
scroll to position [84, 0]
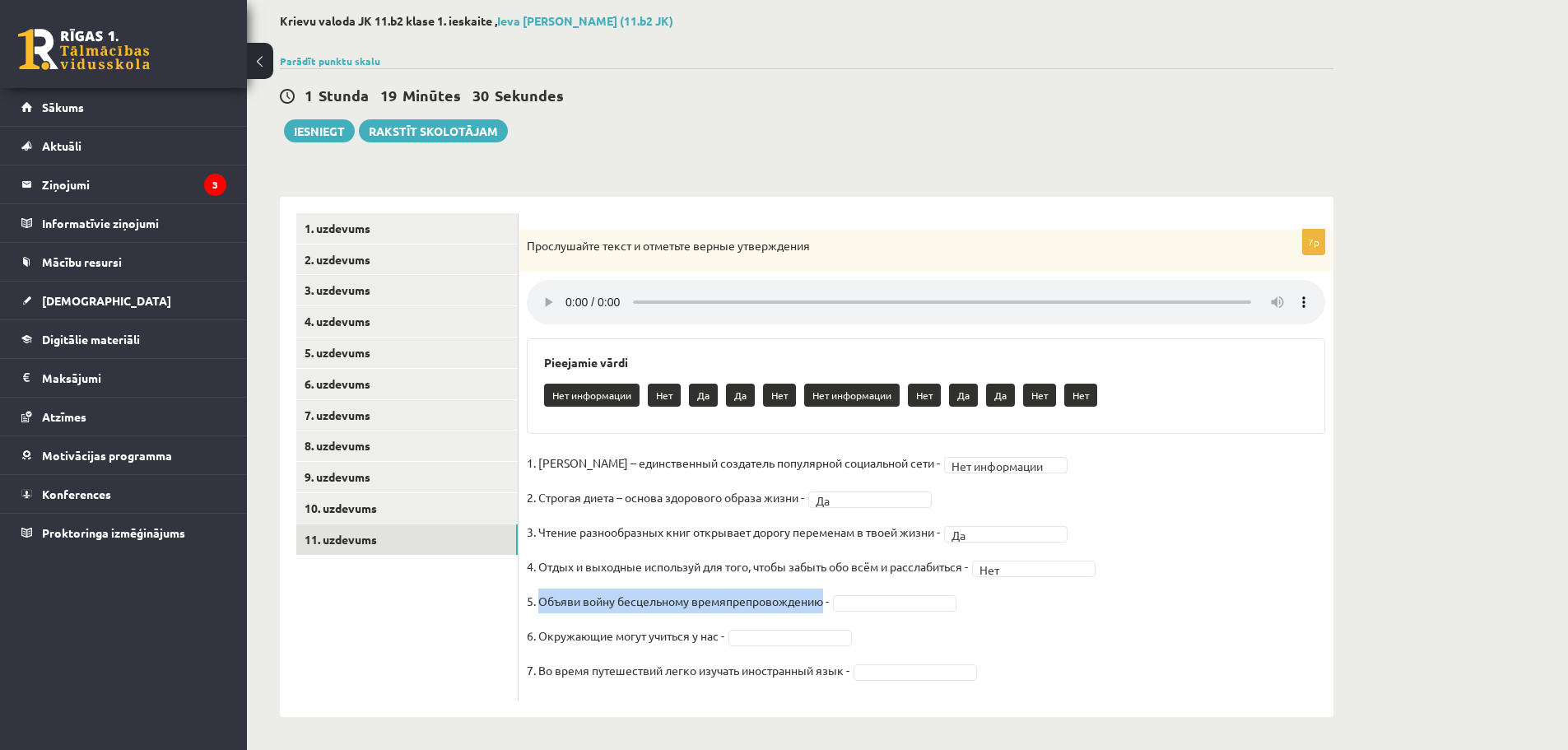
drag, startPoint x: 546, startPoint y: 598, endPoint x: 824, endPoint y: 609, distance: 278.2
click at [824, 609] on p "5. Объяви войну бесцельному времяпрепровождению -" at bounding box center [677, 601] width 302 height 25
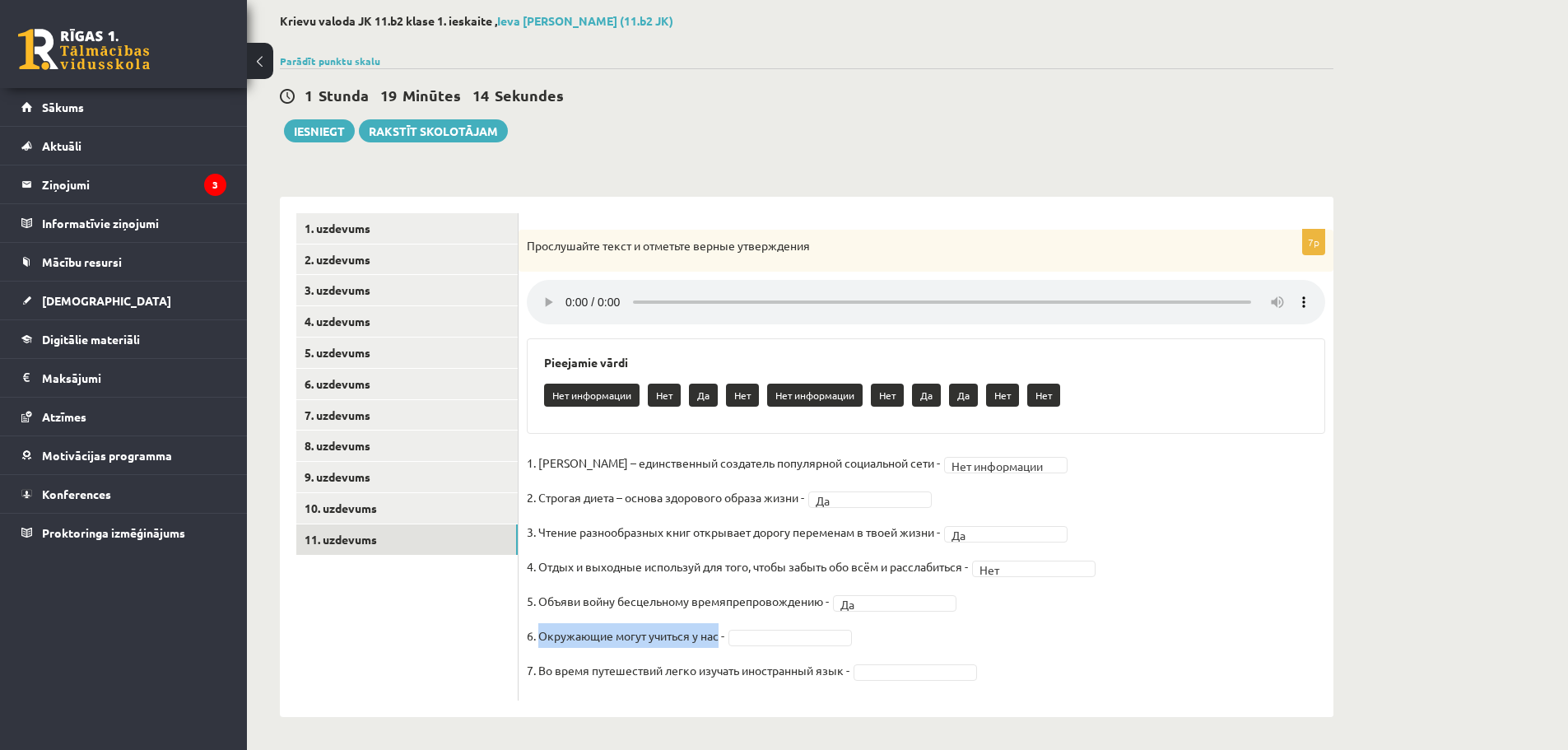
drag, startPoint x: 541, startPoint y: 634, endPoint x: 720, endPoint y: 632, distance: 179.0
click at [720, 632] on p "6. Окружающие могут учиться у нас -" at bounding box center [625, 635] width 198 height 25
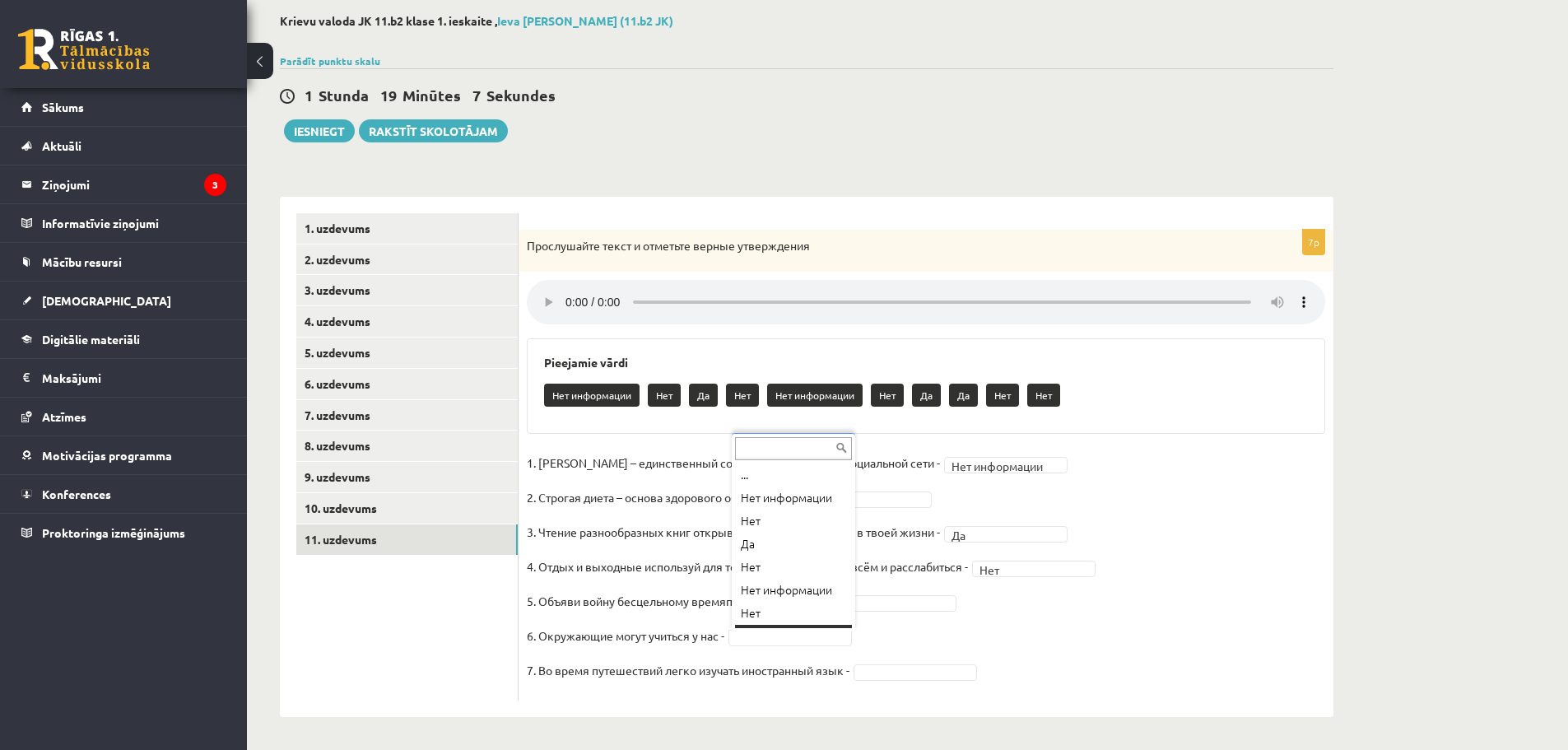
scroll to position [20, 0]
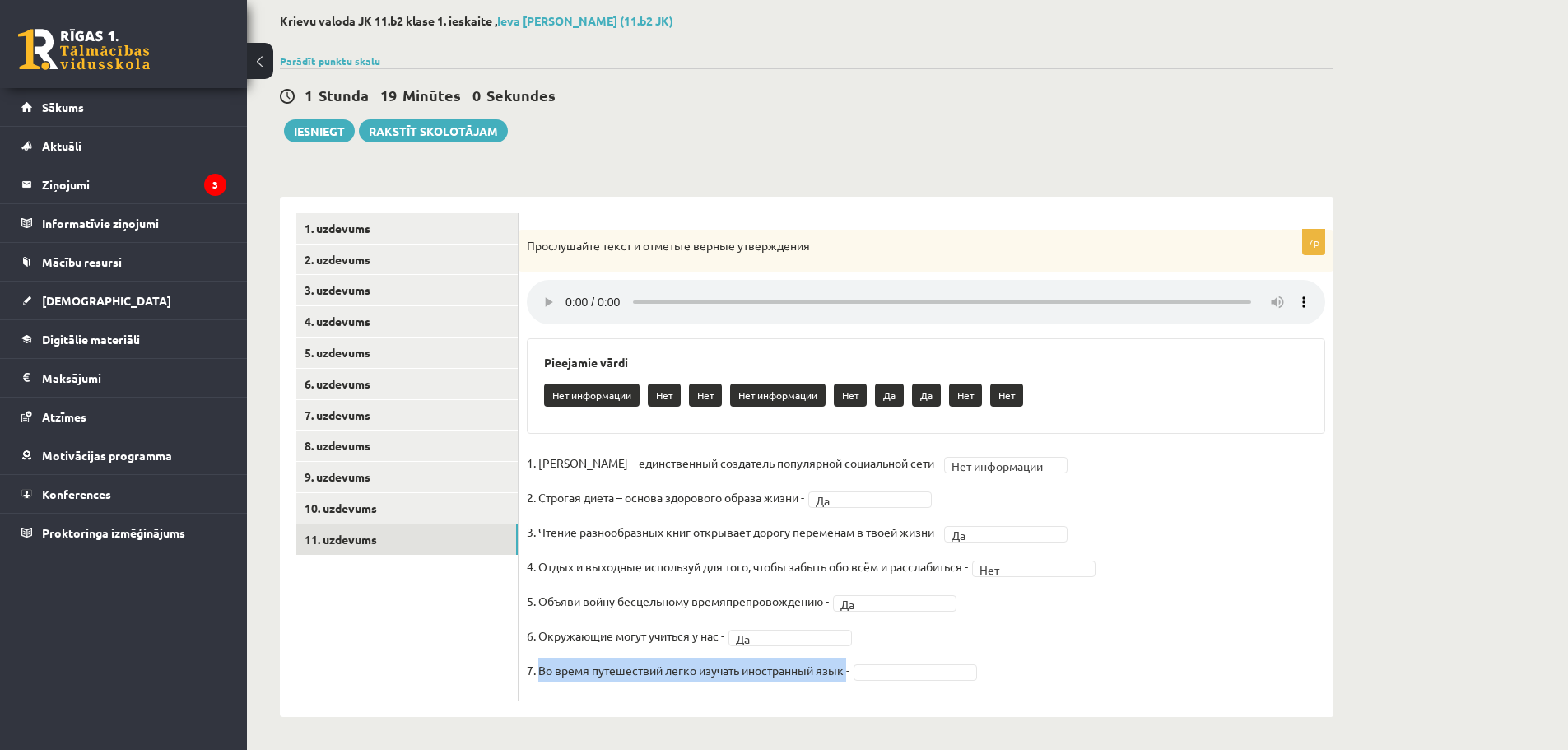
drag, startPoint x: 539, startPoint y: 671, endPoint x: 850, endPoint y: 672, distance: 311.0
click at [850, 672] on p "7. Во время путешествий легко изучать иностранный язык -" at bounding box center [688, 670] width 323 height 25
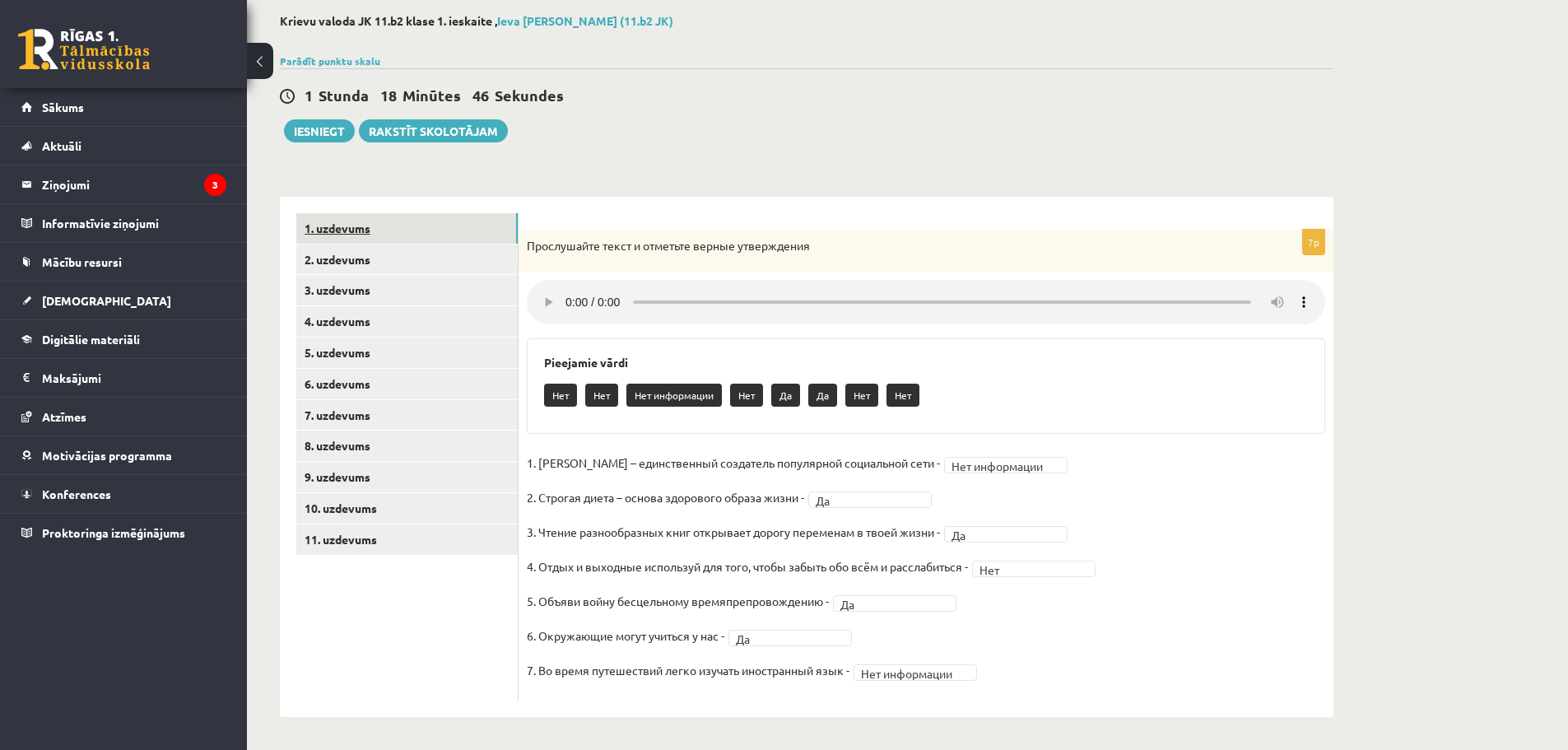
click at [433, 232] on link "1. uzdevums" at bounding box center [407, 228] width 222 height 31
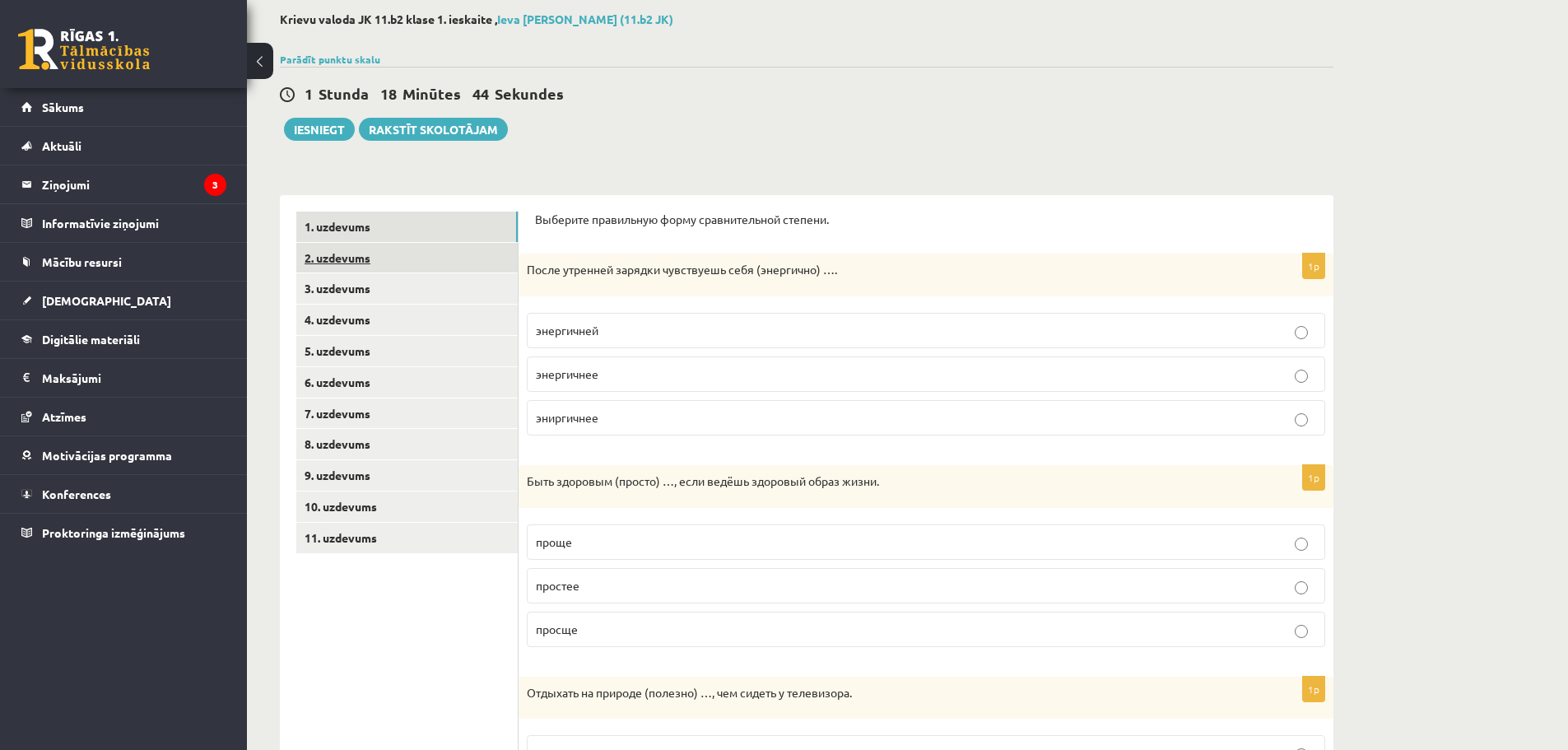
click at [473, 266] on link "2. uzdevums" at bounding box center [407, 258] width 222 height 31
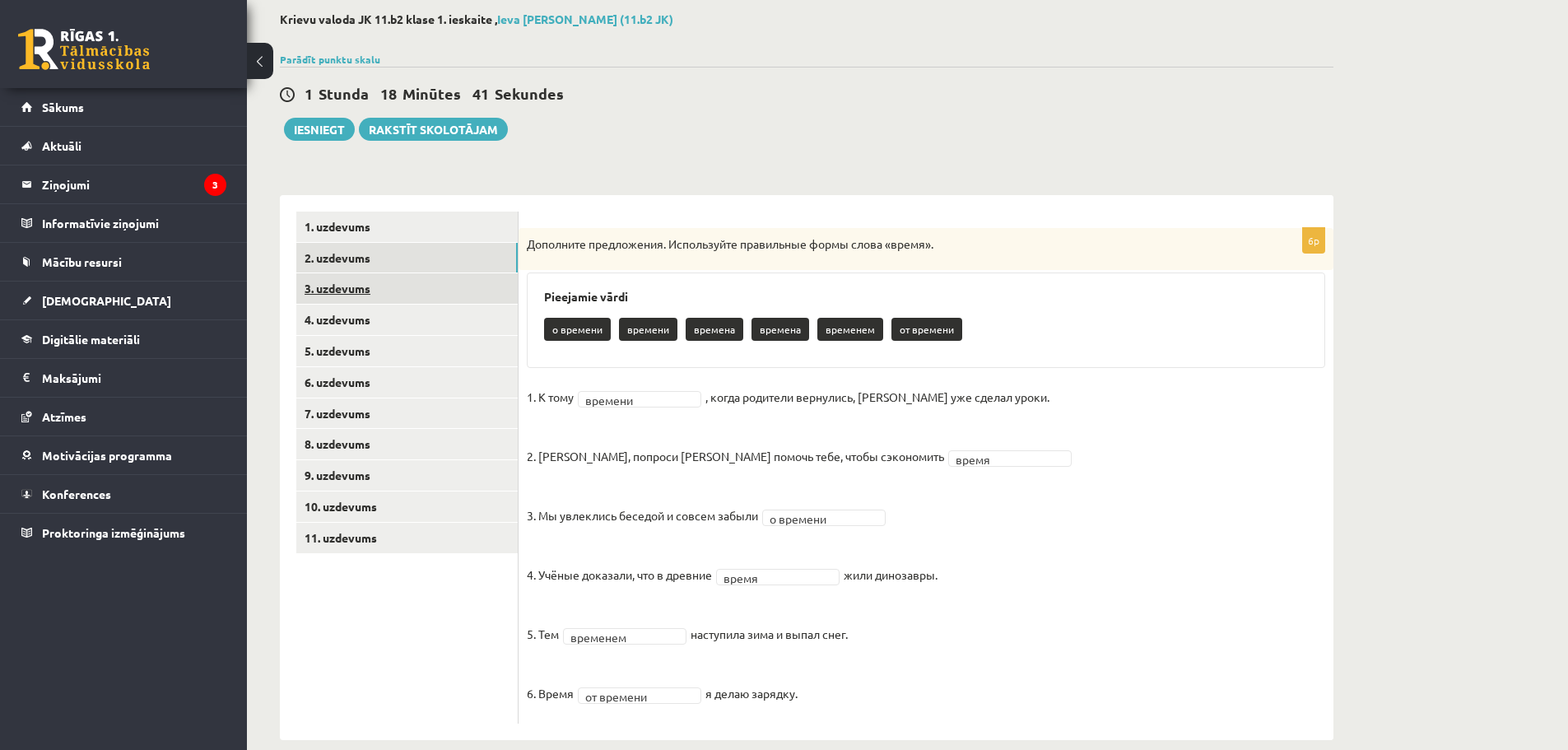
click at [477, 286] on link "3. uzdevums" at bounding box center [407, 289] width 222 height 31
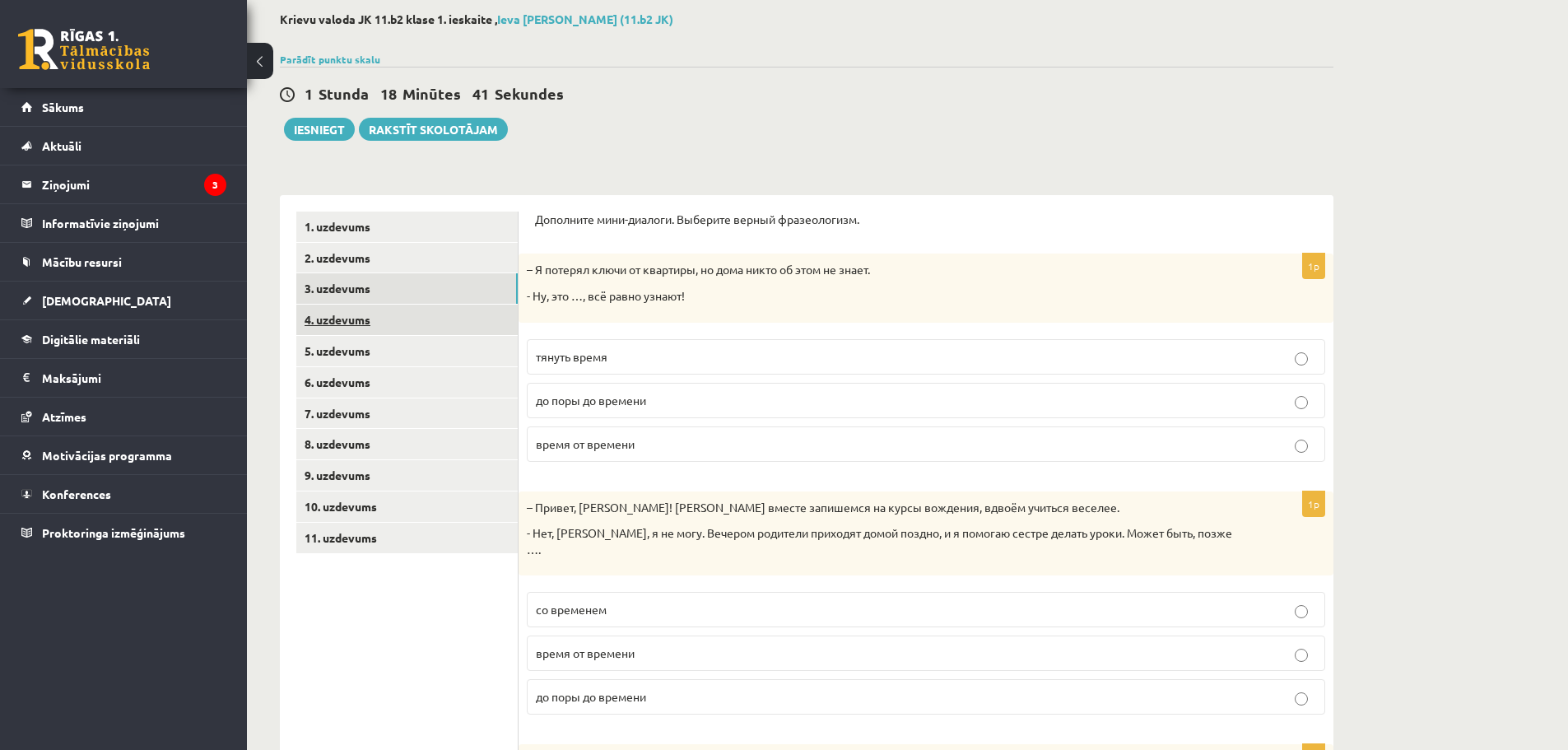
click at [470, 316] on link "4. uzdevums" at bounding box center [407, 320] width 222 height 31
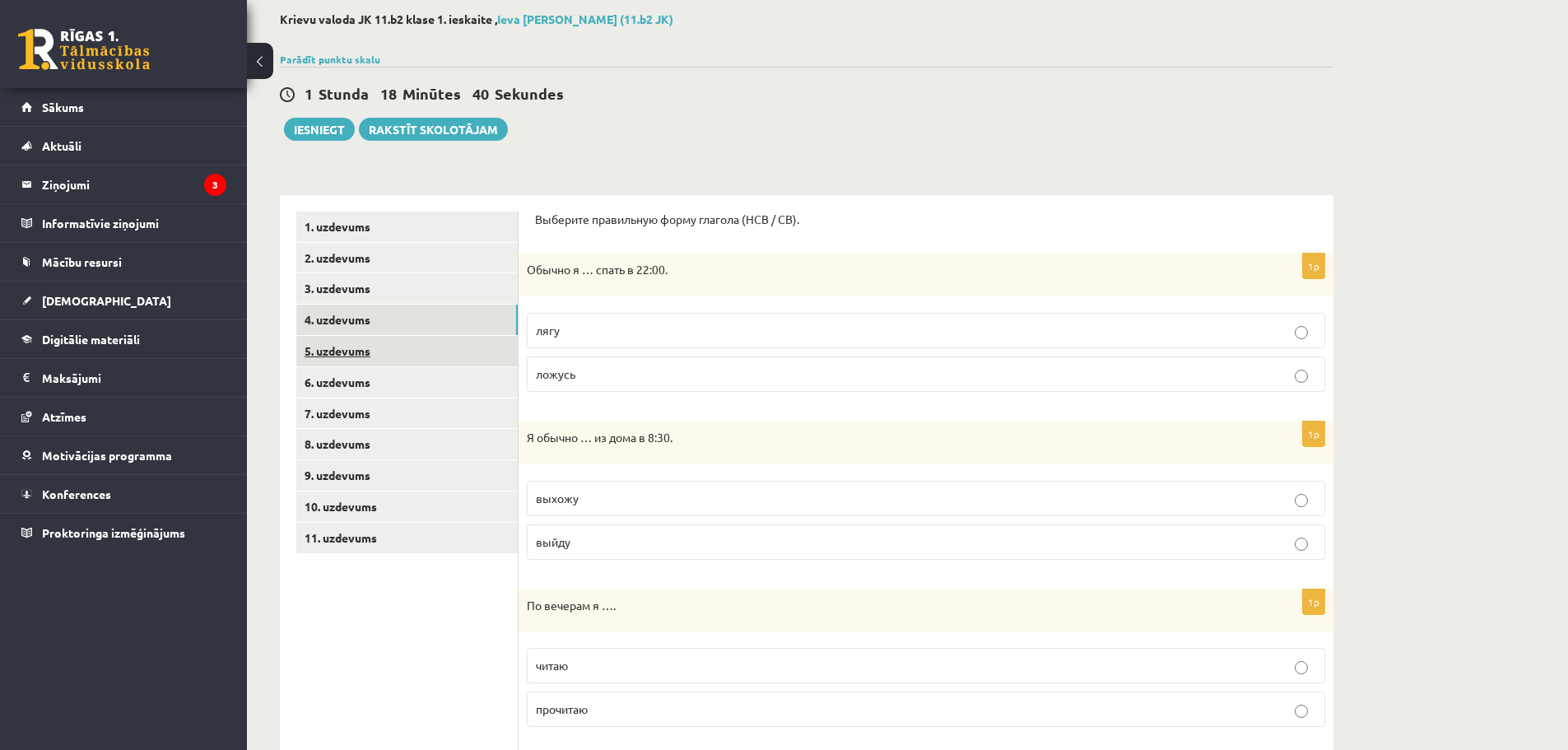
click at [474, 350] on link "5. uzdevums" at bounding box center [407, 351] width 222 height 31
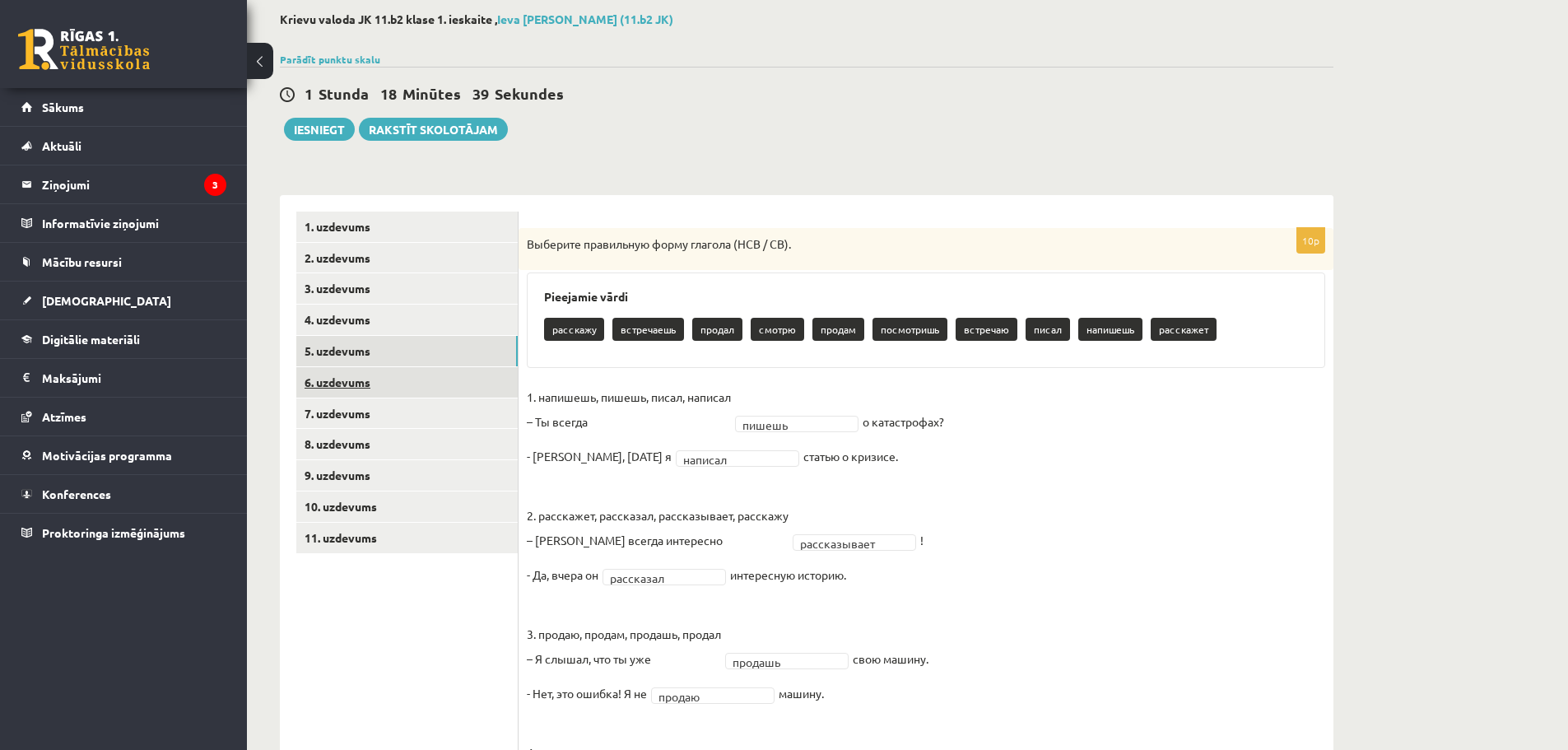
click at [468, 376] on link "6. uzdevums" at bounding box center [407, 383] width 222 height 31
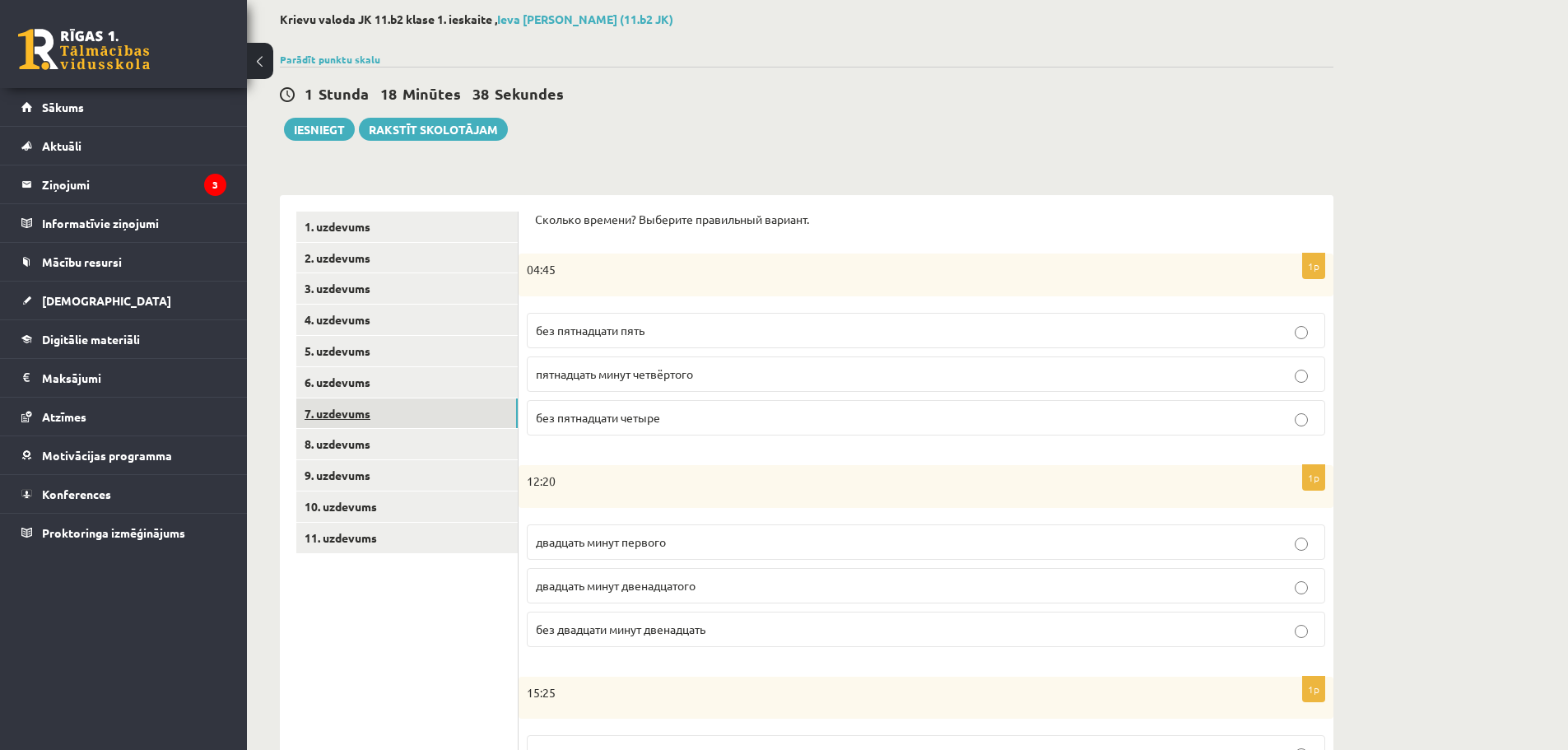
click at [470, 409] on link "7. uzdevums" at bounding box center [407, 413] width 222 height 31
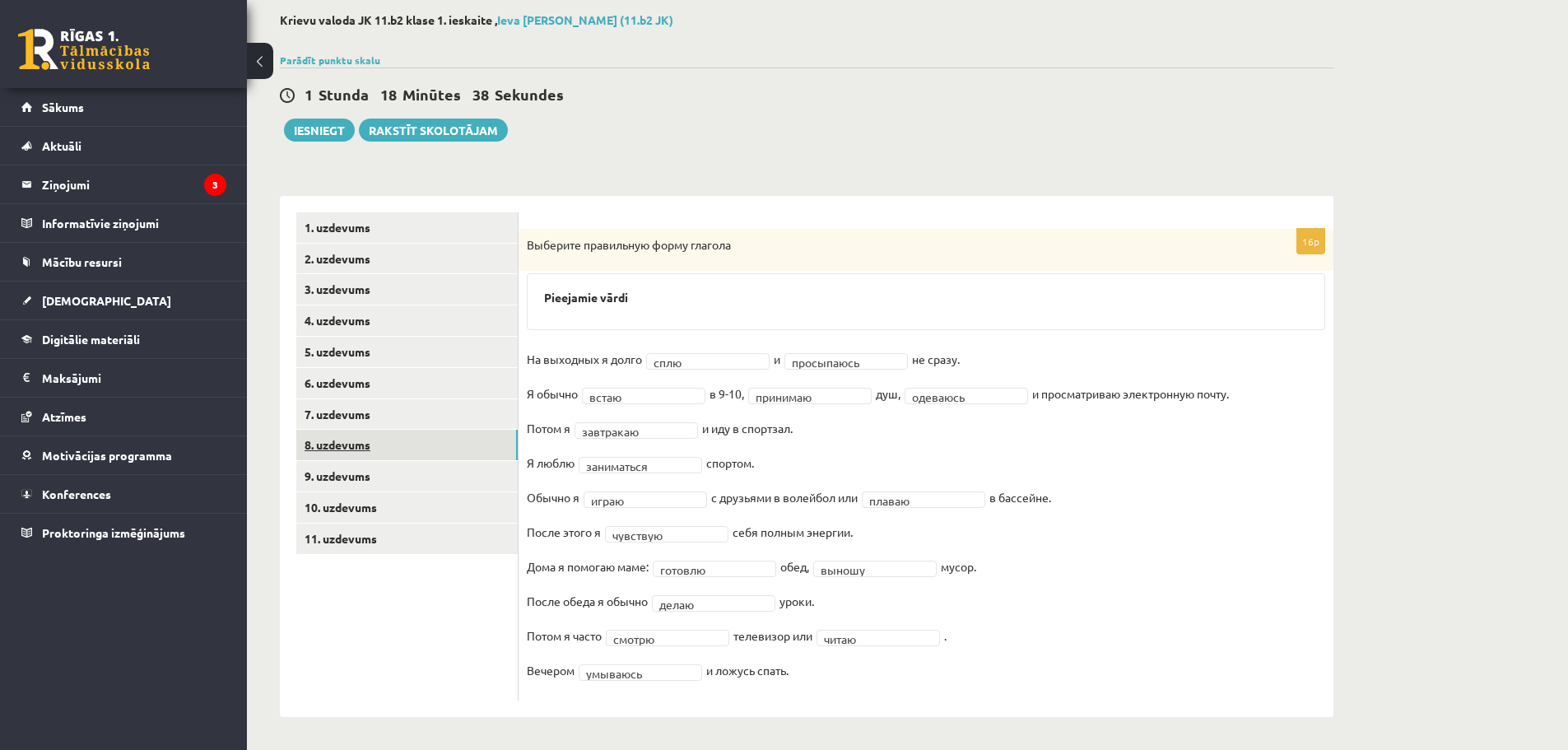
click at [478, 443] on link "8. uzdevums" at bounding box center [407, 445] width 222 height 31
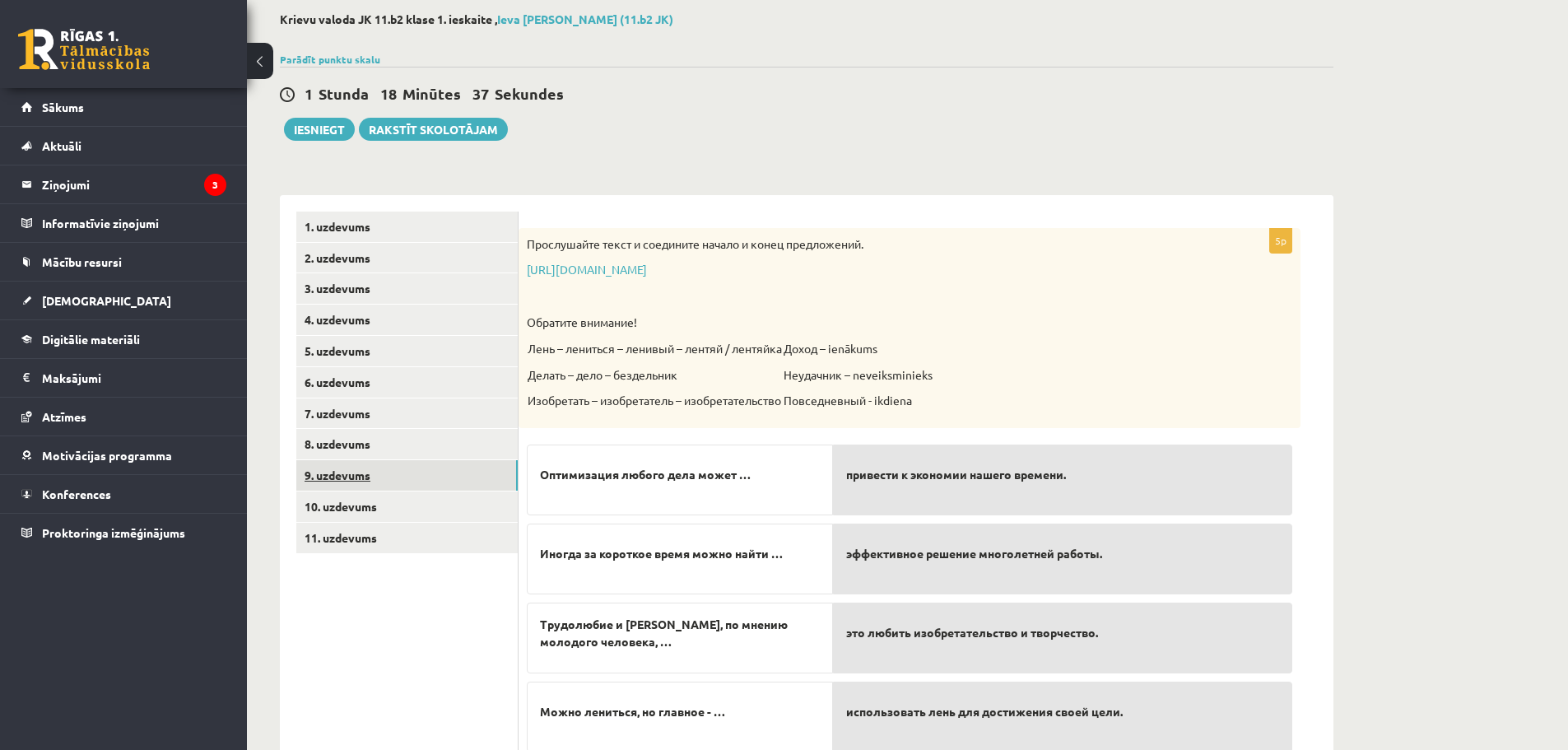
click at [473, 488] on link "9. uzdevums" at bounding box center [407, 476] width 222 height 31
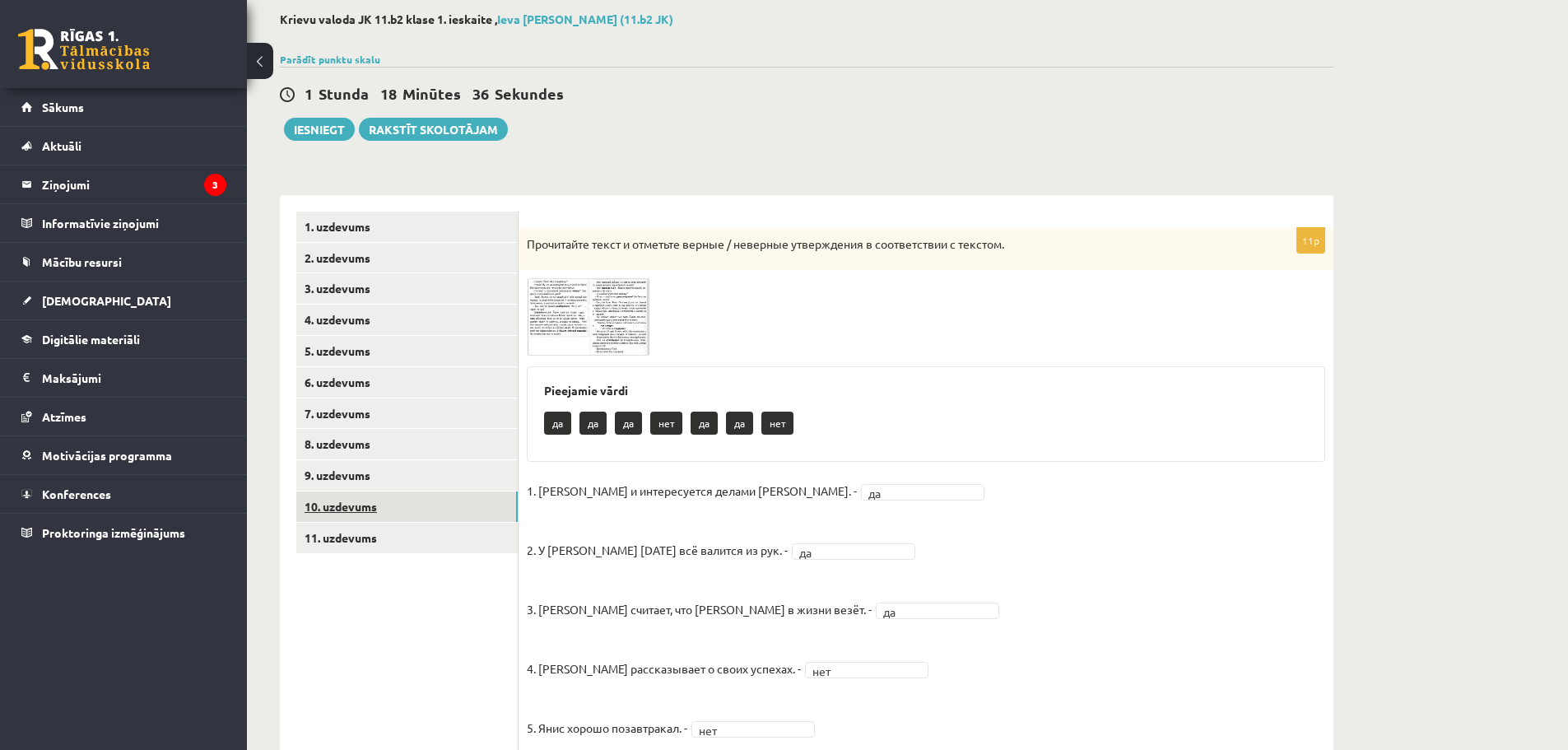
click at [476, 505] on link "10. uzdevums" at bounding box center [407, 507] width 222 height 31
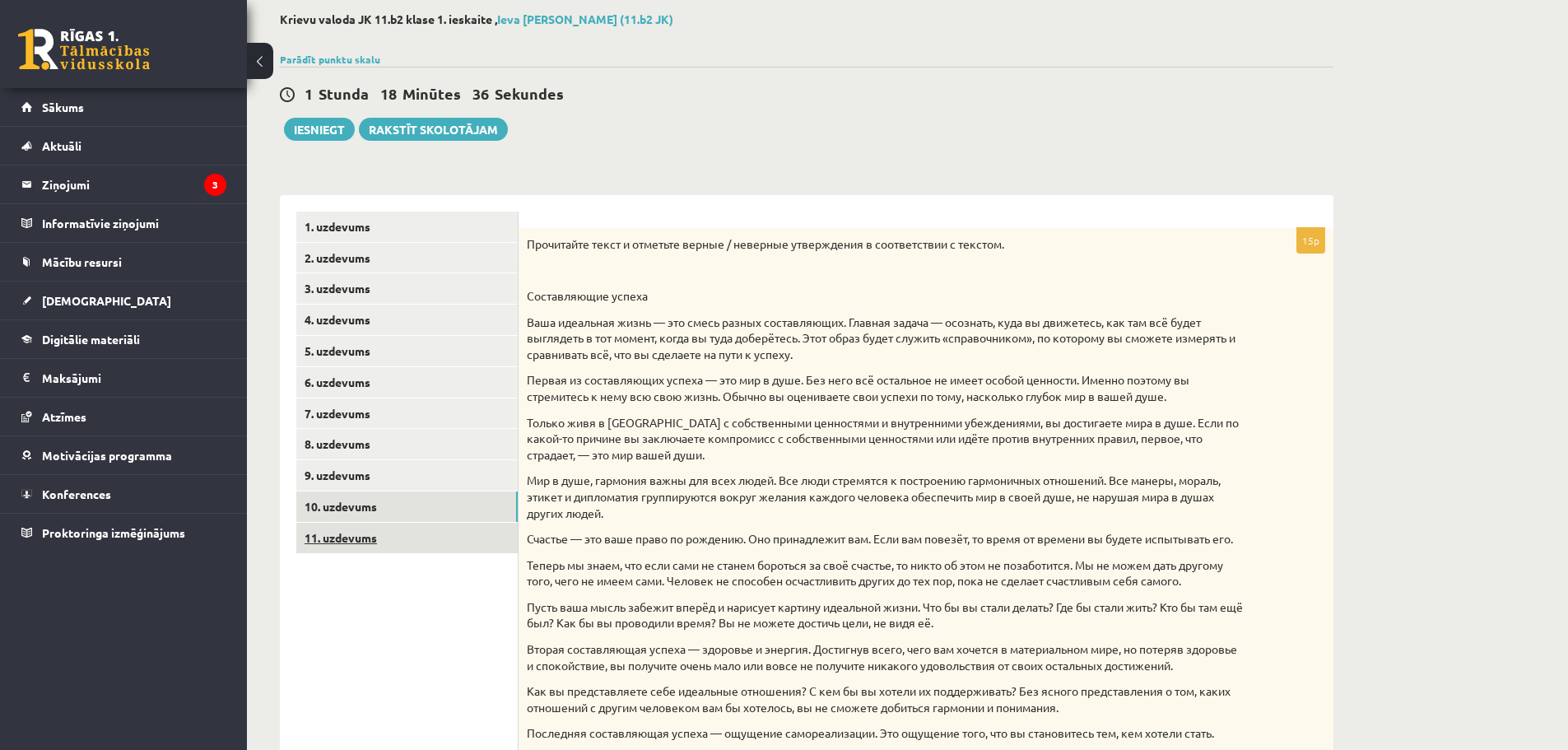
click at [472, 538] on link "11. uzdevums" at bounding box center [407, 538] width 222 height 31
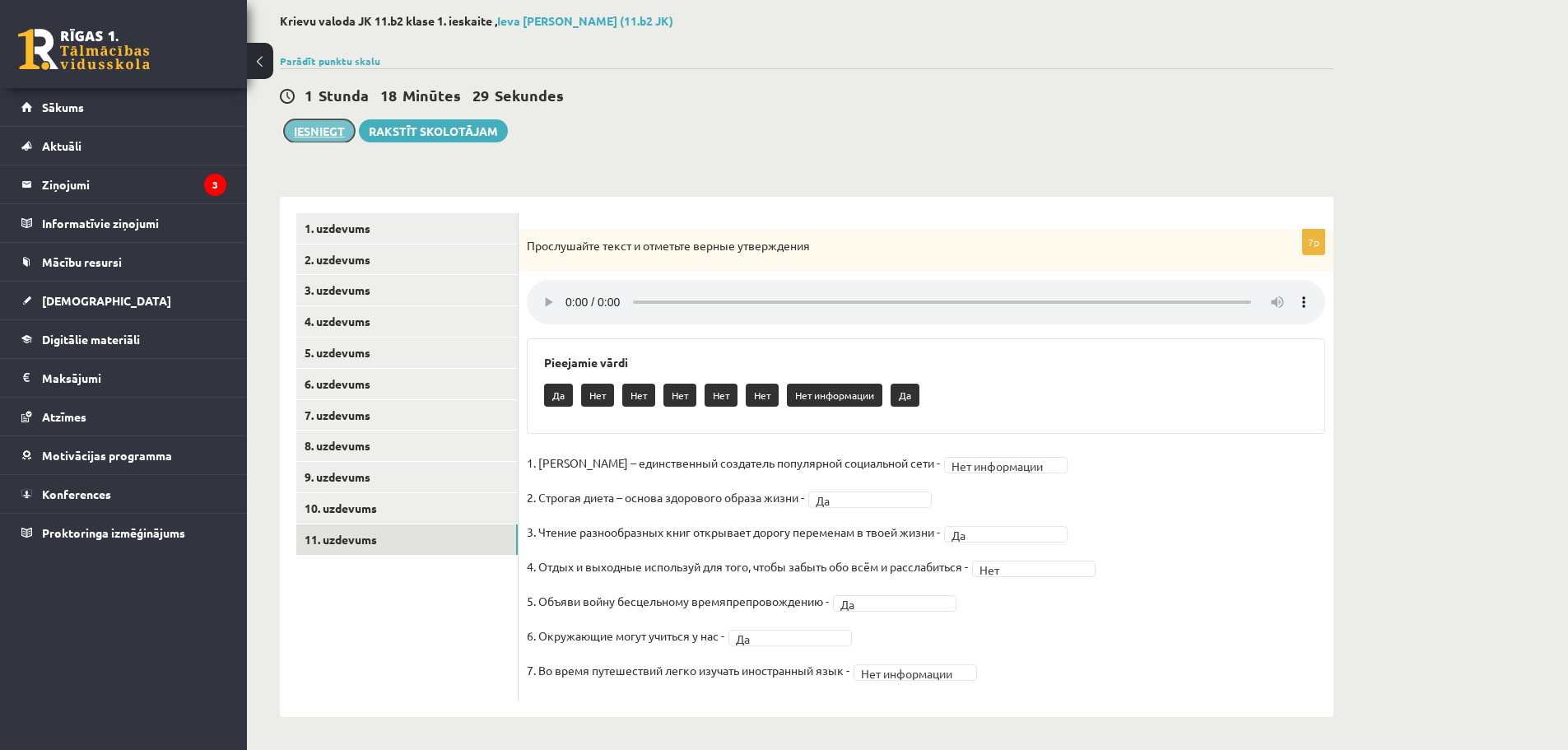
click at [309, 130] on button "Iesniegt" at bounding box center [319, 130] width 71 height 23
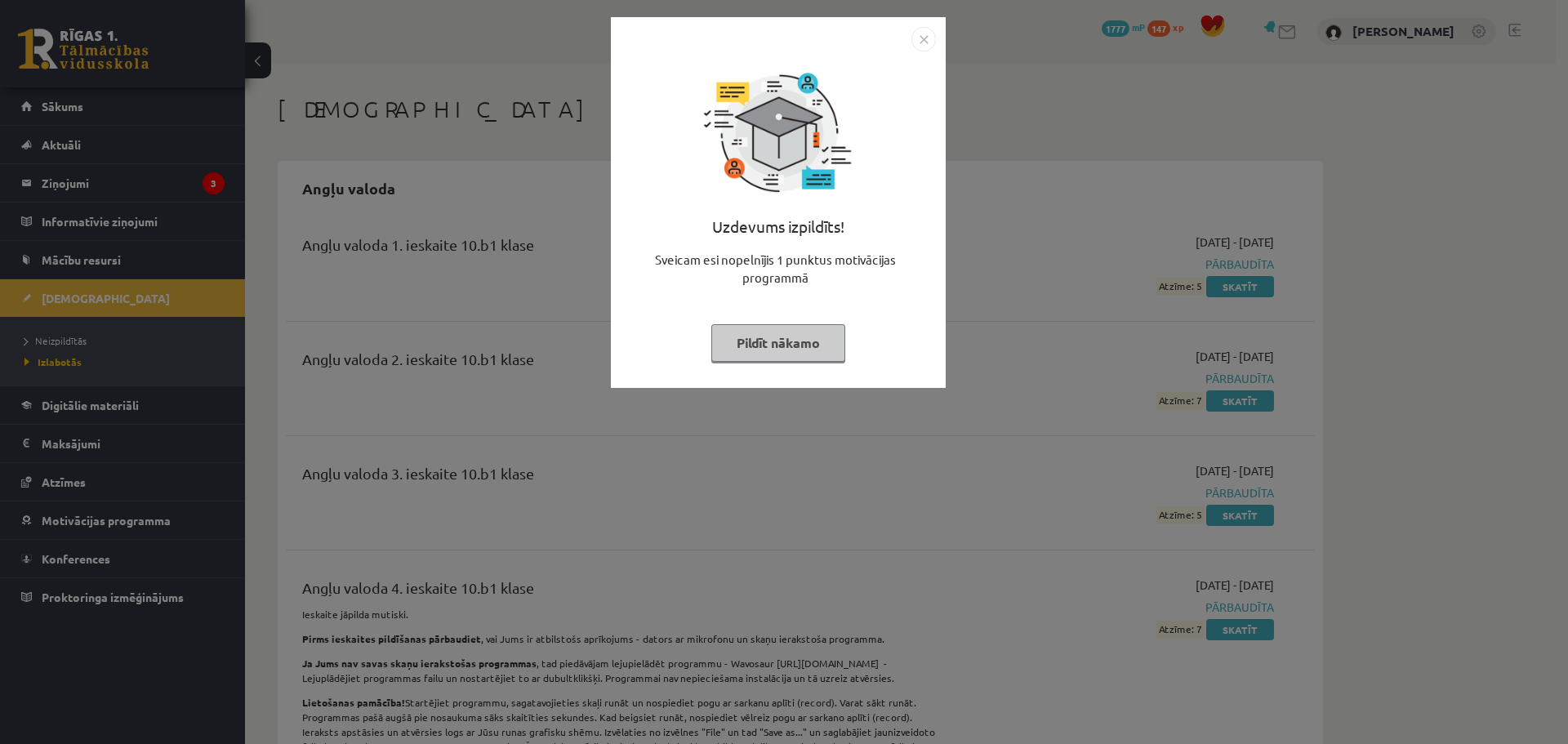
click at [810, 327] on button "Pildīt nākamo" at bounding box center [778, 342] width 134 height 37
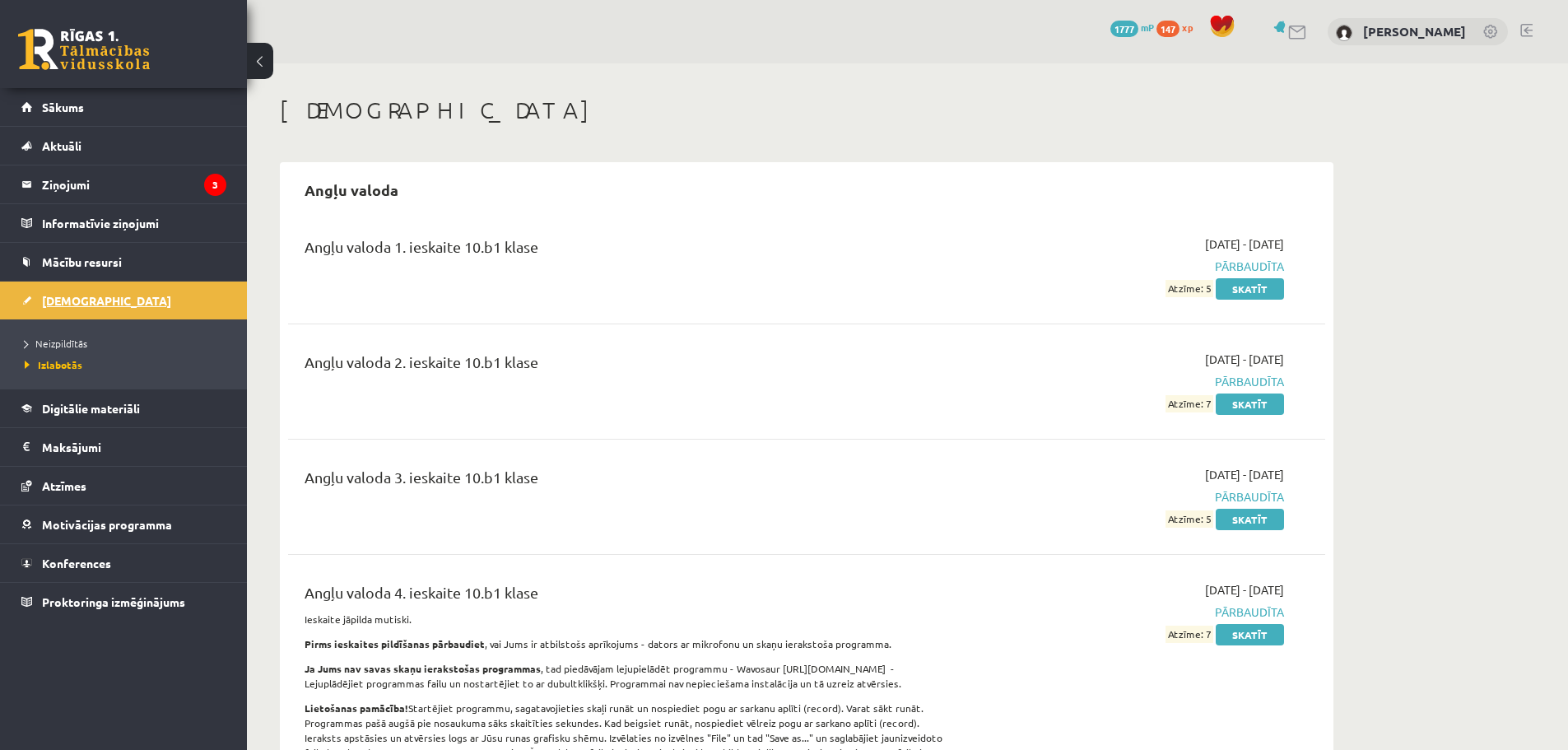
click at [133, 297] on link "[DEMOGRAPHIC_DATA]" at bounding box center [124, 300] width 205 height 38
